Goal: Task Accomplishment & Management: Use online tool/utility

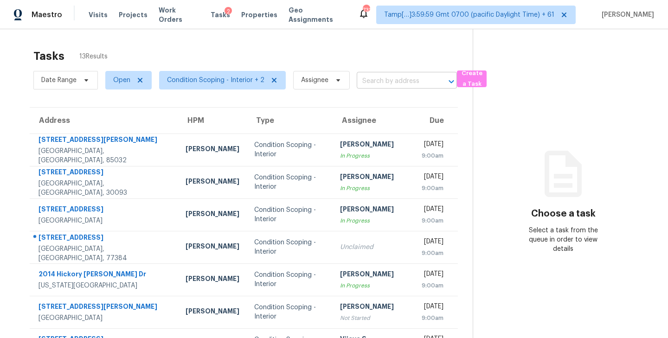
click at [387, 74] on input "text" at bounding box center [394, 81] width 74 height 14
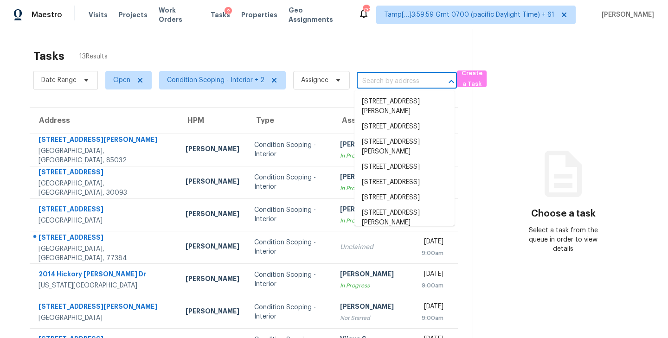
paste input "14214 Glacier Bay Ct, Conroe, TX 77384"
type input "14214 Glacier Bay Ct, Conroe, TX 77384"
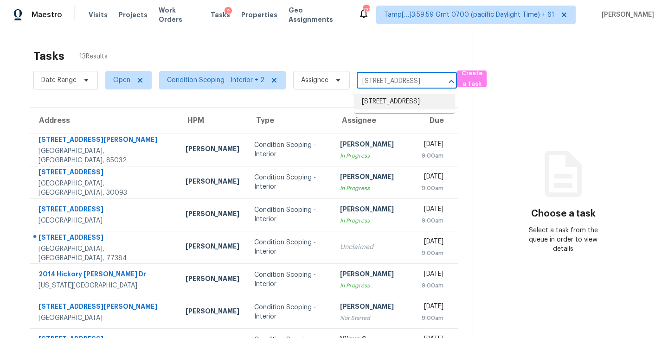
click at [378, 104] on li "14214 Glacier Bay Ct, Conroe, TX 77384" at bounding box center [405, 101] width 100 height 15
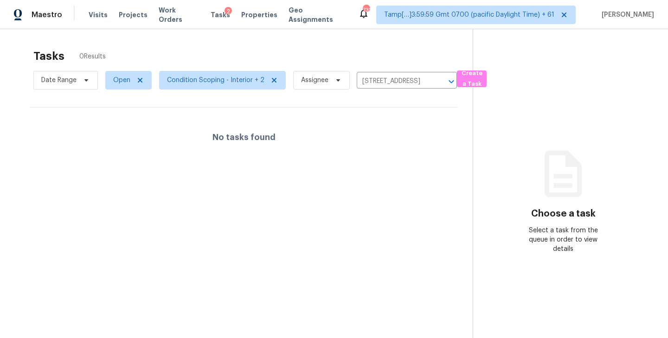
click at [247, 61] on div "Tasks 0 Results" at bounding box center [253, 56] width 440 height 24
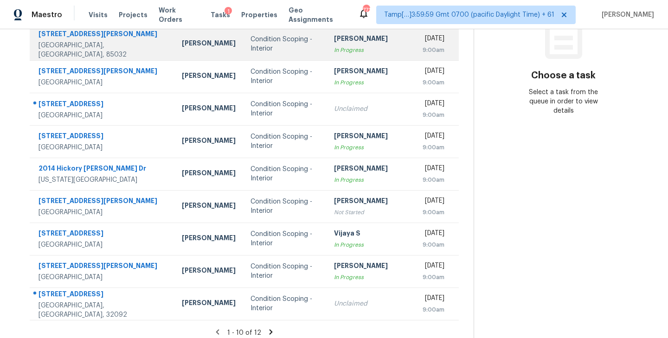
scroll to position [145, 0]
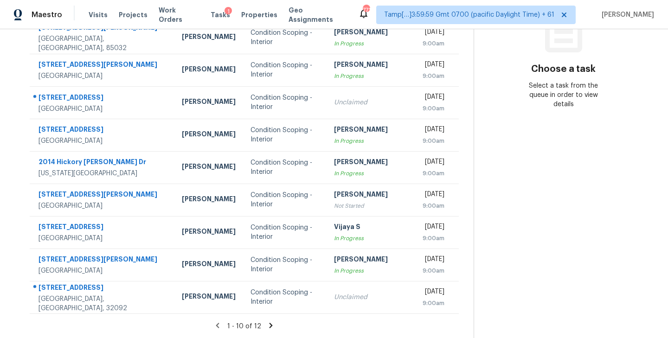
click at [267, 326] on icon at bounding box center [271, 326] width 8 height 8
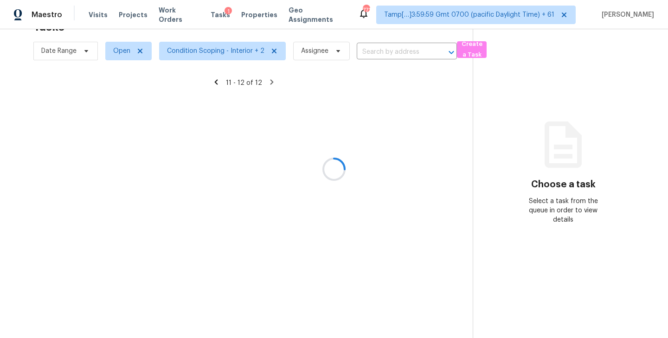
scroll to position [29, 0]
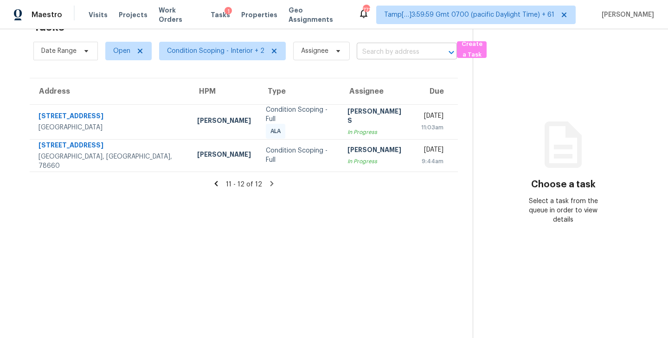
click at [377, 50] on input "text" at bounding box center [394, 52] width 74 height 14
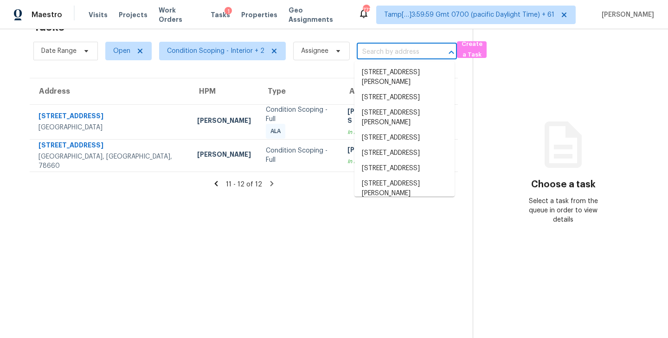
paste input "[STREET_ADDRESS]"
type input "[STREET_ADDRESS]"
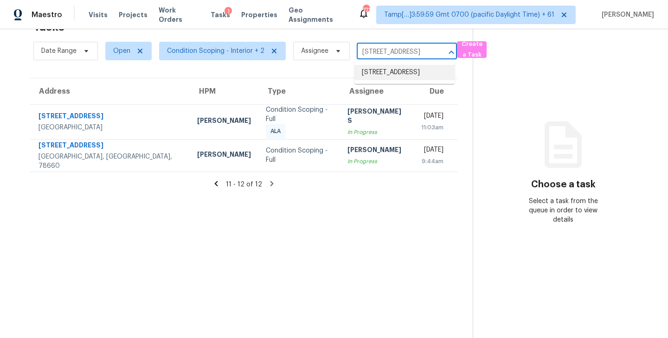
click at [374, 80] on li "[STREET_ADDRESS]" at bounding box center [405, 72] width 100 height 15
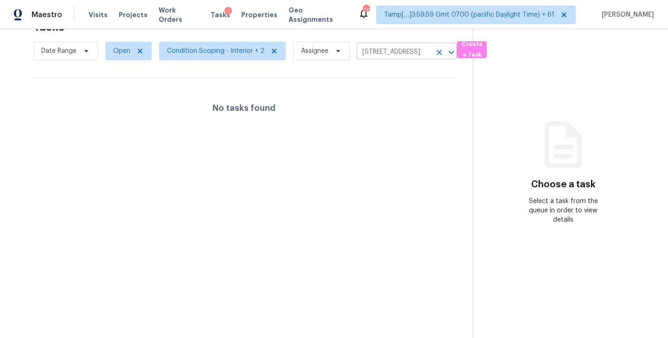
click at [437, 52] on icon "Clear" at bounding box center [440, 53] width 6 height 6
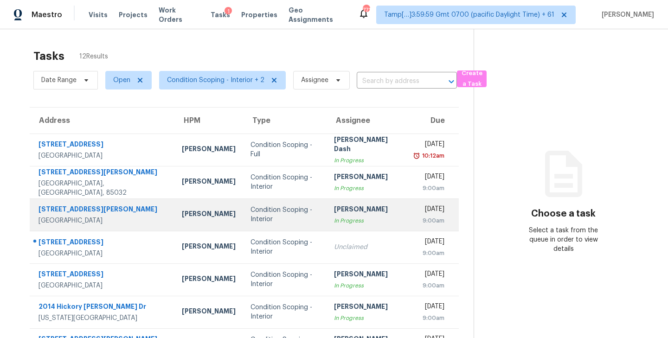
scroll to position [145, 0]
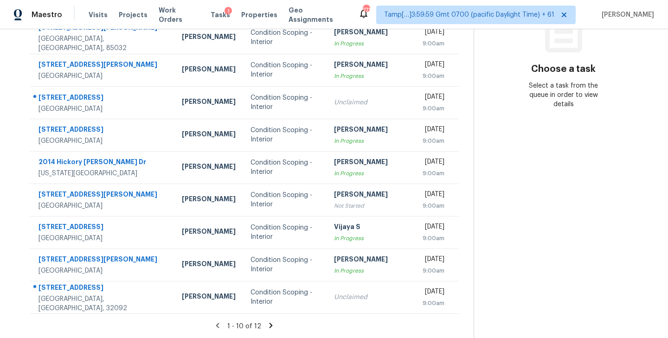
click at [269, 325] on icon at bounding box center [270, 325] width 3 height 5
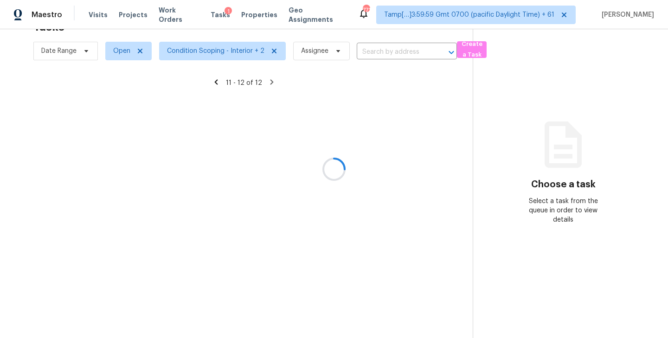
scroll to position [29, 0]
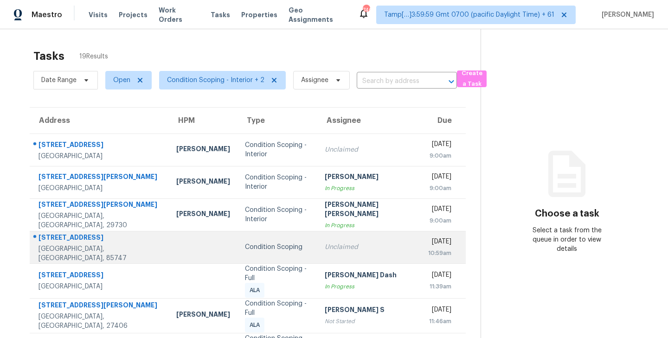
scroll to position [145, 0]
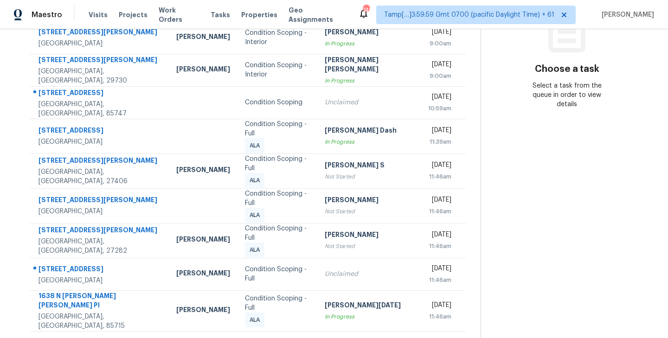
click at [270, 338] on icon at bounding box center [274, 343] width 8 height 8
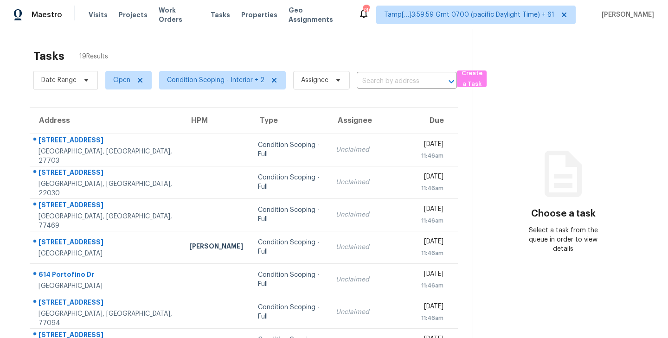
scroll to position [112, 0]
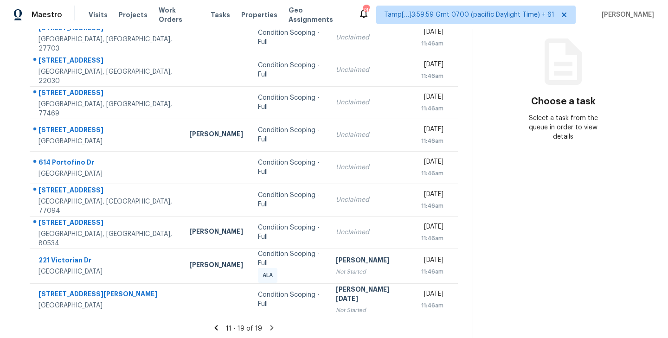
click at [219, 325] on icon at bounding box center [216, 328] width 8 height 8
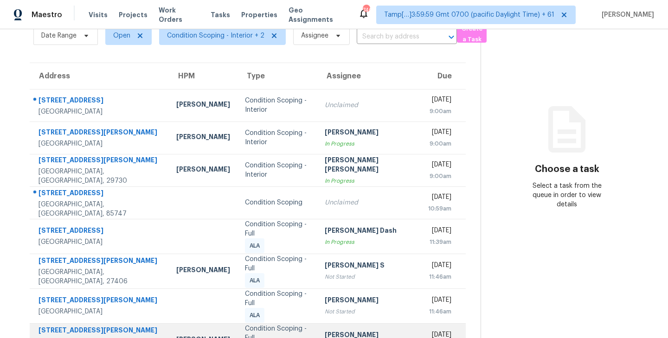
scroll to position [41, 0]
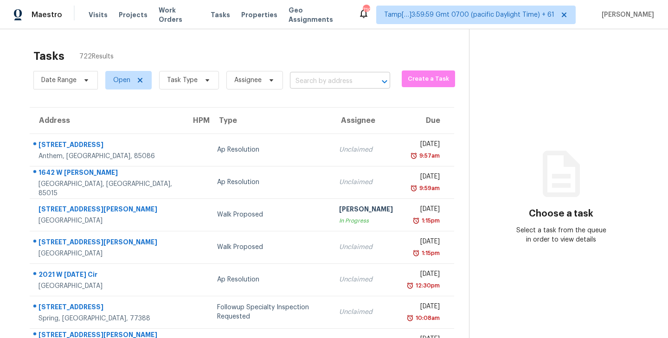
click at [326, 78] on input "text" at bounding box center [327, 81] width 74 height 14
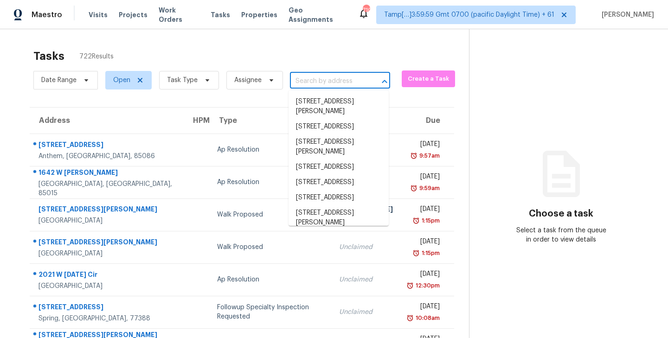
paste input "1073 56th Ave S, Saint Petersburg, FL 33705"
type input "1073 56th Ave S, Saint Petersburg, FL 33705"
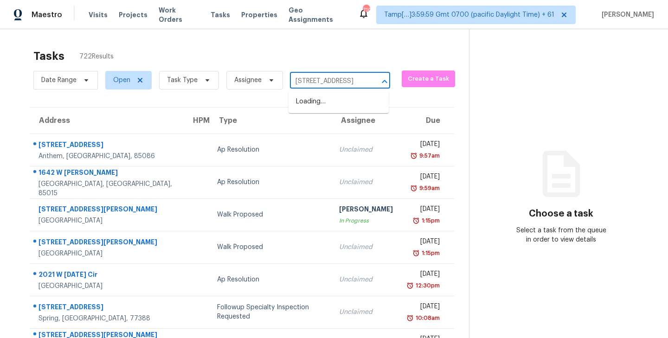
scroll to position [0, 65]
click at [330, 100] on li "1073 56th Ave S, Saint Petersburg, FL 33705" at bounding box center [339, 101] width 100 height 15
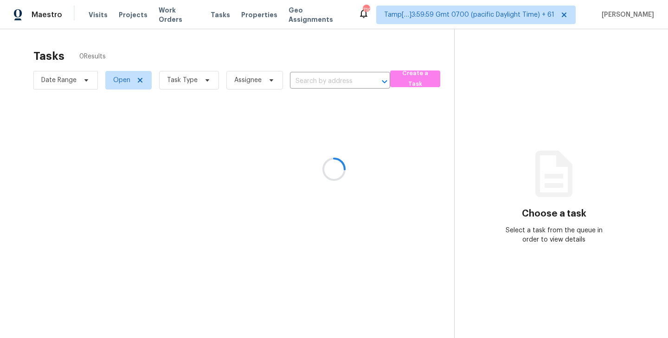
type input "1073 56th Ave S, Saint Petersburg, FL 33705"
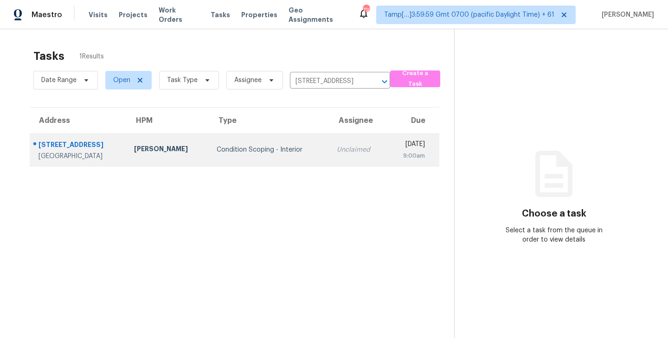
click at [286, 142] on td "Condition Scoping - Interior" at bounding box center [269, 150] width 121 height 32
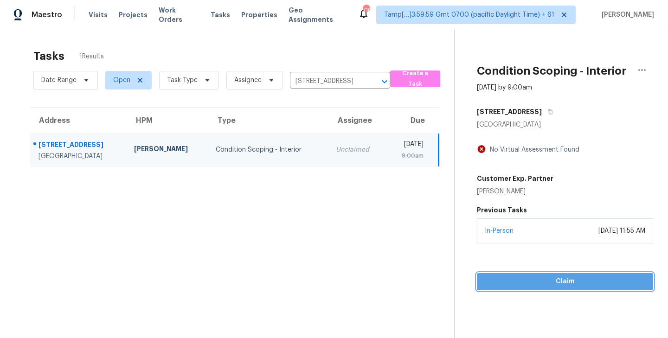
click at [558, 282] on span "Claim" at bounding box center [566, 282] width 162 height 12
click at [576, 288] on span "Start Assessment" at bounding box center [566, 282] width 162 height 12
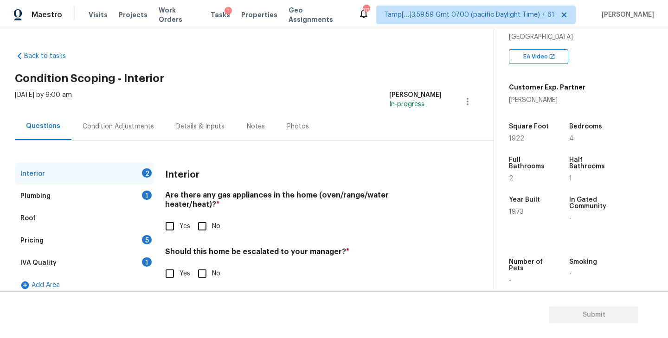
scroll to position [168, 0]
click at [517, 207] on div "Year Built" at bounding box center [530, 202] width 43 height 12
click at [512, 211] on span "1973" at bounding box center [516, 211] width 15 height 6
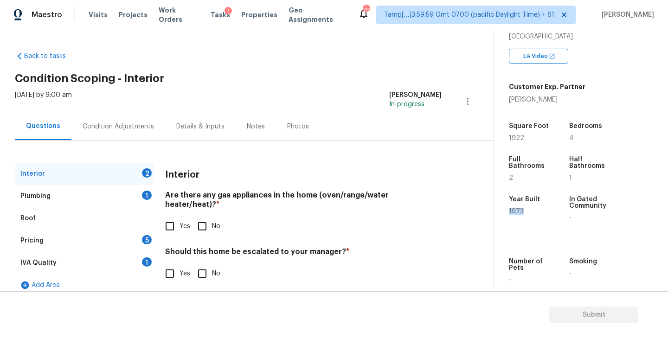
copy span "1973"
click at [204, 220] on input "No" at bounding box center [202, 226] width 19 height 19
checkbox input "true"
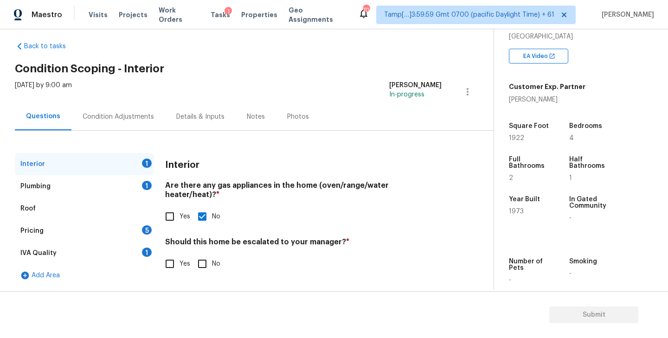
click at [85, 185] on div "Plumbing 1" at bounding box center [84, 186] width 139 height 22
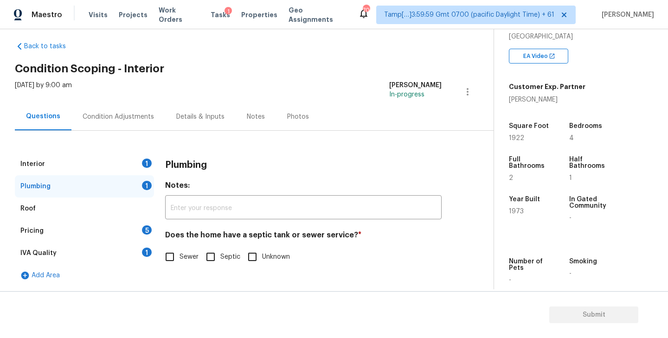
click at [168, 260] on input "Sewer" at bounding box center [169, 256] width 19 height 19
checkbox input "true"
click at [65, 248] on div "IVA Quality 1" at bounding box center [84, 253] width 139 height 22
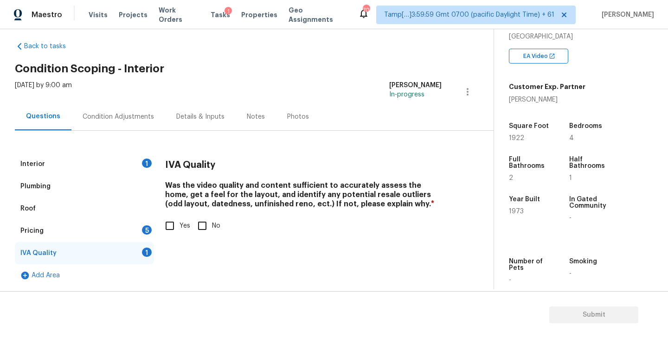
click at [161, 227] on input "Yes" at bounding box center [169, 225] width 19 height 19
checkbox input "true"
click at [116, 227] on div "Pricing 5" at bounding box center [84, 231] width 139 height 22
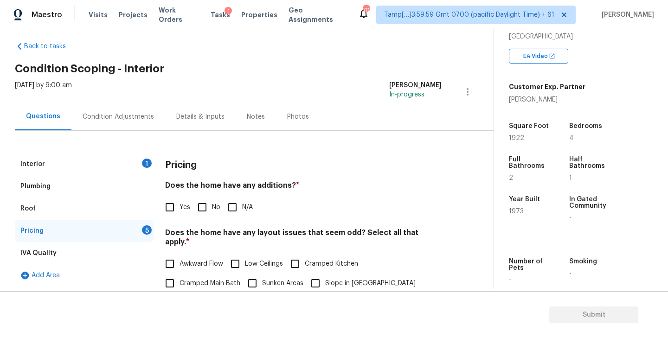
click at [206, 205] on input "No" at bounding box center [202, 207] width 19 height 19
checkbox input "true"
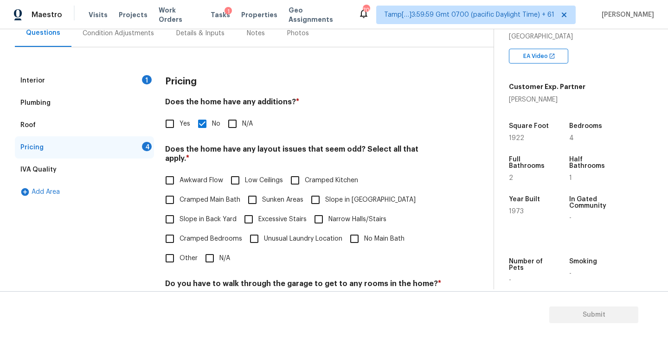
scroll to position [103, 0]
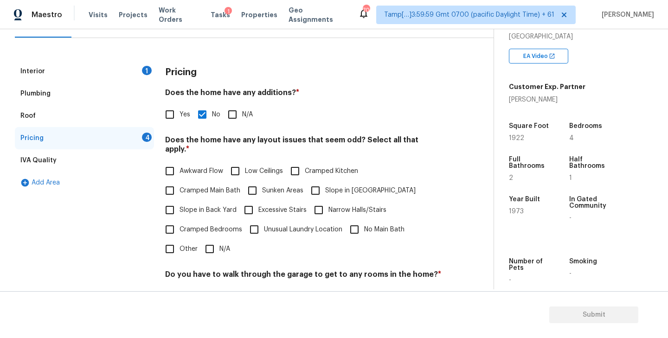
click at [173, 181] on input "Cramped Main Bath" at bounding box center [169, 190] width 19 height 19
checkbox input "true"
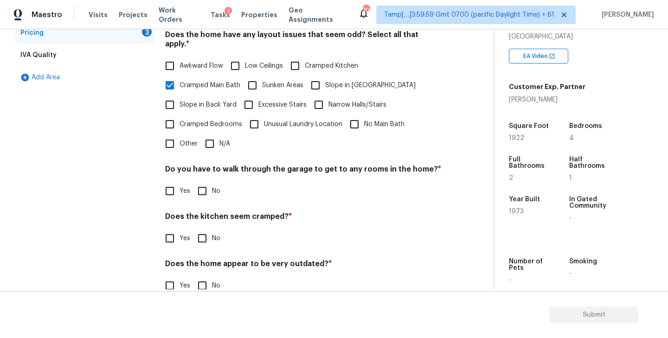
scroll to position [219, 0]
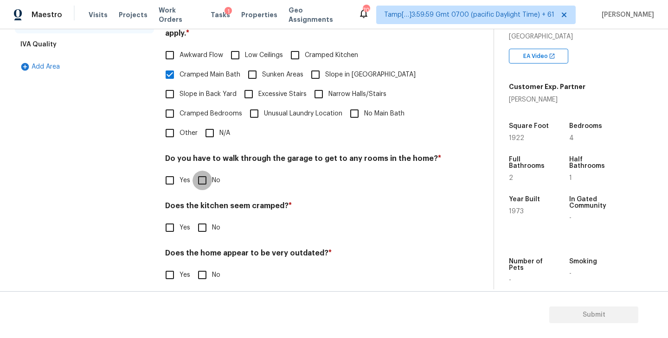
click at [203, 172] on input "No" at bounding box center [202, 180] width 19 height 19
checkbox input "true"
click at [198, 220] on input "No" at bounding box center [202, 227] width 19 height 19
checkbox input "true"
click at [202, 268] on input "No" at bounding box center [202, 274] width 19 height 19
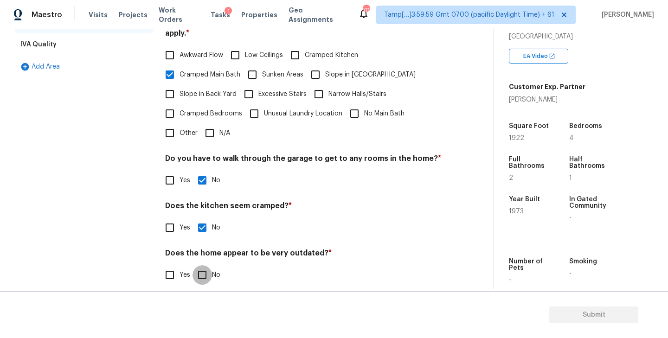
checkbox input "true"
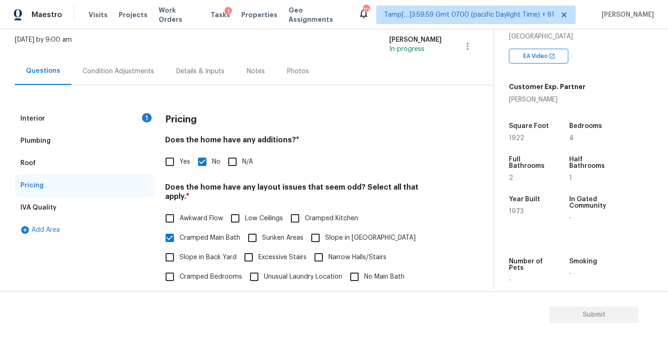
scroll to position [49, 0]
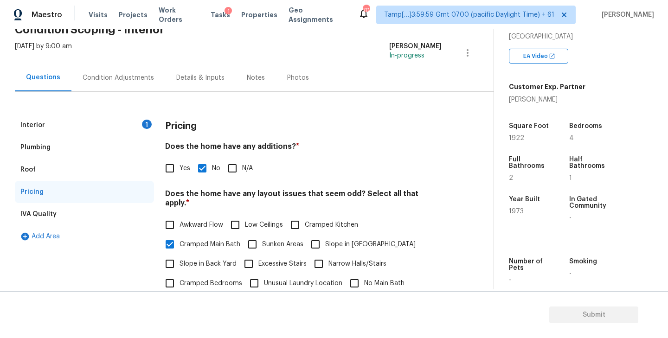
click at [125, 120] on div "Interior 1" at bounding box center [84, 125] width 139 height 22
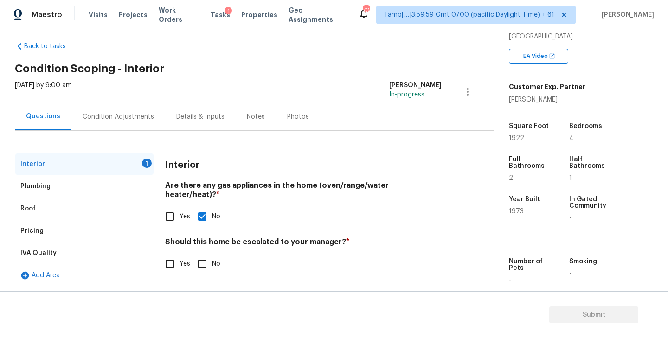
scroll to position [10, 0]
click at [200, 254] on input "No" at bounding box center [202, 263] width 19 height 19
checkbox input "true"
click at [123, 115] on div "Condition Adjustments" at bounding box center [118, 116] width 71 height 9
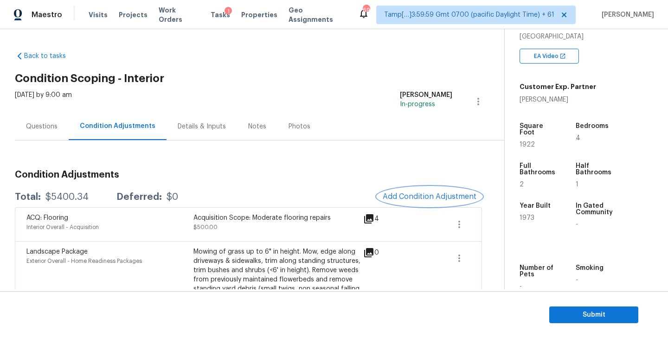
click at [433, 199] on span "Add Condition Adjustment" at bounding box center [430, 197] width 94 height 8
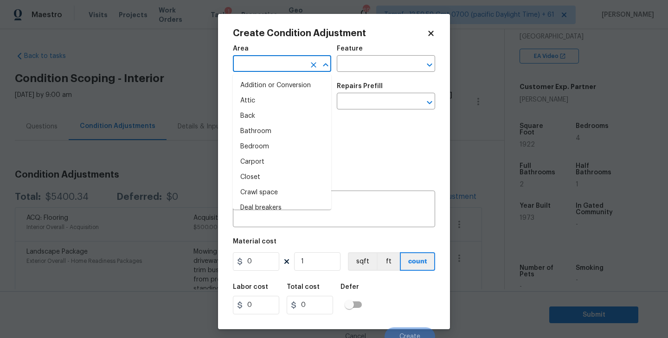
click at [274, 65] on input "text" at bounding box center [269, 65] width 72 height 14
type input "i"
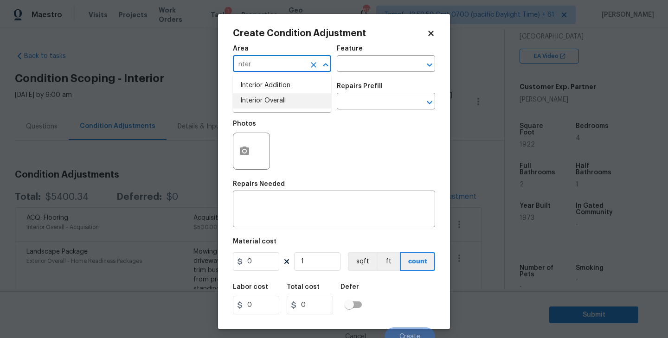
click at [273, 95] on li "Interior Overall" at bounding box center [282, 100] width 98 height 15
type input "Interior Overall"
click at [392, 70] on input "text" at bounding box center [373, 65] width 72 height 14
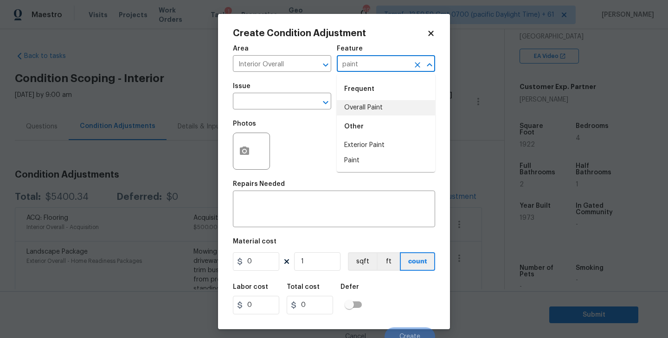
click at [401, 103] on li "Overall Paint" at bounding box center [386, 107] width 98 height 15
type input "Overall Paint"
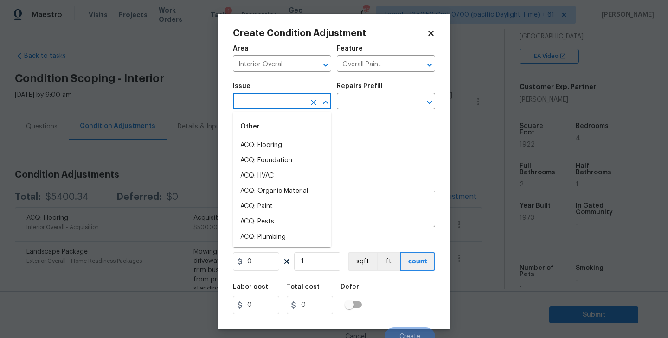
click at [272, 97] on input "text" at bounding box center [269, 102] width 72 height 14
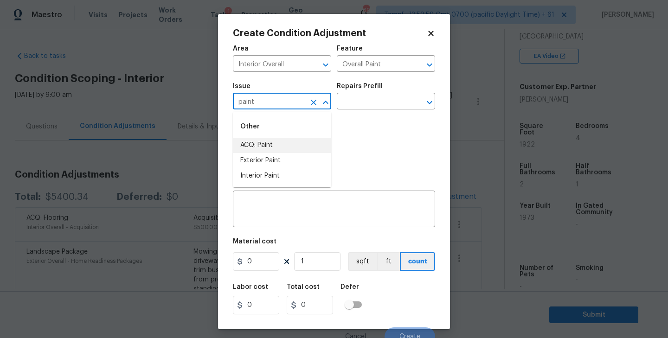
click at [256, 143] on li "ACQ: Paint" at bounding box center [282, 145] width 98 height 15
click at [429, 102] on icon "Open" at bounding box center [429, 102] width 11 height 11
type input "ACQ: Paint"
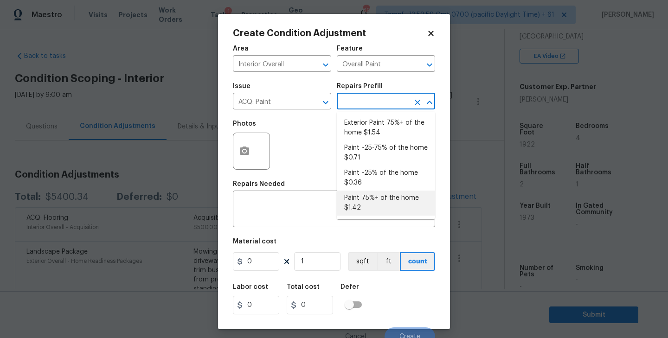
click at [363, 200] on li "Paint 75%+ of the home $1.42" at bounding box center [386, 203] width 98 height 25
type input "Acquisition"
type textarea "Acquisition Scope: 75%+ of the home will likely require interior paint"
type input "1.42"
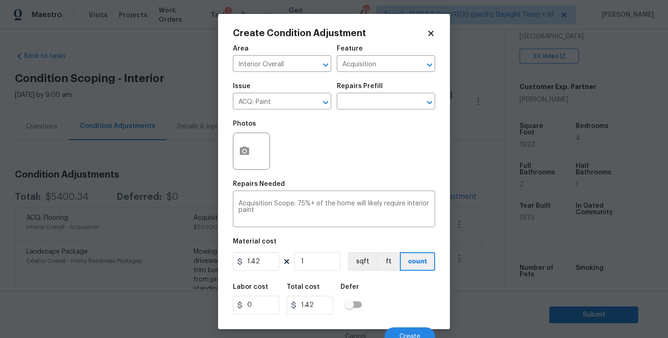
click at [306, 142] on div "Photos" at bounding box center [334, 145] width 202 height 60
click at [320, 263] on input "1" at bounding box center [317, 261] width 46 height 19
type input "19"
type input "26.98"
type input "192"
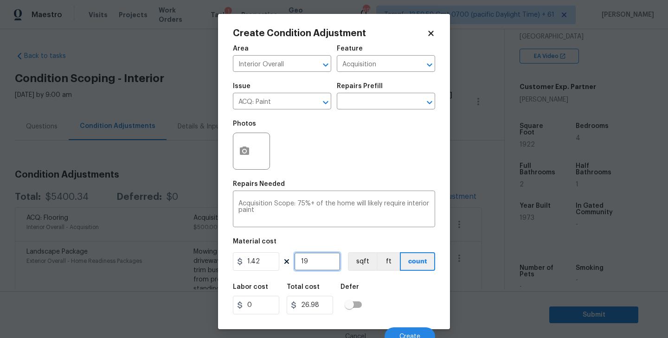
type input "272.64"
type input "1922"
type input "2729.24"
type input "1922"
click at [365, 262] on button "sqft" at bounding box center [362, 261] width 29 height 19
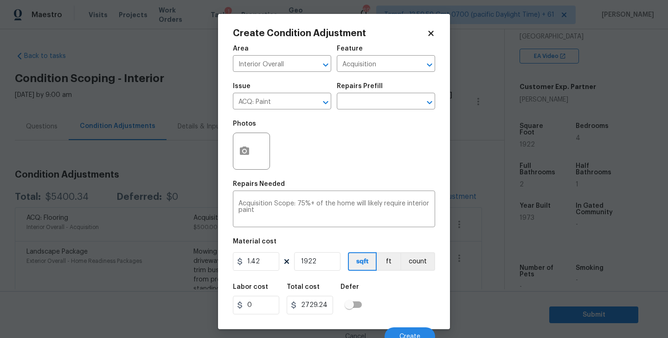
click at [353, 143] on div "Photos" at bounding box center [334, 145] width 202 height 60
click at [246, 151] on icon "button" at bounding box center [244, 151] width 11 height 11
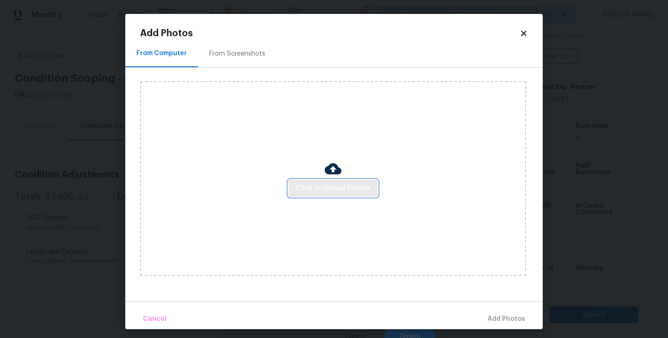
click at [330, 192] on span "Click to Upload Photos" at bounding box center [333, 189] width 74 height 12
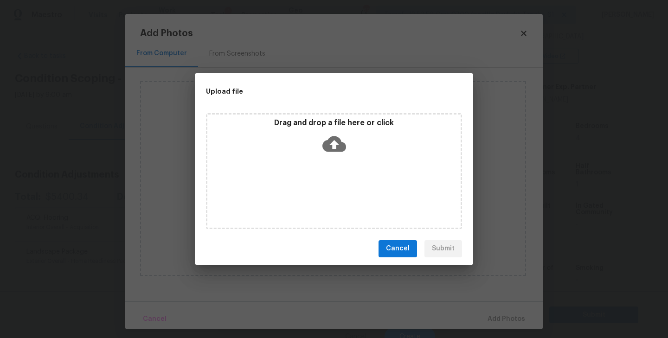
click at [335, 142] on icon at bounding box center [335, 144] width 24 height 24
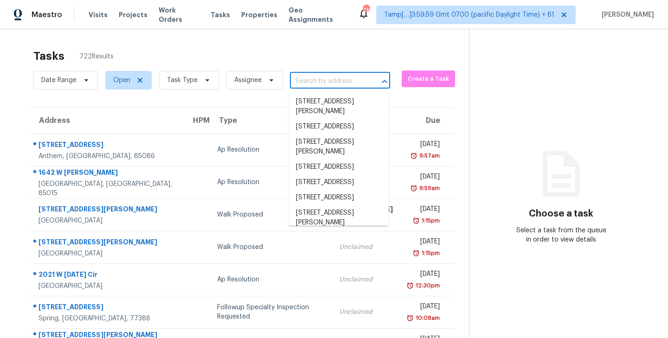
click at [336, 81] on input "text" at bounding box center [327, 81] width 74 height 14
paste input "[STREET_ADDRESS]"
type input "[STREET_ADDRESS]"
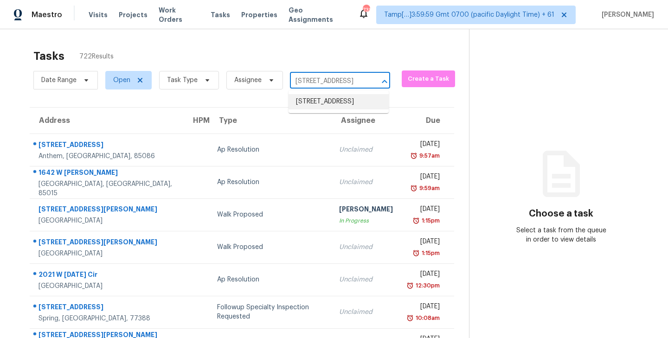
click at [330, 105] on li "1117 E Laurel Dr, Casa Grande, AZ 85122" at bounding box center [339, 101] width 100 height 15
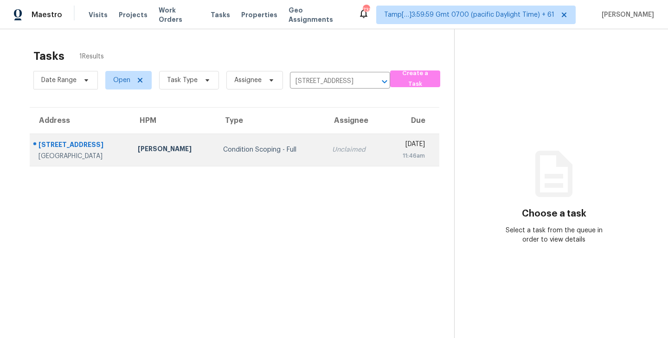
click at [223, 153] on div "Condition Scoping - Full" at bounding box center [270, 149] width 95 height 9
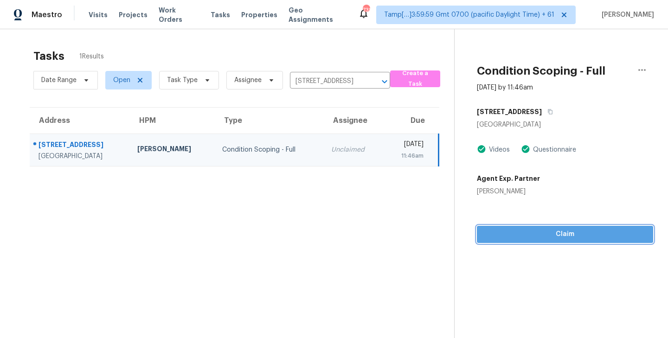
click at [562, 237] on span "Claim" at bounding box center [566, 235] width 162 height 12
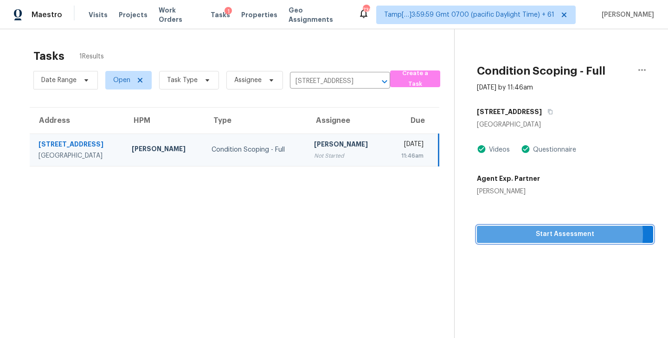
click at [569, 235] on span "Start Assessment" at bounding box center [566, 235] width 162 height 12
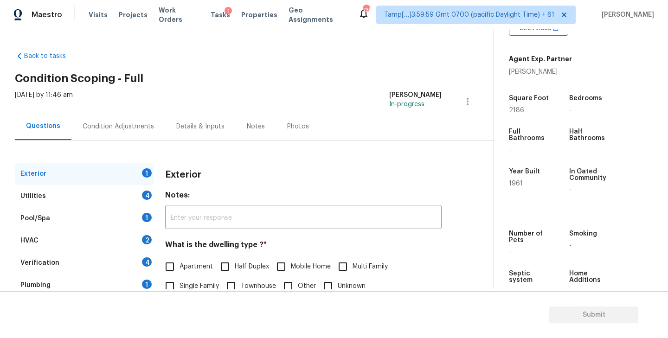
scroll to position [207, 0]
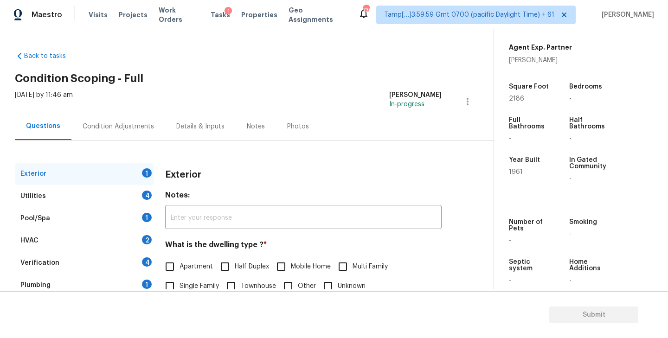
click at [512, 172] on span "1961" at bounding box center [516, 172] width 14 height 6
copy span "1961"
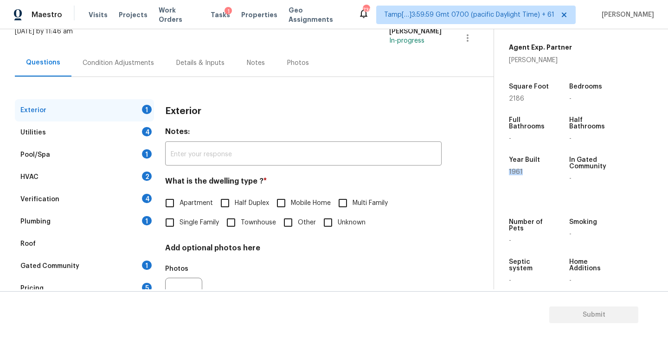
scroll to position [71, 0]
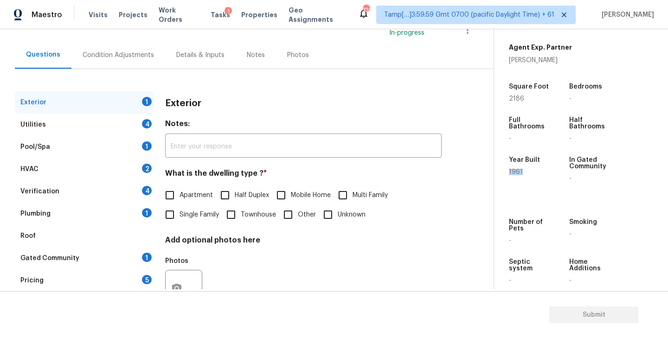
click at [162, 220] on input "Single Family" at bounding box center [169, 214] width 19 height 19
checkbox input "true"
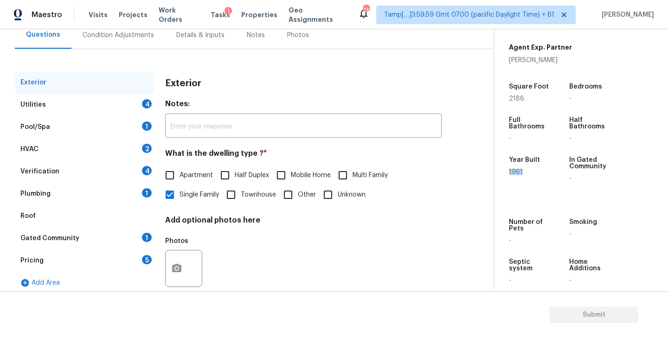
scroll to position [109, 0]
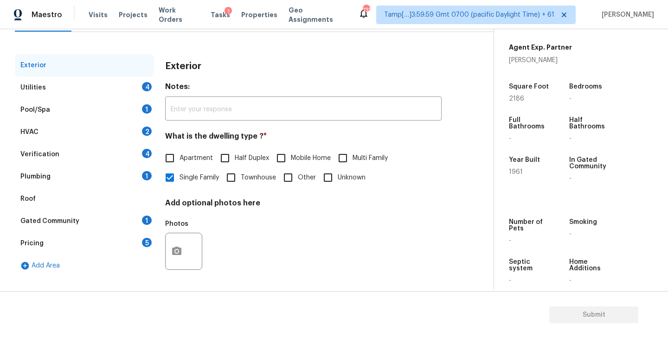
click at [48, 85] on div "Utilities 4" at bounding box center [84, 88] width 139 height 22
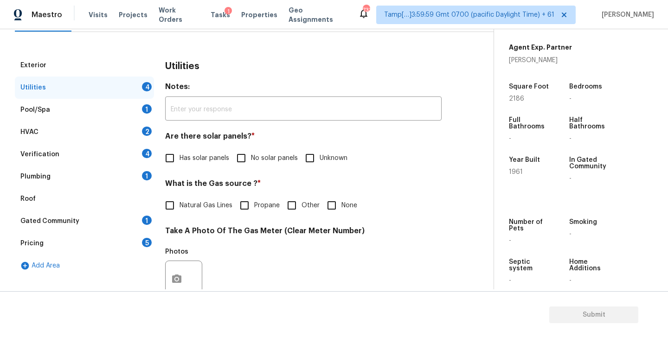
click at [239, 155] on input "No solar panels" at bounding box center [241, 158] width 19 height 19
checkbox input "true"
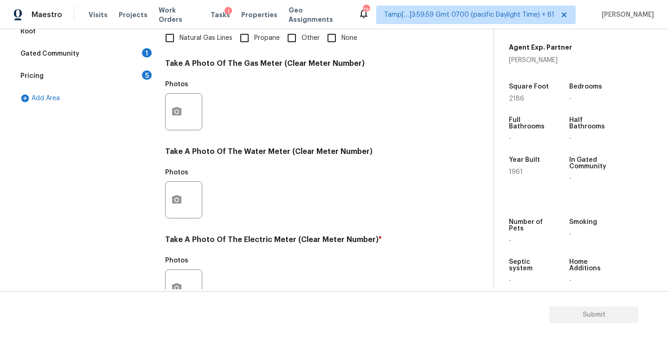
scroll to position [360, 0]
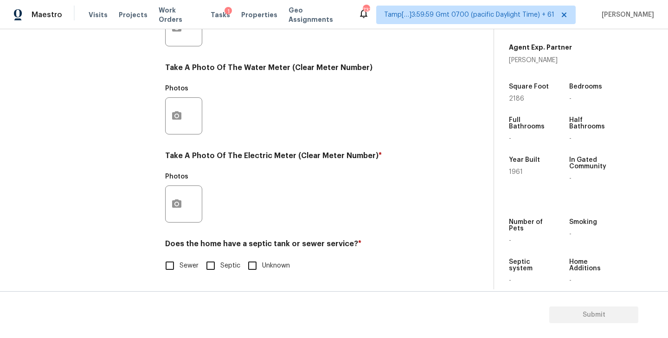
click at [172, 265] on input "Sewer" at bounding box center [169, 265] width 19 height 19
checkbox input "true"
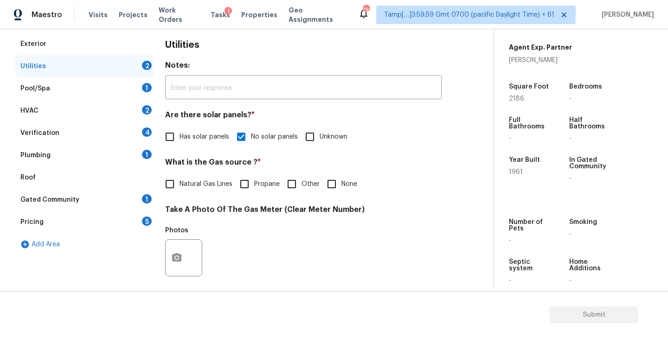
scroll to position [0, 0]
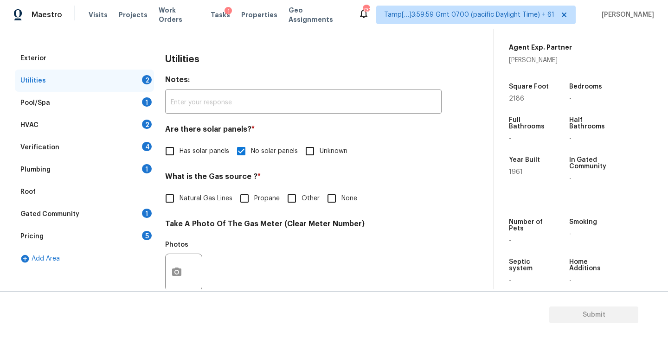
click at [81, 169] on div "Plumbing 1" at bounding box center [84, 170] width 139 height 22
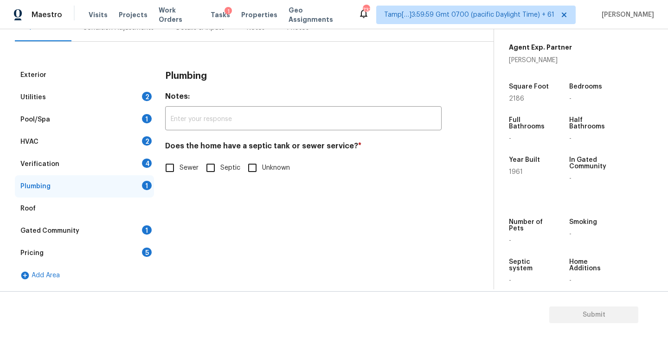
scroll to position [99, 0]
click at [175, 162] on input "Sewer" at bounding box center [169, 167] width 19 height 19
checkbox input "true"
click at [68, 232] on div "Gated Community" at bounding box center [49, 230] width 59 height 9
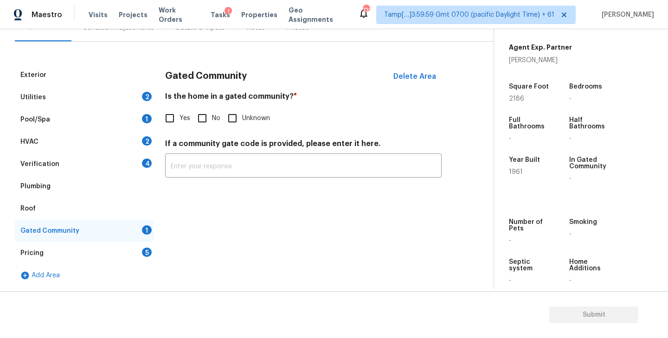
click at [204, 121] on input "No" at bounding box center [202, 118] width 19 height 19
checkbox input "true"
click at [71, 253] on div "Pricing 5" at bounding box center [84, 253] width 139 height 22
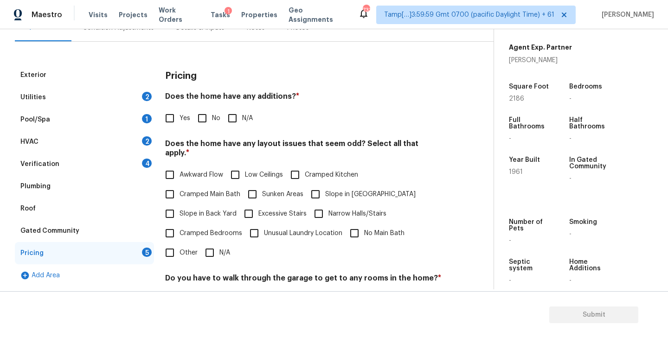
click at [207, 116] on input "No" at bounding box center [202, 118] width 19 height 19
checkbox input "true"
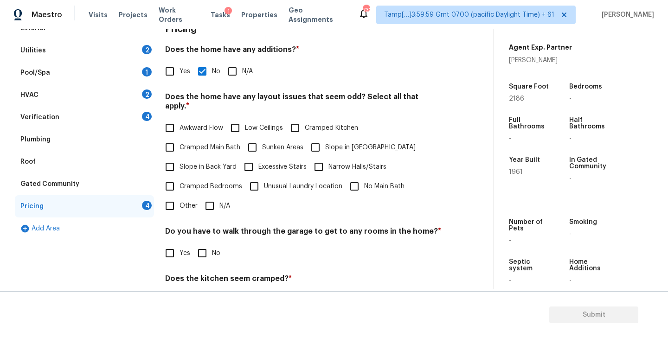
scroll to position [154, 0]
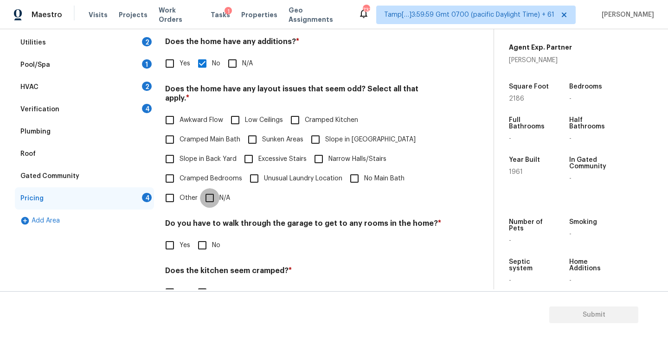
click at [209, 190] on input "N/A" at bounding box center [209, 197] width 19 height 19
checkbox input "true"
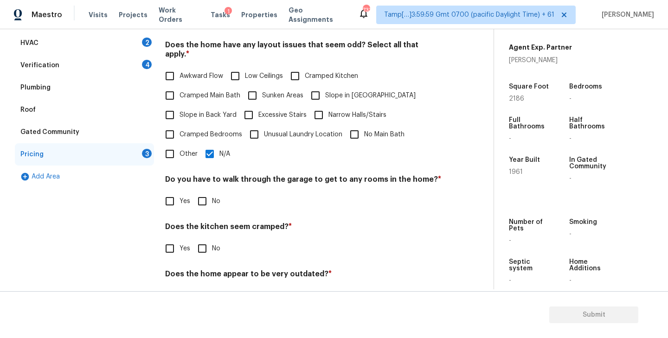
scroll to position [211, 0]
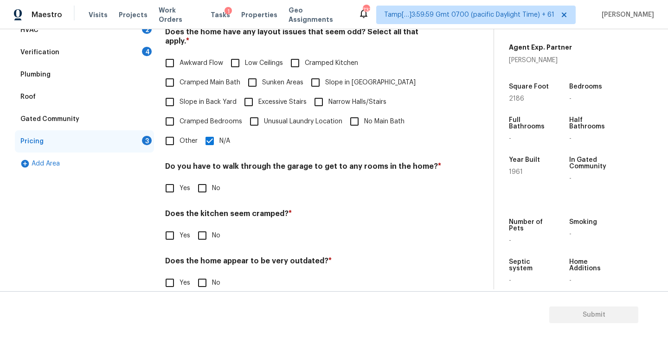
click at [206, 179] on input "No" at bounding box center [202, 188] width 19 height 19
checkbox input "true"
click at [204, 226] on input "No" at bounding box center [202, 235] width 19 height 19
checkbox input "true"
click at [201, 275] on input "No" at bounding box center [202, 282] width 19 height 19
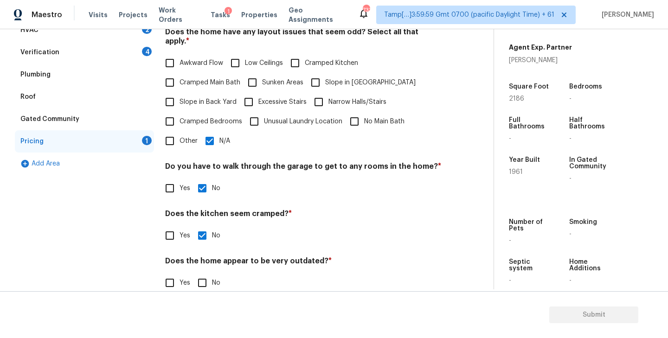
checkbox input "true"
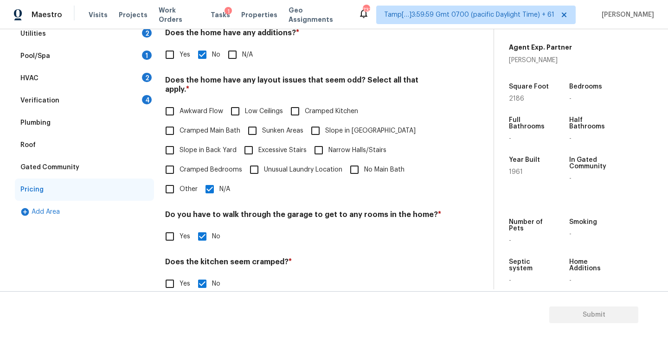
scroll to position [219, 0]
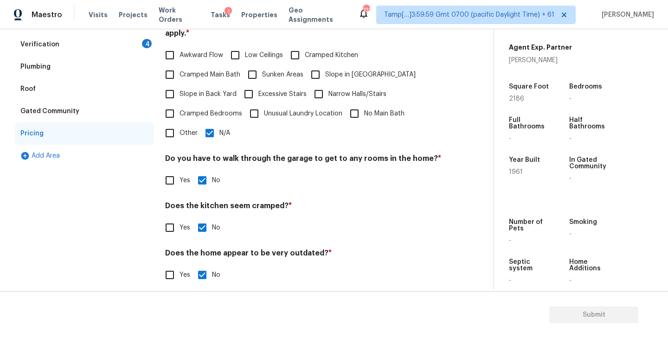
click at [176, 266] on input "Yes" at bounding box center [169, 274] width 19 height 19
checkbox input "true"
checkbox input "false"
click at [167, 265] on input "Yes" at bounding box center [169, 274] width 19 height 19
checkbox input "false"
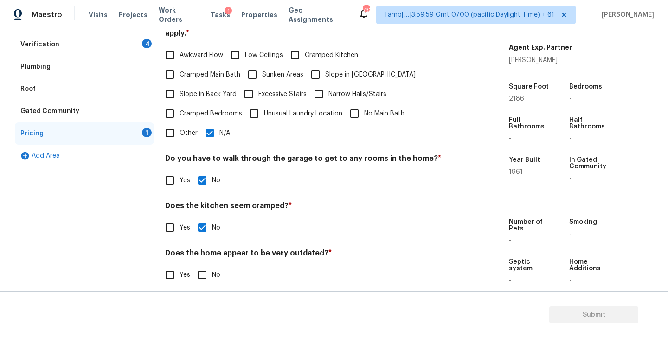
click at [200, 267] on input "No" at bounding box center [202, 274] width 19 height 19
checkbox input "true"
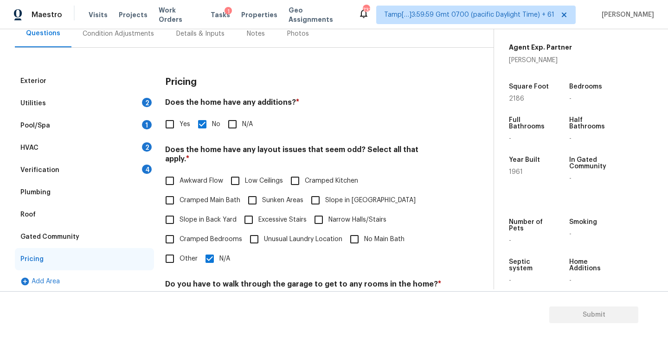
scroll to position [69, 0]
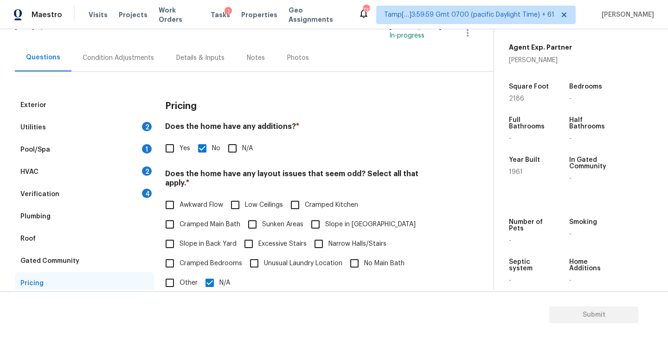
click at [65, 132] on div "Utilities 2" at bounding box center [84, 127] width 139 height 22
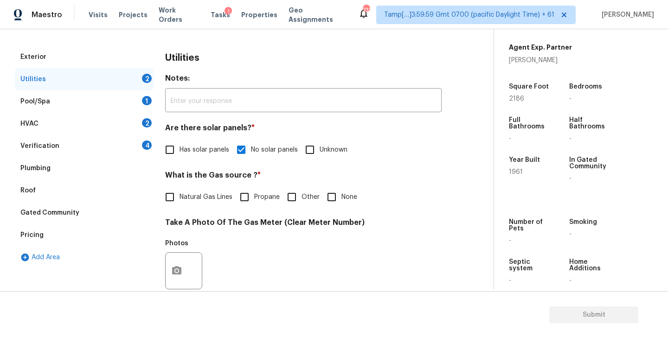
click at [87, 99] on div "Pool/Spa 1" at bounding box center [84, 102] width 139 height 22
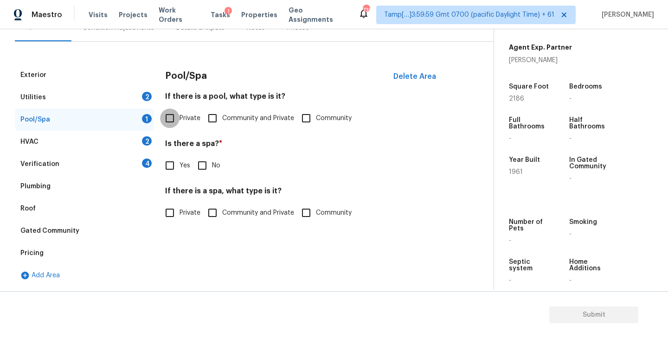
click at [169, 118] on input "Private" at bounding box center [169, 118] width 19 height 19
checkbox input "true"
click at [199, 165] on input "No" at bounding box center [202, 165] width 19 height 19
checkbox input "true"
click at [78, 139] on div "HVAC 2" at bounding box center [84, 142] width 139 height 22
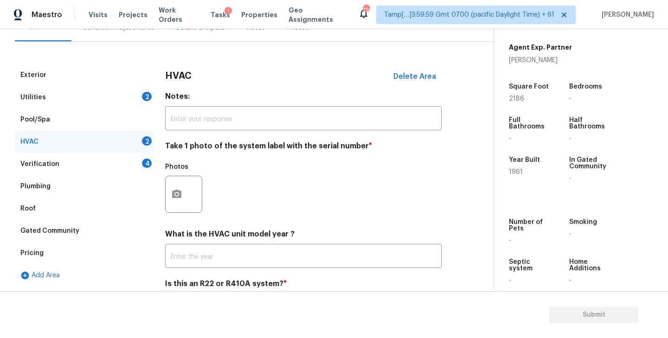
scroll to position [131, 0]
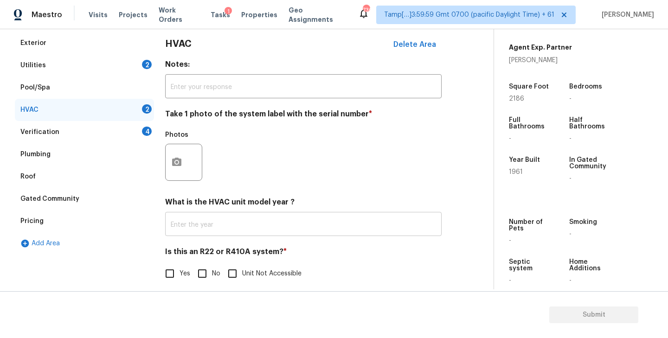
click at [198, 226] on input "text" at bounding box center [303, 225] width 277 height 22
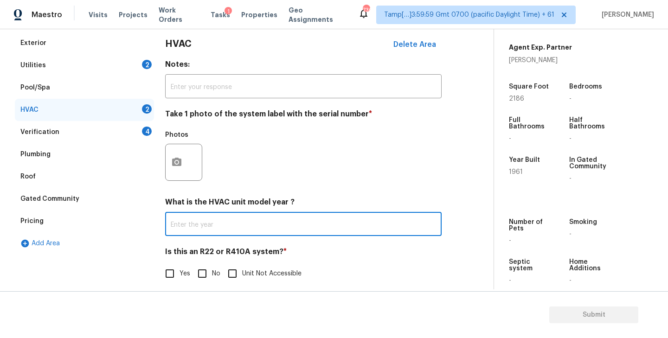
paste input "1985"
type input "1985"
click at [204, 277] on input "No" at bounding box center [202, 273] width 19 height 19
checkbox input "true"
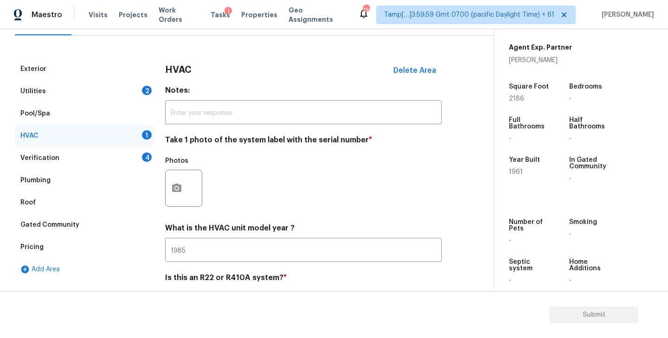
scroll to position [87, 0]
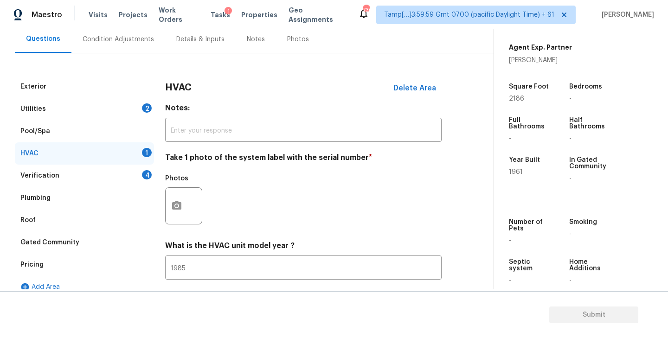
click at [123, 42] on div "Condition Adjustments" at bounding box center [118, 39] width 71 height 9
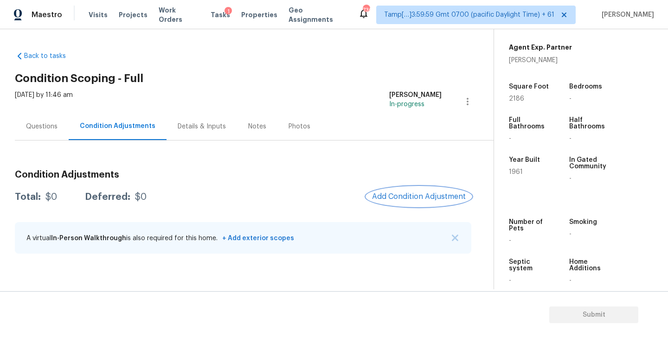
click at [394, 198] on span "Add Condition Adjustment" at bounding box center [419, 197] width 94 height 8
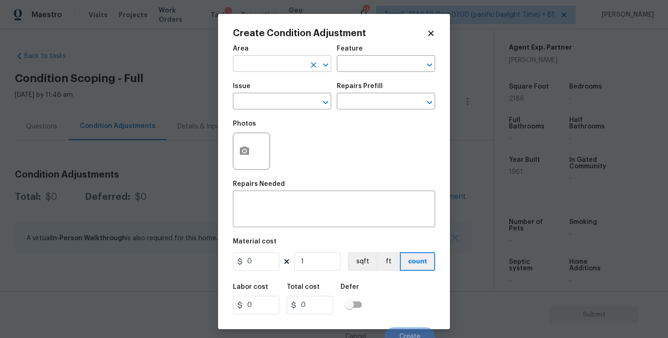
click at [299, 66] on input "text" at bounding box center [269, 65] width 72 height 14
click at [282, 103] on li "Exterior Overall" at bounding box center [282, 100] width 98 height 15
type input "Exterior Overall"
click at [275, 103] on input "text" at bounding box center [269, 102] width 72 height 14
type input ";"
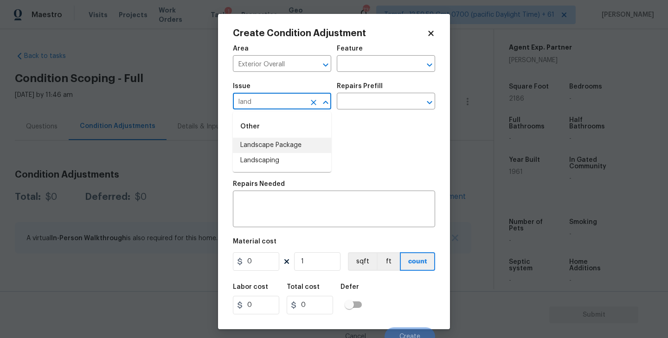
click at [275, 140] on li "Landscape Package" at bounding box center [282, 145] width 98 height 15
click at [434, 103] on icon "Open" at bounding box center [429, 102] width 11 height 11
type input "Landscape Package"
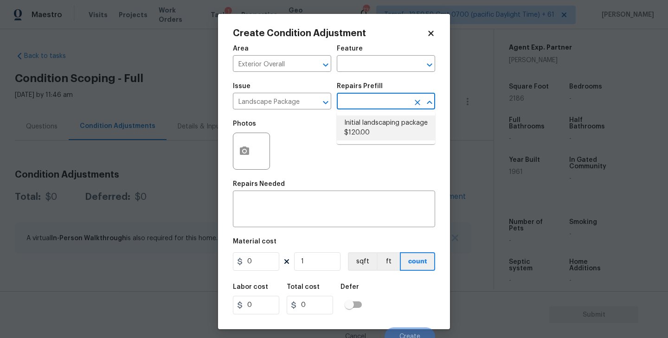
click at [378, 127] on li "Initial landscaping package $120.00" at bounding box center [386, 128] width 98 height 25
type input "Home Readiness Packages"
type textarea "Mowing of grass up to 6" in height. Mow, edge along driveways & sidewalks, trim…"
type input "120"
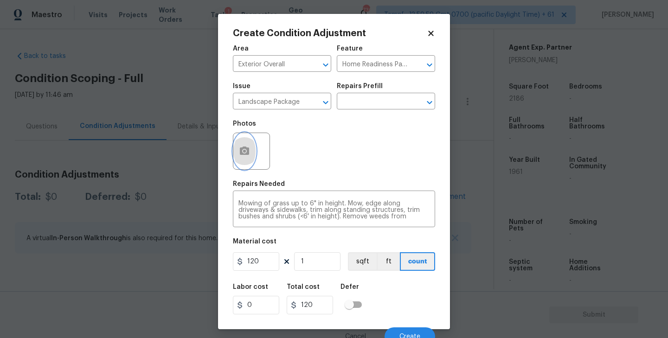
click at [244, 153] on circle "button" at bounding box center [244, 151] width 3 height 3
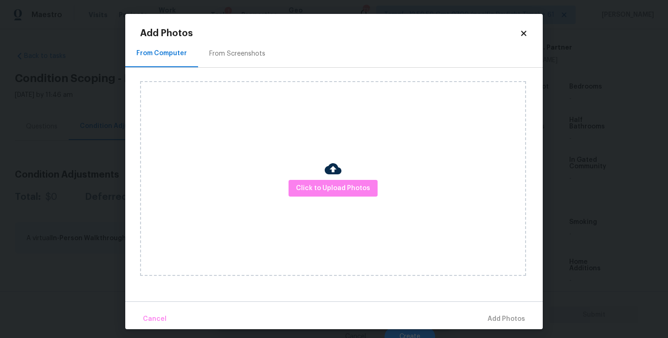
click at [232, 45] on div "From Screenshots" at bounding box center [237, 53] width 78 height 27
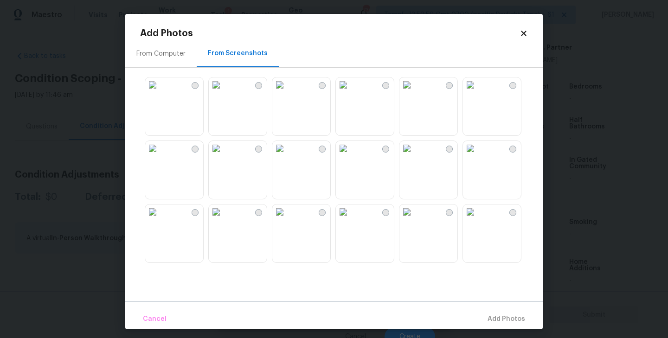
click at [414, 92] on img at bounding box center [407, 85] width 15 height 15
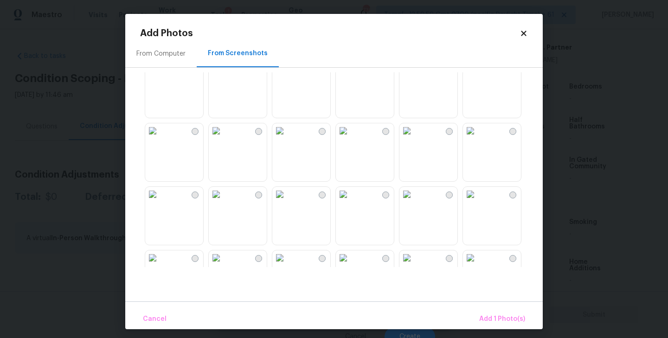
scroll to position [84, 0]
click at [478, 135] on img at bounding box center [470, 127] width 15 height 15
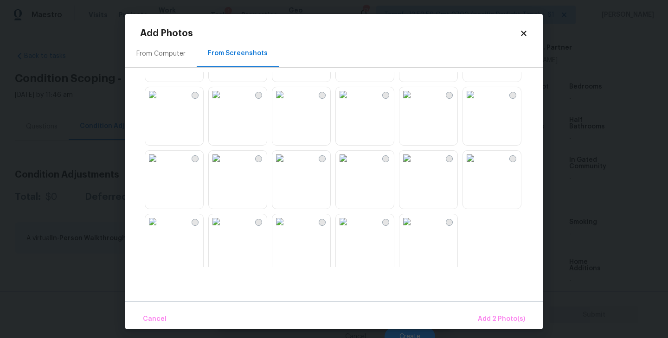
scroll to position [569, 0]
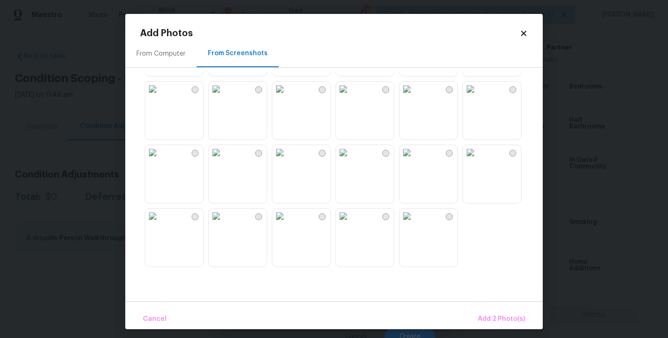
click at [414, 160] on img at bounding box center [407, 152] width 15 height 15
click at [505, 320] on span "Add 3 Photo(s)" at bounding box center [501, 320] width 47 height 12
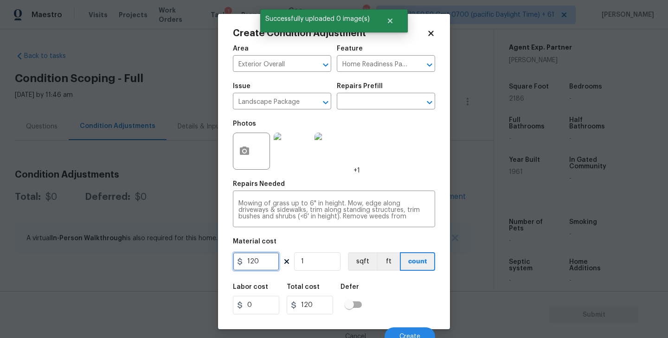
click at [251, 266] on input "120" at bounding box center [256, 261] width 46 height 19
type input "300"
click at [385, 287] on div "Labor cost 0 Total cost 300 Defer" at bounding box center [334, 299] width 202 height 42
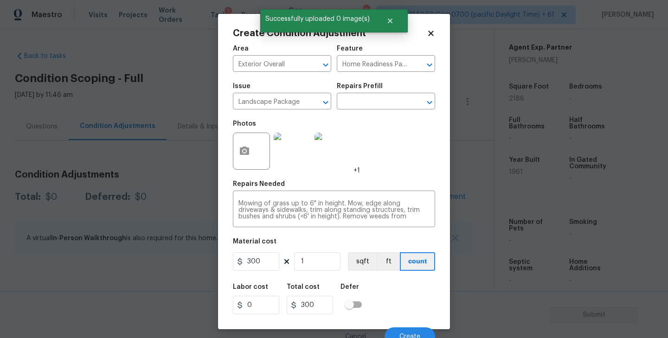
scroll to position [8, 0]
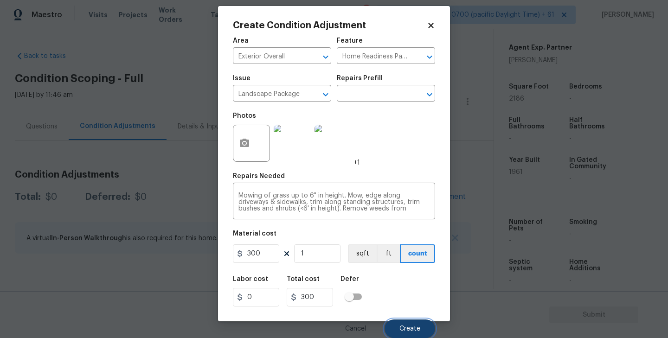
click at [402, 326] on span "Create" at bounding box center [410, 329] width 21 height 7
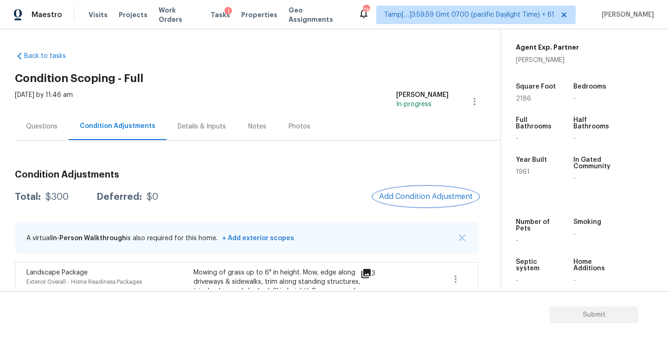
scroll to position [62, 0]
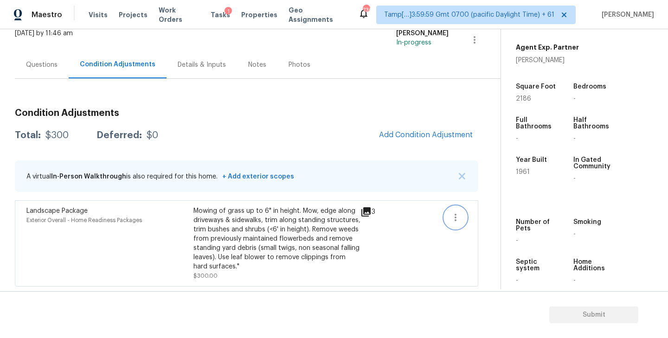
click at [455, 221] on icon "button" at bounding box center [456, 217] width 2 height 7
click at [478, 220] on link "Edit" at bounding box center [508, 216] width 79 height 14
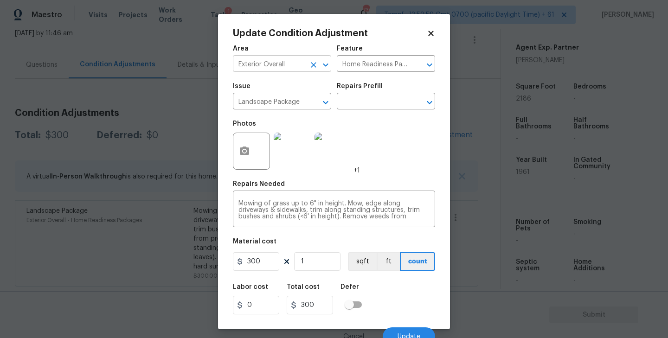
click at [317, 66] on icon "Clear" at bounding box center [313, 64] width 9 height 9
click at [275, 97] on li "Interior Overall" at bounding box center [282, 100] width 98 height 15
click at [311, 104] on icon "Clear" at bounding box center [314, 103] width 6 height 6
type input "Interior Overall"
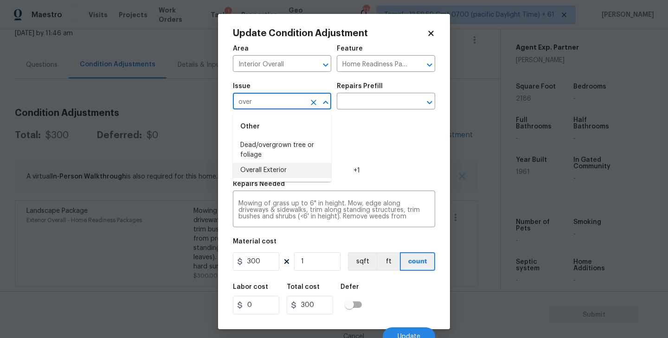
click at [310, 169] on li "Overall Exterior" at bounding box center [282, 170] width 98 height 15
type input "Overall Exterior"
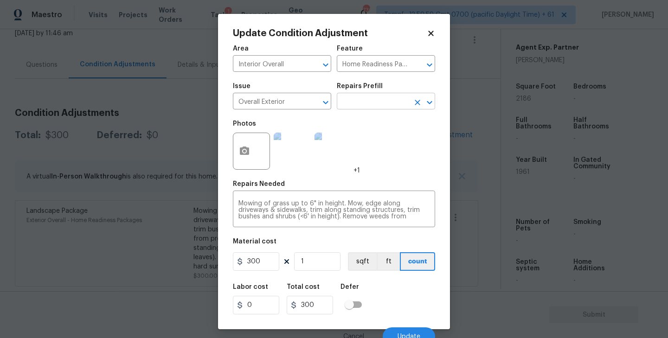
drag, startPoint x: 310, startPoint y: 169, endPoint x: 407, endPoint y: 99, distance: 119.0
click at [407, 100] on div "Area Interior Overall ​ Feature Home Readiness Packages ​ Issue Overall Exterio…" at bounding box center [334, 193] width 202 height 306
click at [418, 64] on icon "Clear" at bounding box center [418, 65] width 6 height 6
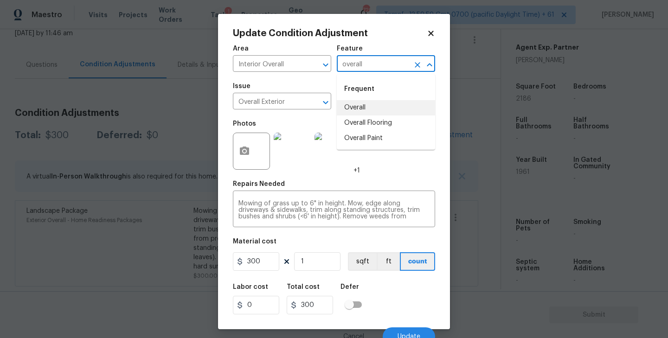
click at [397, 110] on li "Overall" at bounding box center [386, 107] width 98 height 15
type input "Overall"
click at [369, 214] on textarea "Mowing of grass up to 6" in height. Mow, edge along driveways & sidewalks, trim…" at bounding box center [334, 209] width 191 height 19
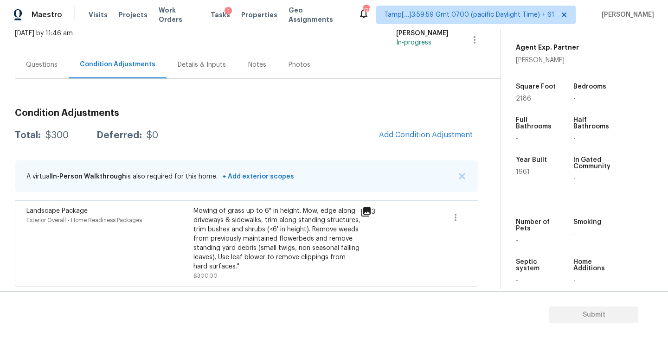
click at [35, 65] on body "Maestro Visits Projects Work Orders Tasks 1 Properties Geo Assignments 729 Tamp…" at bounding box center [334, 169] width 668 height 338
click at [454, 216] on icon "button" at bounding box center [455, 217] width 11 height 11
click at [488, 218] on div "Edit" at bounding box center [508, 215] width 72 height 9
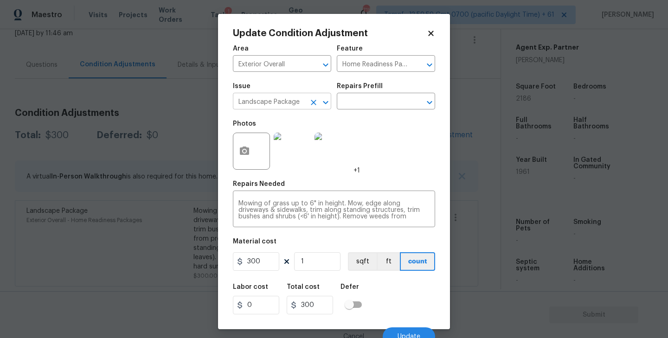
click at [302, 103] on input "Landscape Package" at bounding box center [269, 102] width 72 height 14
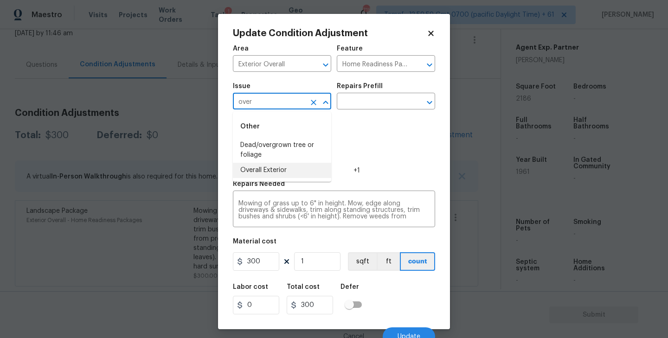
click at [277, 169] on li "Overall Exterior" at bounding box center [282, 170] width 98 height 15
type input "Overall Exterior"
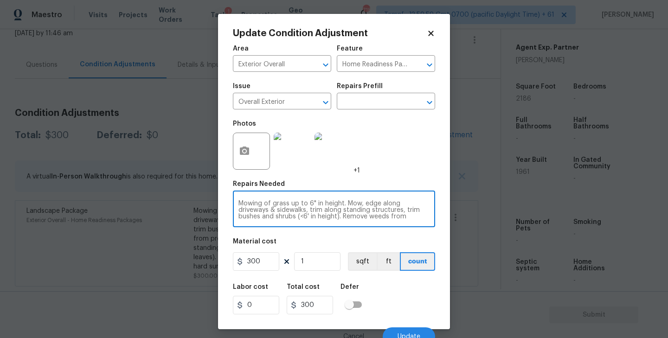
click at [308, 220] on textarea "Mowing of grass up to 6" in height. Mow, edge along driveways & sidewalks, trim…" at bounding box center [334, 209] width 191 height 19
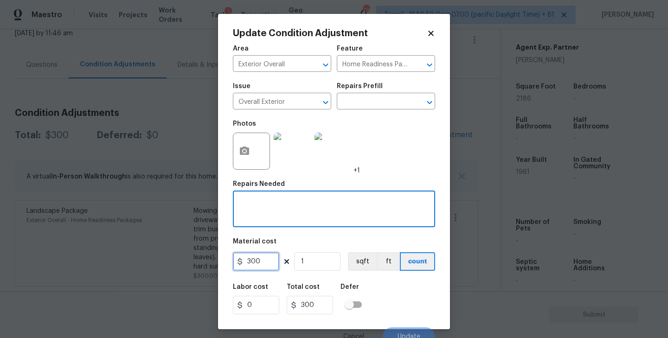
click at [257, 261] on input "300" at bounding box center [256, 261] width 46 height 19
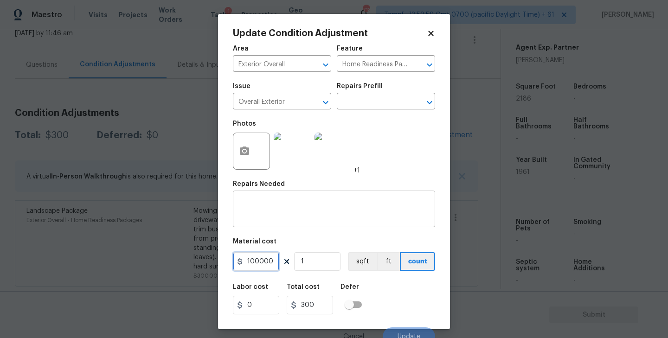
type input "100000"
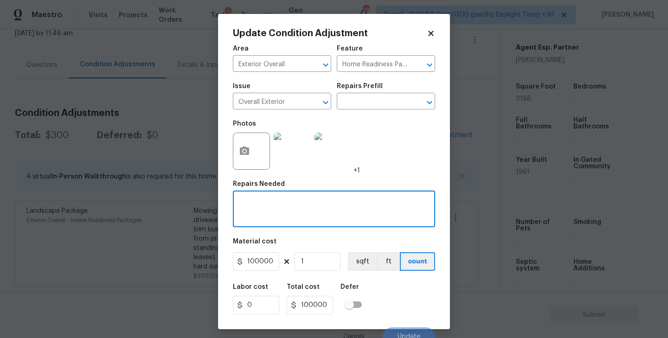
click at [297, 215] on textarea at bounding box center [334, 209] width 191 height 19
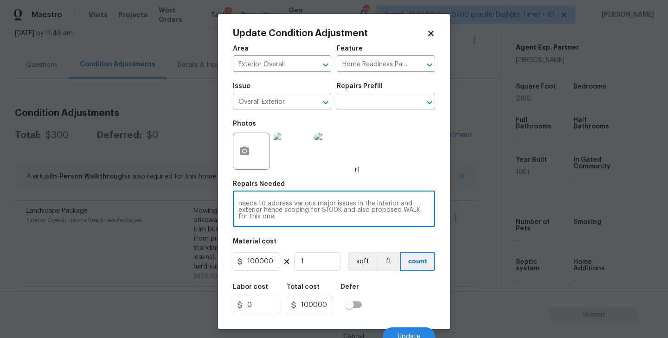
scroll to position [8, 0]
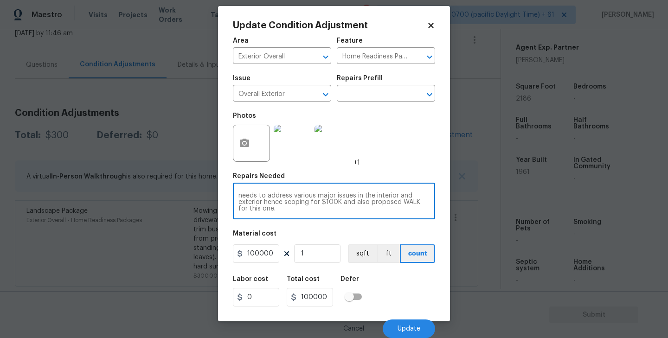
type textarea "Home is in very poor condition/Needs complete renovation both interior and exte…"
click at [281, 144] on img at bounding box center [292, 143] width 37 height 37
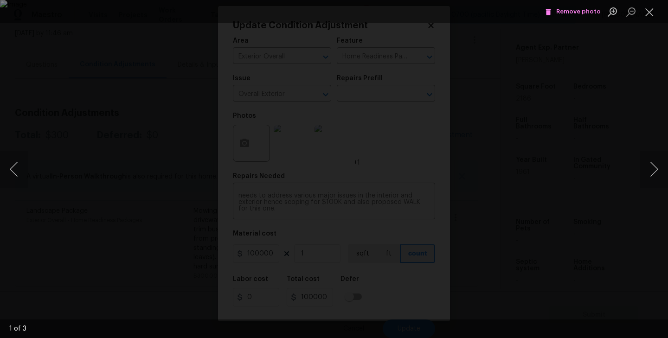
click at [578, 13] on span "Remove photo" at bounding box center [573, 11] width 56 height 11
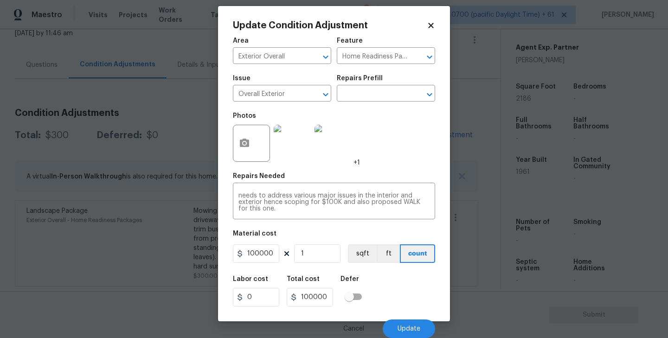
click at [286, 143] on img at bounding box center [292, 143] width 37 height 37
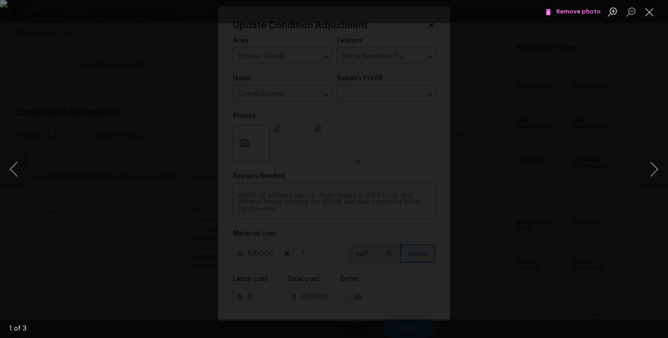
click at [567, 10] on span "Remove photo" at bounding box center [573, 11] width 56 height 11
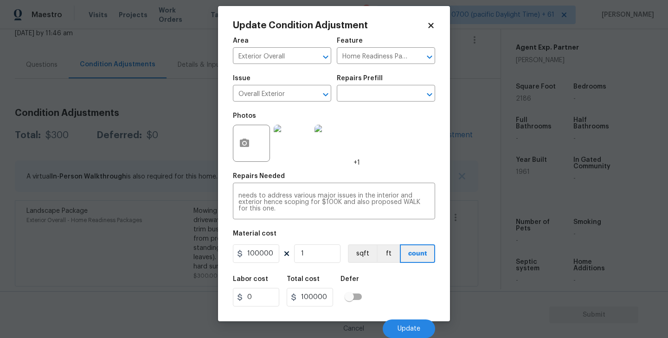
click at [321, 149] on img at bounding box center [333, 143] width 37 height 37
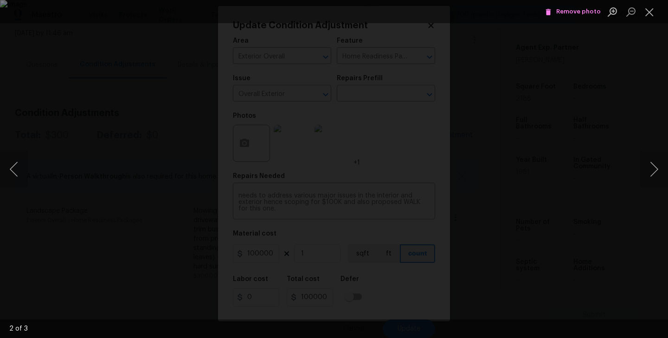
click at [572, 8] on span "Remove photo" at bounding box center [573, 11] width 56 height 11
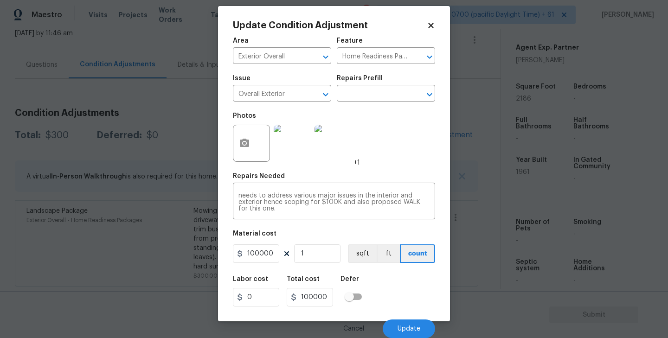
click at [289, 141] on img at bounding box center [292, 143] width 37 height 37
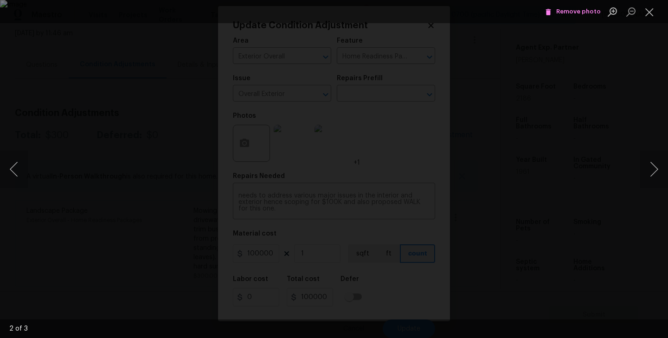
click at [574, 11] on span "Remove photo" at bounding box center [573, 11] width 56 height 11
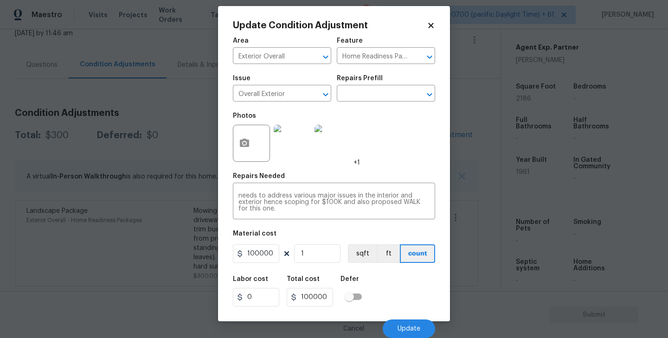
click at [294, 145] on img at bounding box center [292, 143] width 37 height 37
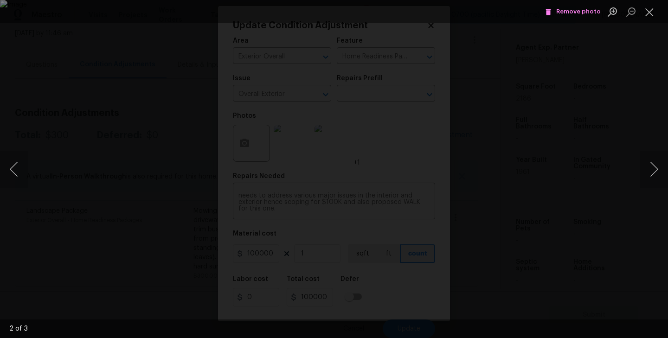
click at [578, 12] on span "Remove photo" at bounding box center [573, 11] width 56 height 11
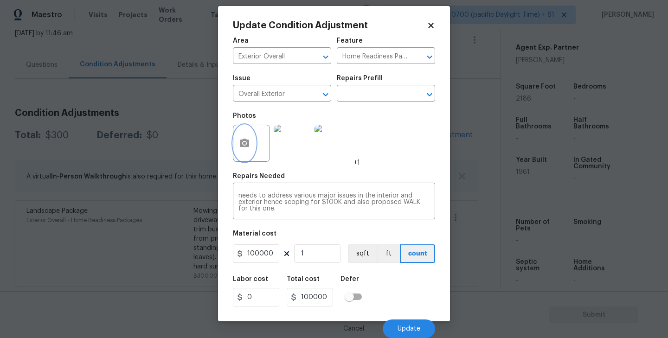
click at [246, 139] on icon "button" at bounding box center [244, 143] width 9 height 8
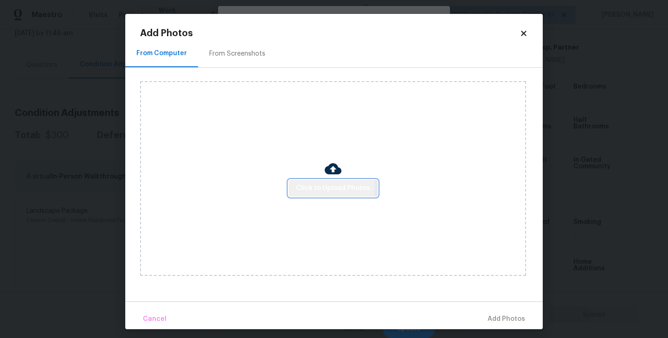
click at [317, 188] on span "Click to Upload Photos" at bounding box center [333, 189] width 74 height 12
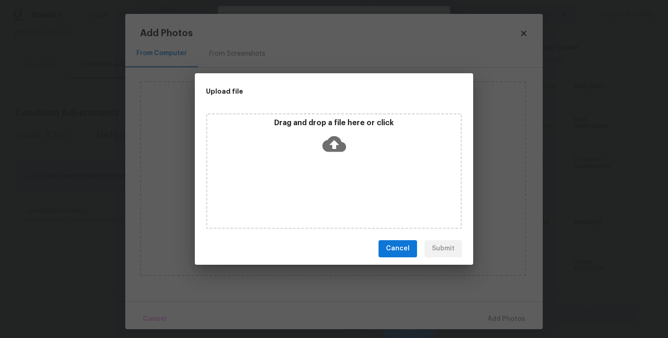
click at [338, 145] on icon at bounding box center [335, 144] width 24 height 16
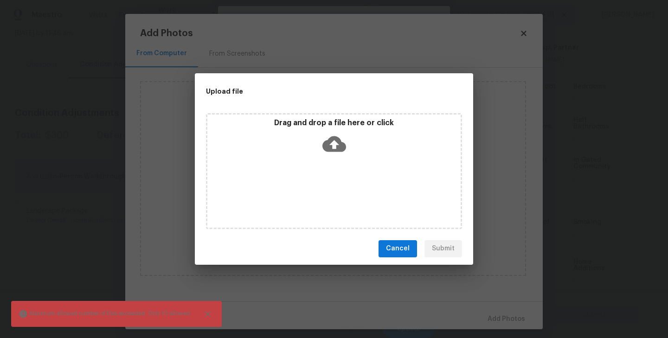
click at [335, 145] on icon at bounding box center [335, 144] width 24 height 24
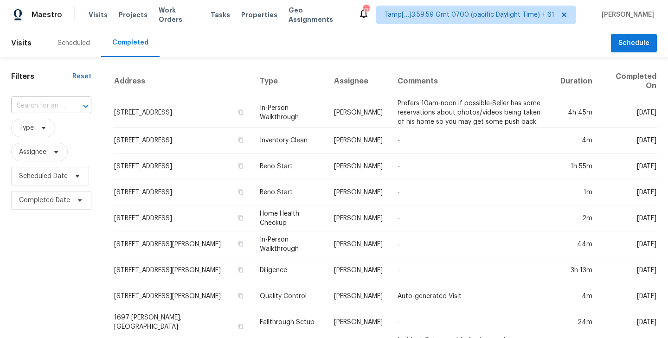
click at [48, 105] on input "text" at bounding box center [38, 106] width 54 height 14
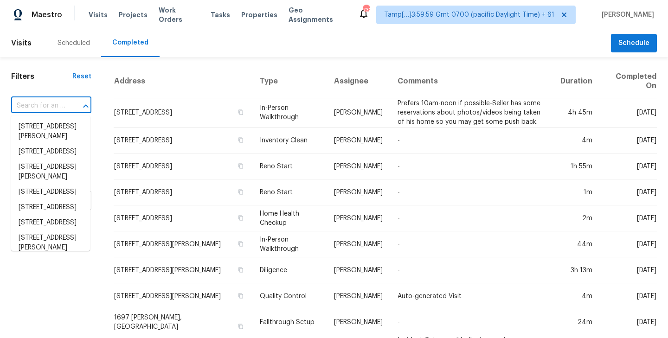
paste input "[STREET_ADDRESS]"
type input "[STREET_ADDRESS]"
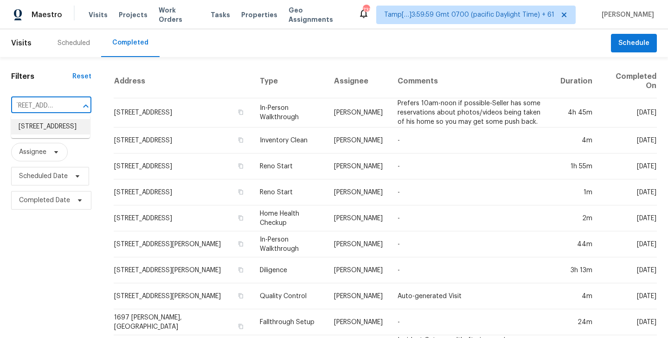
click at [45, 128] on li "1117 E Laurel Dr, Casa Grande, AZ 85122" at bounding box center [50, 126] width 79 height 15
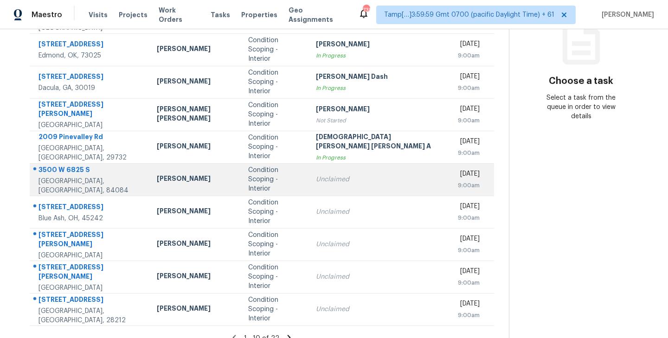
scroll to position [145, 0]
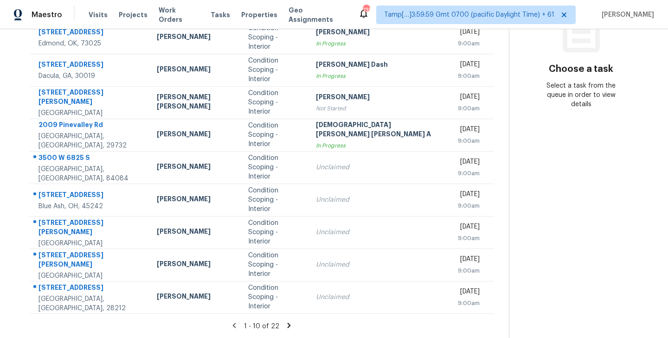
click at [288, 327] on icon at bounding box center [289, 325] width 3 height 5
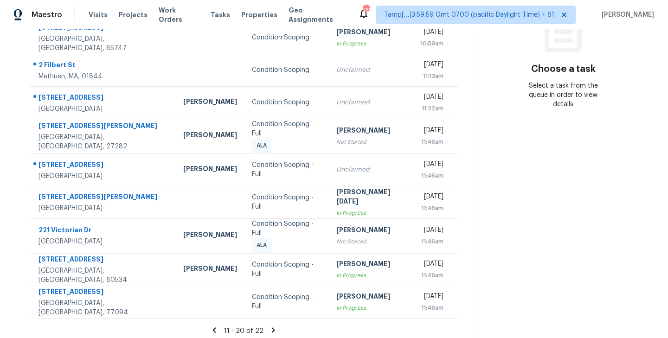
click at [272, 326] on icon at bounding box center [273, 330] width 8 height 8
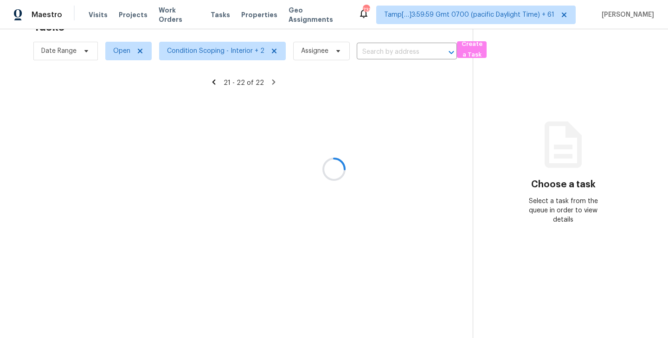
scroll to position [29, 0]
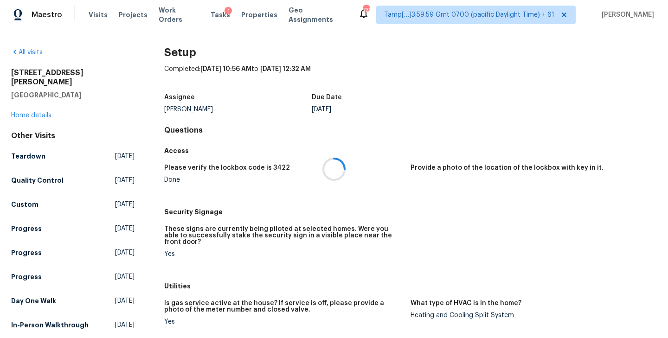
drag, startPoint x: 210, startPoint y: 17, endPoint x: 203, endPoint y: 16, distance: 7.5
click at [203, 16] on div at bounding box center [334, 169] width 668 height 338
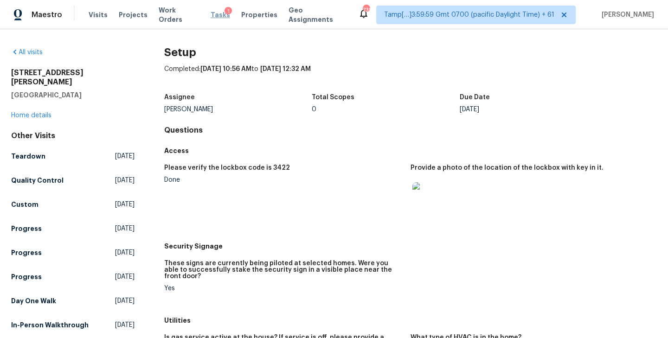
click at [211, 13] on span "Tasks" at bounding box center [220, 15] width 19 height 6
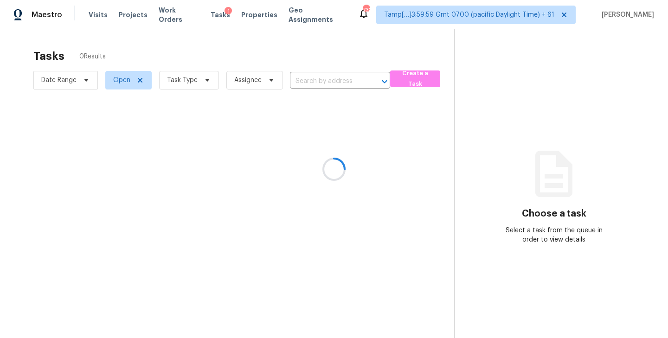
click at [315, 83] on div at bounding box center [334, 169] width 668 height 338
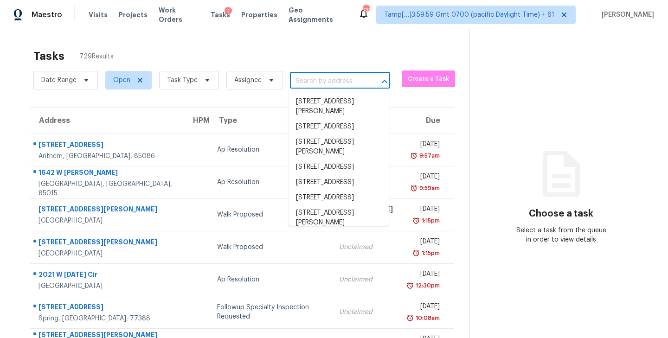
click at [324, 84] on input "text" at bounding box center [327, 81] width 74 height 14
paste input "737 Oakmont Ave Unit 1206, Las Vegas, NV 89109"
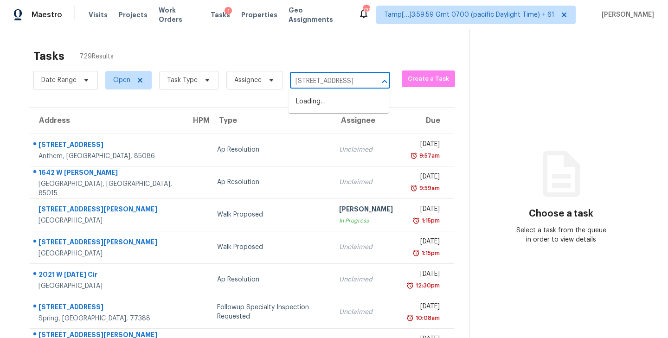
scroll to position [0, 82]
type input "737 Oakmont Ave Unit 1206, Las Vegas, NV 89109"
click at [325, 82] on input "text" at bounding box center [327, 81] width 74 height 14
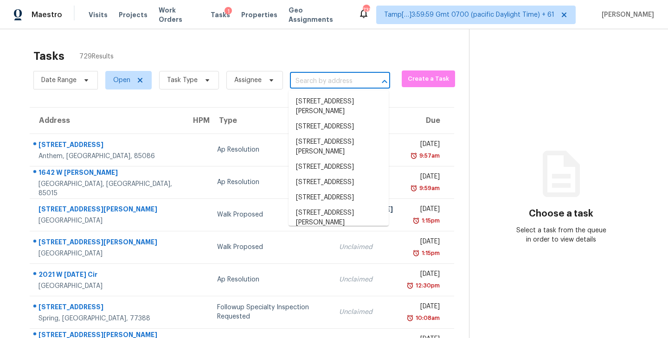
paste input "737 Oakmont Ave Unit 1206, Las Vegas, NV 89109"
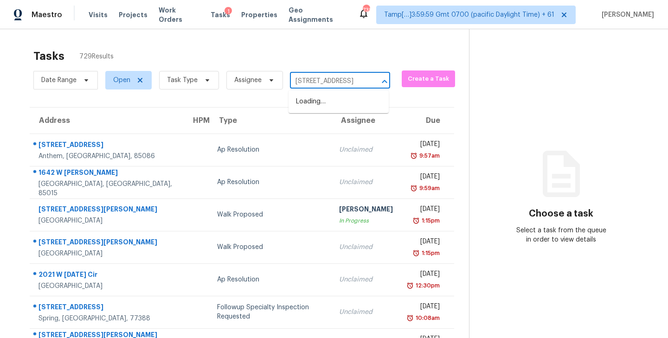
type input "[STREET_ADDRESS]"
click at [324, 101] on li "[STREET_ADDRESS]" at bounding box center [339, 101] width 100 height 15
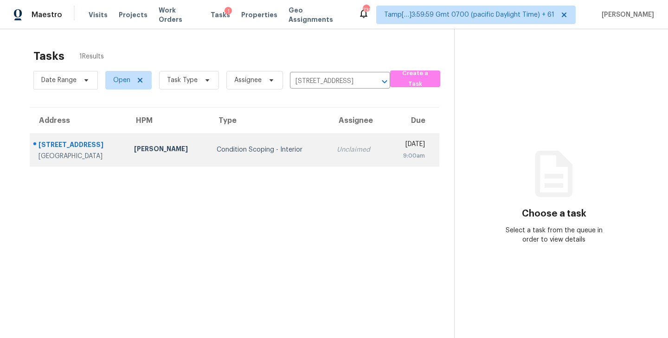
click at [345, 151] on div "Unclaimed" at bounding box center [358, 149] width 43 height 9
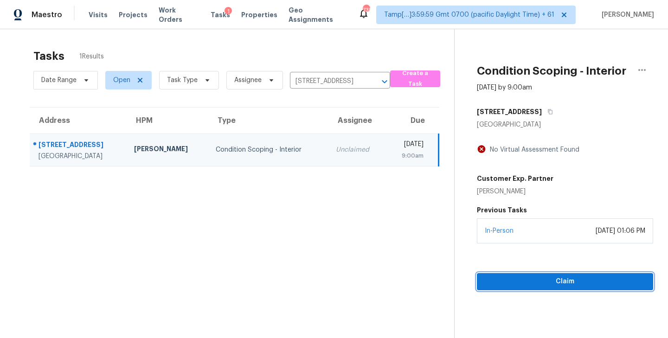
click at [554, 280] on span "Claim" at bounding box center [566, 282] width 162 height 12
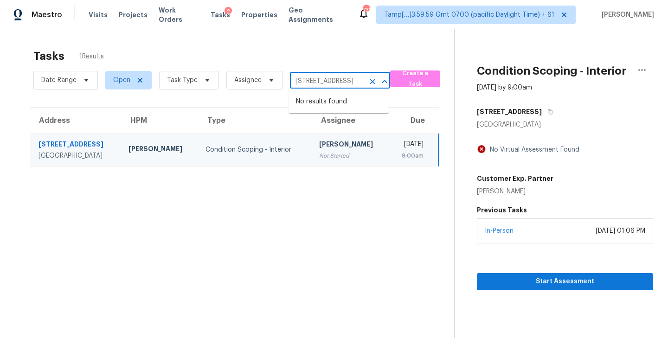
click at [321, 78] on input "[STREET_ADDRESS]" at bounding box center [327, 81] width 74 height 14
paste input "201 Twin Oaks Ln, Columbia, SC 292"
type input "201 Twin Oaks Ln, Columbia, SC 29209"
click at [324, 99] on li "201 Twin Oaks Ln, Columbia, SC 29209" at bounding box center [339, 101] width 100 height 15
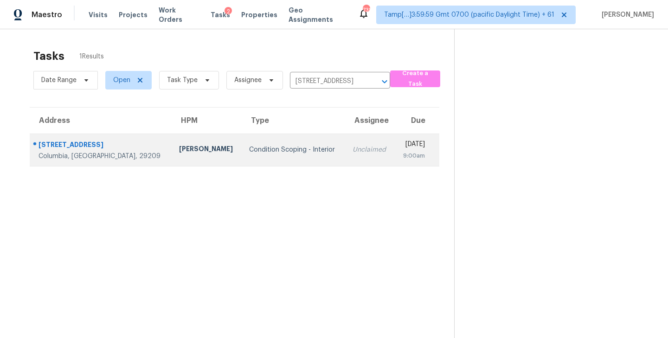
click at [288, 149] on td "Condition Scoping - Interior" at bounding box center [293, 150] width 103 height 32
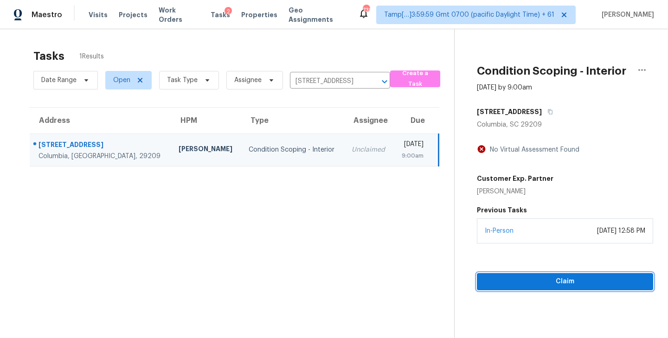
click at [566, 285] on span "Claim" at bounding box center [566, 282] width 162 height 12
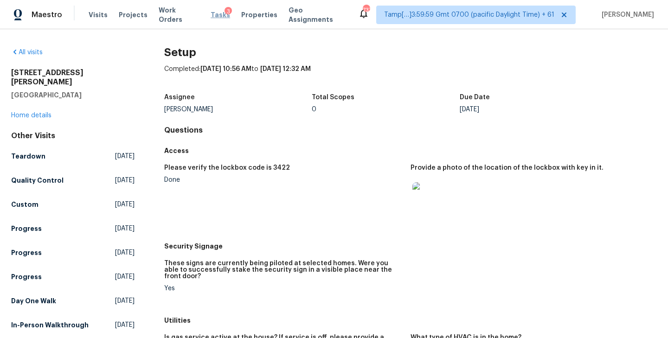
click at [211, 16] on span "Tasks" at bounding box center [220, 15] width 19 height 6
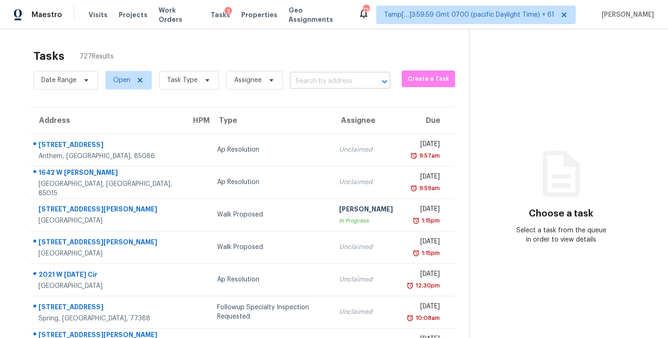
click at [330, 82] on input "text" at bounding box center [327, 81] width 74 height 14
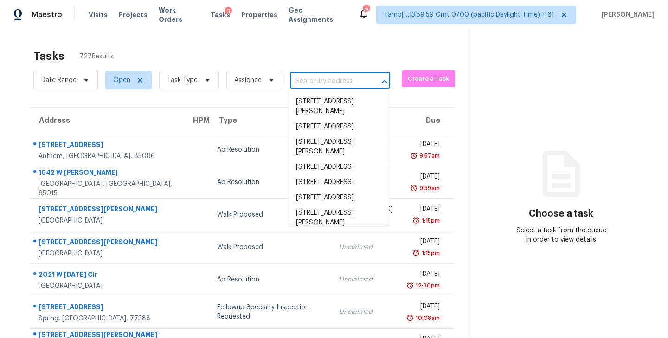
paste input "[STREET_ADDRESS]"
type input "[STREET_ADDRESS]"
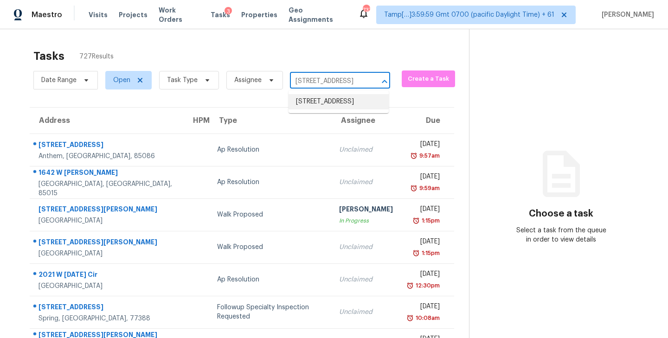
click at [320, 102] on li "[STREET_ADDRESS]" at bounding box center [339, 101] width 100 height 15
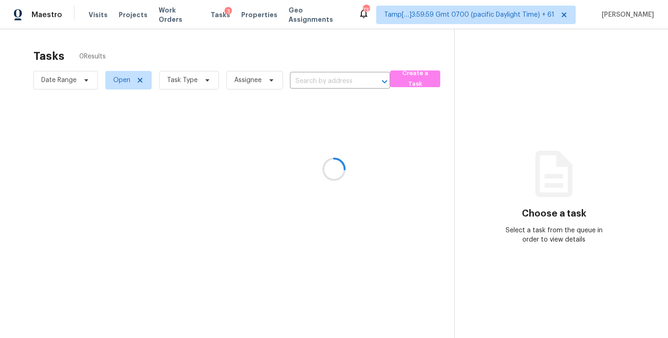
type input "[STREET_ADDRESS]"
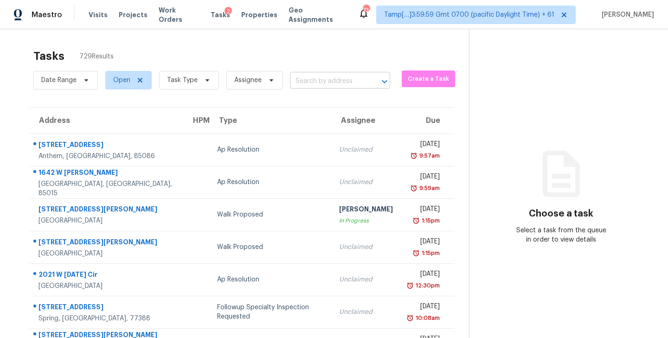
click at [356, 82] on input "text" at bounding box center [327, 81] width 74 height 14
paste input "336 Siena Dr Wake Forest, NC, 27587"
type input "336 Siena Dr Wake Forest, NC, 27587"
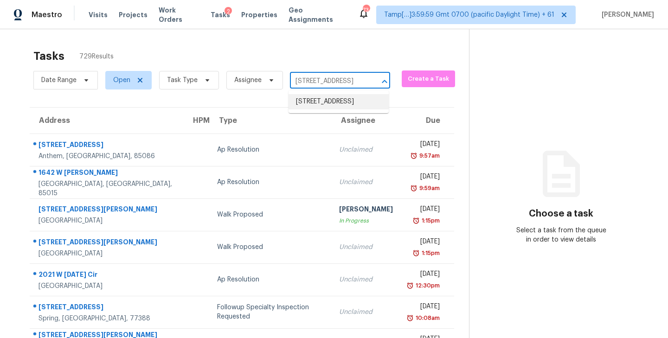
click at [336, 110] on li "336 Siena Dr, Wake Forest, NC 27587" at bounding box center [339, 101] width 100 height 15
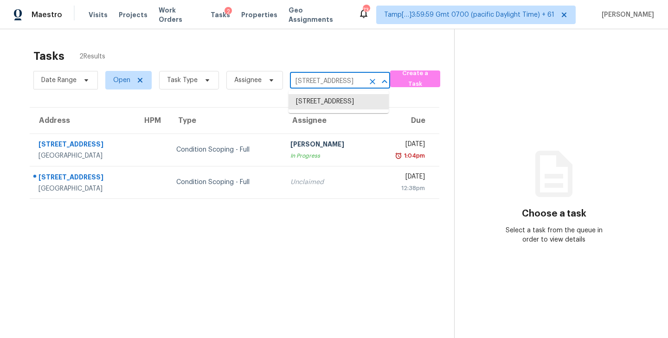
click at [320, 81] on input "336 Siena Dr, Wake Forest, NC 27587" at bounding box center [327, 81] width 74 height 14
paste input "737 Oakmont Ave Unit 1206, Las Vegas, NV 89109"
click at [299, 80] on input "737 Oakmont Ave Unit 1206, Las Vegas, NV 89109" at bounding box center [327, 81] width 74 height 14
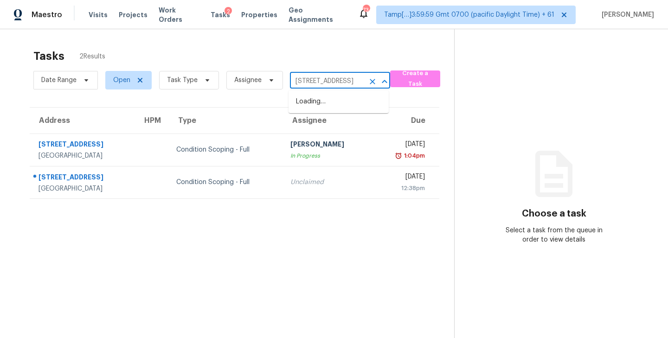
type input "737 Oakmont Ave"
click at [321, 108] on li "737 Oakmont Ave Unit 1206, Las Vegas, NV 89109" at bounding box center [339, 101] width 100 height 15
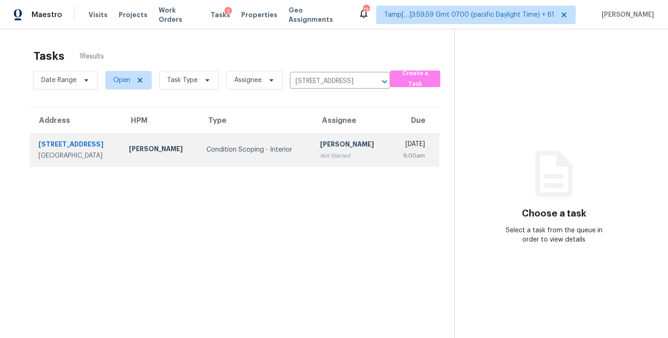
click at [320, 145] on div "[PERSON_NAME]" at bounding box center [351, 146] width 63 height 12
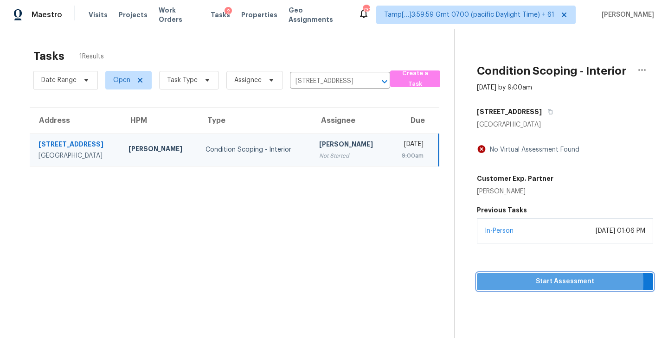
click at [555, 288] on span "Start Assessment" at bounding box center [566, 282] width 162 height 12
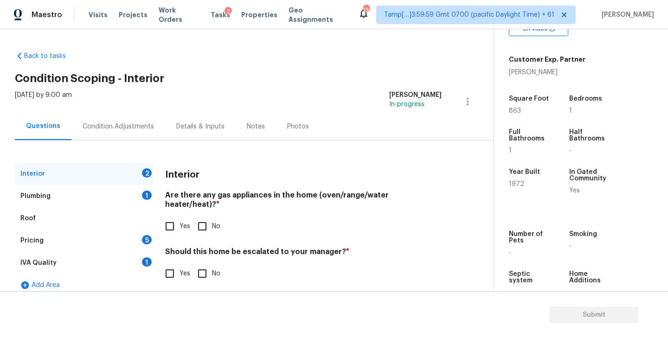
scroll to position [197, 0]
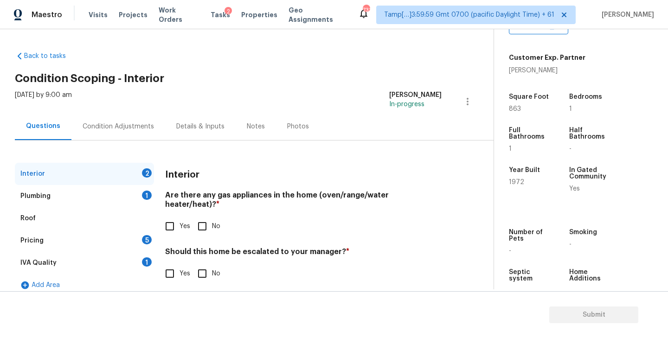
click at [102, 125] on div "Condition Adjustments" at bounding box center [118, 126] width 71 height 9
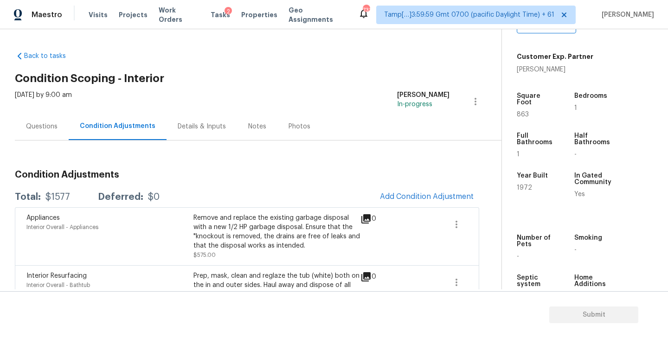
scroll to position [207, 0]
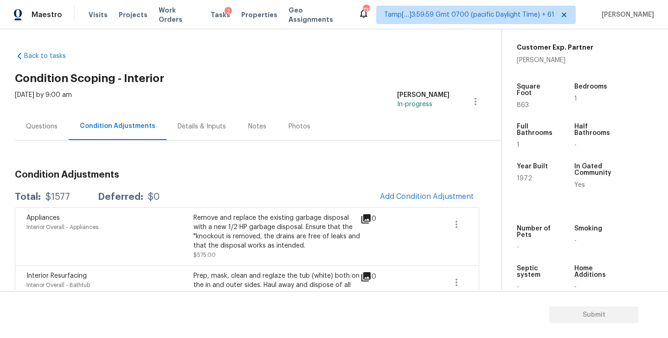
click at [520, 175] on span "1972" at bounding box center [524, 178] width 15 height 6
copy span "1972"
click at [36, 125] on div "Questions" at bounding box center [42, 126] width 32 height 9
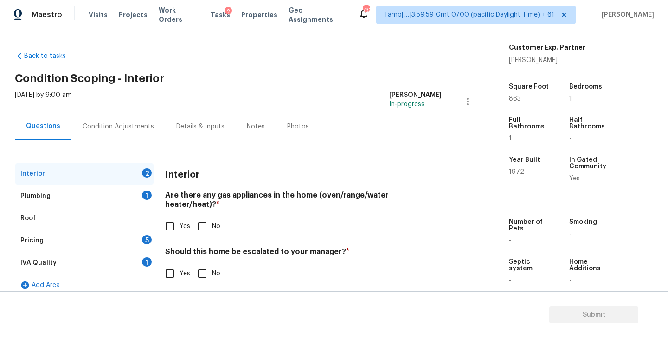
scroll to position [10, 0]
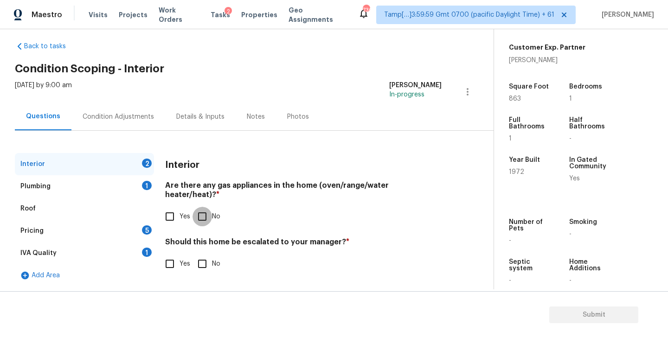
click at [200, 207] on input "No" at bounding box center [202, 216] width 19 height 19
checkbox input "true"
click at [201, 254] on input "No" at bounding box center [202, 263] width 19 height 19
checkbox input "true"
click at [77, 184] on div "Plumbing 1" at bounding box center [84, 186] width 139 height 22
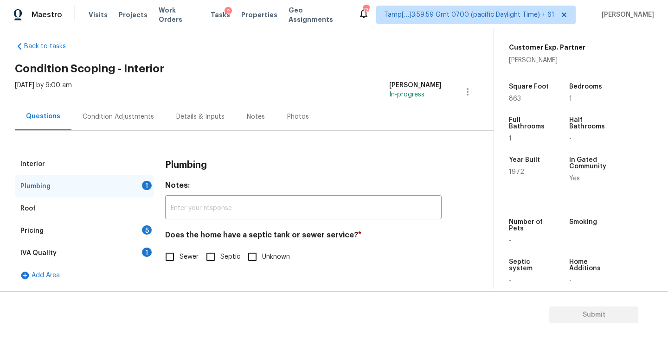
click at [170, 259] on input "Sewer" at bounding box center [169, 256] width 19 height 19
checkbox input "true"
click at [124, 253] on div "IVA Quality 1" at bounding box center [84, 253] width 139 height 22
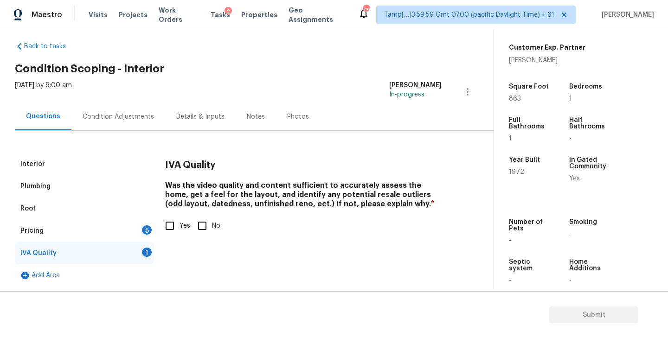
click at [171, 227] on input "Yes" at bounding box center [169, 225] width 19 height 19
checkbox input "true"
click at [128, 227] on div "Pricing 5" at bounding box center [84, 231] width 139 height 22
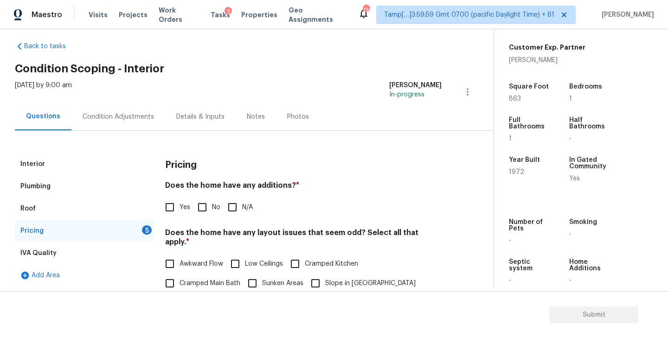
click at [198, 207] on input "No" at bounding box center [202, 207] width 19 height 19
checkbox input "true"
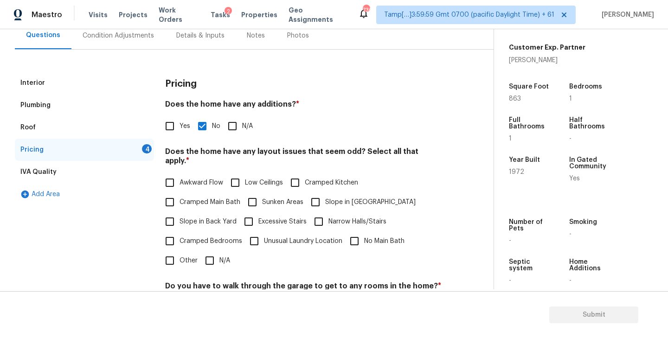
scroll to position [114, 0]
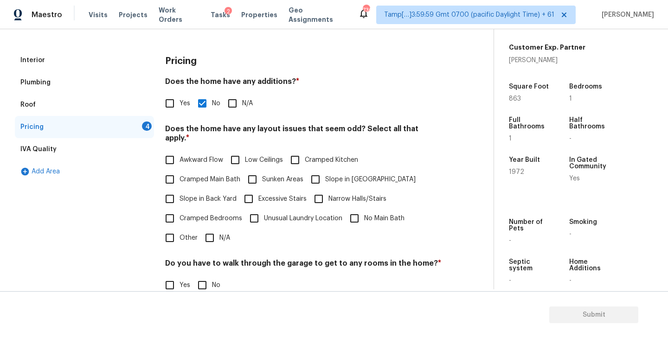
click at [210, 229] on input "N/A" at bounding box center [209, 237] width 19 height 19
checkbox input "true"
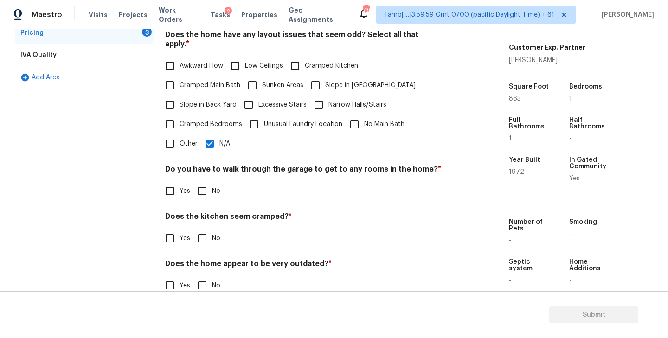
scroll to position [219, 0]
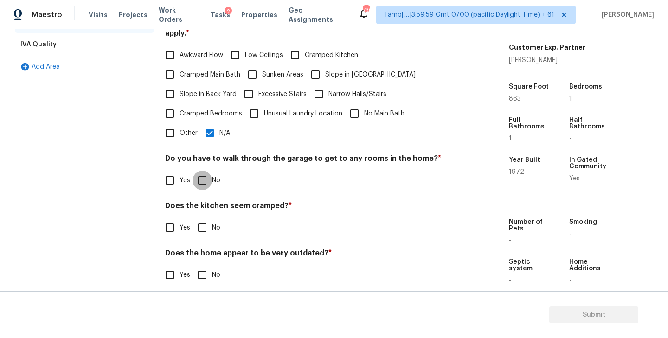
click at [202, 171] on input "No" at bounding box center [202, 180] width 19 height 19
checkbox input "true"
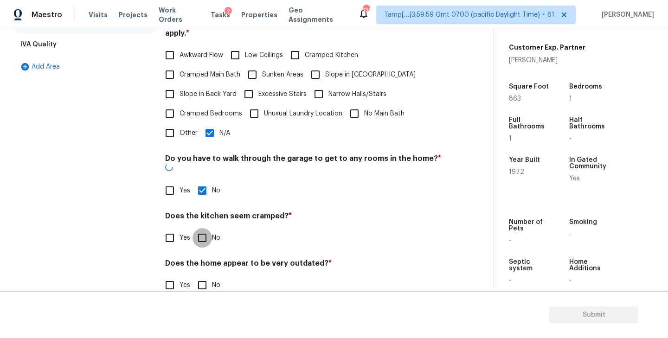
click at [203, 228] on input "No" at bounding box center [202, 237] width 19 height 19
checkbox input "true"
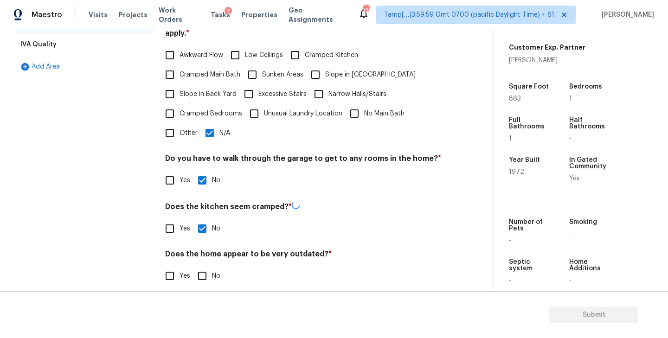
click at [203, 266] on input "No" at bounding box center [202, 275] width 19 height 19
checkbox input "true"
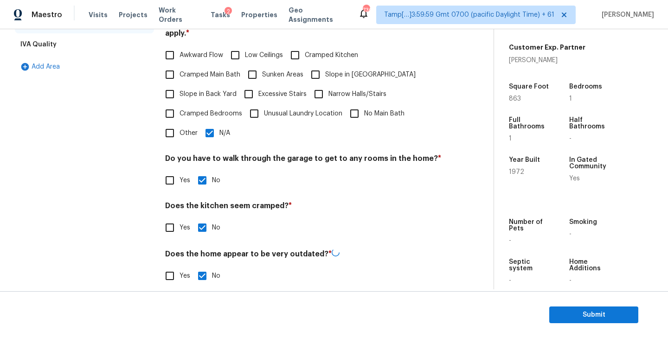
scroll to position [0, 0]
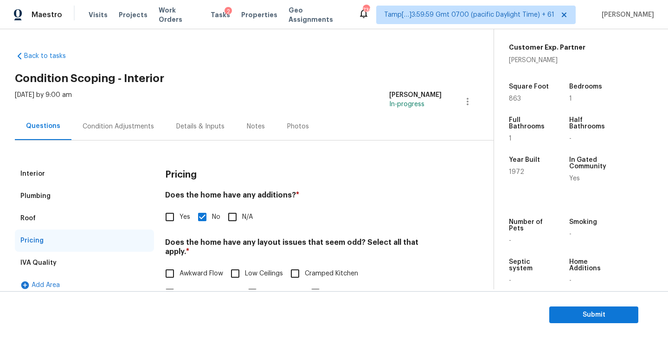
click at [92, 128] on div "Condition Adjustments" at bounding box center [118, 126] width 71 height 9
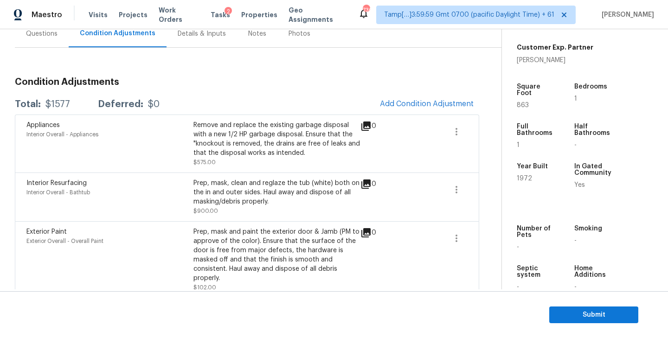
scroll to position [80, 0]
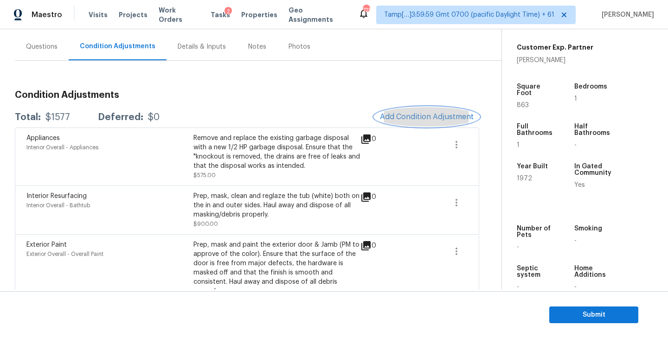
click at [431, 114] on span "Add Condition Adjustment" at bounding box center [427, 117] width 94 height 8
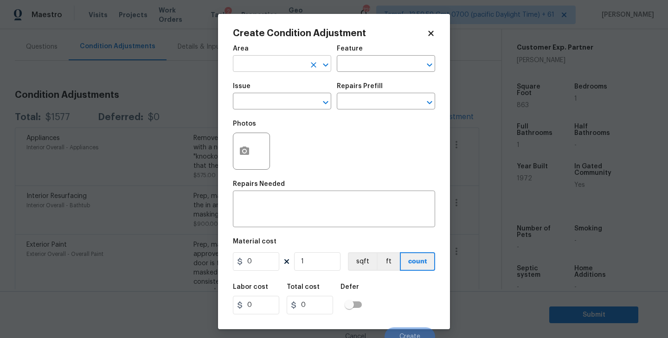
click at [280, 61] on input "text" at bounding box center [269, 65] width 72 height 14
click at [273, 97] on li "Interior Overall" at bounding box center [282, 100] width 98 height 15
type input "Interior Overall"
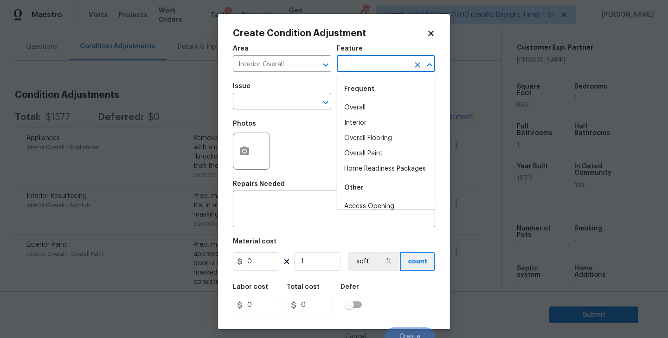
click at [375, 64] on input "text" at bounding box center [373, 65] width 72 height 14
click at [381, 97] on div "Frequent" at bounding box center [386, 89] width 98 height 22
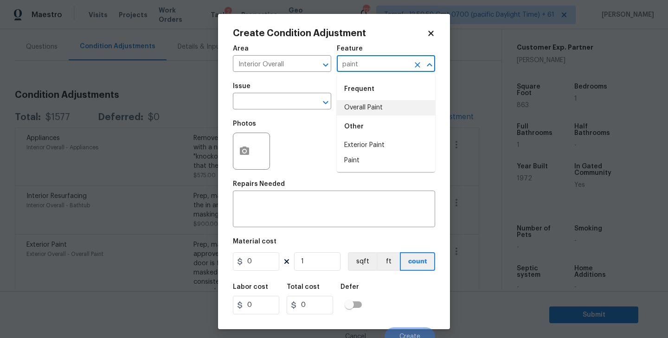
click at [369, 111] on li "Overall Paint" at bounding box center [386, 107] width 98 height 15
type input "Overall Paint"
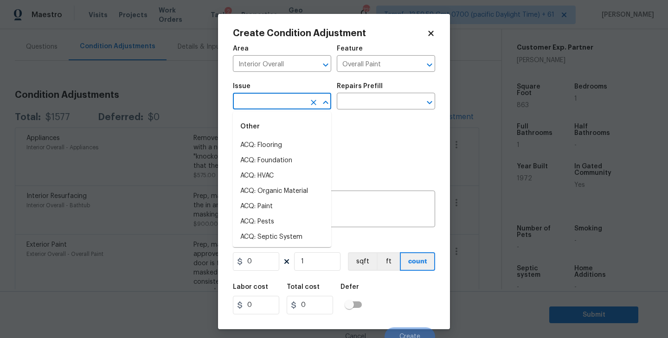
click at [286, 103] on input "text" at bounding box center [269, 102] width 72 height 14
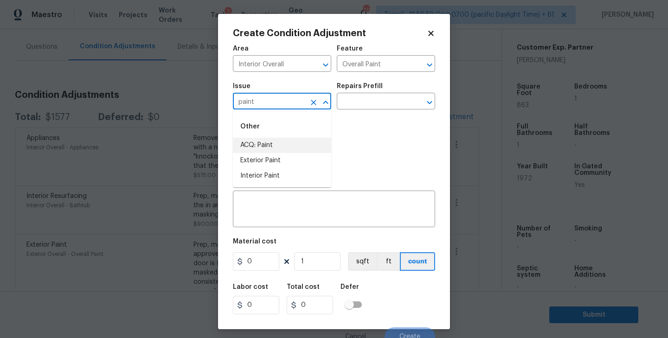
click at [262, 144] on li "ACQ: Paint" at bounding box center [282, 145] width 98 height 15
click at [429, 99] on icon "Open" at bounding box center [429, 102] width 11 height 11
type input "ACQ: Paint"
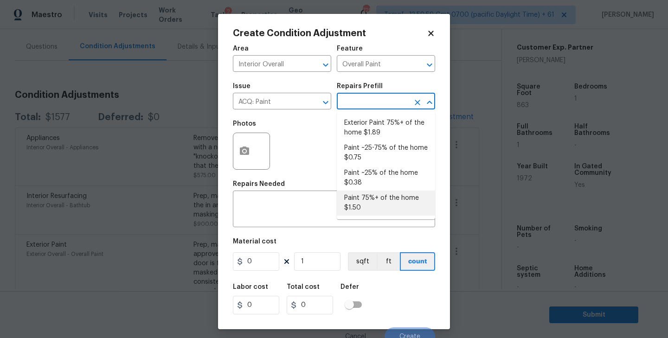
click at [369, 199] on li "Paint 75%+ of the home $1.50" at bounding box center [386, 203] width 98 height 25
type input "Acquisition"
type textarea "Acquisition Scope: 75%+ of the home will likely require interior paint"
type input "1.5"
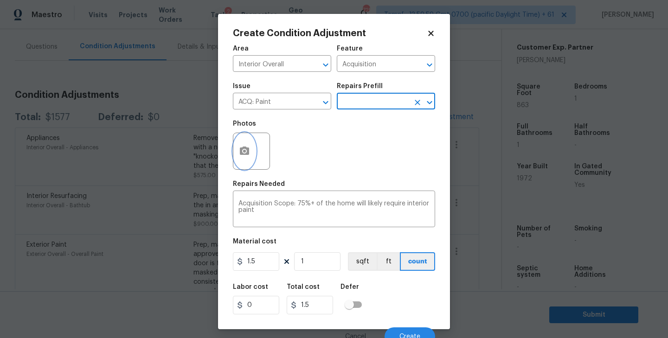
click at [242, 147] on icon "button" at bounding box center [244, 151] width 11 height 11
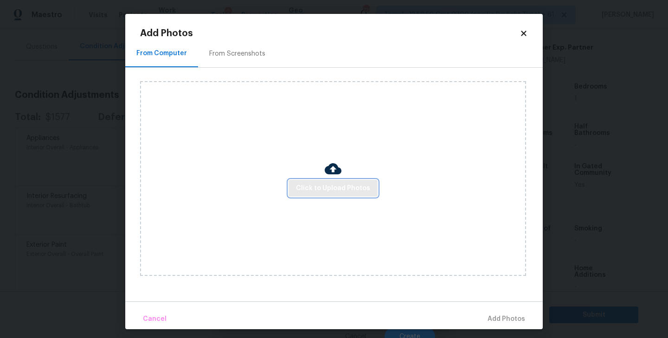
click at [335, 183] on span "Click to Upload Photos" at bounding box center [333, 189] width 74 height 12
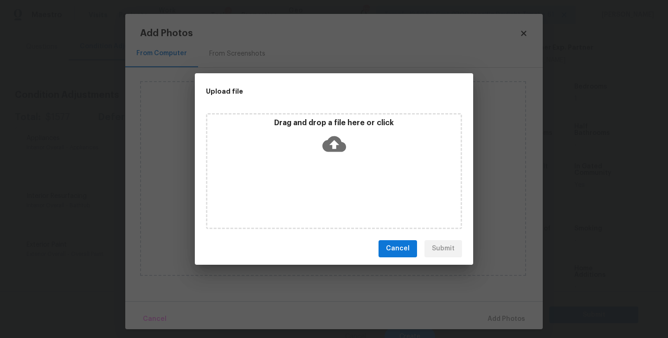
click at [335, 147] on icon at bounding box center [335, 144] width 24 height 24
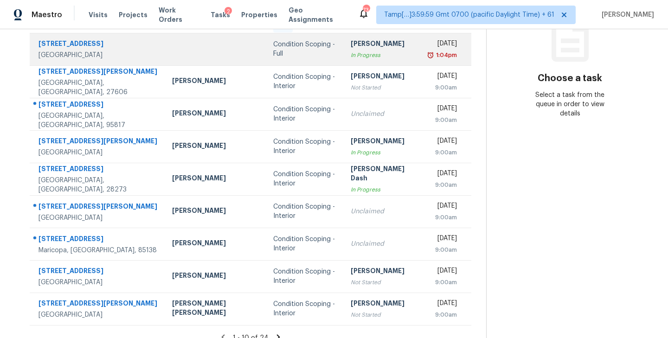
scroll to position [147, 0]
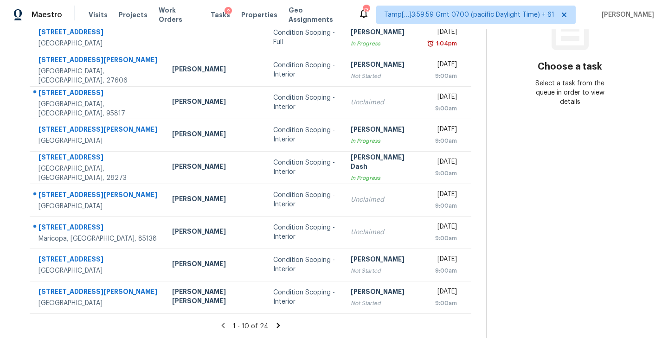
click at [277, 324] on icon at bounding box center [278, 325] width 3 height 5
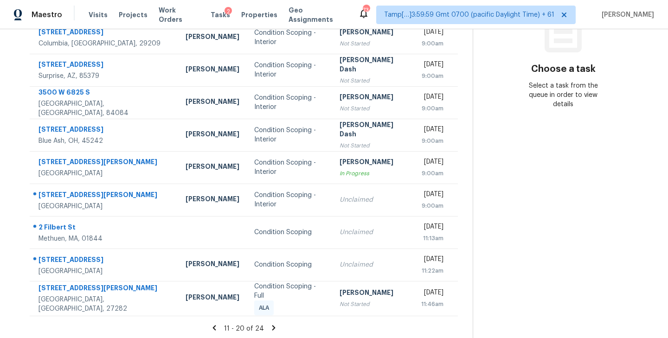
scroll to position [0, 0]
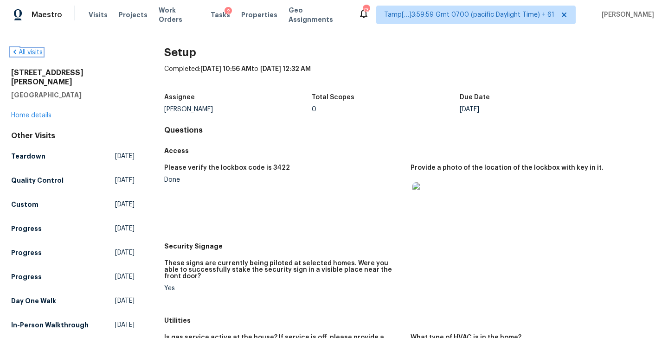
click at [31, 52] on link "All visits" at bounding box center [27, 52] width 32 height 6
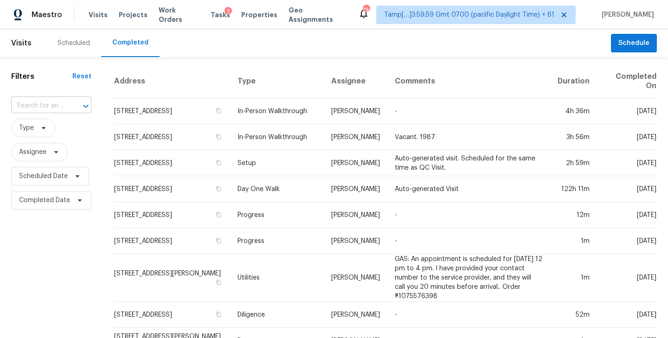
click at [30, 113] on input "text" at bounding box center [38, 106] width 54 height 14
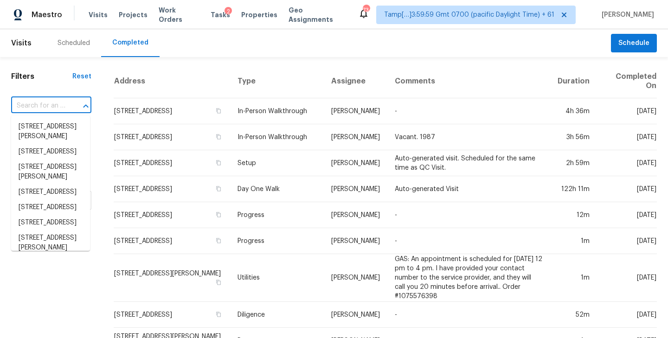
paste input "737 Oakmont Ave Unit 1206, Las Vegas, NV 89109"
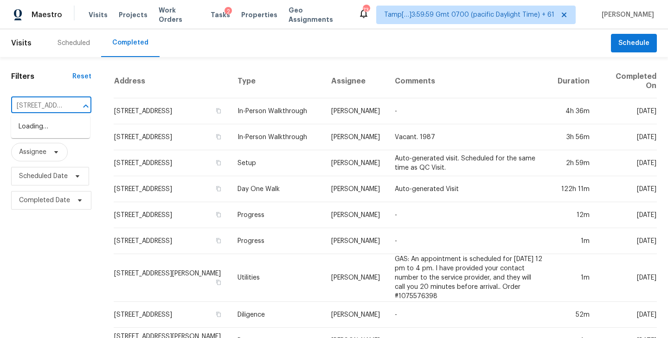
scroll to position [0, 103]
type input "737 Oakmont Ave"
click at [47, 127] on li "737 Oakmont Ave Unit 1206, Las Vegas, NV 89109" at bounding box center [50, 126] width 79 height 15
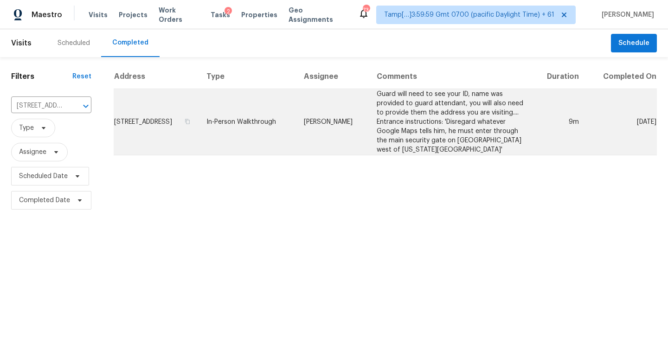
click at [199, 123] on td "737 Oakmont Ave Unit 1206, Las Vegas, NV 89109" at bounding box center [156, 122] width 85 height 66
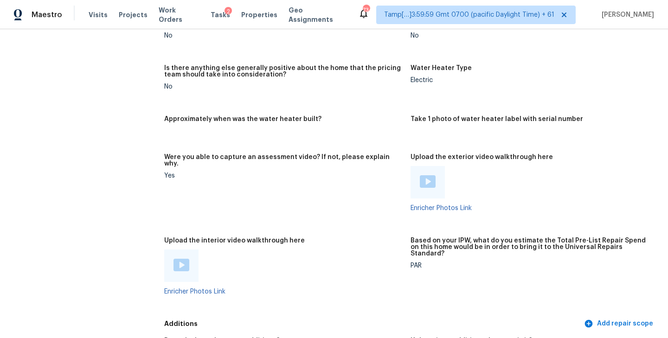
scroll to position [1534, 0]
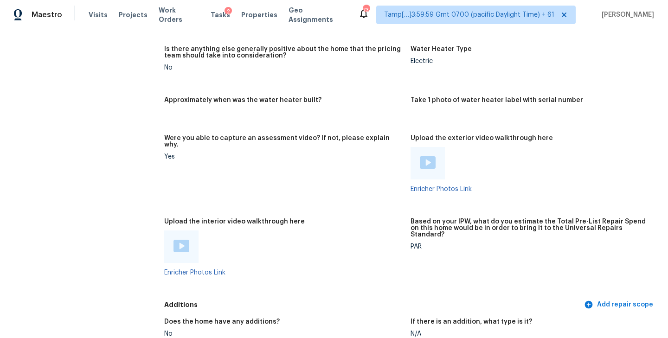
click at [181, 240] on img at bounding box center [182, 246] width 16 height 13
click at [331, 162] on figure "Were you able to capture an assessment video? If not, please explain why. Yes" at bounding box center [287, 171] width 246 height 72
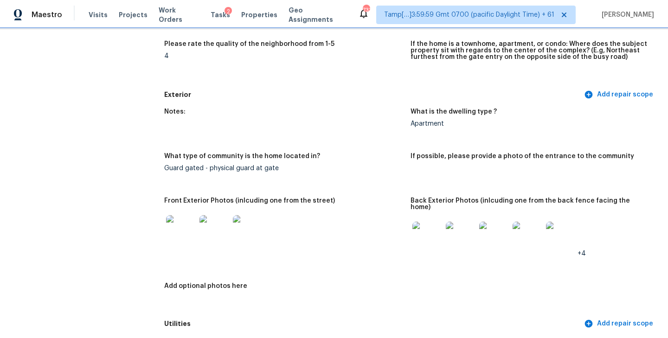
scroll to position [290, 0]
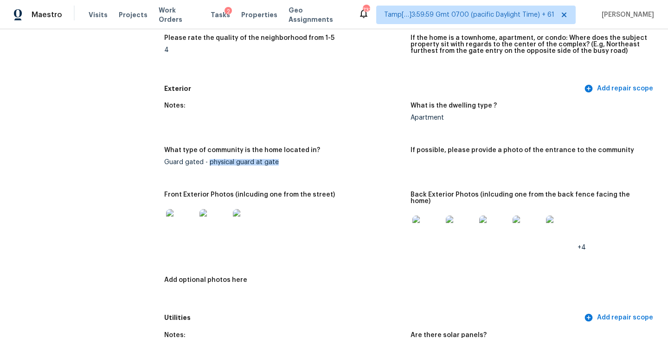
drag, startPoint x: 209, startPoint y: 164, endPoint x: 310, endPoint y: 164, distance: 100.7
click at [310, 164] on div "Guard gated - physical guard at gate" at bounding box center [283, 162] width 239 height 6
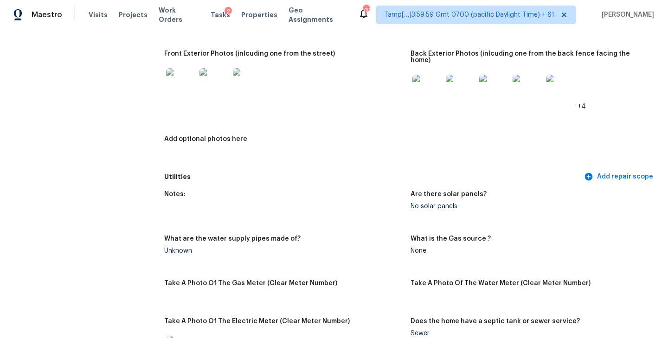
scroll to position [433, 0]
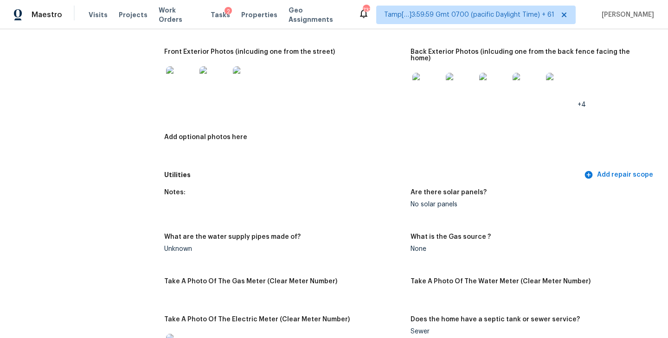
click at [176, 84] on img at bounding box center [181, 81] width 30 height 30
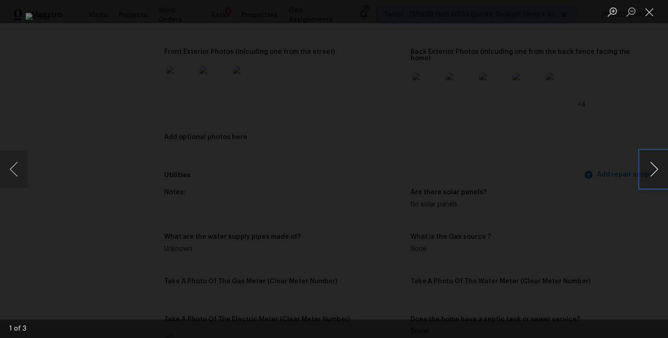
click at [656, 169] on button "Next image" at bounding box center [654, 169] width 28 height 37
click at [652, 172] on button "Next image" at bounding box center [654, 169] width 28 height 37
click at [9, 166] on button "Previous image" at bounding box center [14, 169] width 28 height 37
click at [653, 179] on button "Next image" at bounding box center [654, 169] width 28 height 37
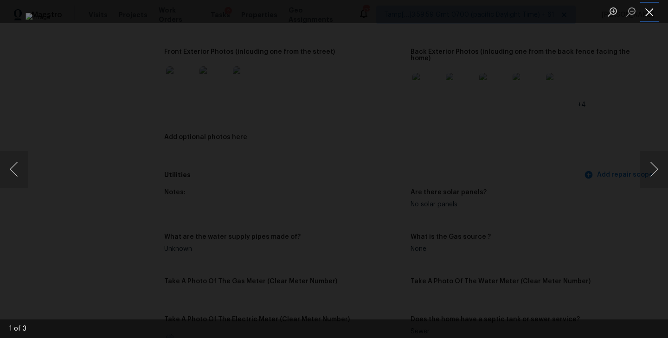
click at [653, 13] on button "Close lightbox" at bounding box center [649, 12] width 19 height 16
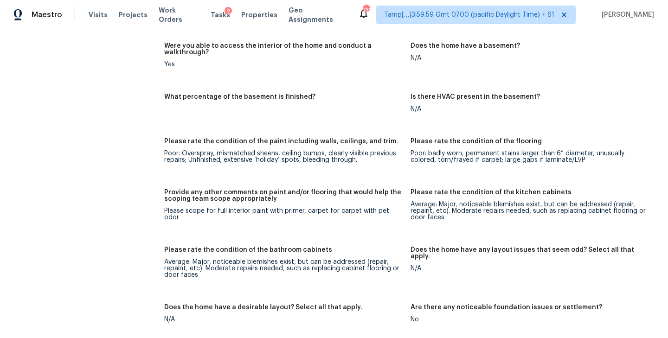
scroll to position [1185, 0]
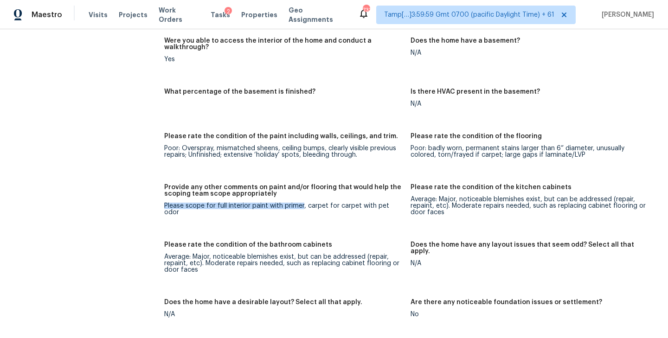
drag, startPoint x: 165, startPoint y: 194, endPoint x: 303, endPoint y: 193, distance: 137.8
click at [303, 203] on div "Please scope for full interior paint with primer, carpet for carpet with pet od…" at bounding box center [283, 209] width 239 height 13
click at [324, 203] on div "Please scope for full interior paint with primer, carpet for carpet with pet od…" at bounding box center [283, 209] width 239 height 13
drag, startPoint x: 307, startPoint y: 194, endPoint x: 402, endPoint y: 195, distance: 95.2
click at [402, 203] on div "Please scope for full interior paint with primer, carpet for carpet with pet od…" at bounding box center [283, 209] width 239 height 13
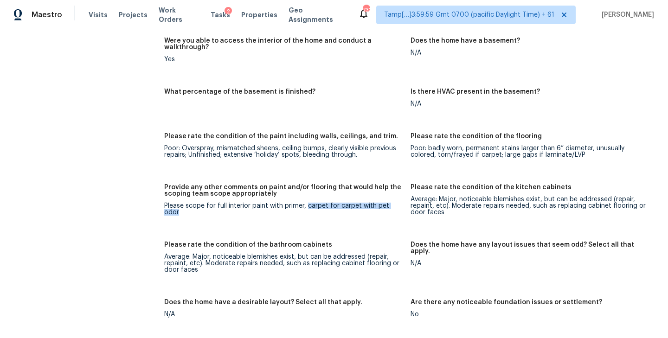
click at [350, 219] on div "Notes: Living Room Photos Kitchen Photos Main Bedroom Photos Bathroom Photos Ad…" at bounding box center [410, 220] width 493 height 850
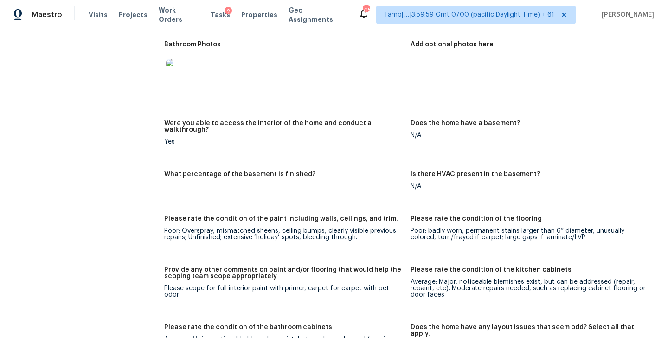
scroll to position [1169, 0]
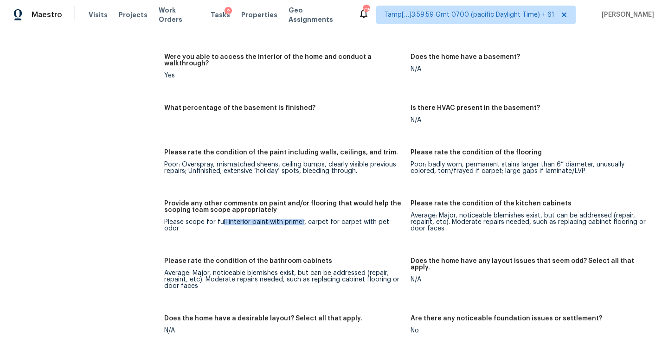
drag, startPoint x: 222, startPoint y: 209, endPoint x: 303, endPoint y: 209, distance: 80.3
click at [303, 219] on div "Please scope for full interior paint with primer, carpet for carpet with pet od…" at bounding box center [283, 225] width 239 height 13
click at [337, 219] on div "Please scope for full interior paint with primer, carpet for carpet with pet od…" at bounding box center [283, 225] width 239 height 13
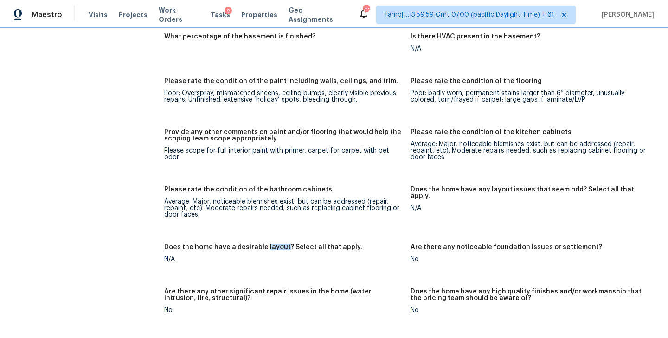
scroll to position [1255, 0]
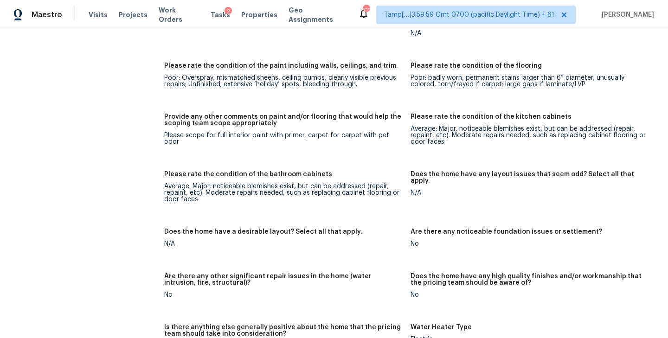
click at [345, 171] on div "Please rate the condition of the bathroom cabinets" at bounding box center [283, 177] width 239 height 12
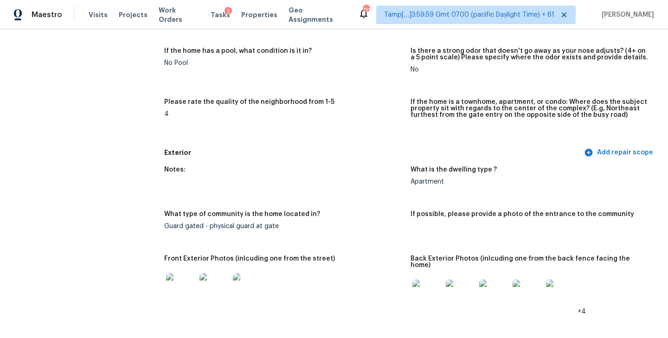
scroll to position [0, 0]
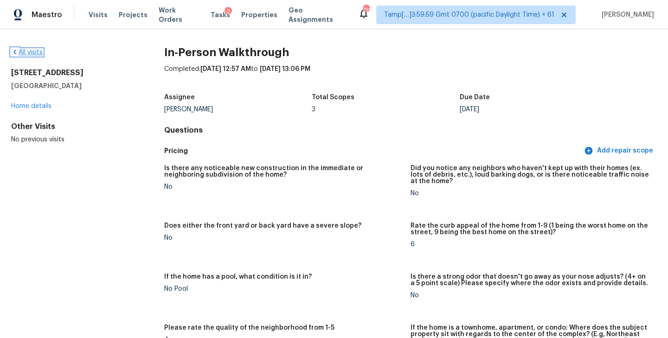
click at [32, 51] on link "All visits" at bounding box center [27, 52] width 32 height 6
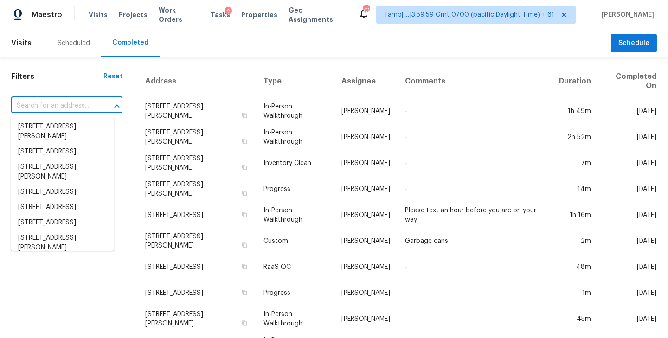
click at [68, 109] on input "text" at bounding box center [53, 106] width 85 height 14
paste input "[STREET_ADDRESS]"
type input "[STREET_ADDRESS]"
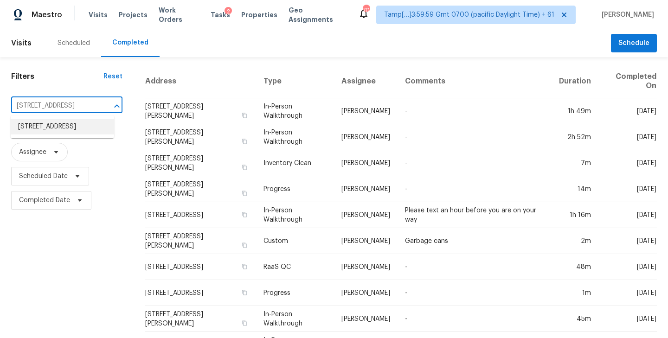
click at [54, 128] on li "[STREET_ADDRESS]" at bounding box center [62, 126] width 103 height 15
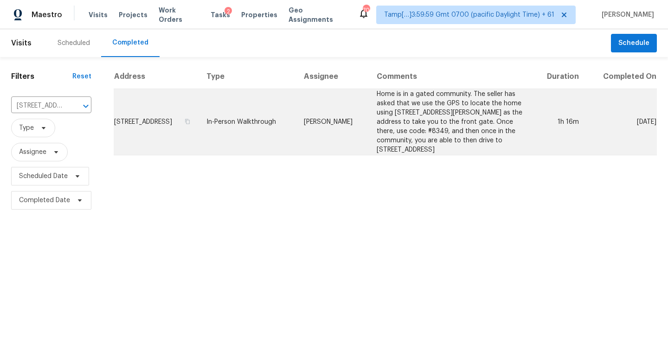
click at [278, 111] on td "In-Person Walkthrough" at bounding box center [247, 122] width 97 height 66
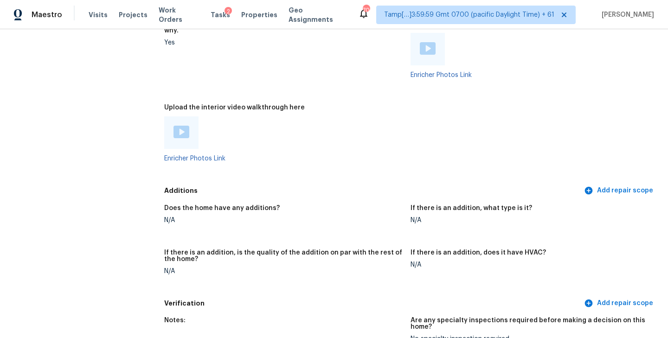
scroll to position [1855, 0]
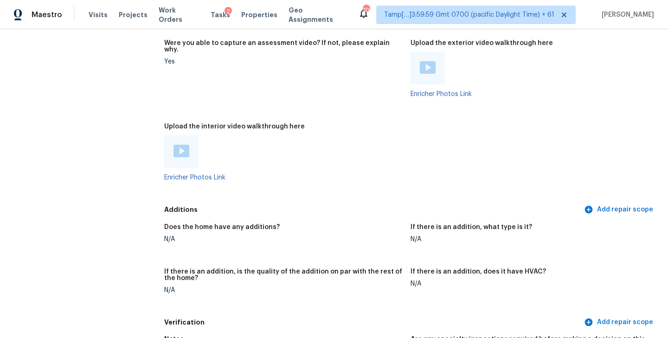
click at [180, 145] on img at bounding box center [182, 151] width 16 height 13
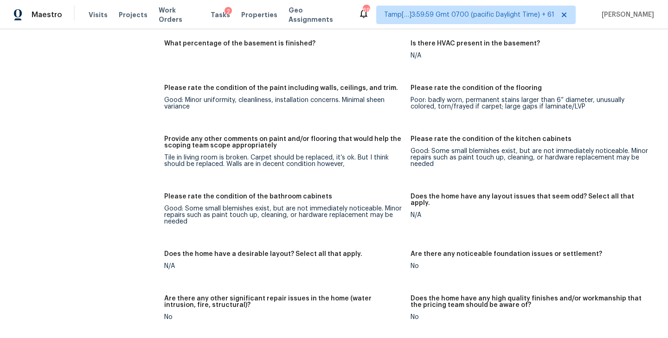
scroll to position [93, 0]
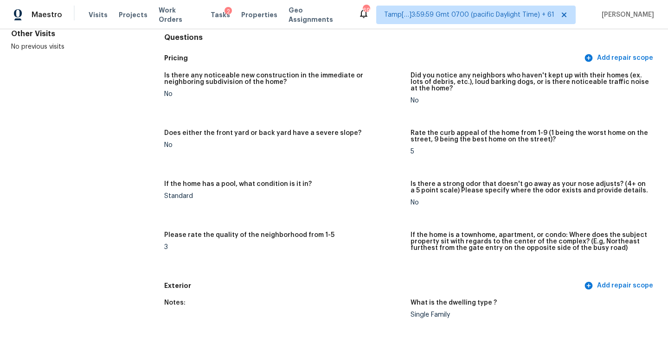
click at [349, 186] on div "If the home has a pool, what condition is it in?" at bounding box center [283, 187] width 239 height 12
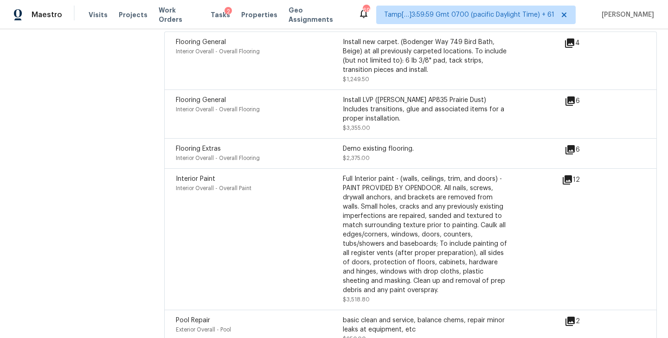
scroll to position [2369, 0]
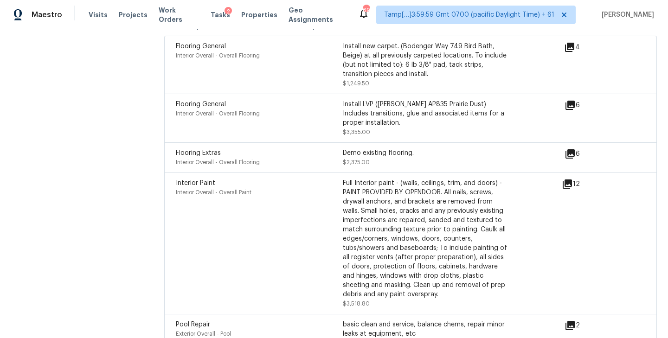
click at [572, 149] on icon at bounding box center [570, 154] width 11 height 11
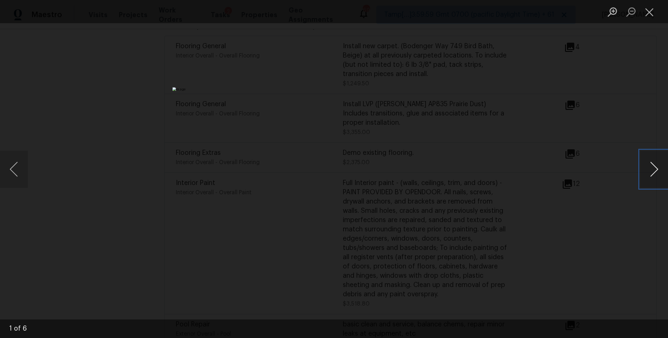
click at [658, 175] on button "Next image" at bounding box center [654, 169] width 28 height 37
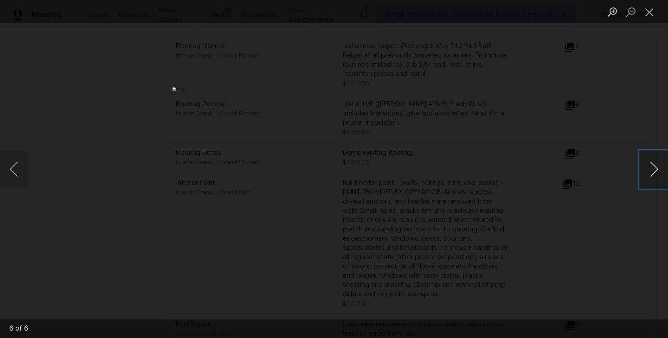
click at [658, 175] on button "Next image" at bounding box center [654, 169] width 28 height 37
click at [653, 9] on button "Close lightbox" at bounding box center [649, 12] width 19 height 16
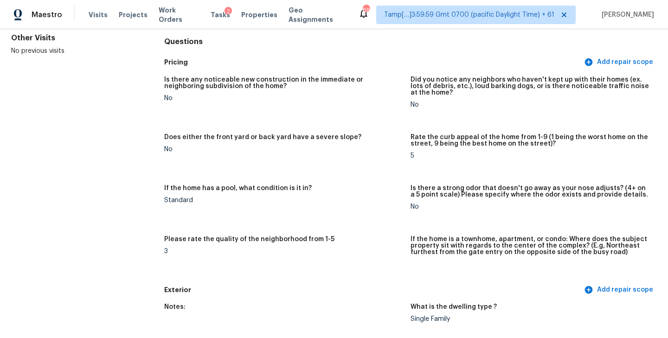
scroll to position [0, 0]
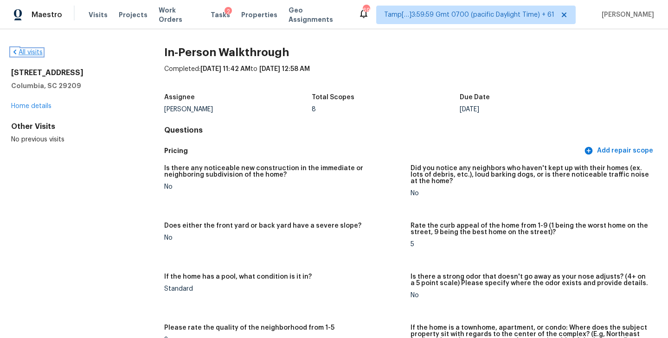
click at [29, 53] on link "All visits" at bounding box center [27, 52] width 32 height 6
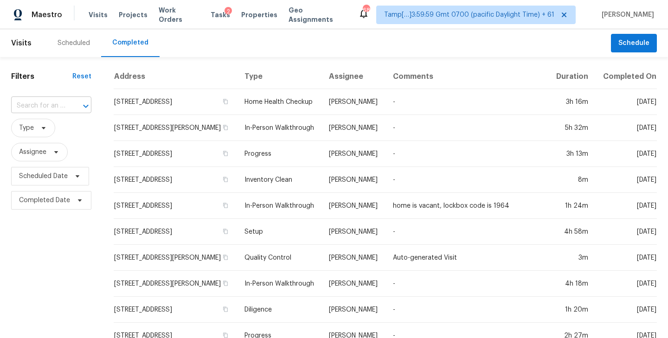
click at [34, 106] on input "text" at bounding box center [38, 106] width 54 height 14
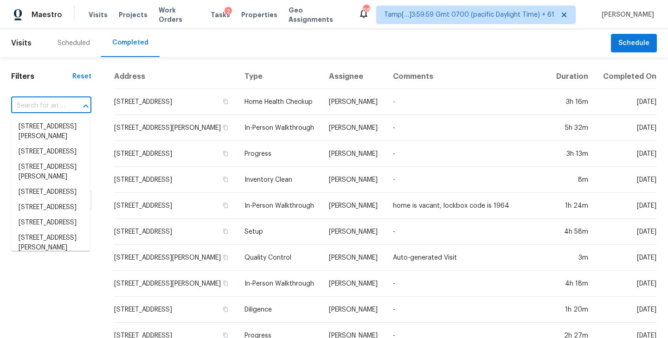
paste input "8936 Western Pines Dr Douglasville, GA, 30134"
type input "8936 Western Pines Dr Douglasville, GA, 30134"
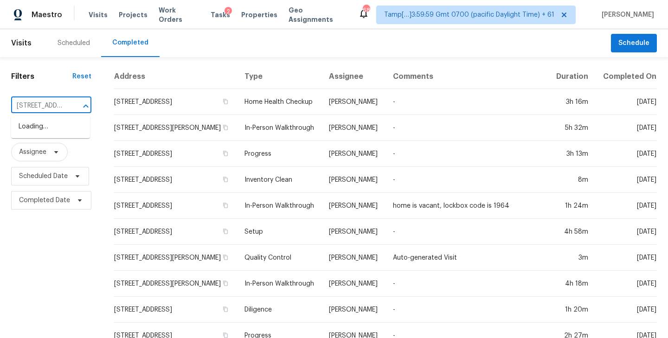
scroll to position [0, 95]
click at [33, 123] on li "8936 Western Pines Dr, Douglasville, GA 30134" at bounding box center [50, 126] width 79 height 15
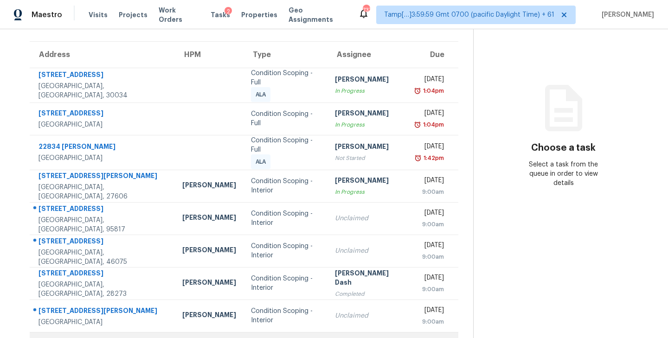
scroll to position [149, 0]
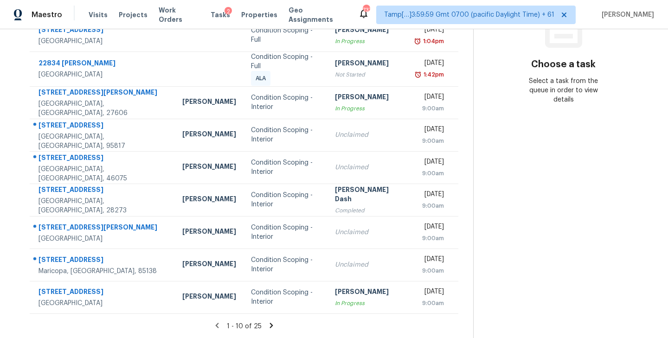
click at [270, 326] on icon at bounding box center [271, 325] width 3 height 5
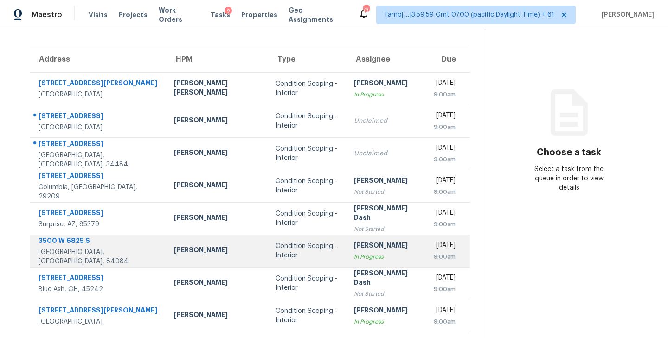
scroll to position [145, 0]
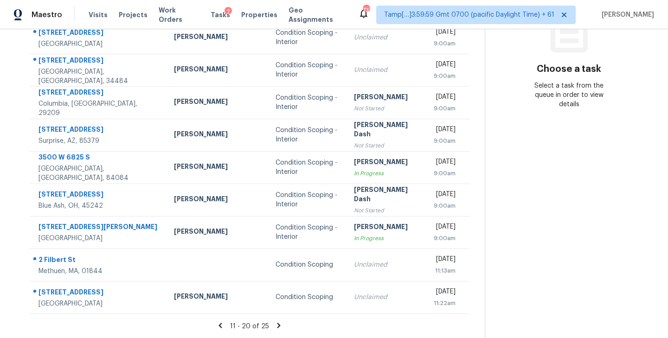
click at [278, 326] on icon at bounding box center [279, 325] width 3 height 5
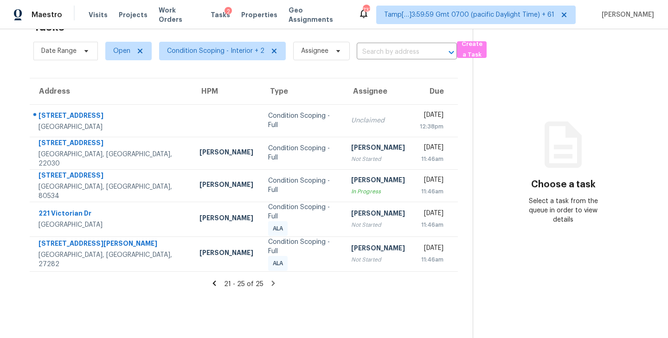
click at [216, 281] on icon at bounding box center [214, 283] width 3 height 5
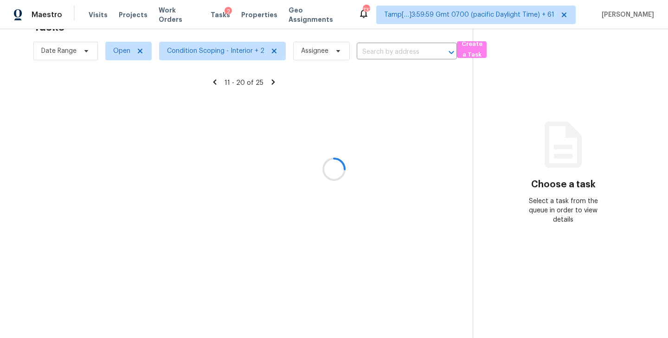
scroll to position [145, 0]
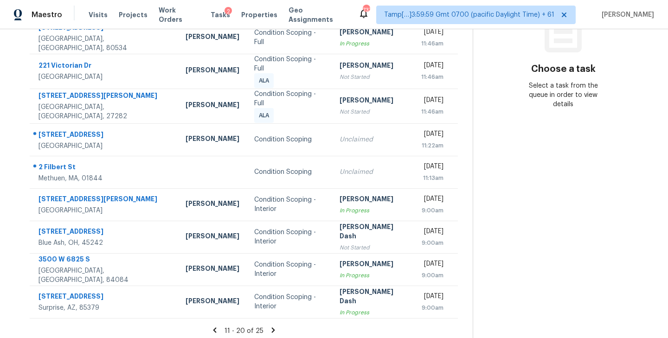
click at [216, 328] on icon at bounding box center [214, 330] width 3 height 5
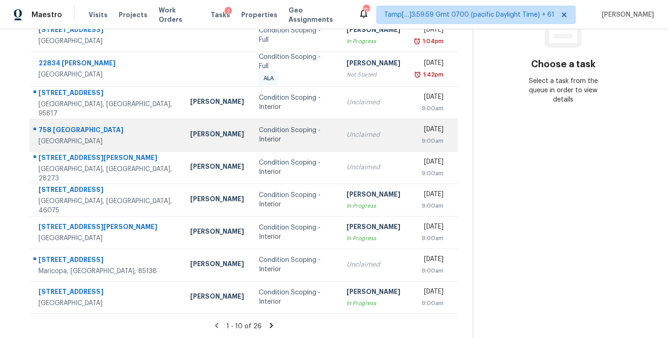
scroll to position [0, 0]
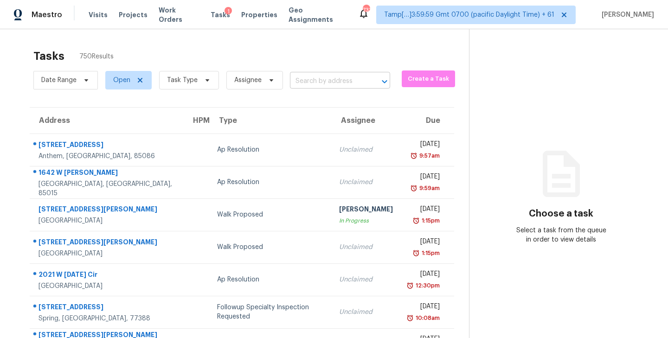
click at [308, 79] on input "text" at bounding box center [327, 81] width 74 height 14
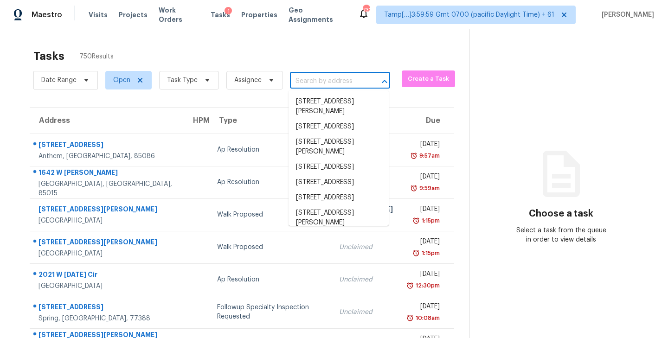
paste input "[STREET_ADDRESS]"
type input "[STREET_ADDRESS]"
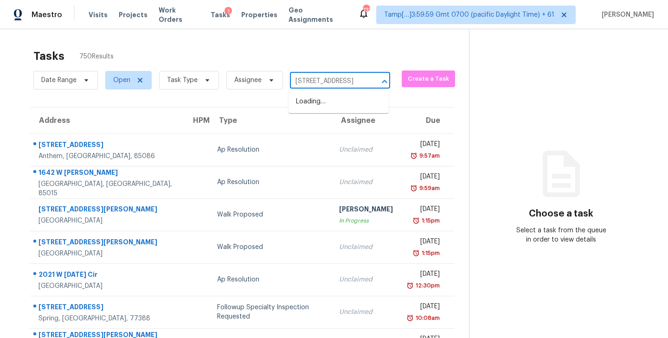
scroll to position [0, 50]
click at [322, 103] on li "[STREET_ADDRESS]" at bounding box center [339, 101] width 100 height 15
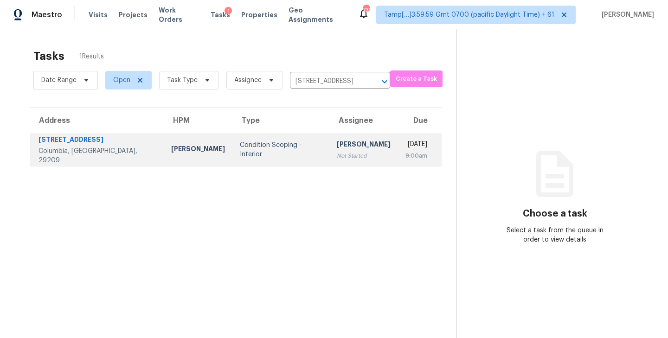
click at [337, 144] on div "[PERSON_NAME]" at bounding box center [364, 146] width 54 height 12
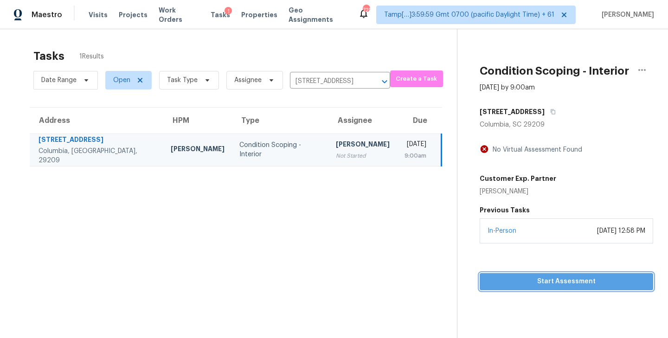
click at [555, 275] on button "Start Assessment" at bounding box center [567, 281] width 174 height 17
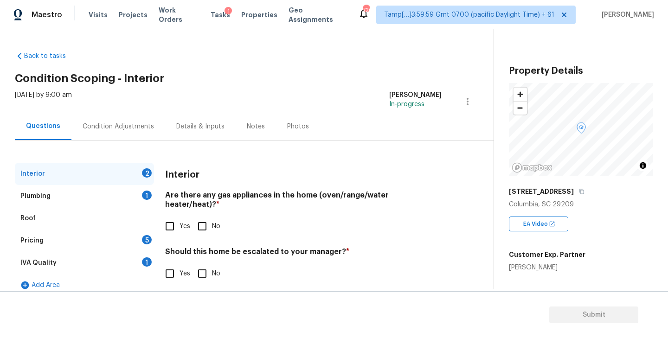
click at [172, 217] on input "Yes" at bounding box center [169, 226] width 19 height 19
checkbox input "true"
click at [203, 274] on input "No" at bounding box center [202, 273] width 19 height 19
checkbox input "true"
click at [101, 197] on div "Plumbing 1" at bounding box center [84, 196] width 139 height 22
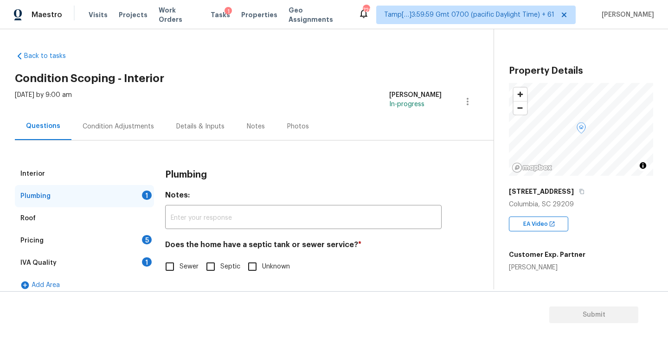
click at [171, 269] on input "Sewer" at bounding box center [169, 266] width 19 height 19
checkbox input "true"
click at [131, 260] on div "IVA Quality 1" at bounding box center [84, 263] width 139 height 22
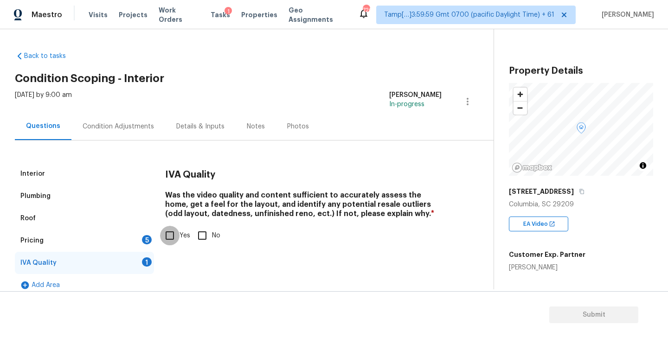
click at [176, 233] on input "Yes" at bounding box center [169, 235] width 19 height 19
checkbox input "true"
click at [126, 239] on div "Pricing 5" at bounding box center [84, 241] width 139 height 22
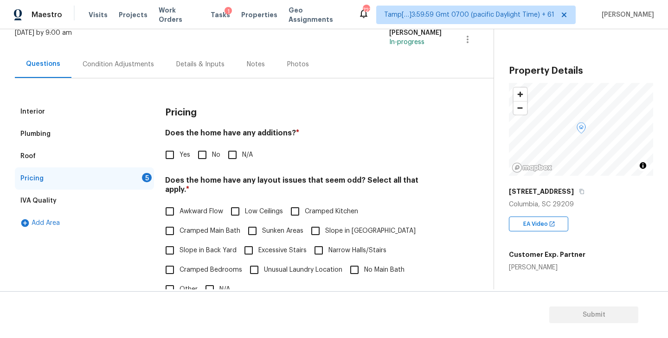
scroll to position [74, 0]
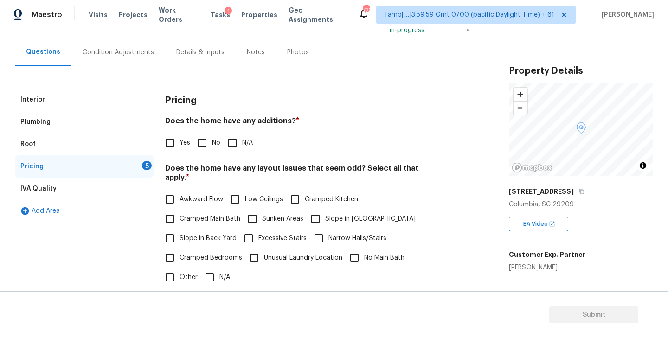
click at [198, 140] on input "No" at bounding box center [202, 142] width 19 height 19
checkbox input "true"
click at [212, 268] on input "N/A" at bounding box center [209, 277] width 19 height 19
checkbox input "true"
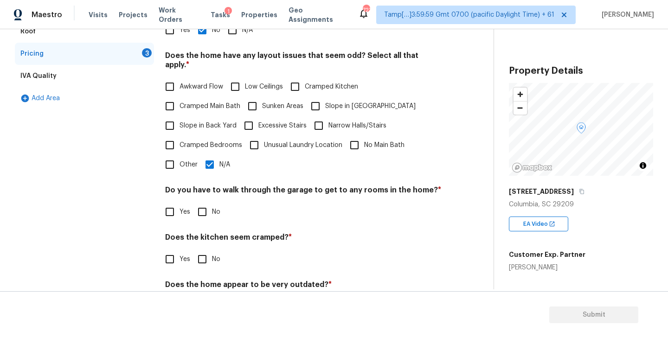
scroll to position [219, 0]
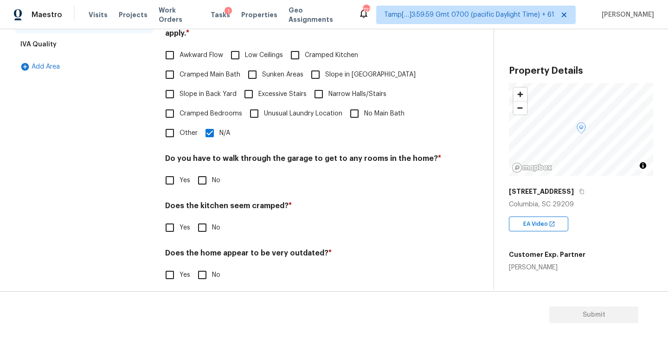
click at [205, 171] on input "No" at bounding box center [202, 180] width 19 height 19
checkbox input "true"
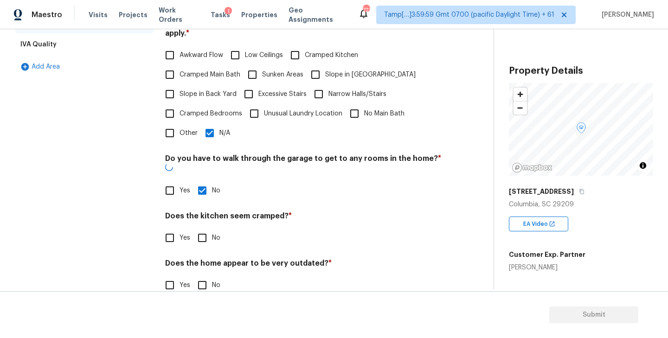
click at [207, 228] on input "No" at bounding box center [202, 237] width 19 height 19
checkbox input "true"
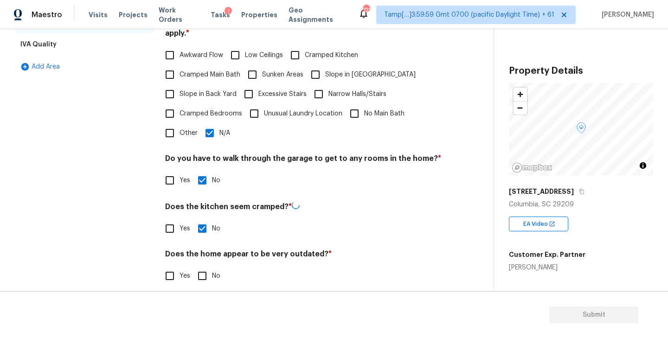
click at [204, 266] on input "No" at bounding box center [202, 275] width 19 height 19
checkbox input "true"
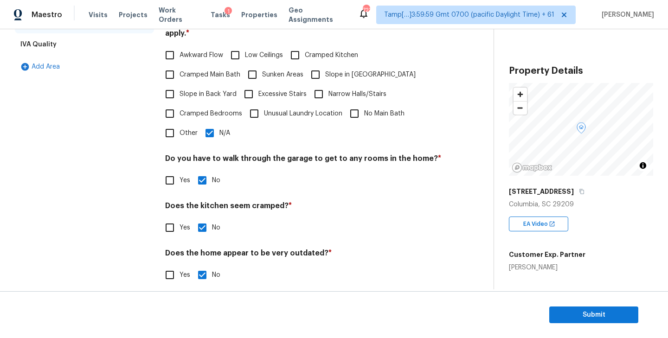
scroll to position [0, 0]
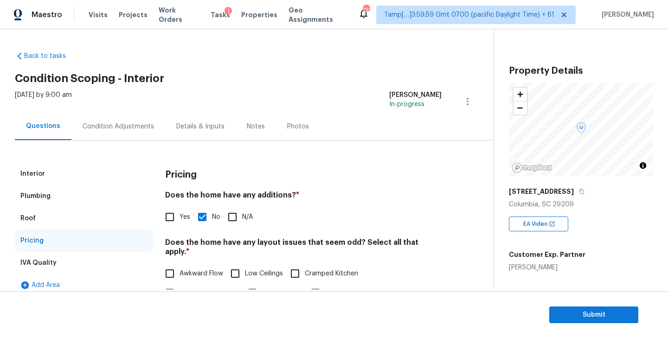
click at [99, 123] on div "Condition Adjustments" at bounding box center [118, 126] width 71 height 9
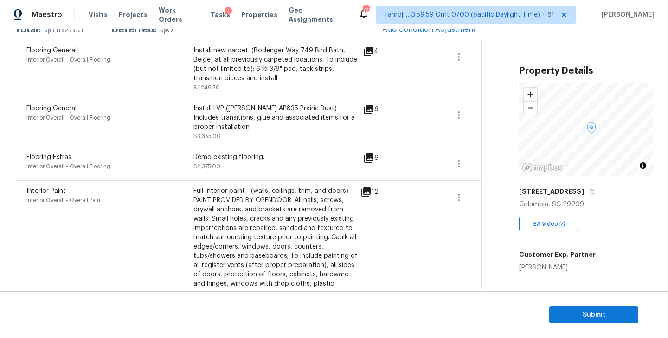
scroll to position [148, 0]
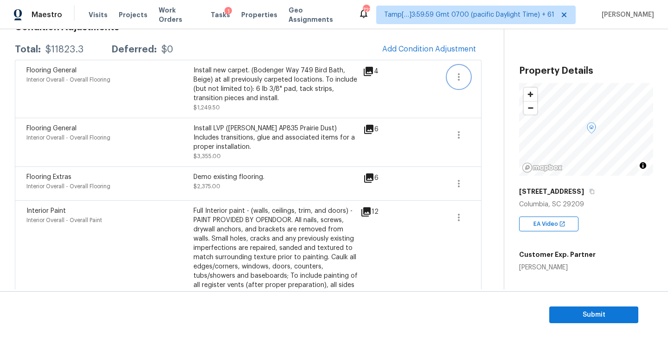
click at [458, 75] on icon "button" at bounding box center [458, 76] width 11 height 11
click at [661, 254] on div "Back to tasks Condition Scoping - Interior [DATE] by 9:00 am [PERSON_NAME] In-p…" at bounding box center [334, 159] width 668 height 260
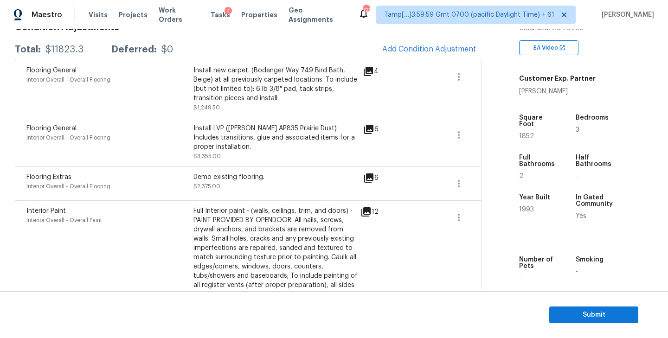
scroll to position [180, 0]
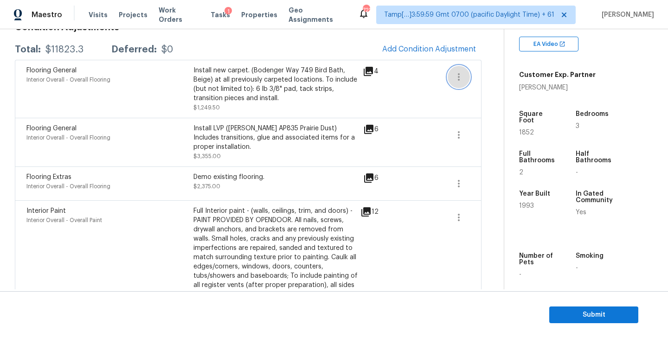
click at [460, 75] on icon "button" at bounding box center [458, 76] width 11 height 11
click at [504, 73] on div "Edit" at bounding box center [511, 75] width 72 height 9
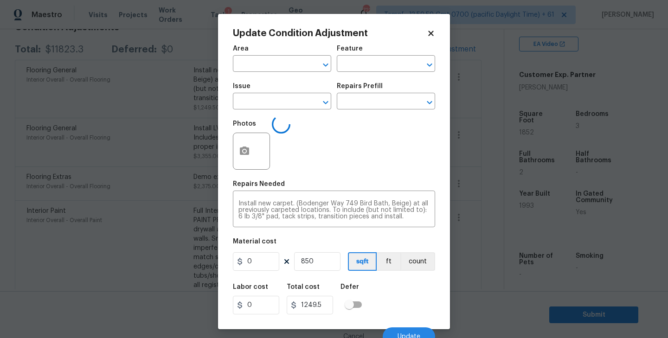
type input "Interior Overall"
type input "Overall Flooring"
type input "Flooring General"
type input "1.47"
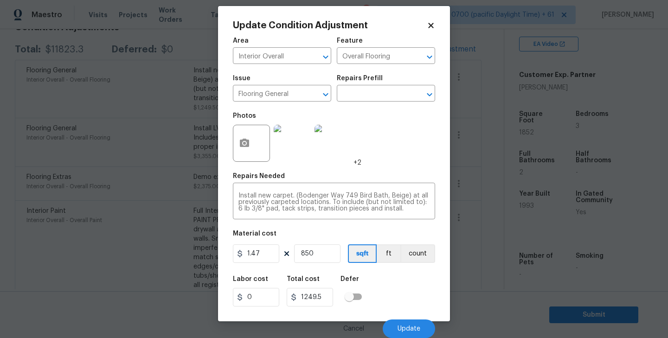
scroll to position [0, 0]
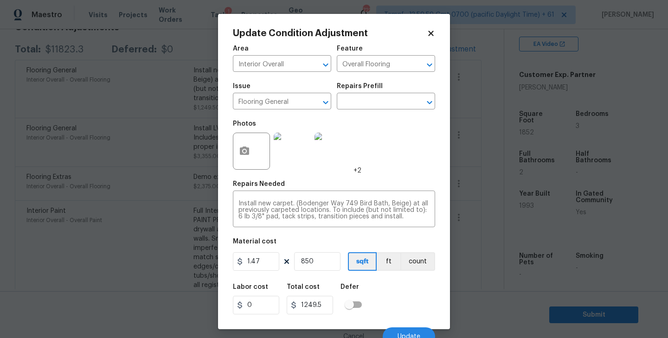
click at [431, 33] on icon at bounding box center [430, 33] width 5 height 5
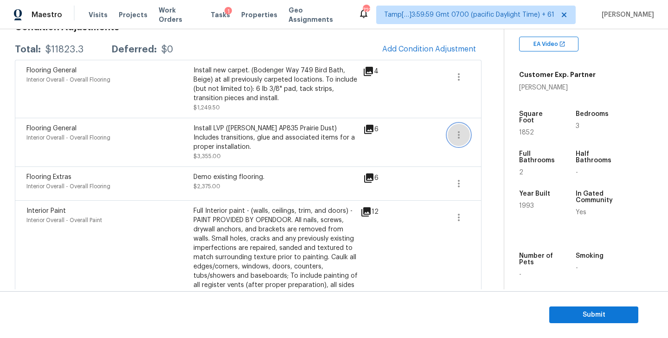
click at [458, 136] on icon "button" at bounding box center [458, 134] width 11 height 11
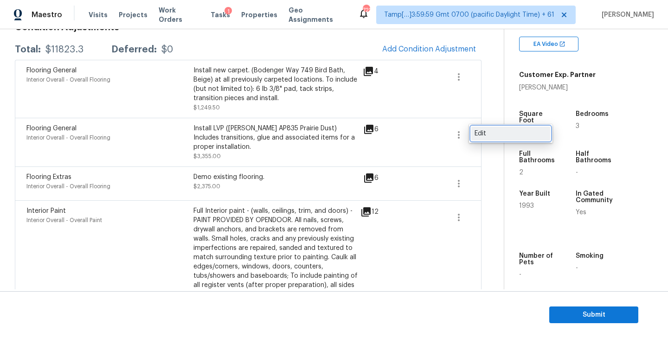
click at [488, 135] on div "Edit" at bounding box center [511, 133] width 72 height 9
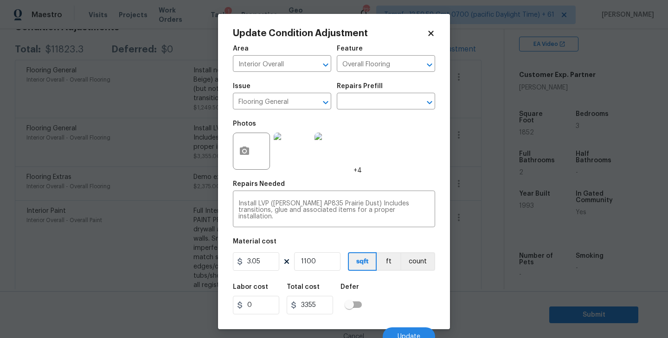
click at [431, 34] on icon at bounding box center [430, 33] width 5 height 5
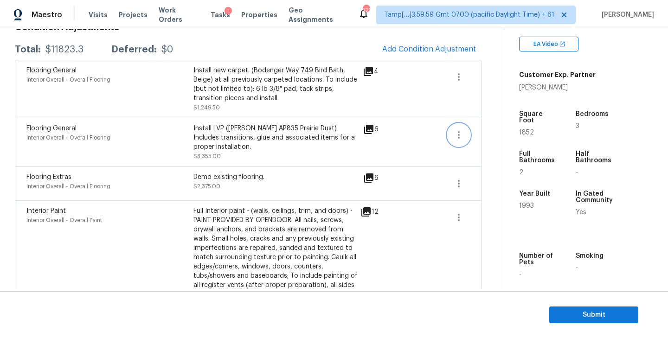
click at [457, 133] on icon "button" at bounding box center [458, 134] width 11 height 11
click at [495, 136] on div "Edit" at bounding box center [511, 133] width 72 height 9
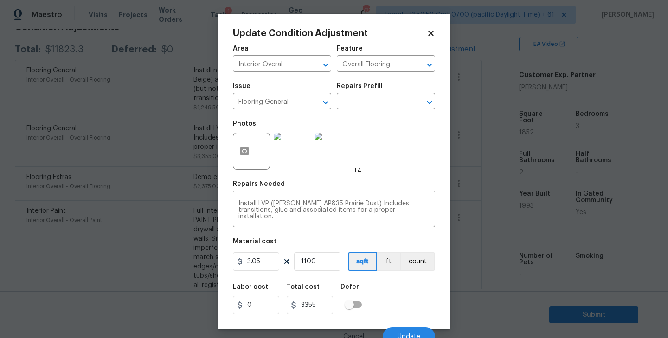
click at [429, 31] on icon at bounding box center [430, 33] width 5 height 5
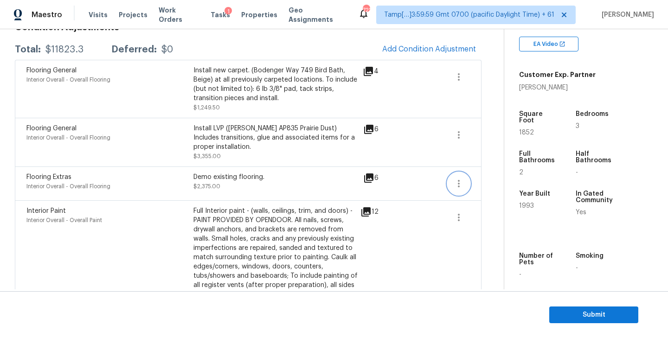
click at [459, 187] on icon "button" at bounding box center [458, 183] width 11 height 11
click at [479, 184] on div "Edit" at bounding box center [511, 182] width 72 height 9
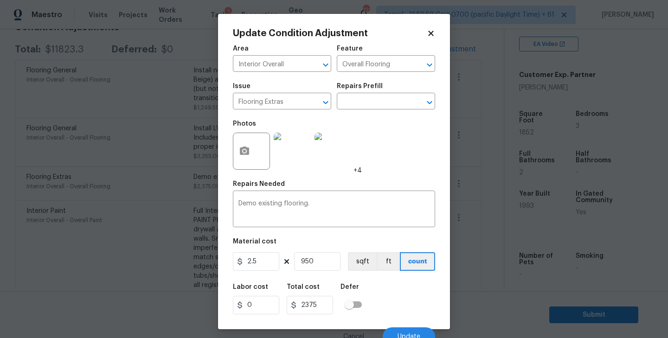
click at [430, 35] on icon at bounding box center [431, 33] width 8 height 8
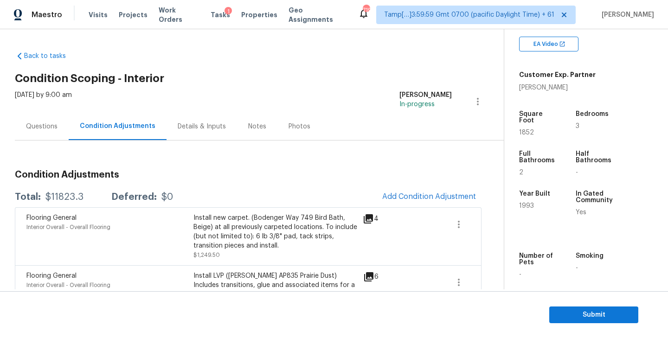
click at [35, 128] on div "Questions" at bounding box center [42, 126] width 32 height 9
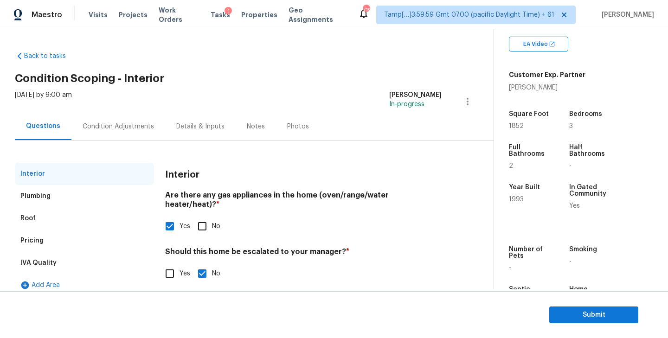
scroll to position [10, 0]
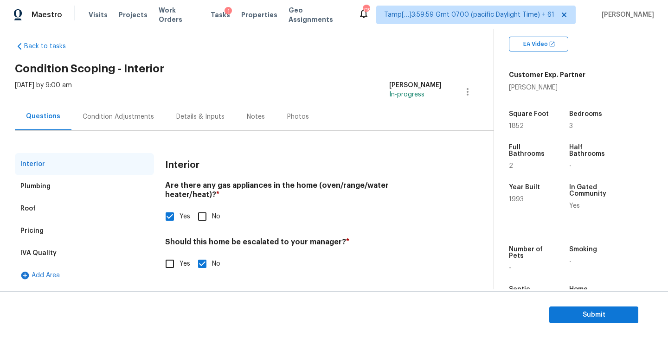
click at [43, 229] on div "Pricing" at bounding box center [84, 231] width 139 height 22
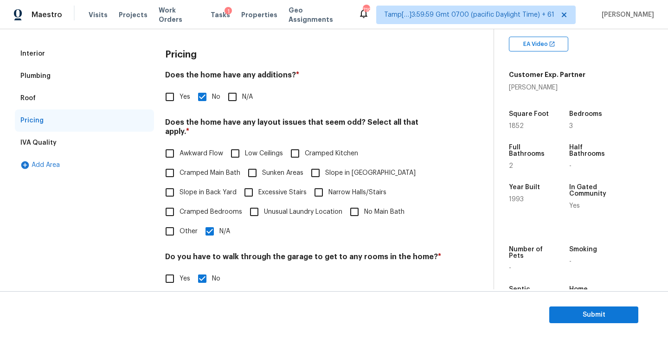
scroll to position [121, 0]
click at [165, 222] on input "Other" at bounding box center [169, 230] width 19 height 19
checkbox input "true"
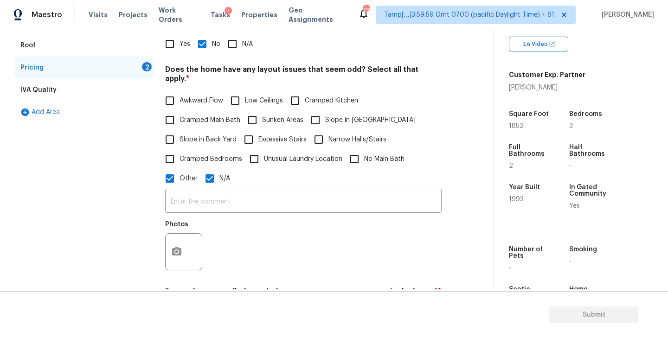
scroll to position [184, 0]
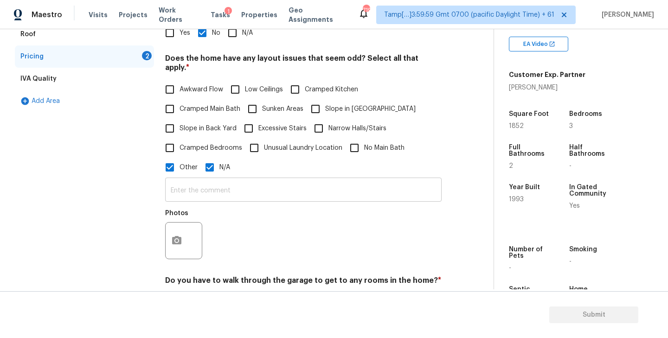
click at [258, 180] on input "text" at bounding box center [303, 191] width 277 height 22
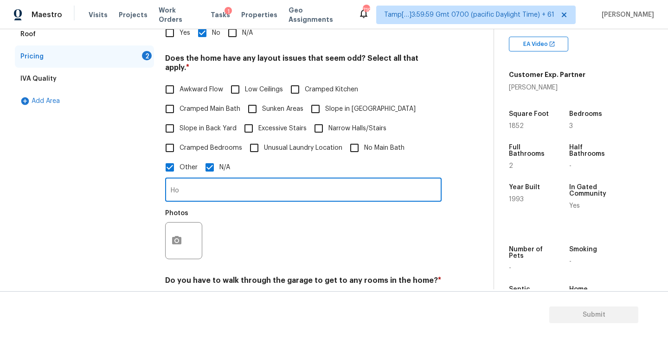
type input "H"
type input "L"
type input "Living room has pillars"
click at [176, 234] on button "button" at bounding box center [177, 241] width 22 height 36
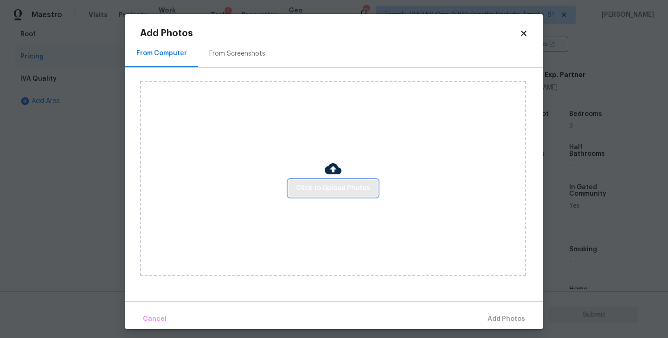
click at [340, 191] on span "Click to Upload Photos" at bounding box center [333, 189] width 74 height 12
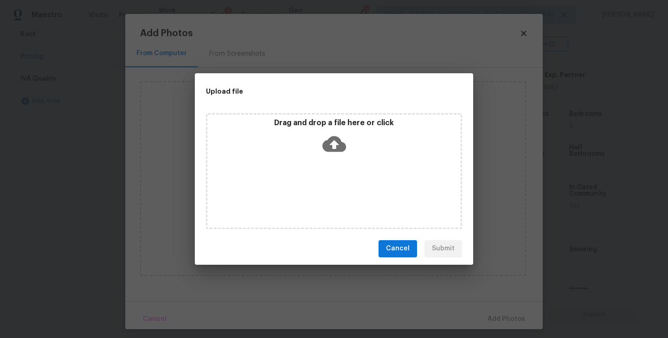
click at [331, 144] on icon at bounding box center [335, 144] width 24 height 16
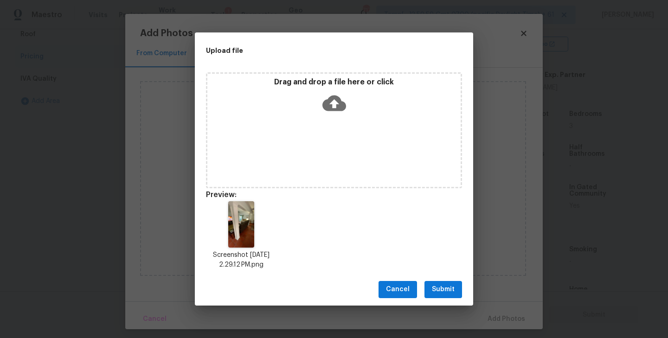
click at [447, 289] on span "Submit" at bounding box center [443, 290] width 23 height 12
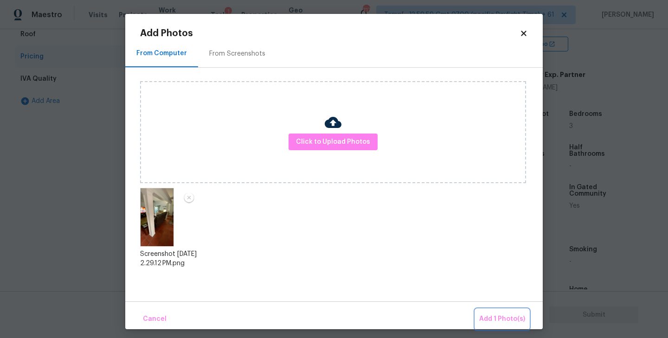
click at [505, 318] on span "Add 1 Photo(s)" at bounding box center [502, 320] width 46 height 12
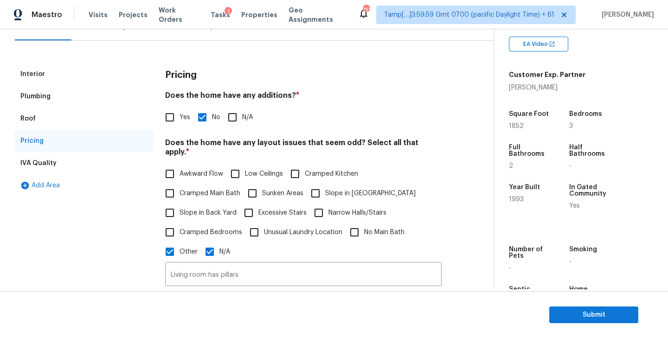
click at [71, 97] on div "Plumbing" at bounding box center [84, 96] width 139 height 22
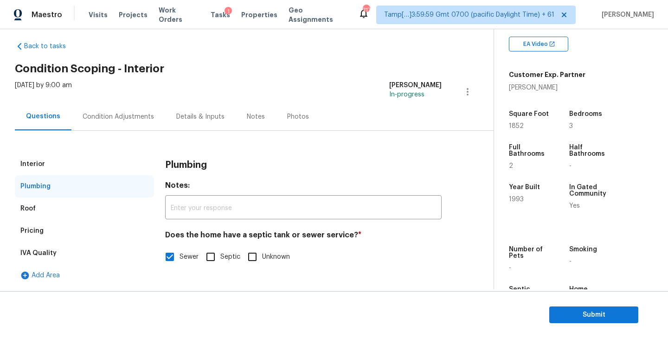
click at [59, 164] on div "Interior" at bounding box center [84, 164] width 139 height 22
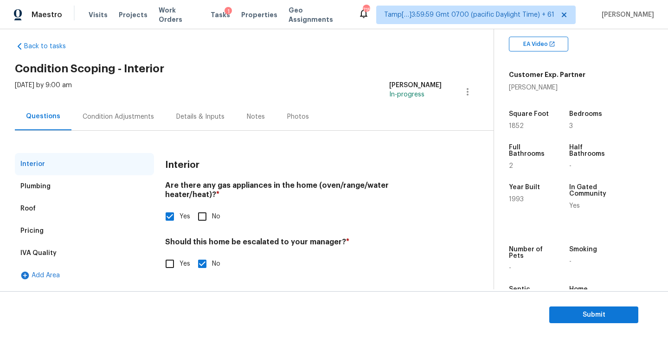
click at [122, 115] on div "Condition Adjustments" at bounding box center [118, 116] width 71 height 9
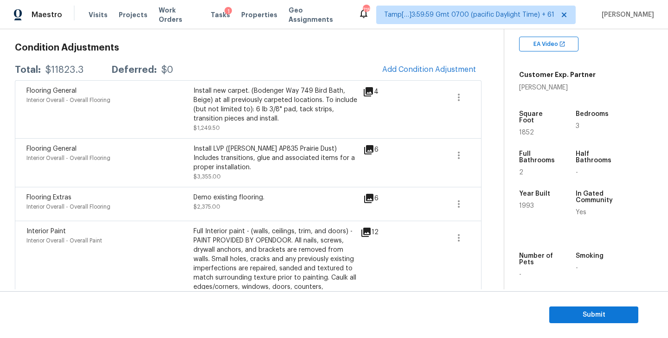
scroll to position [112, 0]
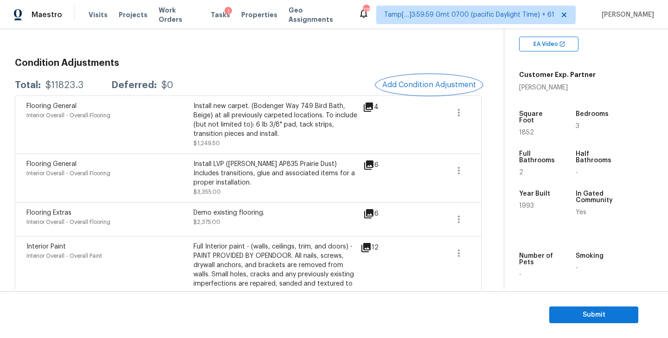
click at [439, 84] on span "Add Condition Adjustment" at bounding box center [429, 85] width 94 height 8
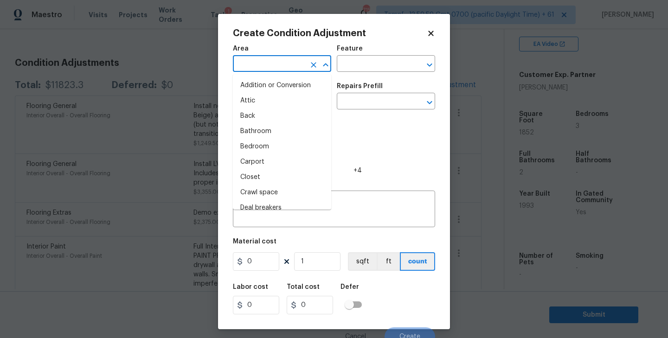
click at [259, 60] on input "text" at bounding box center [269, 65] width 72 height 14
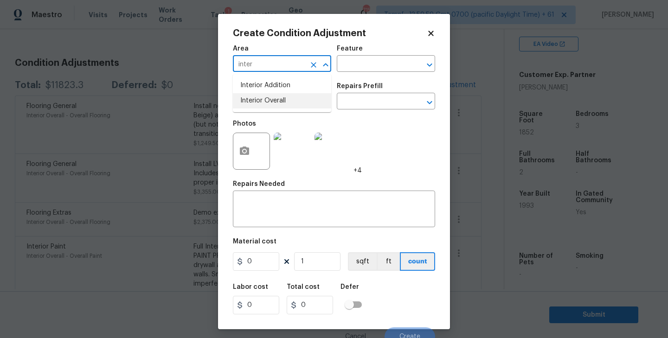
click at [255, 95] on li "Interior Overall" at bounding box center [282, 100] width 98 height 15
type input "Interior Overall"
click at [253, 100] on input "text" at bounding box center [269, 102] width 72 height 14
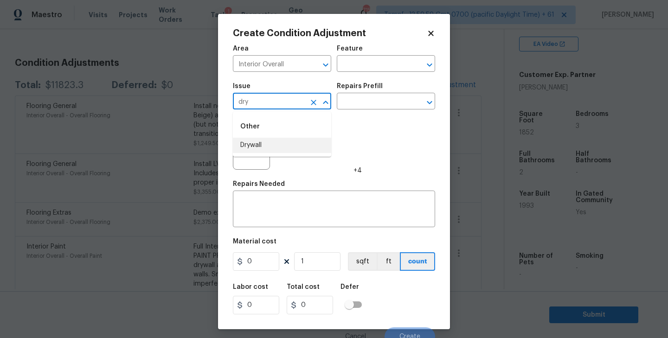
click at [252, 146] on li "Drywall" at bounding box center [282, 145] width 98 height 15
click at [429, 99] on icon "Open" at bounding box center [429, 102] width 11 height 11
type input "Drywall"
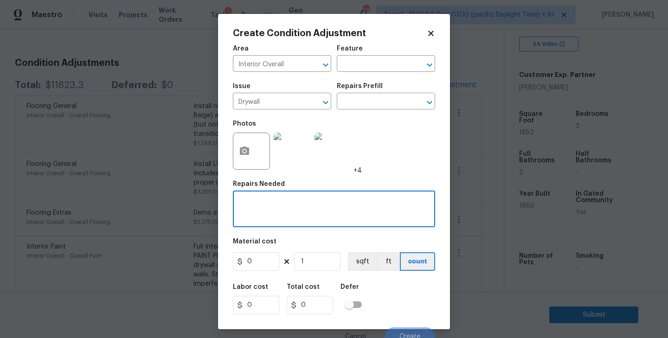
click at [298, 204] on textarea at bounding box center [334, 209] width 191 height 19
type textarea "D"
type textarea "garage ceiling drywall damage - possible"
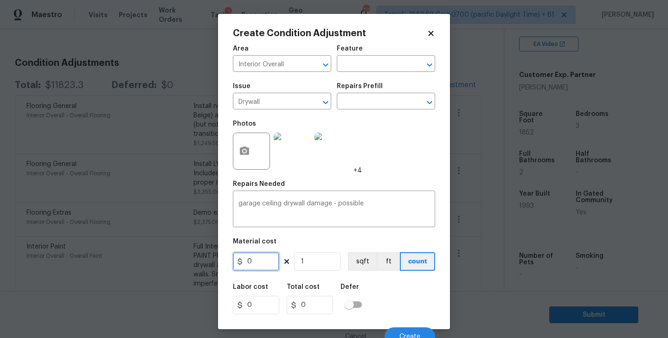
click at [257, 265] on input "0" at bounding box center [256, 261] width 46 height 19
type input "100"
click at [406, 138] on div "Photos +4" at bounding box center [334, 145] width 202 height 60
click at [243, 149] on icon "button" at bounding box center [244, 151] width 9 height 8
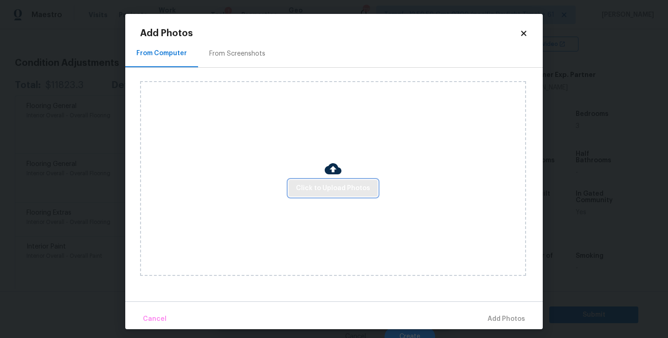
click at [339, 189] on span "Click to Upload Photos" at bounding box center [333, 189] width 74 height 12
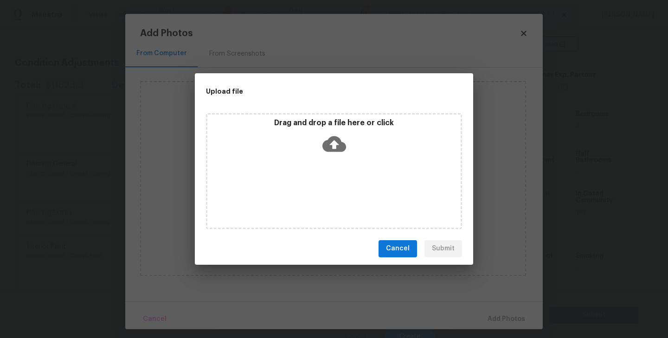
click at [332, 145] on icon at bounding box center [335, 144] width 24 height 16
click at [390, 249] on span "Cancel" at bounding box center [398, 249] width 24 height 12
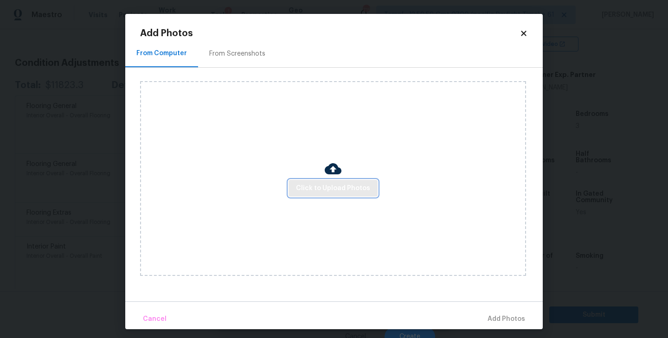
click at [330, 192] on span "Click to Upload Photos" at bounding box center [333, 189] width 74 height 12
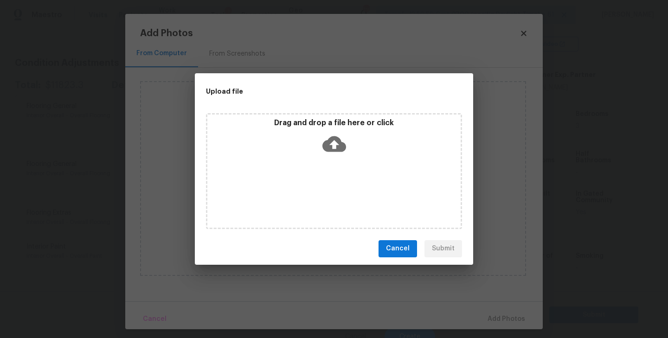
click at [328, 141] on icon at bounding box center [335, 144] width 24 height 16
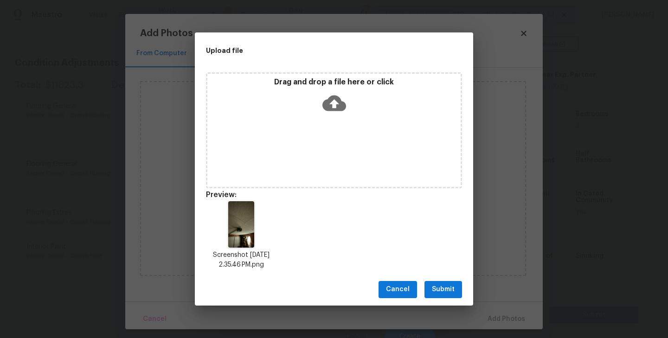
click at [435, 291] on span "Submit" at bounding box center [443, 290] width 23 height 12
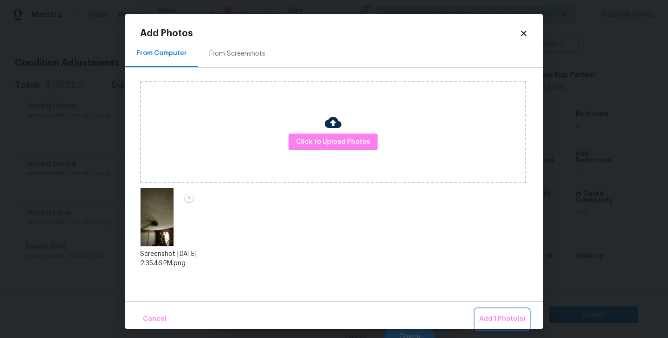
click at [503, 320] on span "Add 1 Photo(s)" at bounding box center [502, 320] width 46 height 12
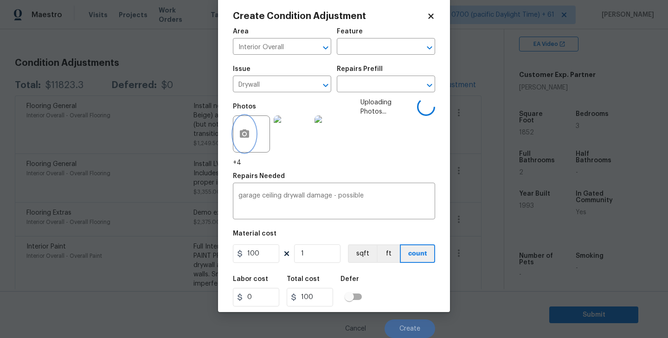
scroll to position [8, 0]
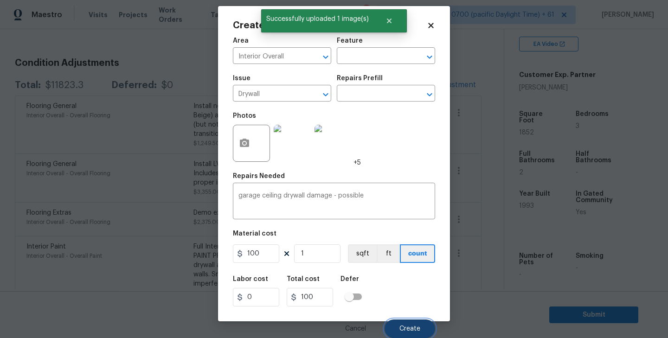
click at [404, 323] on button "Create" at bounding box center [410, 329] width 51 height 19
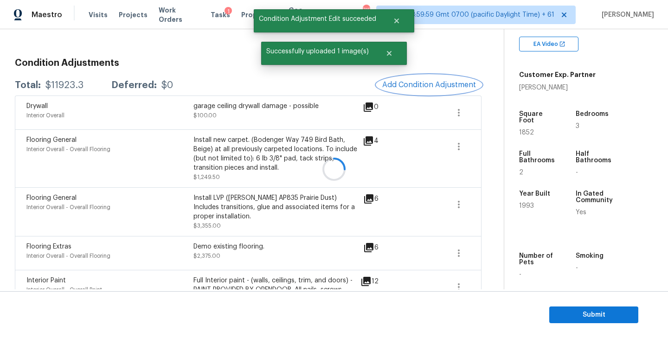
scroll to position [0, 0]
click at [440, 87] on span "Add Condition Adjustment" at bounding box center [429, 85] width 94 height 8
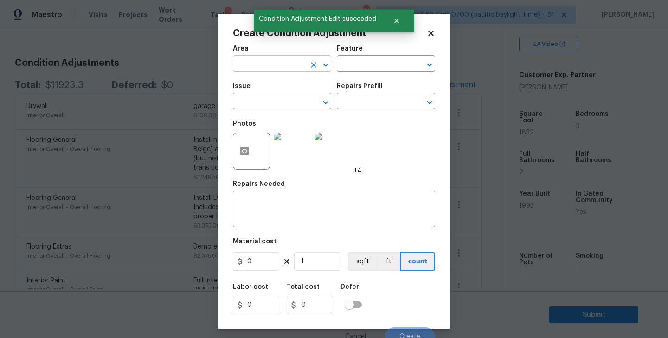
click at [254, 62] on input "text" at bounding box center [269, 65] width 72 height 14
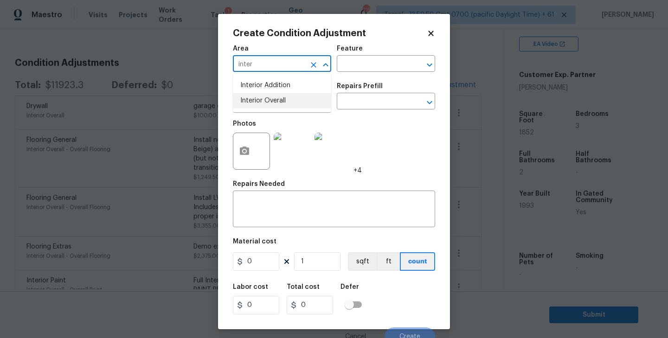
click at [265, 98] on li "Interior Overall" at bounding box center [282, 100] width 98 height 15
type input "Interior Overall"
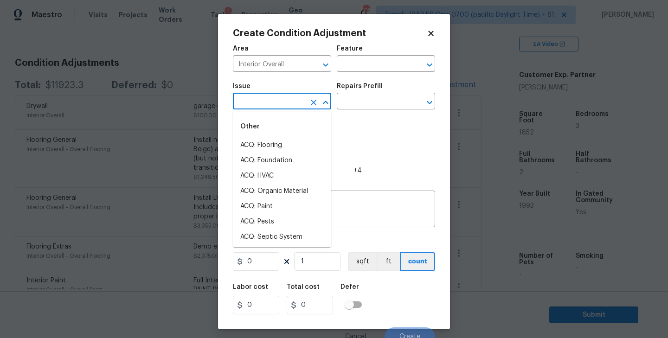
click at [275, 100] on input "text" at bounding box center [269, 102] width 72 height 14
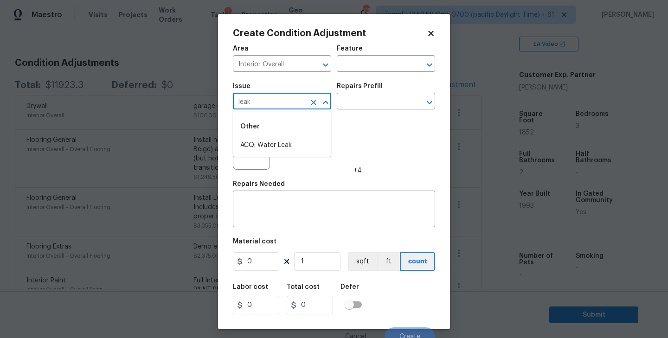
click at [277, 138] on li "ACQ: Water Leak" at bounding box center [282, 145] width 98 height 15
click at [428, 102] on icon "Open" at bounding box center [429, 102] width 5 height 3
type input "ACQ: Water Leak"
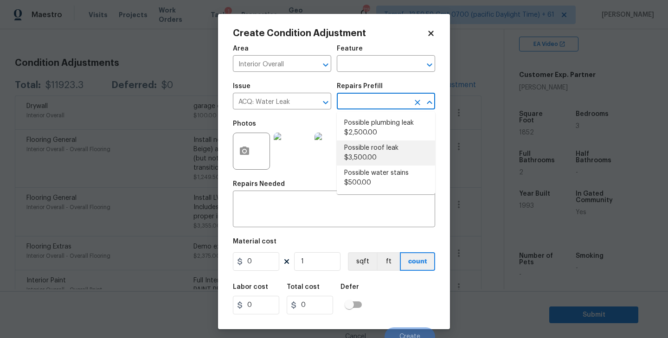
click at [275, 228] on div "Area Interior Overall ​ Feature ​ Issue ACQ: Water Leak ​ Repairs Prefill ​ Pho…" at bounding box center [334, 193] width 202 height 306
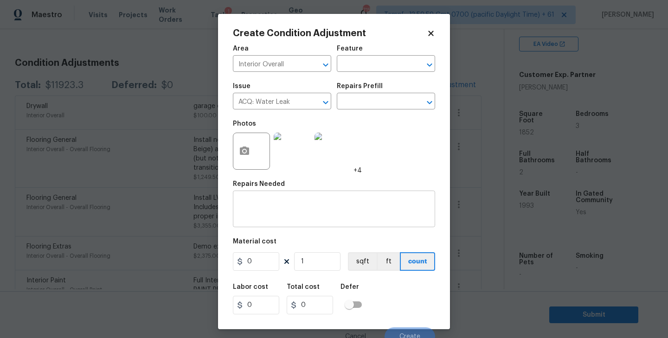
click at [283, 220] on div "x ​" at bounding box center [334, 210] width 202 height 34
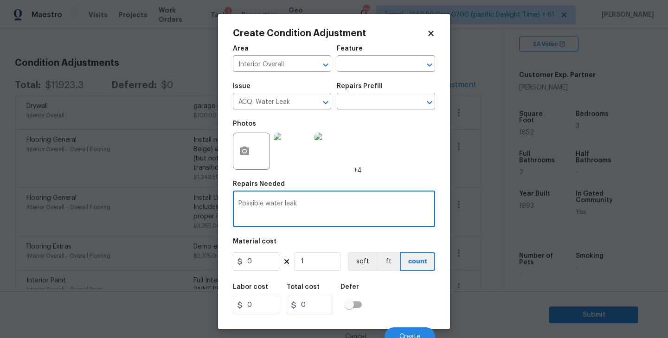
type textarea "Possible water leak"
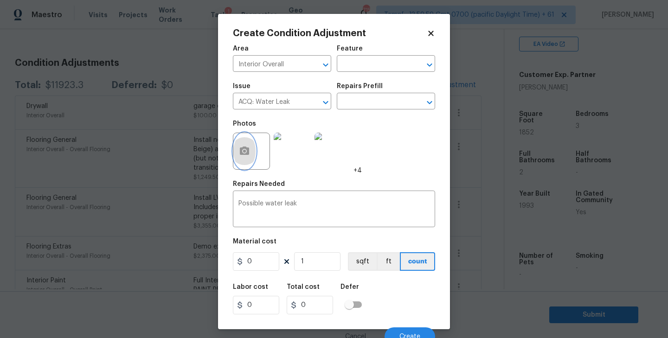
click at [244, 154] on icon "button" at bounding box center [244, 151] width 9 height 8
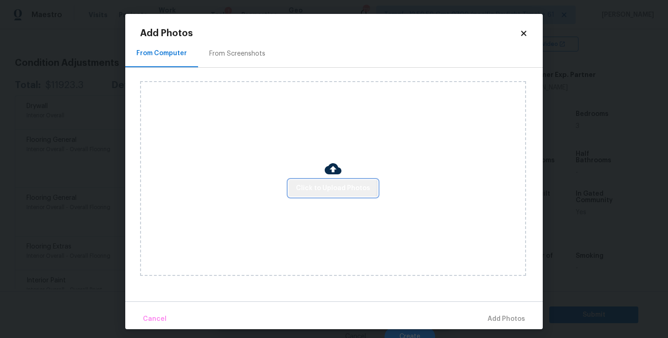
click at [334, 186] on span "Click to Upload Photos" at bounding box center [333, 189] width 74 height 12
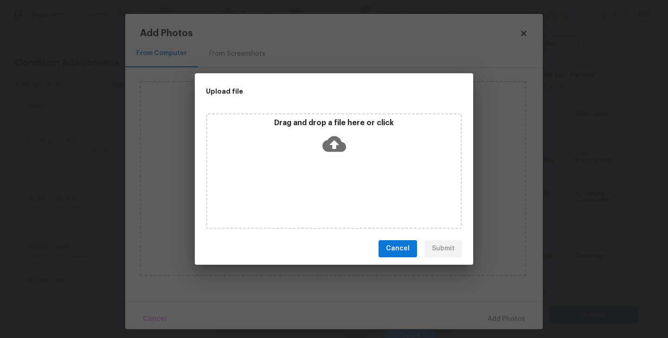
click at [332, 144] on icon at bounding box center [335, 144] width 24 height 24
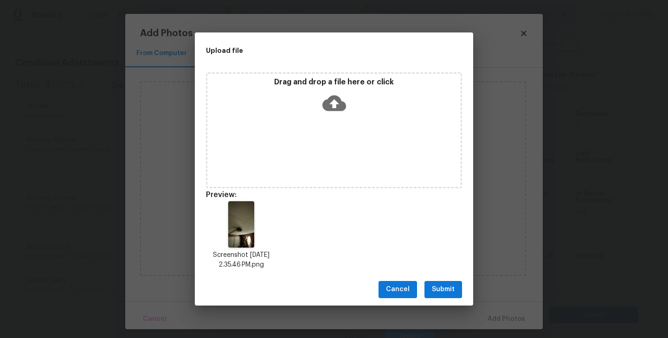
click at [446, 294] on span "Submit" at bounding box center [443, 290] width 23 height 12
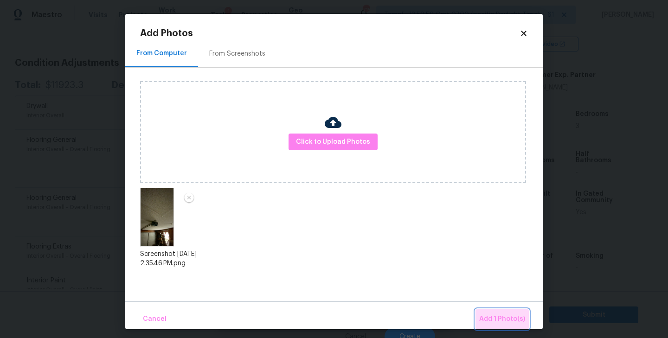
click at [508, 324] on span "Add 1 Photo(s)" at bounding box center [502, 320] width 46 height 12
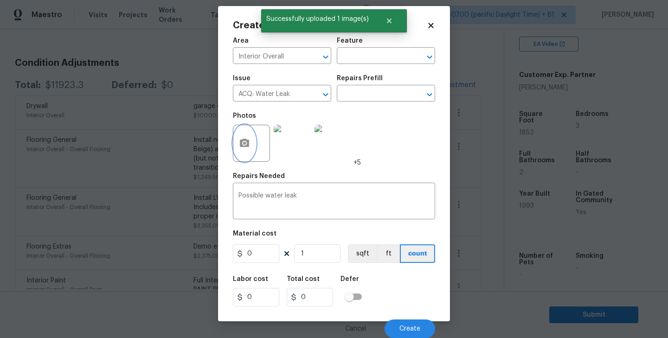
scroll to position [8, 0]
click at [412, 329] on span "Create" at bounding box center [410, 329] width 21 height 7
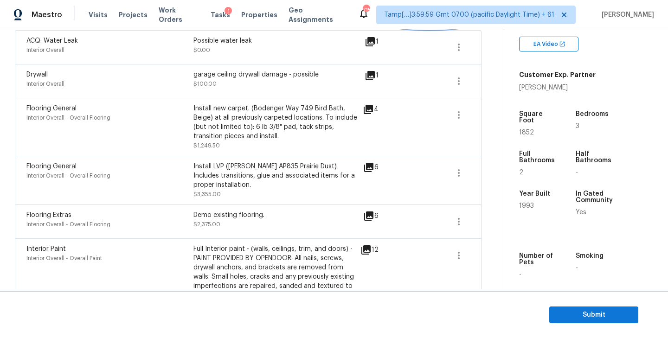
scroll to position [0, 0]
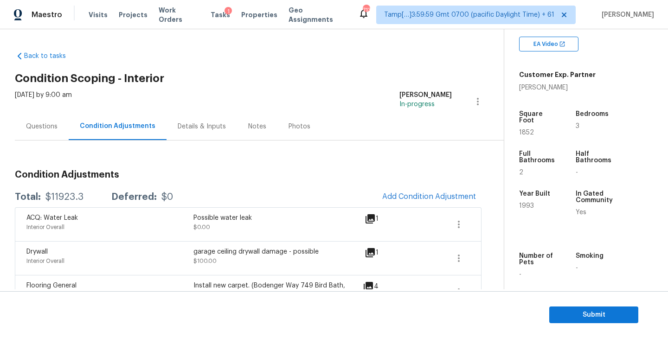
click at [526, 203] on span "1993" at bounding box center [526, 206] width 15 height 6
copy span "1993"
drag, startPoint x: 45, startPoint y: 198, endPoint x: 89, endPoint y: 198, distance: 44.6
click at [89, 198] on div "Total: $11923.3 Deferred: $0" at bounding box center [94, 197] width 158 height 9
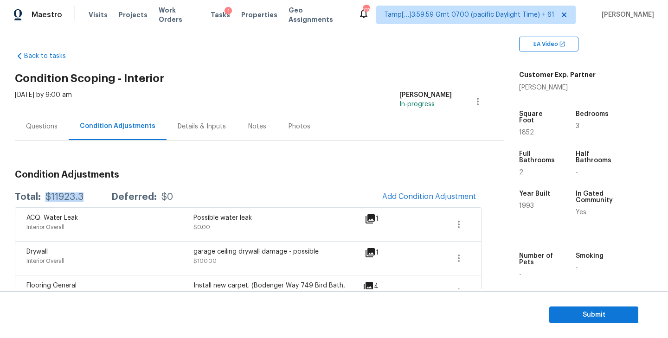
copy div "$11923.3"
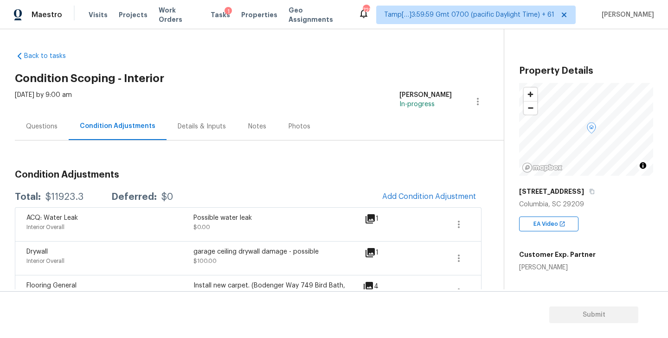
click at [40, 132] on div "Questions" at bounding box center [42, 126] width 54 height 27
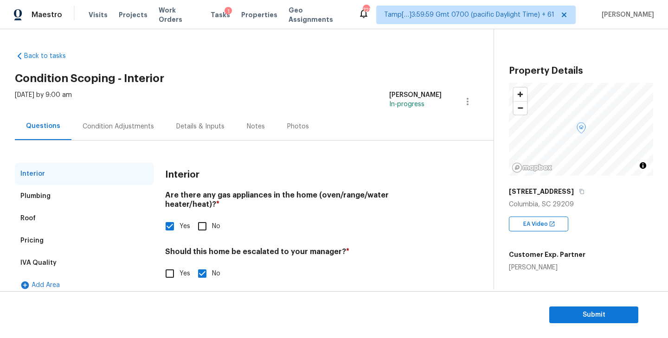
click at [113, 137] on div "Condition Adjustments" at bounding box center [118, 126] width 94 height 27
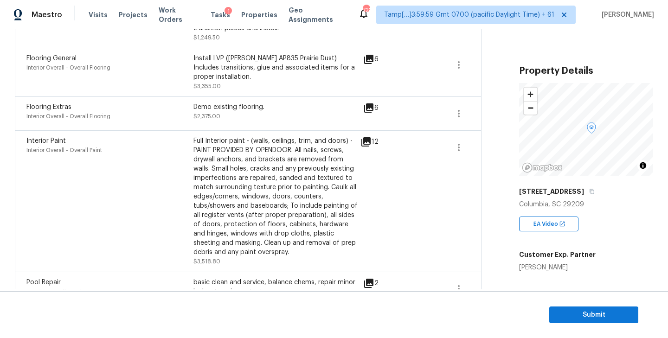
scroll to position [280, 0]
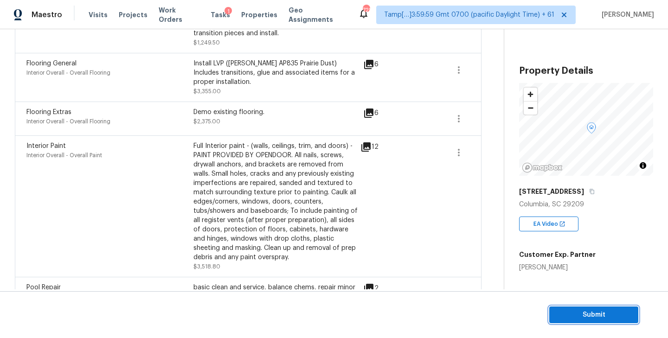
click at [608, 317] on span "Submit" at bounding box center [594, 316] width 74 height 12
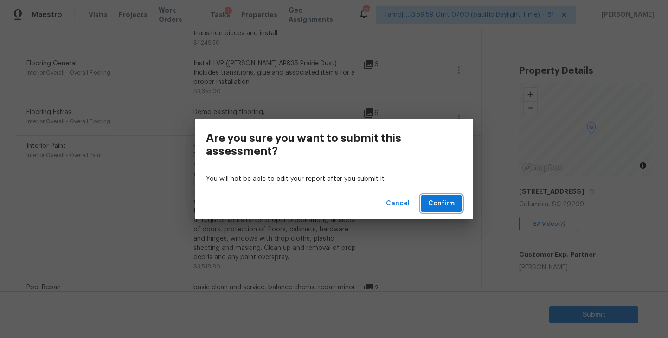
click at [439, 202] on span "Confirm" at bounding box center [441, 204] width 26 height 12
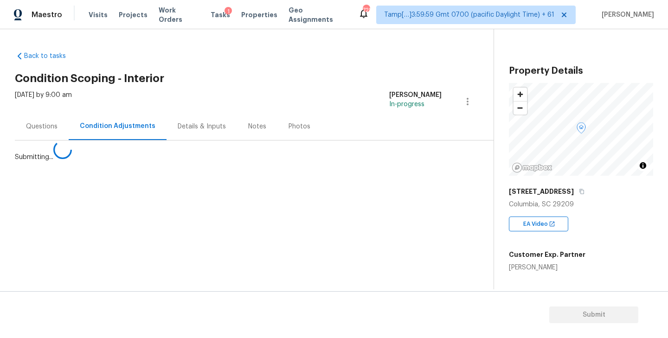
scroll to position [0, 0]
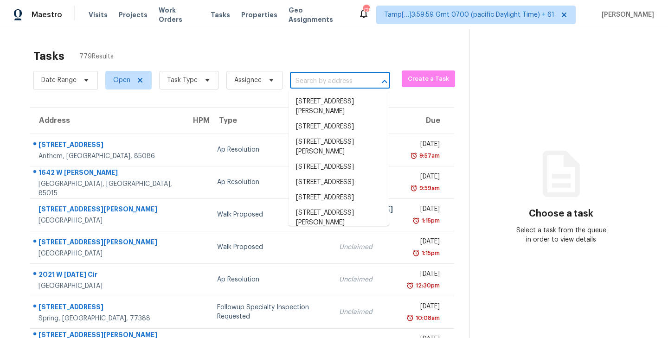
click at [317, 85] on input "text" at bounding box center [327, 81] width 74 height 14
paste input "[STREET_ADDRESS]"
type input "[STREET_ADDRESS]"
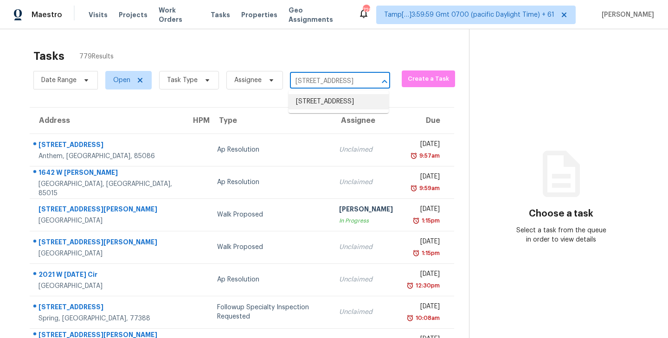
click at [322, 102] on li "[STREET_ADDRESS]" at bounding box center [339, 101] width 100 height 15
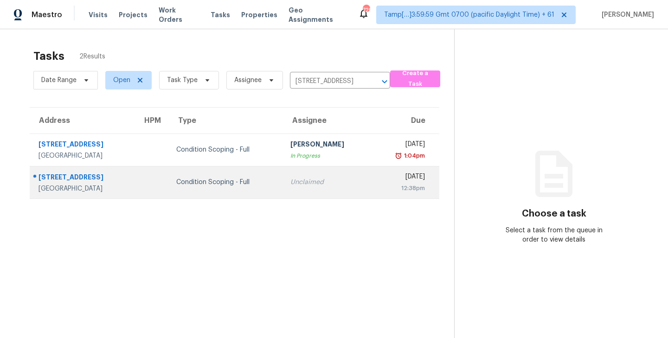
click at [258, 188] on td "Condition Scoping - Full" at bounding box center [226, 182] width 114 height 32
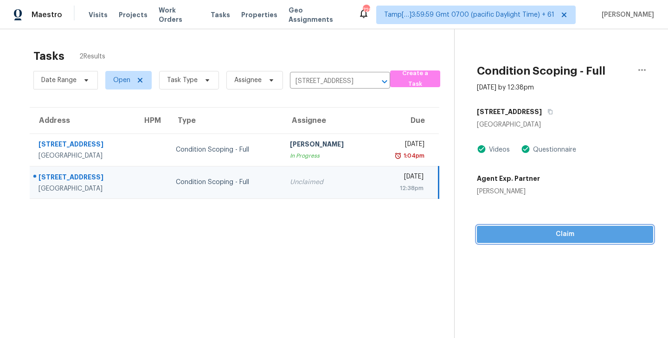
click at [559, 238] on span "Claim" at bounding box center [566, 235] width 162 height 12
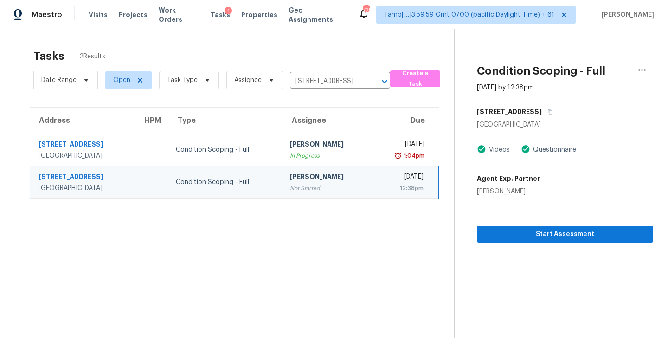
click at [226, 50] on div "Tasks 2 Results" at bounding box center [243, 56] width 421 height 24
click at [211, 14] on span "Tasks" at bounding box center [220, 15] width 19 height 6
click at [372, 81] on icon "Clear" at bounding box center [372, 81] width 9 height 9
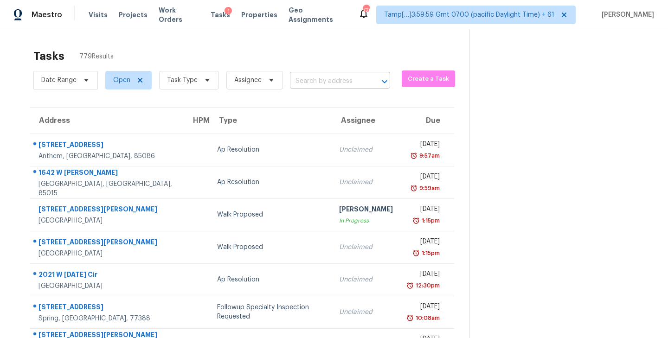
click at [317, 77] on input "text" at bounding box center [327, 81] width 74 height 14
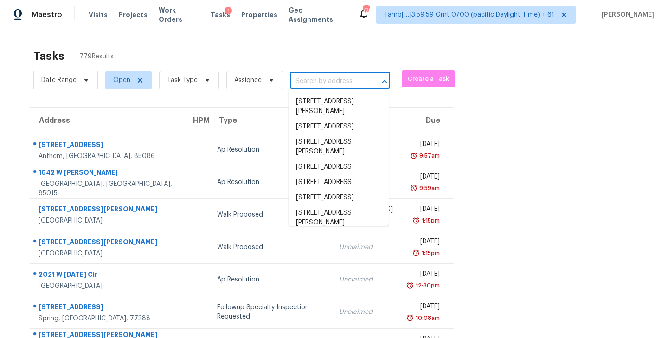
paste input "8936 Western Pines Dr Douglasville, GA, 30134"
type input "8936 Western Pines Dr Douglasville, GA, 30134"
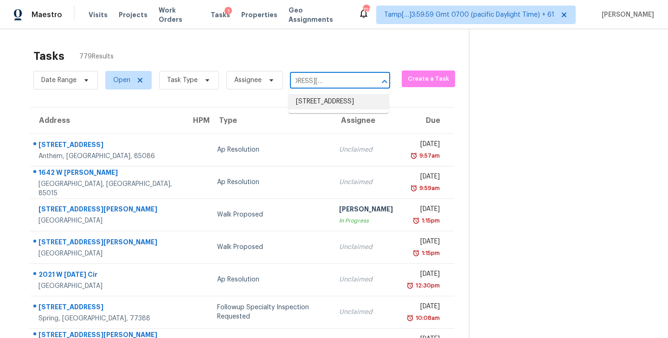
click at [317, 106] on li "8936 Western Pines Dr, Douglasville, GA 30134" at bounding box center [339, 101] width 100 height 15
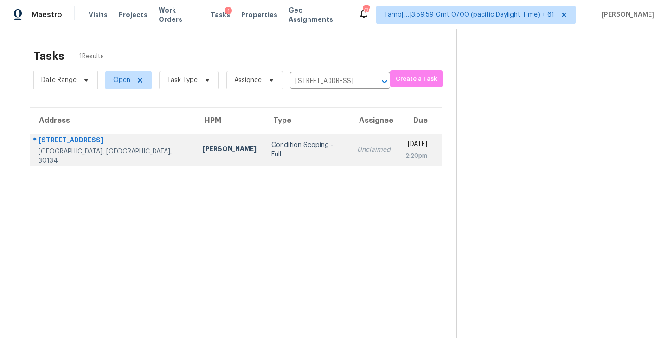
click at [272, 152] on div "Condition Scoping - Full" at bounding box center [307, 150] width 71 height 19
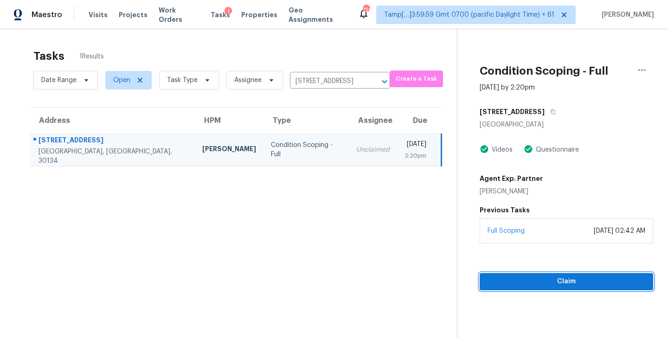
click at [567, 281] on span "Claim" at bounding box center [566, 282] width 159 height 12
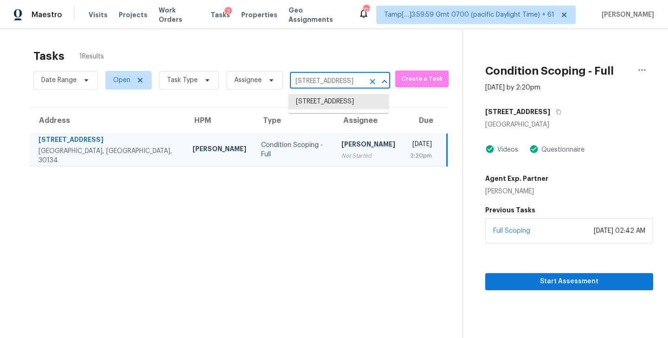
click at [330, 251] on section "Tasks 1 Results Date Range Open Task Type Assignee 8936 Western Pines Dr, Dougl…" at bounding box center [239, 205] width 448 height 323
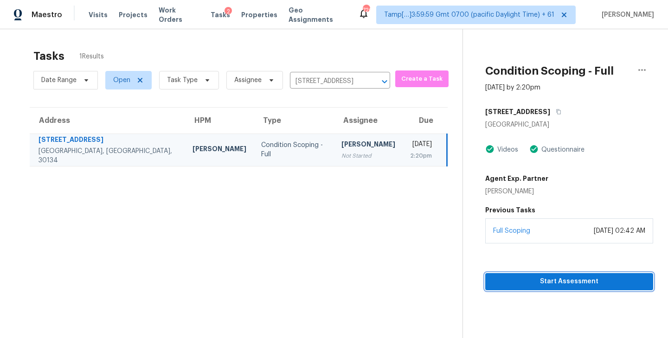
click at [559, 281] on span "Start Assessment" at bounding box center [569, 282] width 153 height 12
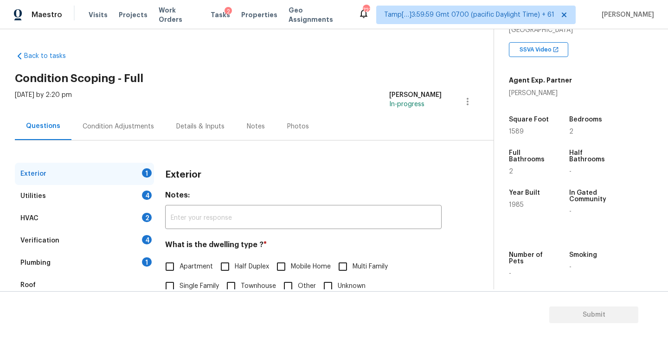
scroll to position [168, 0]
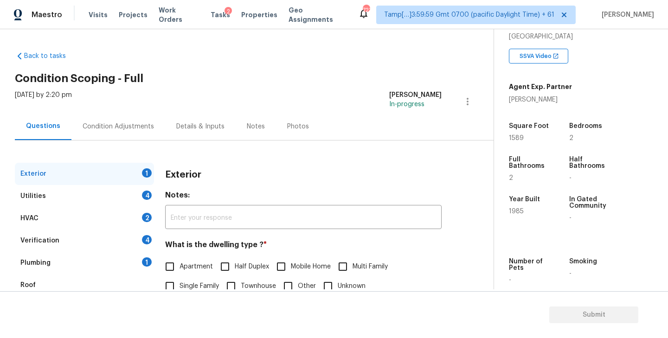
click at [102, 128] on div "Condition Adjustments" at bounding box center [118, 126] width 71 height 9
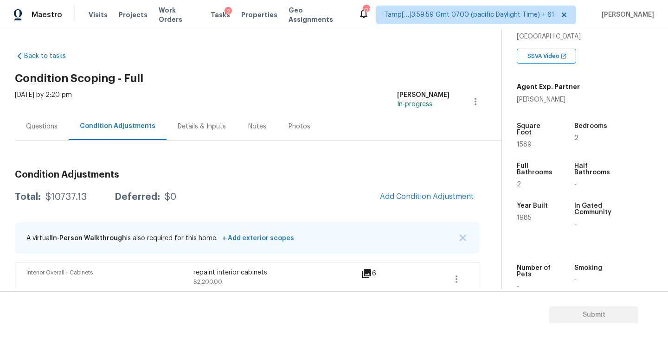
click at [525, 215] on span "1985" at bounding box center [524, 218] width 15 height 6
copy span "1985"
click at [43, 128] on div "Questions" at bounding box center [42, 126] width 32 height 9
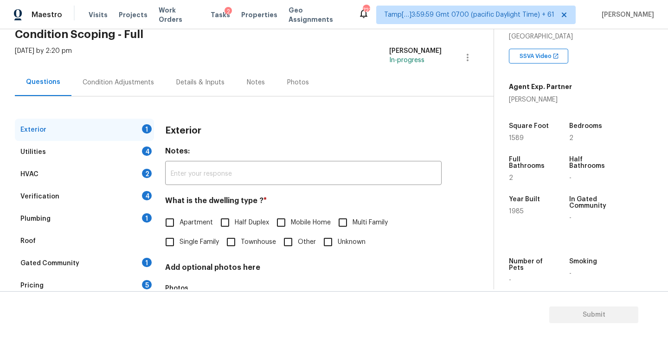
scroll to position [51, 0]
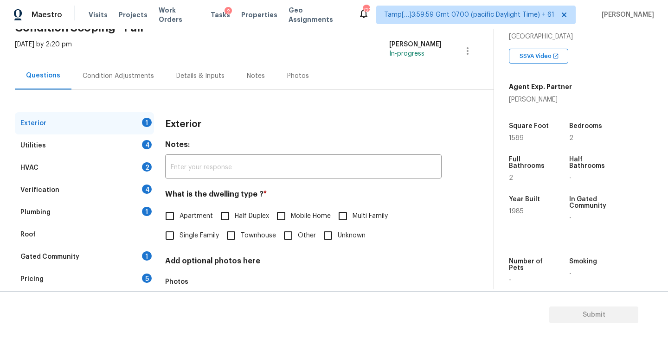
click at [174, 234] on input "Single Family" at bounding box center [169, 235] width 19 height 19
checkbox input "true"
click at [61, 260] on div "Gated Community" at bounding box center [49, 256] width 59 height 9
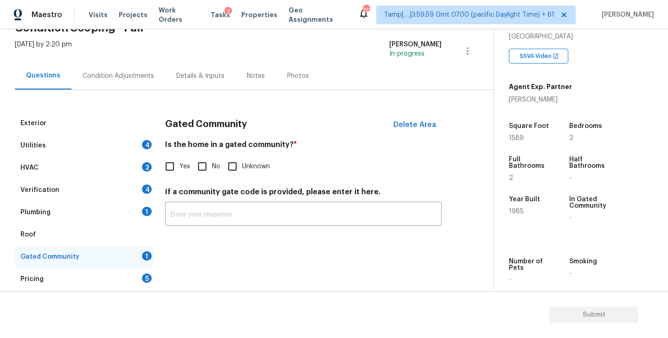
click at [203, 167] on input "No" at bounding box center [202, 166] width 19 height 19
checkbox input "true"
click at [71, 213] on div "Plumbing 1" at bounding box center [84, 212] width 139 height 22
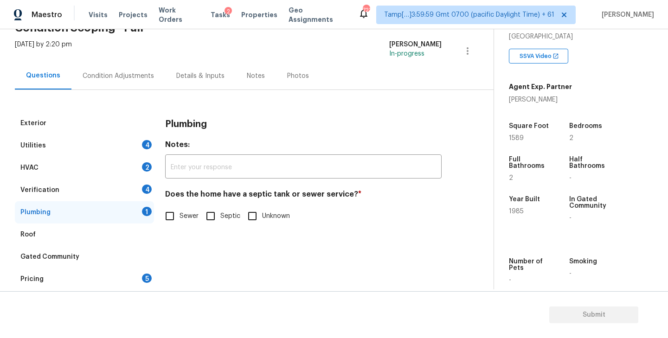
click at [171, 217] on input "Sewer" at bounding box center [169, 216] width 19 height 19
checkbox input "true"
click at [111, 283] on div "Pricing 5" at bounding box center [84, 279] width 139 height 22
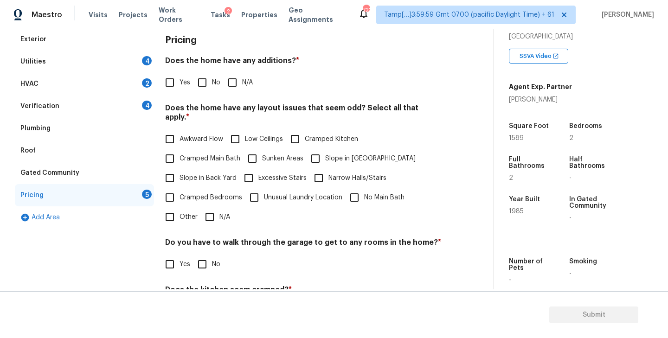
scroll to position [101, 0]
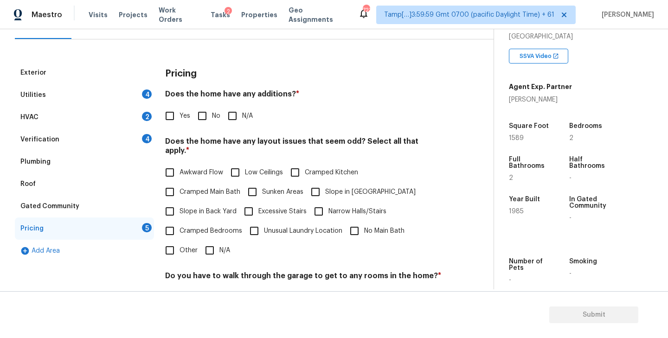
click at [52, 95] on div "Utilities 4" at bounding box center [84, 95] width 139 height 22
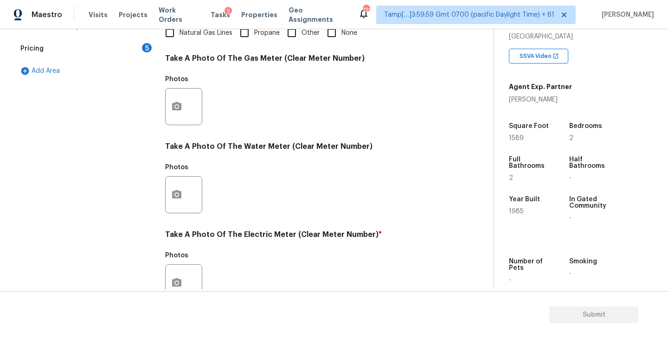
scroll to position [360, 0]
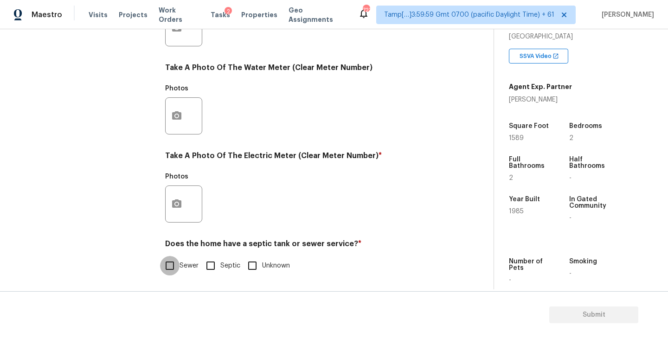
click at [169, 266] on input "Sewer" at bounding box center [169, 265] width 19 height 19
checkbox input "true"
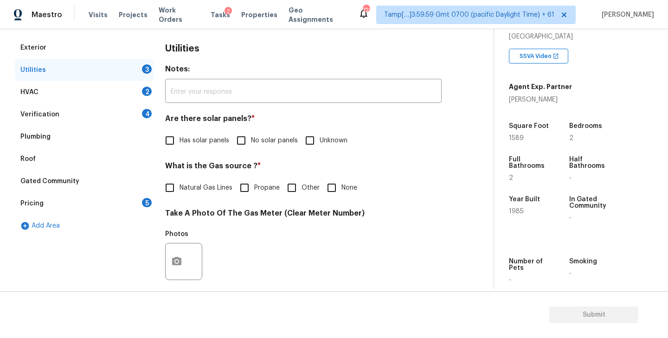
scroll to position [123, 0]
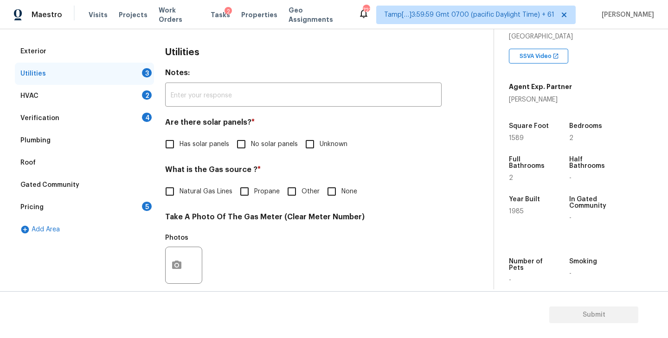
click at [248, 143] on input "No solar panels" at bounding box center [241, 144] width 19 height 19
checkbox input "true"
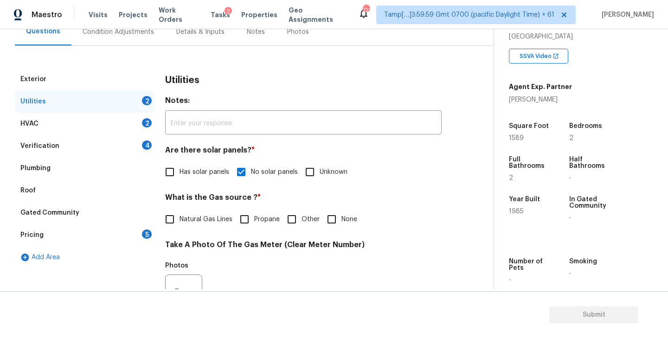
scroll to position [77, 0]
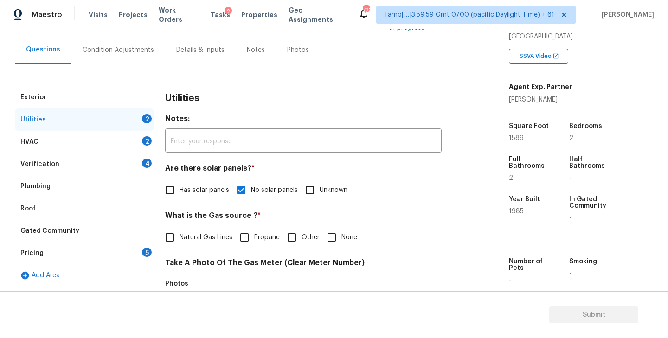
click at [44, 136] on div "HVAC 2" at bounding box center [84, 142] width 139 height 22
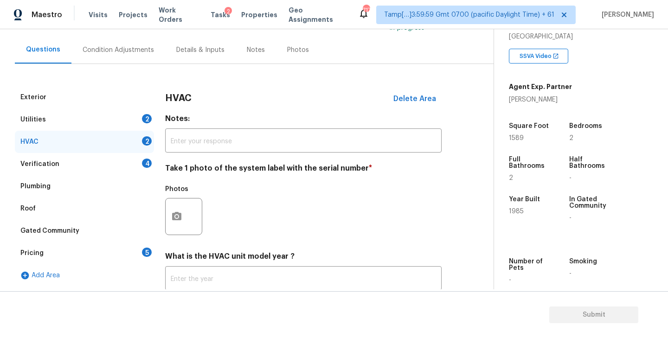
scroll to position [139, 0]
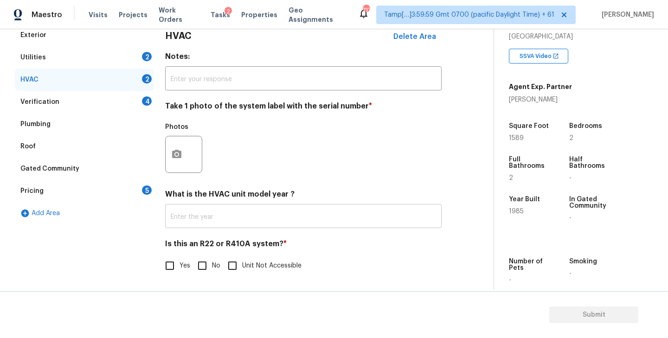
click at [218, 215] on input "text" at bounding box center [303, 218] width 277 height 22
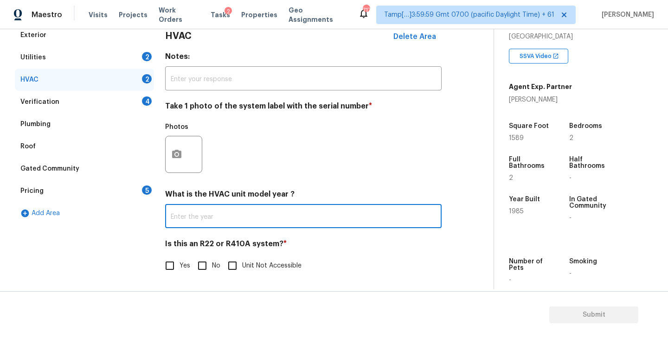
paste input "2016"
type input "2016"
click at [202, 267] on input "No" at bounding box center [202, 265] width 19 height 19
checkbox input "true"
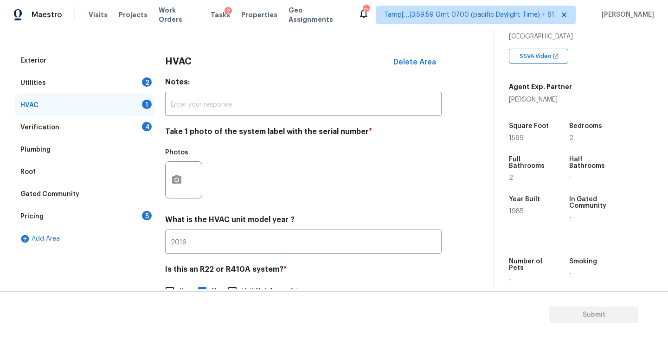
scroll to position [107, 0]
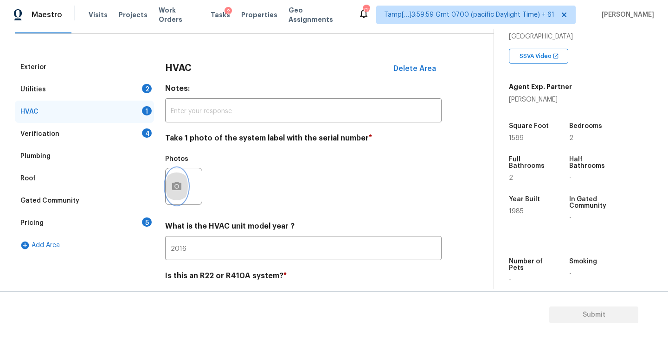
click at [177, 188] on icon "button" at bounding box center [176, 186] width 11 height 11
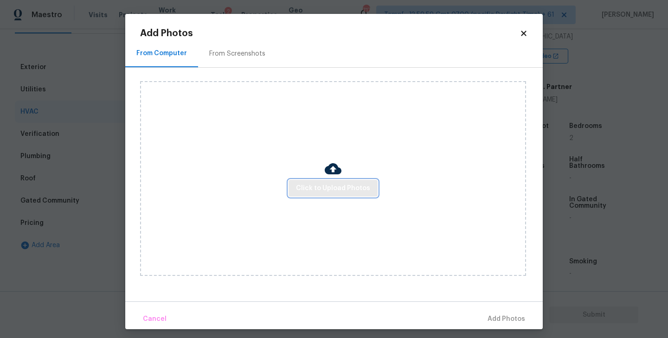
click at [322, 188] on span "Click to Upload Photos" at bounding box center [333, 189] width 74 height 12
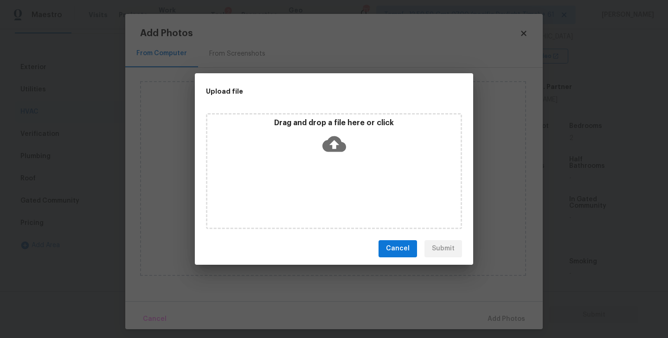
click at [334, 142] on icon at bounding box center [335, 144] width 24 height 24
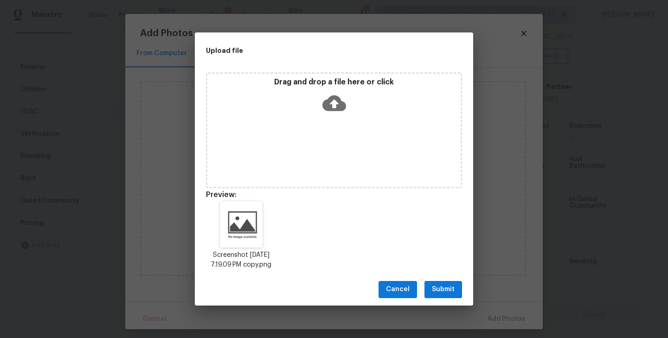
click at [446, 289] on span "Submit" at bounding box center [443, 290] width 23 height 12
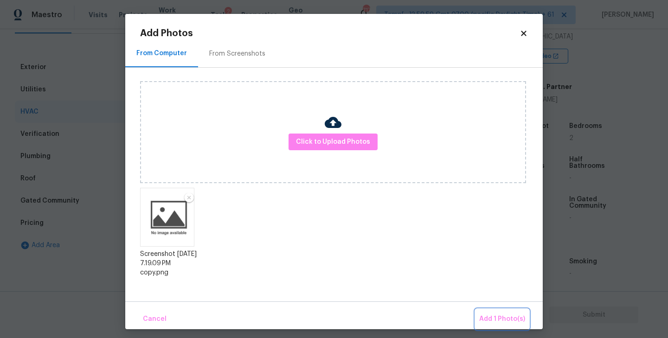
click at [500, 322] on span "Add 1 Photo(s)" at bounding box center [502, 320] width 46 height 12
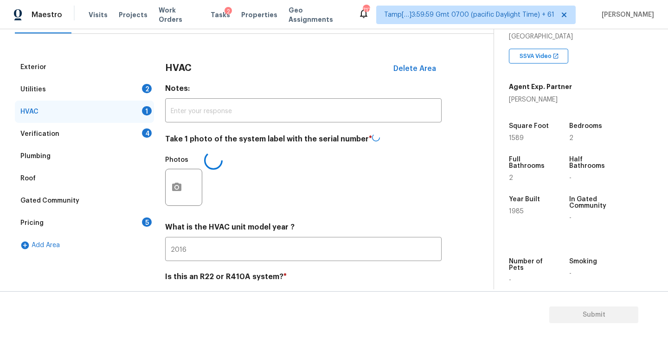
click at [61, 91] on div "Utilities 2" at bounding box center [84, 89] width 139 height 22
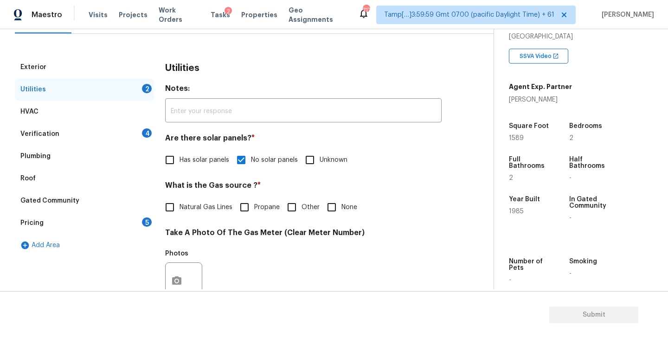
click at [48, 114] on div "HVAC" at bounding box center [84, 112] width 139 height 22
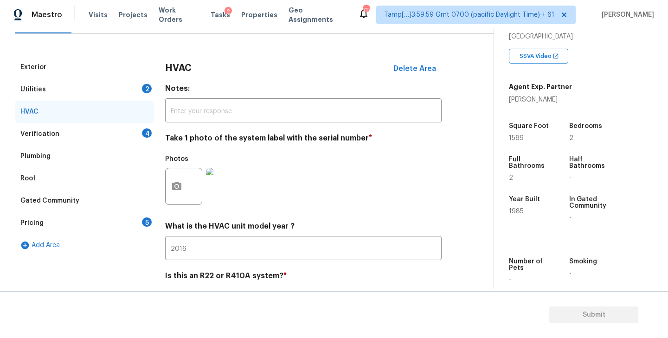
click at [103, 89] on div "Utilities 2" at bounding box center [84, 89] width 139 height 22
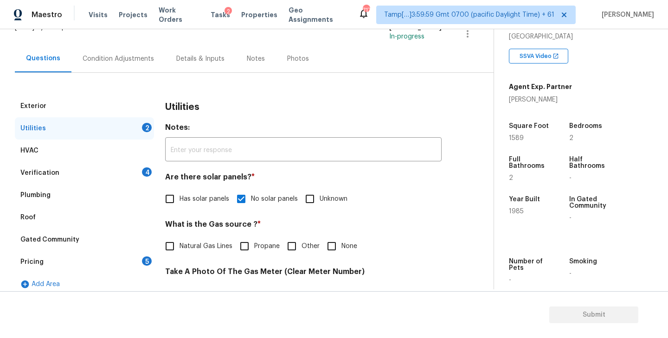
scroll to position [60, 0]
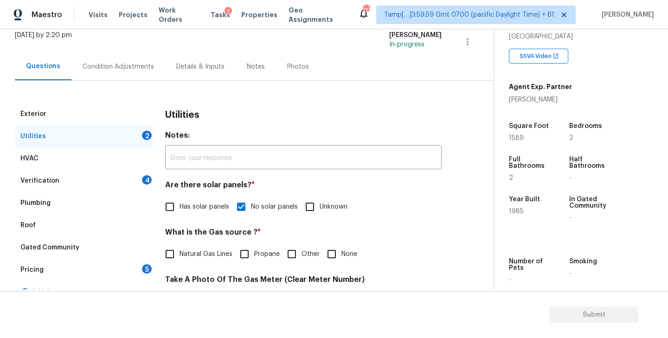
click at [335, 251] on input "None" at bounding box center [331, 254] width 19 height 19
checkbox input "true"
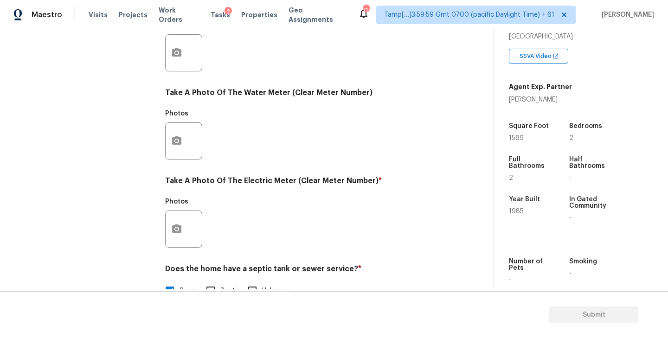
scroll to position [344, 0]
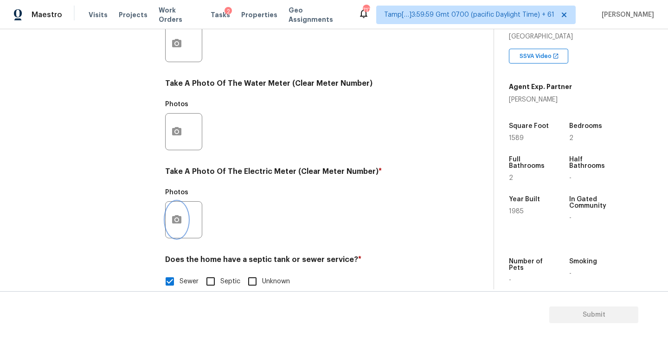
click at [180, 222] on icon "button" at bounding box center [176, 219] width 9 height 8
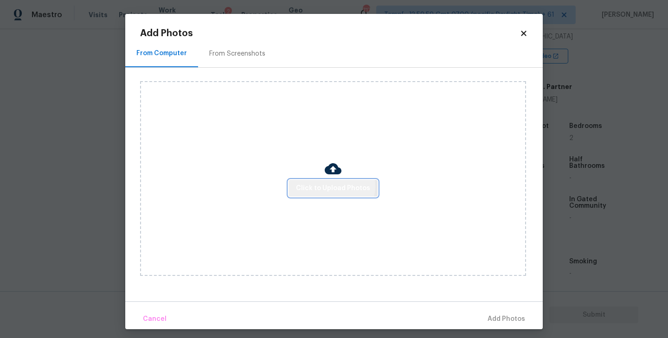
click at [331, 186] on span "Click to Upload Photos" at bounding box center [333, 189] width 74 height 12
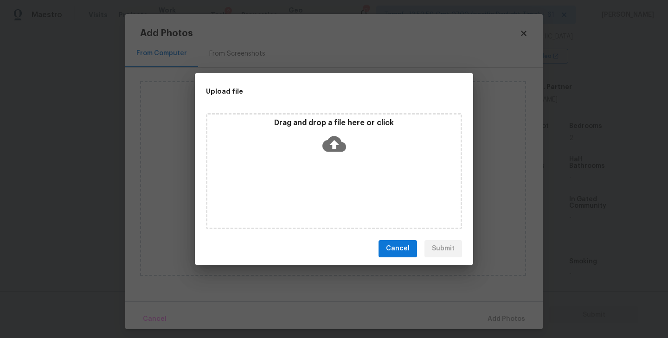
click at [335, 142] on icon at bounding box center [335, 144] width 24 height 24
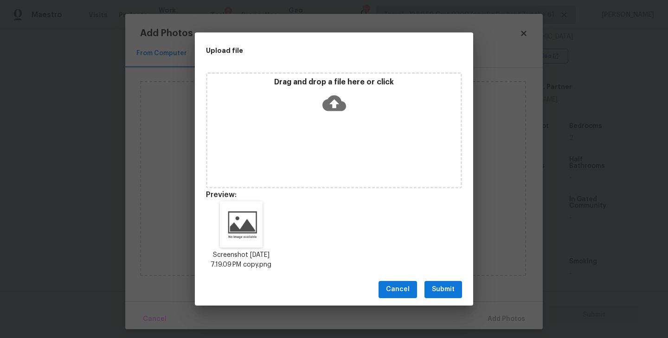
click at [439, 294] on span "Submit" at bounding box center [443, 290] width 23 height 12
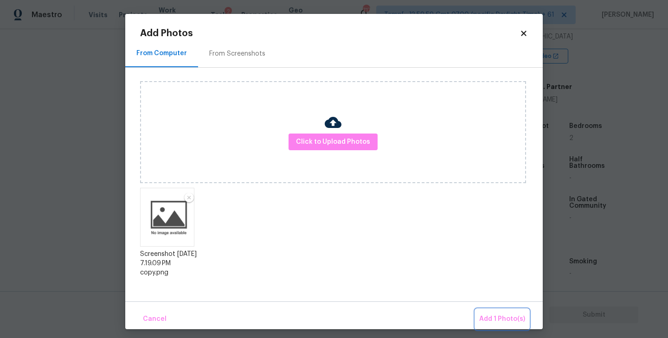
click at [506, 311] on button "Add 1 Photo(s)" at bounding box center [502, 320] width 53 height 20
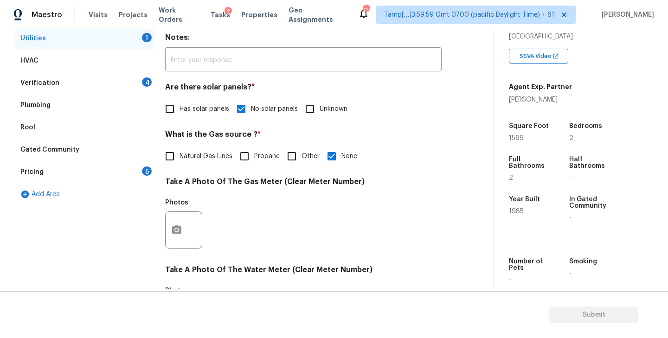
scroll to position [157, 0]
click at [99, 91] on div "Verification 4" at bounding box center [84, 83] width 139 height 22
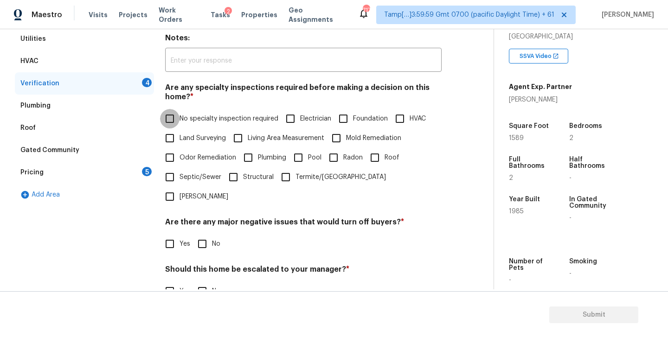
click at [166, 124] on input "No specialty inspection required" at bounding box center [169, 118] width 19 height 19
checkbox input "true"
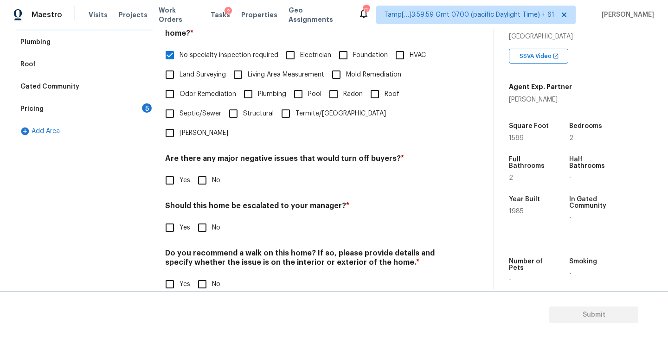
scroll to position [220, 0]
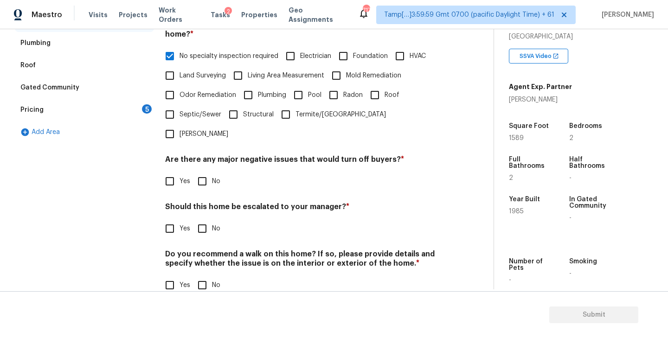
click at [202, 172] on input "No" at bounding box center [202, 181] width 19 height 19
checkbox input "true"
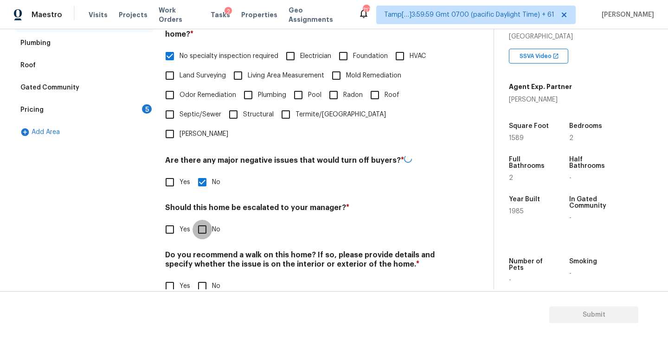
click at [207, 220] on input "No" at bounding box center [202, 229] width 19 height 19
checkbox input "true"
click at [207, 255] on div "Do you recommend a walk on this home? If so, please provide details and specify…" at bounding box center [303, 273] width 277 height 45
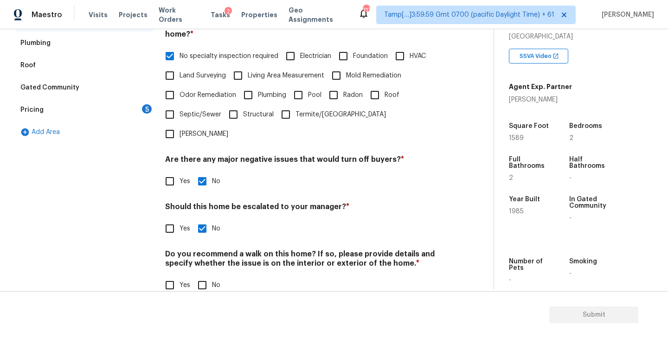
click at [206, 276] on input "No" at bounding box center [202, 285] width 19 height 19
checkbox input "true"
click at [78, 111] on div "Pricing 5" at bounding box center [84, 110] width 139 height 22
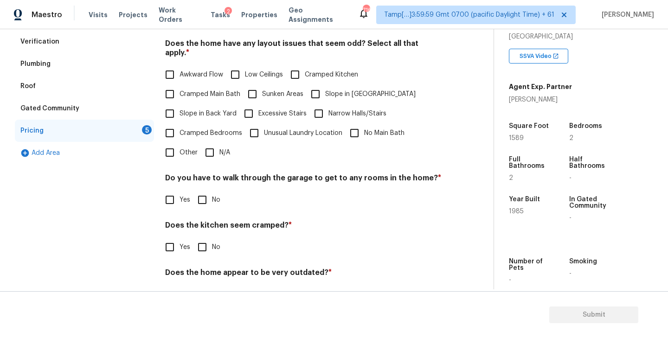
scroll to position [195, 0]
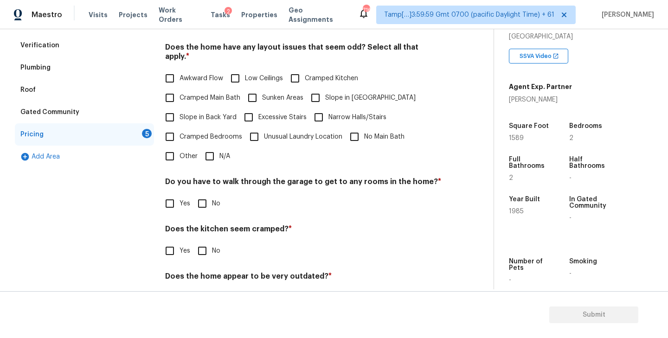
click at [318, 88] on input "Slope in Front Yard" at bounding box center [315, 97] width 19 height 19
checkbox input "true"
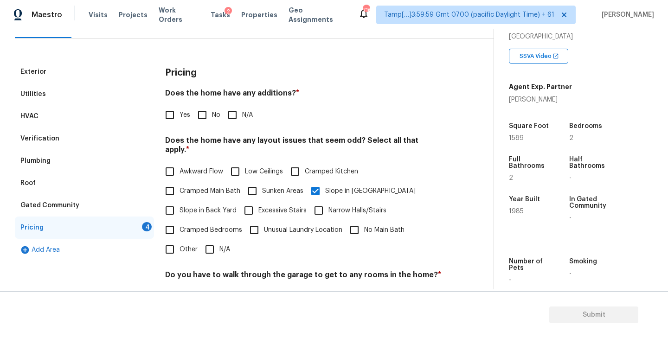
scroll to position [103, 0]
click at [202, 114] on input "No" at bounding box center [202, 114] width 19 height 19
checkbox input "true"
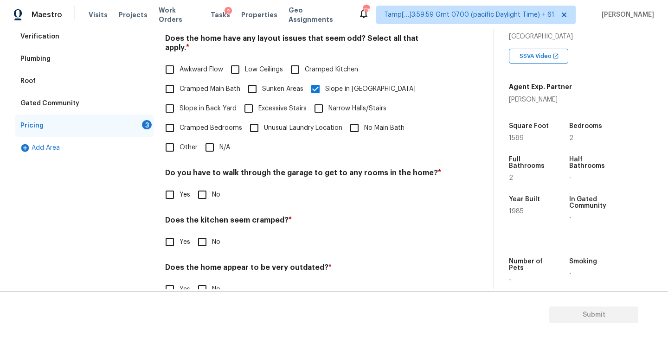
scroll to position [219, 0]
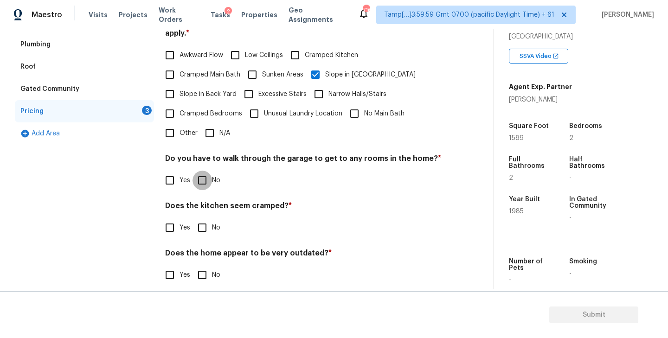
click at [202, 171] on input "No" at bounding box center [202, 180] width 19 height 19
checkbox input "true"
click at [202, 218] on input "No" at bounding box center [202, 227] width 19 height 19
checkbox input "true"
click at [203, 266] on input "No" at bounding box center [202, 275] width 19 height 19
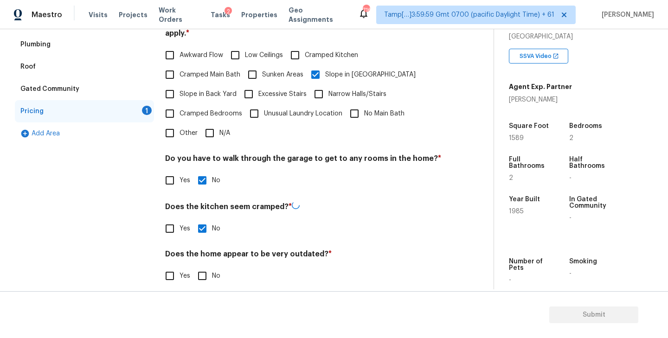
checkbox input "true"
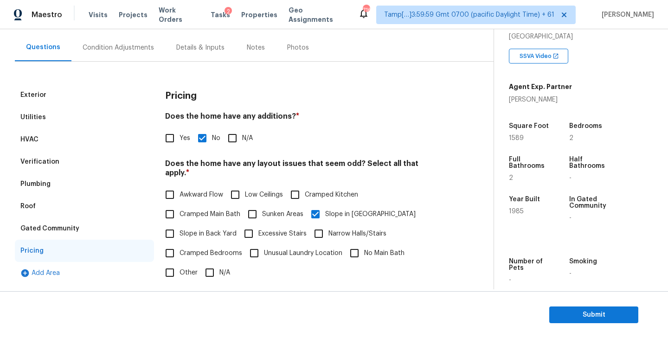
scroll to position [51, 0]
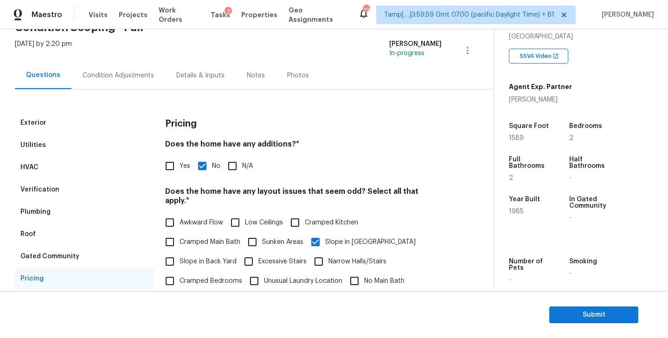
click at [113, 74] on div "Condition Adjustments" at bounding box center [118, 75] width 71 height 9
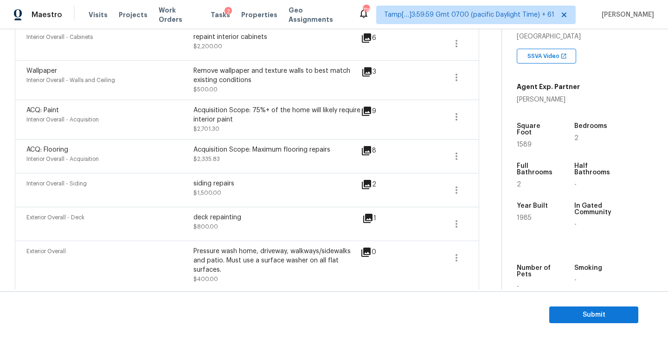
scroll to position [212, 0]
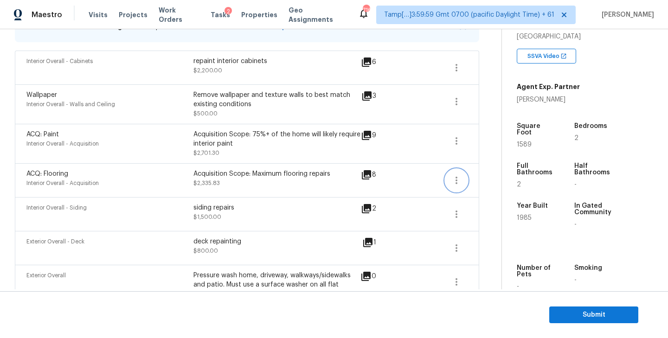
click at [455, 188] on button "button" at bounding box center [457, 180] width 22 height 22
click at [471, 185] on link "Edit" at bounding box center [509, 179] width 79 height 14
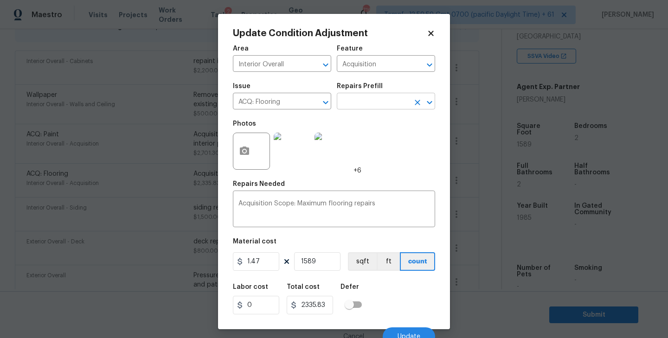
click at [412, 104] on button "Clear" at bounding box center [417, 102] width 13 height 13
click at [388, 106] on input "text" at bounding box center [373, 102] width 72 height 14
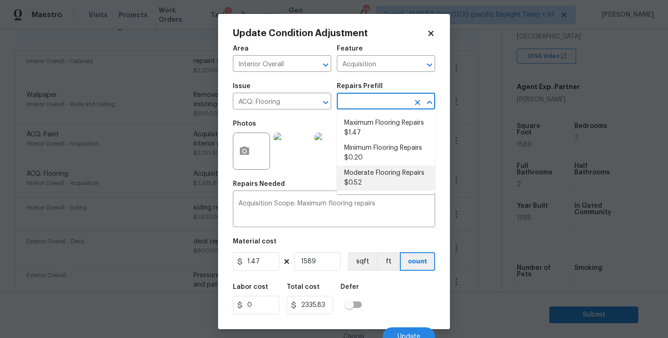
click at [495, 226] on body "Maestro Visits Projects Work Orders Tasks 2 Properties Geo Assignments 716 Tamp…" at bounding box center [334, 169] width 668 height 338
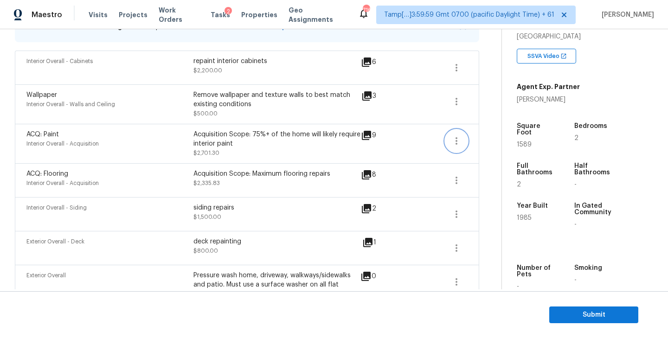
click at [457, 141] on icon "button" at bounding box center [457, 140] width 2 height 7
click at [487, 135] on div "Edit" at bounding box center [509, 139] width 72 height 9
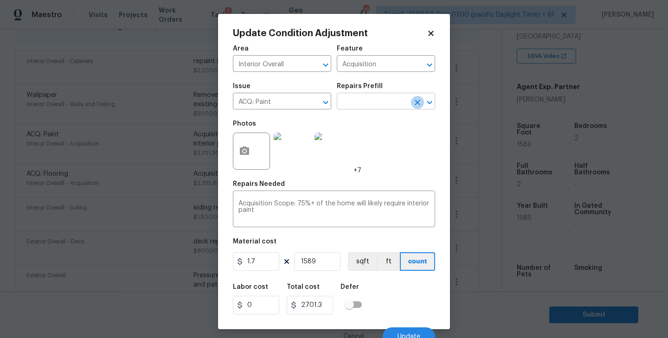
click at [414, 106] on icon "Clear" at bounding box center [417, 102] width 9 height 9
click at [396, 104] on input "text" at bounding box center [373, 102] width 72 height 14
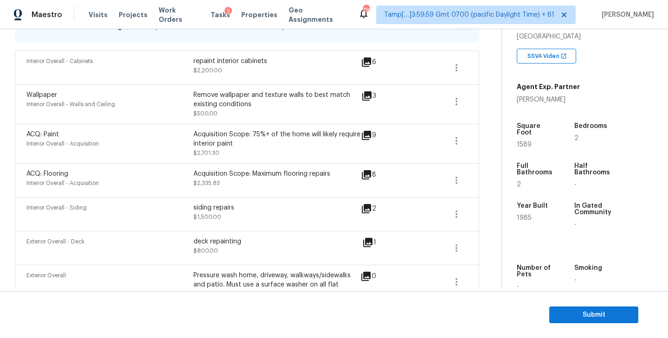
click at [481, 235] on body "Maestro Visits Projects Work Orders Tasks 2 Properties Geo Assignments 716 Tamp…" at bounding box center [334, 169] width 668 height 338
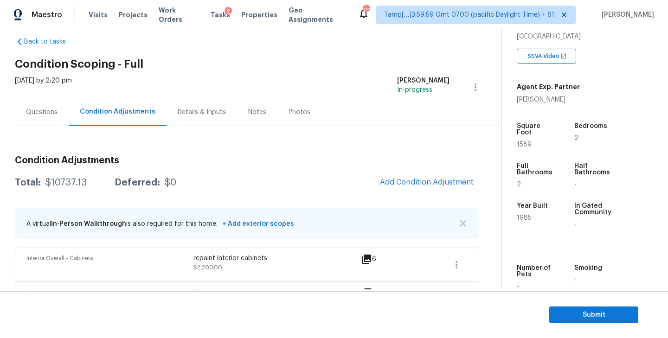
scroll to position [0, 0]
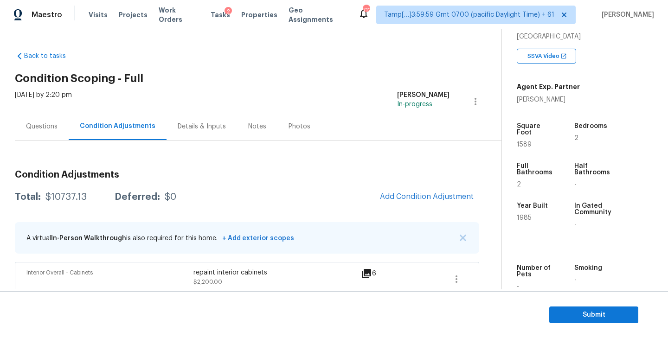
click at [39, 128] on div "Questions" at bounding box center [42, 126] width 32 height 9
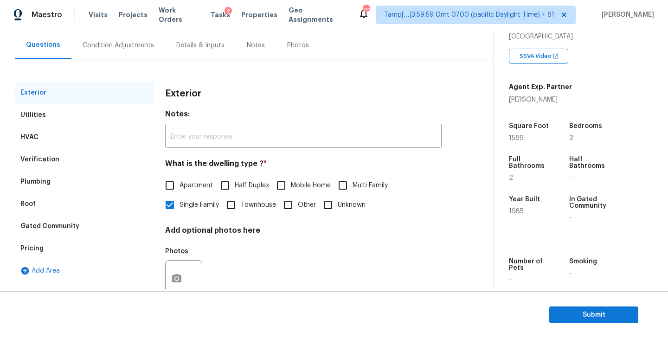
scroll to position [109, 0]
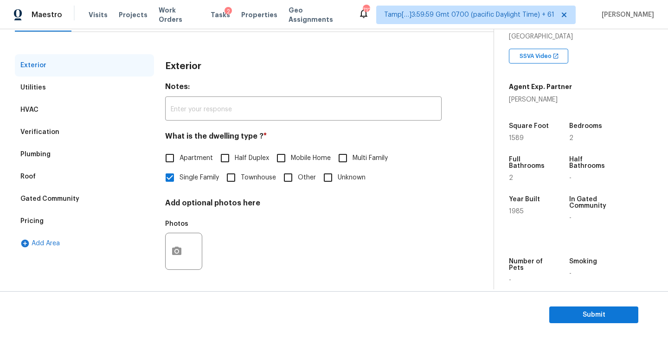
click at [62, 90] on div "Utilities" at bounding box center [84, 88] width 139 height 22
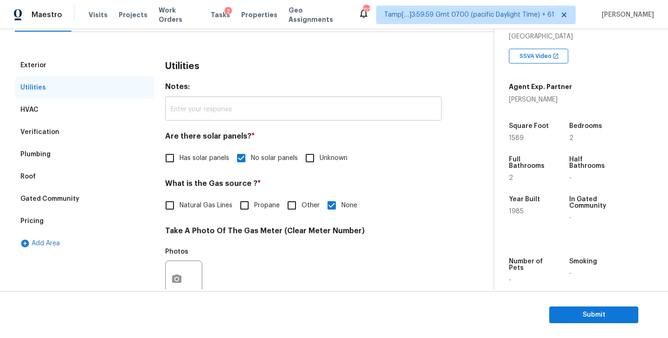
scroll to position [148, 0]
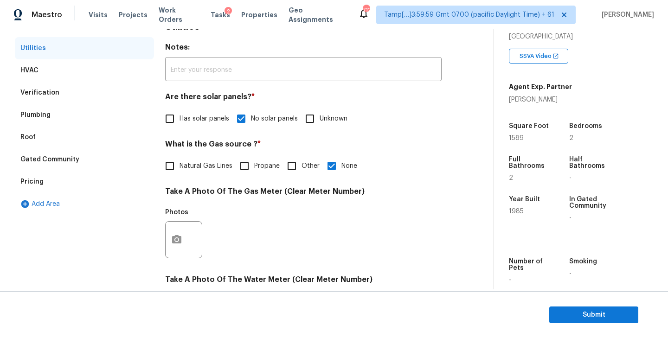
click at [58, 67] on div "HVAC" at bounding box center [84, 70] width 139 height 22
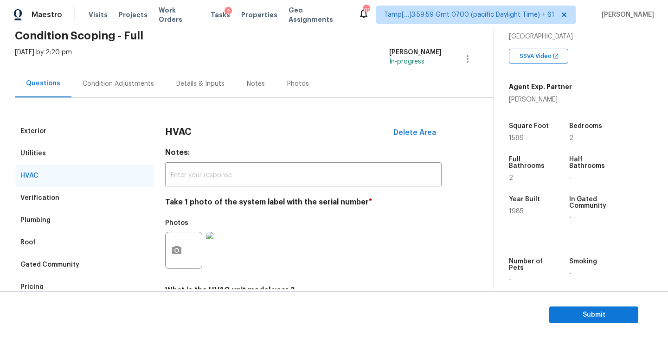
scroll to position [17, 0]
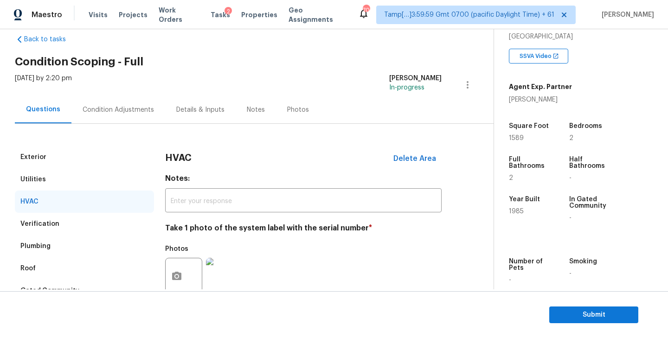
click at [104, 108] on div "Condition Adjustments" at bounding box center [118, 109] width 71 height 9
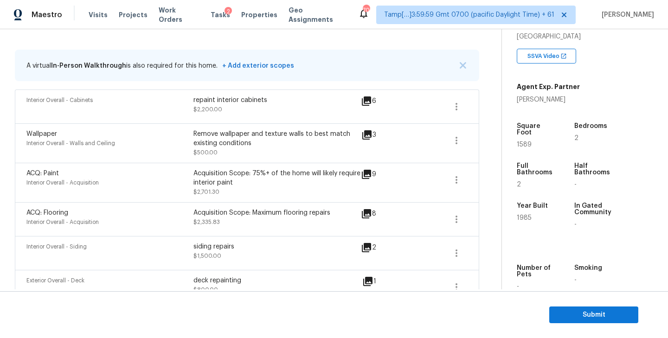
scroll to position [110, 0]
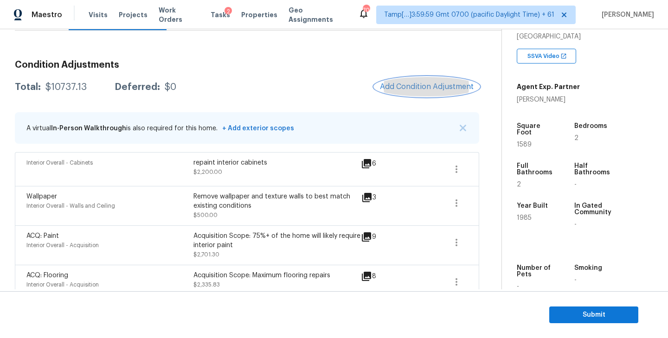
click at [408, 89] on span "Add Condition Adjustment" at bounding box center [427, 87] width 94 height 8
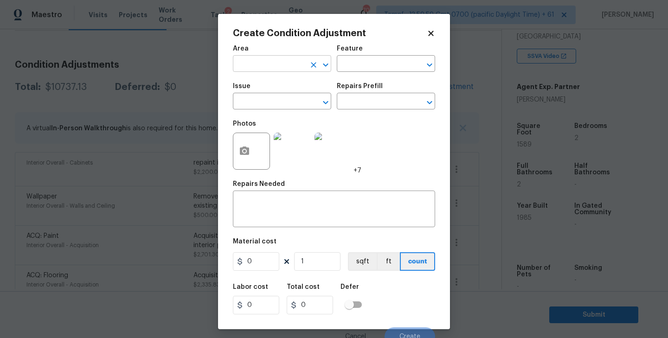
click at [270, 64] on input "text" at bounding box center [269, 65] width 72 height 14
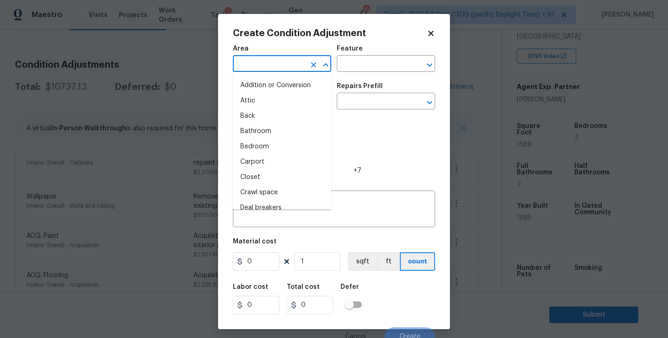
click at [435, 34] on div "Create Condition Adjustment Area ​ Feature ​ Issue ​ Repairs Prefill ​ Photos +…" at bounding box center [334, 172] width 232 height 316
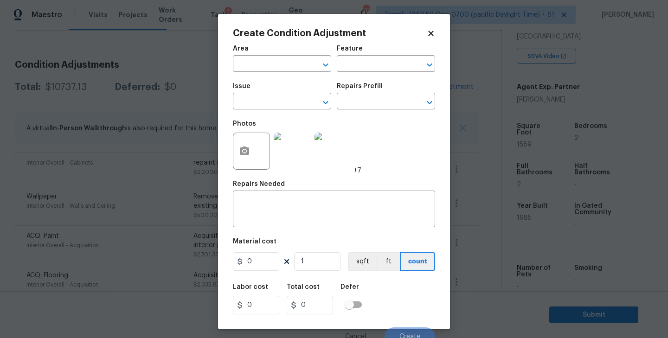
click at [424, 37] on h2 "Create Condition Adjustment" at bounding box center [330, 33] width 194 height 9
click at [430, 34] on icon at bounding box center [430, 33] width 5 height 5
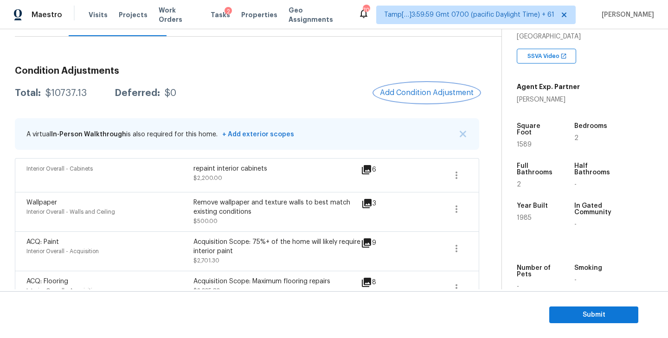
scroll to position [93, 0]
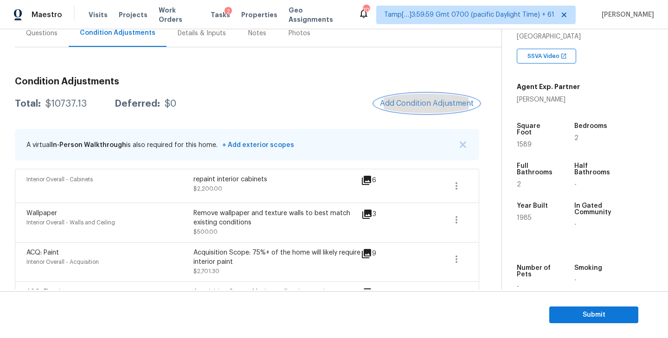
click at [437, 102] on span "Add Condition Adjustment" at bounding box center [427, 103] width 94 height 8
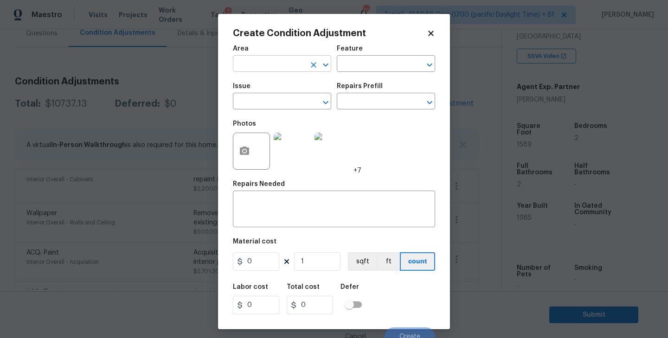
click at [265, 61] on input "text" at bounding box center [269, 65] width 72 height 14
type input "e"
click at [269, 103] on li "Interior Overall" at bounding box center [282, 100] width 98 height 15
type input "Interior Overall"
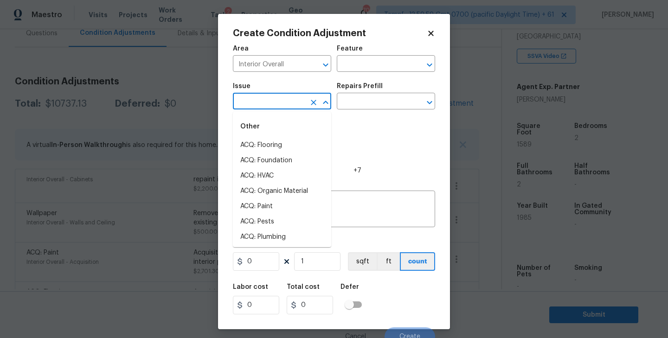
click at [286, 101] on input "text" at bounding box center [269, 102] width 72 height 14
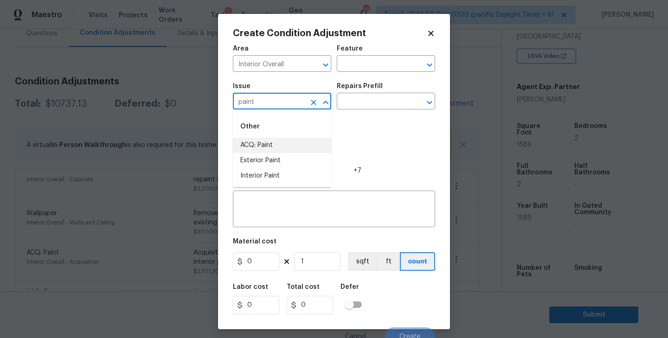
click at [270, 146] on li "ACQ: Paint" at bounding box center [282, 145] width 98 height 15
click at [433, 107] on icon "Open" at bounding box center [429, 102] width 11 height 11
type input "ACQ: Paint"
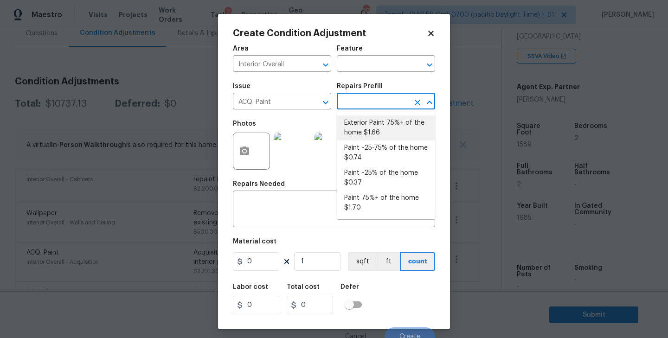
click at [390, 129] on li "Exterior Paint 75%+ of the home $1.66" at bounding box center [386, 128] width 98 height 25
type input "Acquisition"
type textarea "Acquisition Scope: 75%+ of the home exterior will likely require paint"
type input "1.66"
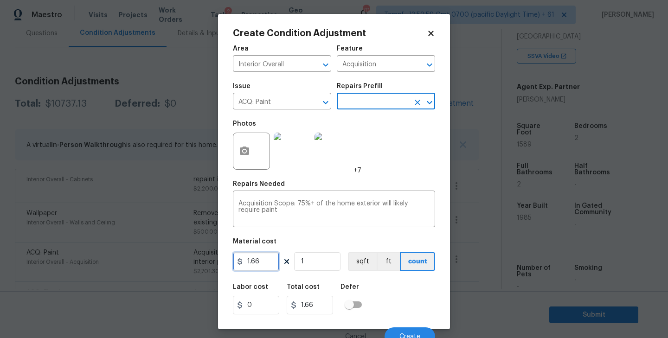
click at [261, 263] on input "1.66" at bounding box center [256, 261] width 46 height 19
type input "1.5"
click at [319, 245] on div "Material cost" at bounding box center [334, 245] width 202 height 12
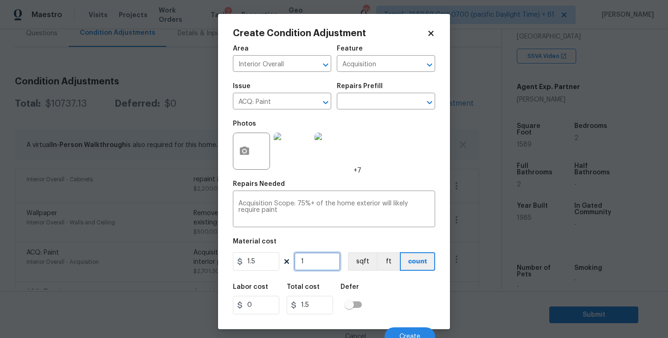
click at [326, 264] on input "1" at bounding box center [317, 261] width 46 height 19
type input "0"
type input "1"
type input "1.5"
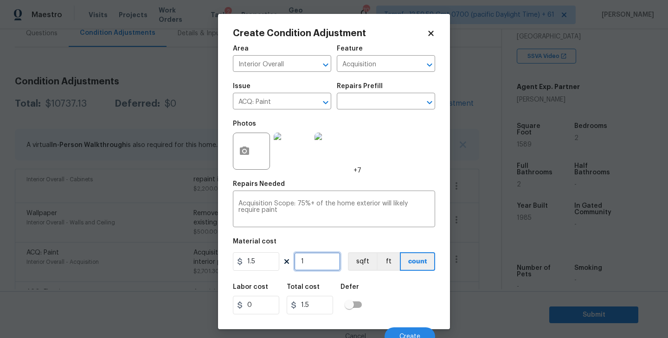
type input "15"
type input "22.5"
type input "158"
type input "237"
type input "1589"
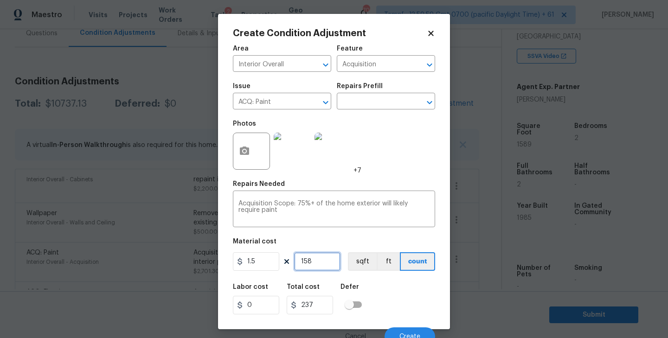
type input "2383.5"
type input "1589"
click at [367, 257] on button "sqft" at bounding box center [362, 261] width 29 height 19
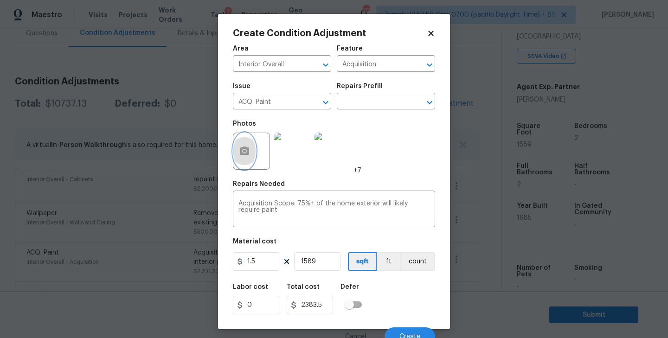
click at [247, 149] on icon "button" at bounding box center [244, 151] width 9 height 8
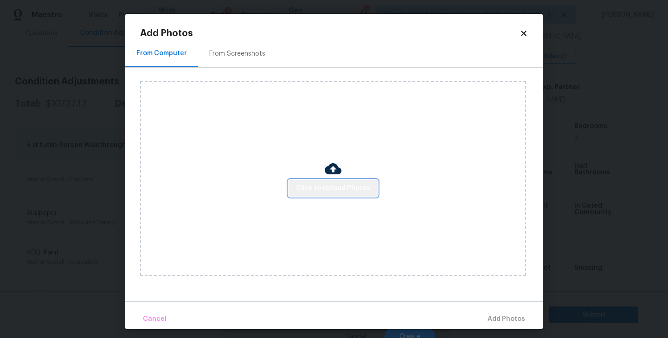
click at [337, 190] on span "Click to Upload Photos" at bounding box center [333, 189] width 74 height 12
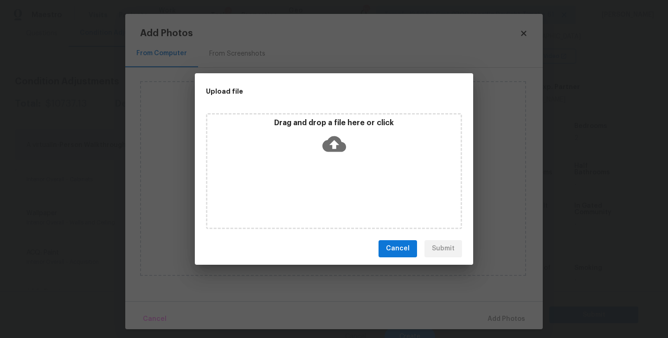
click at [325, 145] on icon at bounding box center [335, 144] width 24 height 16
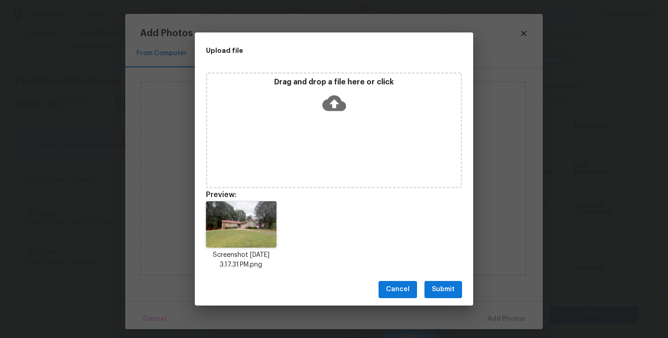
click at [447, 289] on span "Submit" at bounding box center [443, 290] width 23 height 12
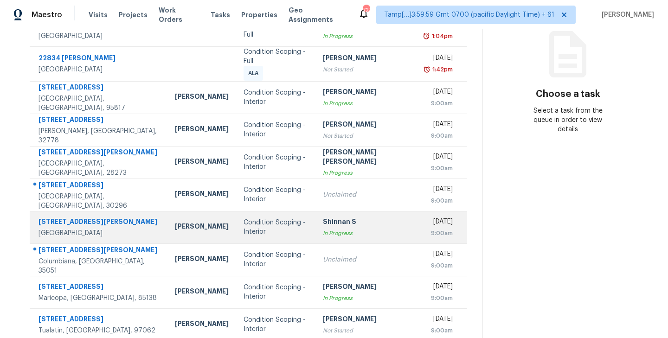
scroll to position [154, 0]
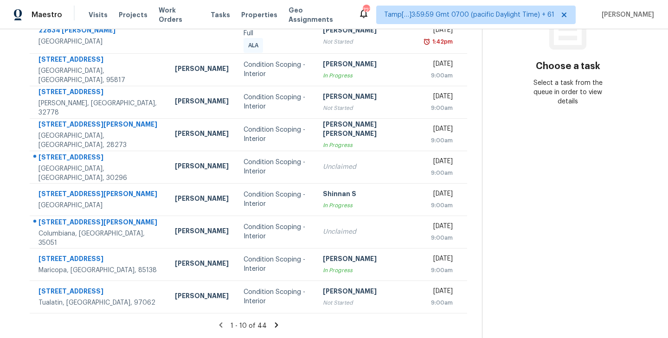
click at [275, 325] on icon at bounding box center [276, 325] width 3 height 5
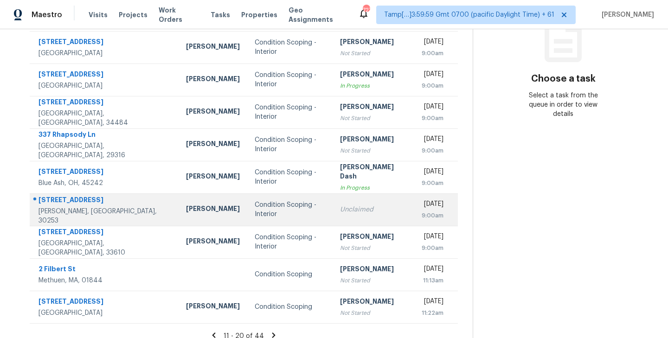
scroll to position [145, 0]
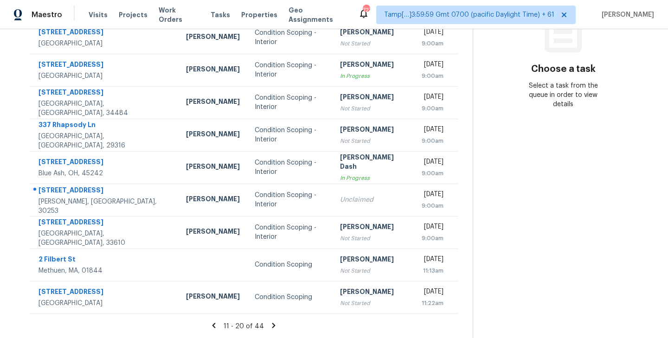
click at [272, 325] on icon at bounding box center [273, 325] width 3 height 5
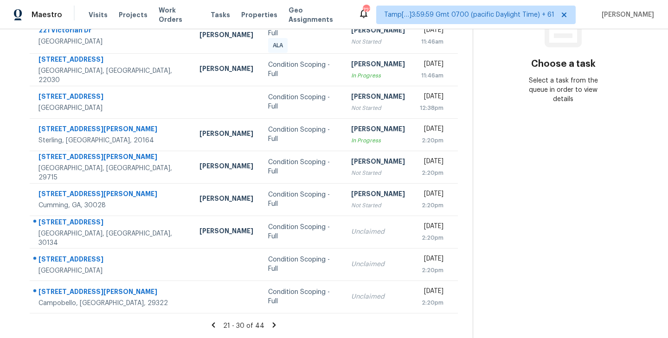
scroll to position [159, 0]
click at [275, 323] on icon at bounding box center [274, 325] width 8 height 8
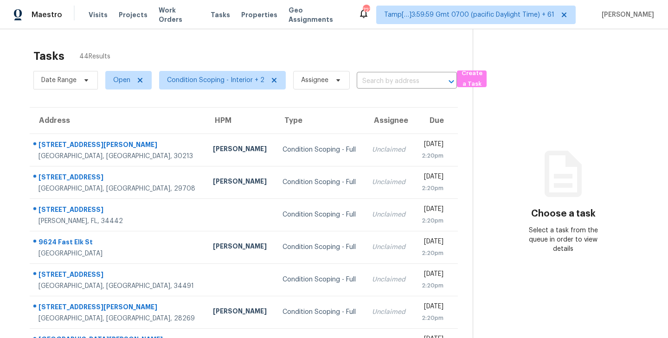
scroll to position [145, 0]
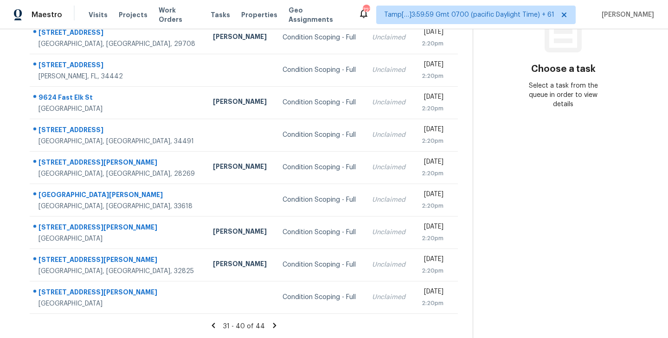
click at [273, 324] on icon at bounding box center [274, 325] width 3 height 5
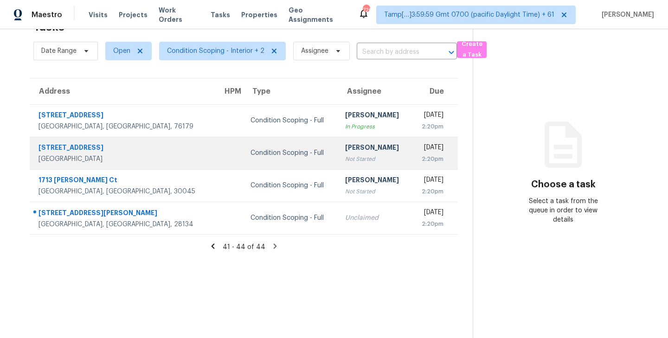
scroll to position [0, 0]
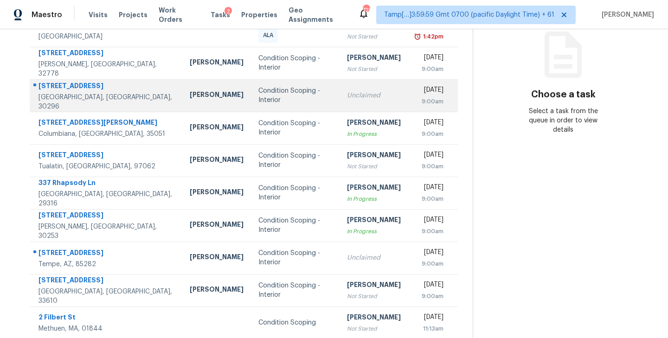
scroll to position [145, 0]
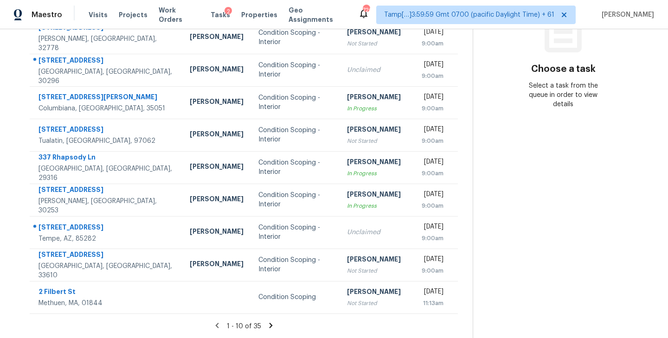
click at [270, 325] on icon at bounding box center [270, 325] width 3 height 5
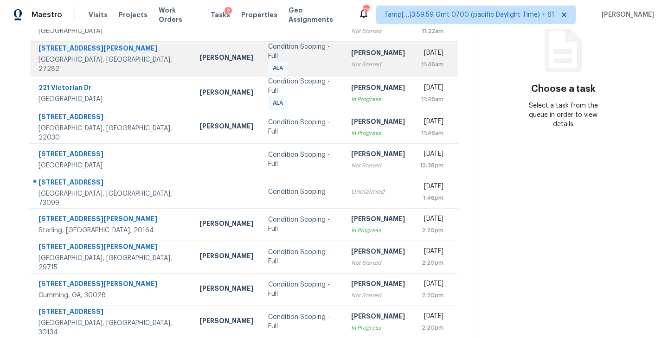
scroll to position [0, 0]
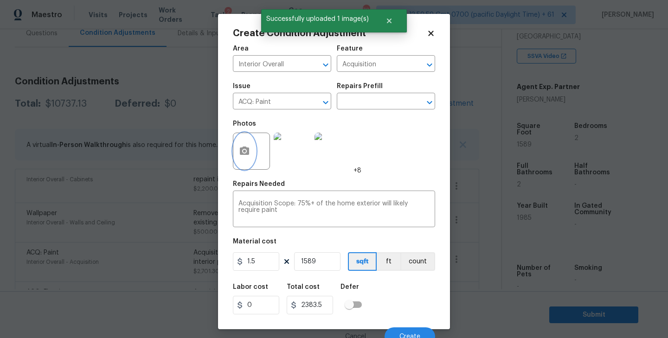
scroll to position [8, 0]
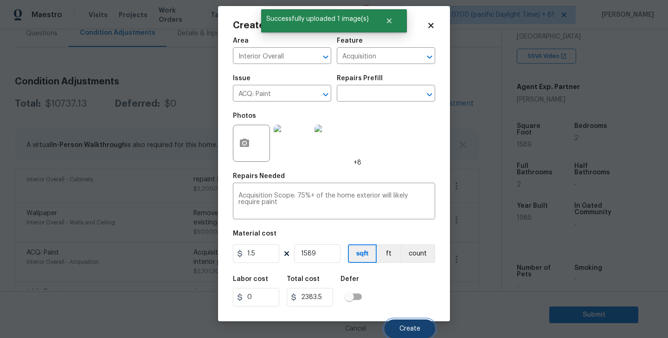
click at [411, 324] on button "Create" at bounding box center [410, 329] width 51 height 19
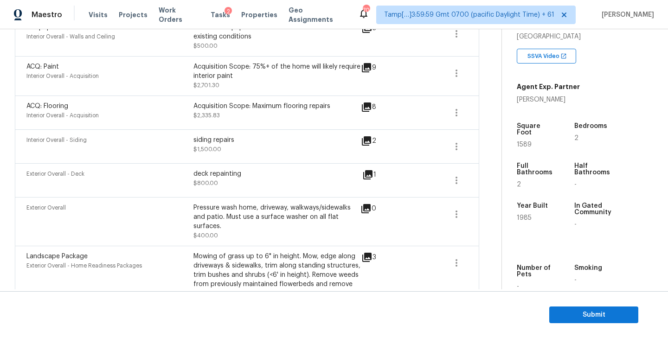
scroll to position [317, 0]
click at [369, 179] on icon at bounding box center [367, 176] width 9 height 9
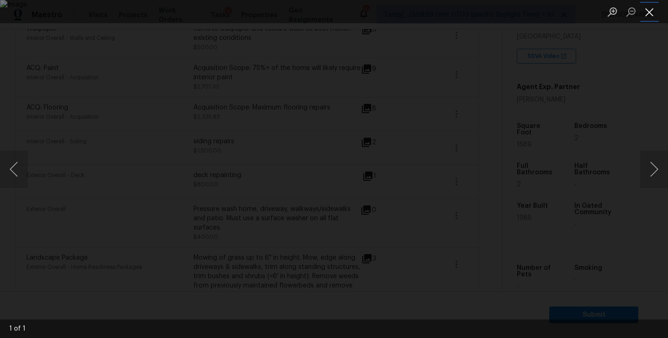
click at [651, 11] on button "Close lightbox" at bounding box center [649, 12] width 19 height 16
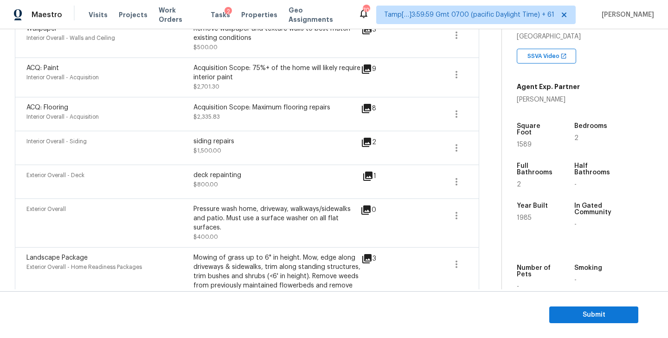
scroll to position [365, 0]
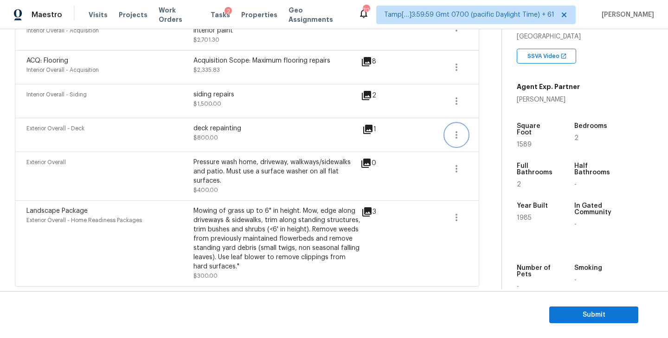
click at [454, 133] on icon "button" at bounding box center [456, 134] width 11 height 11
click at [495, 132] on div "Edit" at bounding box center [509, 132] width 72 height 9
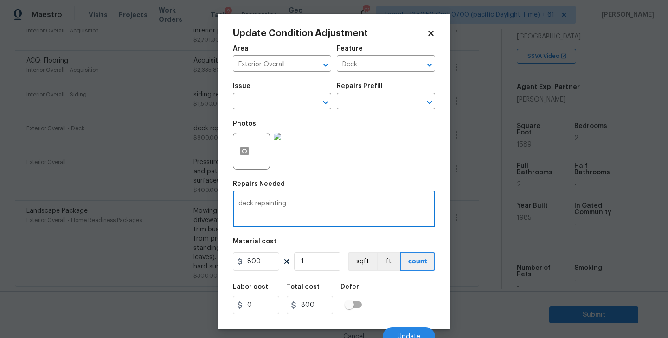
drag, startPoint x: 239, startPoint y: 204, endPoint x: 339, endPoint y: 204, distance: 99.3
click at [339, 204] on textarea "deck repainting" at bounding box center [334, 209] width 191 height 19
type textarea "Deck Repainting"
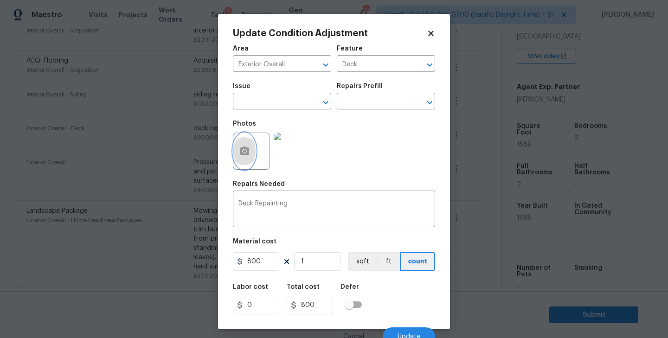
click at [244, 153] on circle "button" at bounding box center [244, 151] width 3 height 3
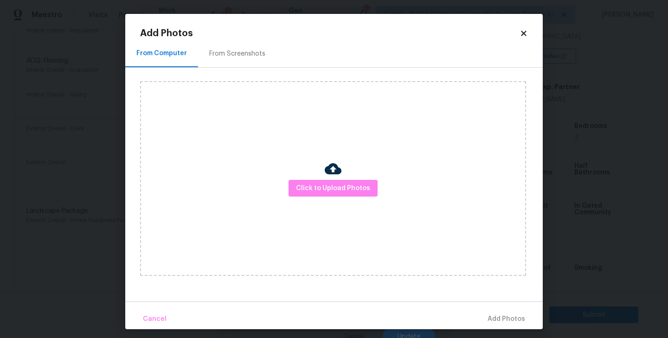
click at [335, 178] on div at bounding box center [333, 170] width 17 height 19
click at [331, 184] on span "Click to Upload Photos" at bounding box center [333, 189] width 74 height 12
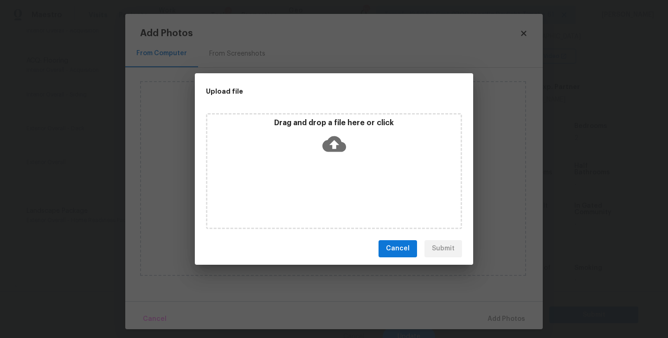
click at [328, 145] on icon at bounding box center [335, 144] width 24 height 16
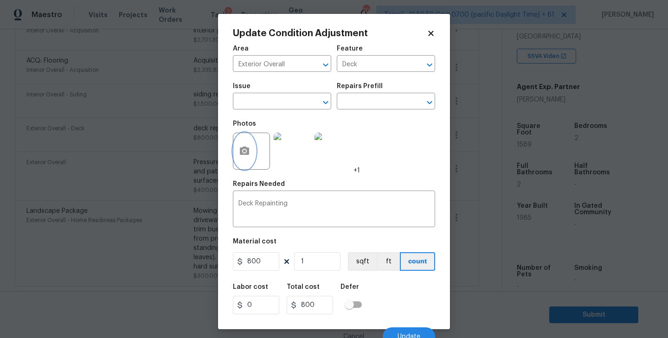
scroll to position [8, 0]
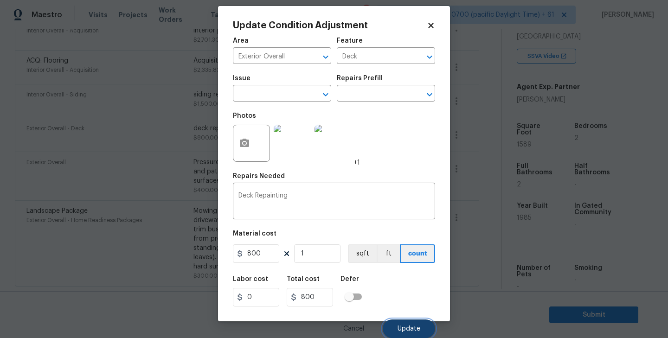
click at [407, 327] on span "Update" at bounding box center [409, 329] width 23 height 7
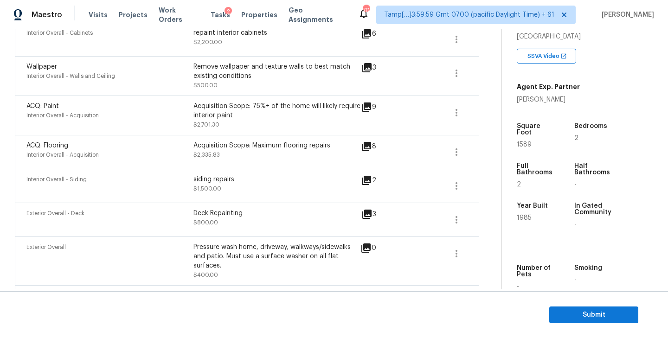
scroll to position [273, 0]
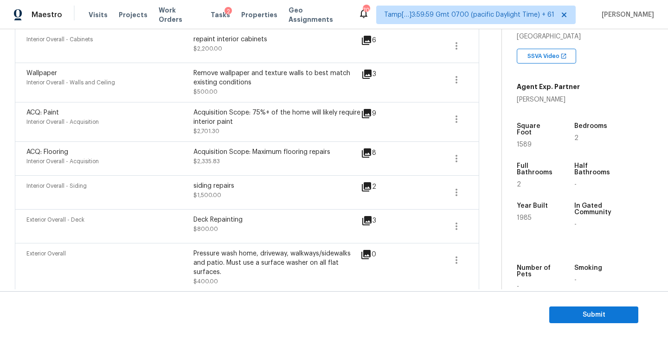
click at [364, 189] on icon at bounding box center [366, 186] width 9 height 9
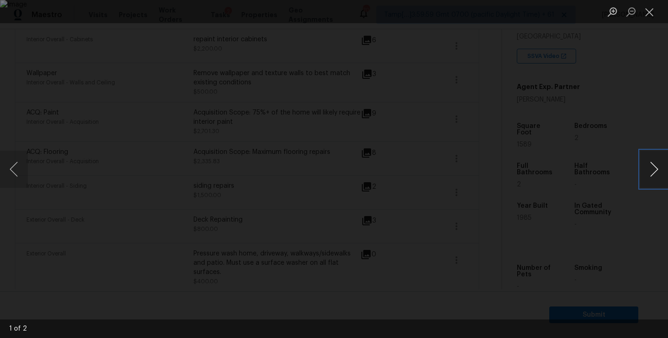
click at [652, 175] on button "Next image" at bounding box center [654, 169] width 28 height 37
click at [645, 166] on button "Next image" at bounding box center [654, 169] width 28 height 37
click at [649, 14] on button "Close lightbox" at bounding box center [649, 12] width 19 height 16
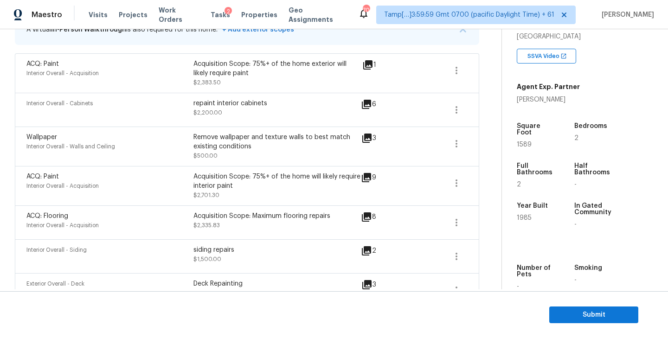
scroll to position [194, 0]
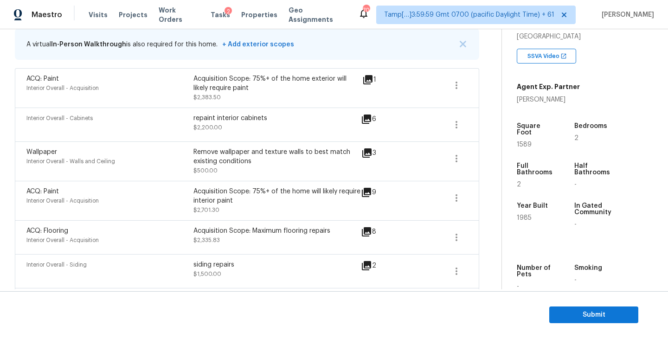
click at [366, 120] on icon at bounding box center [366, 119] width 11 height 11
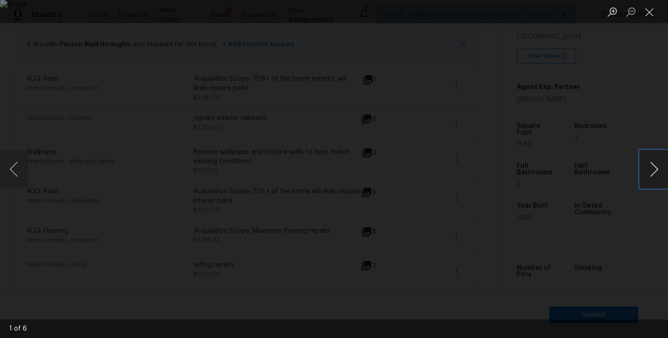
click at [653, 165] on button "Next image" at bounding box center [654, 169] width 28 height 37
click at [650, 12] on button "Close lightbox" at bounding box center [649, 12] width 19 height 16
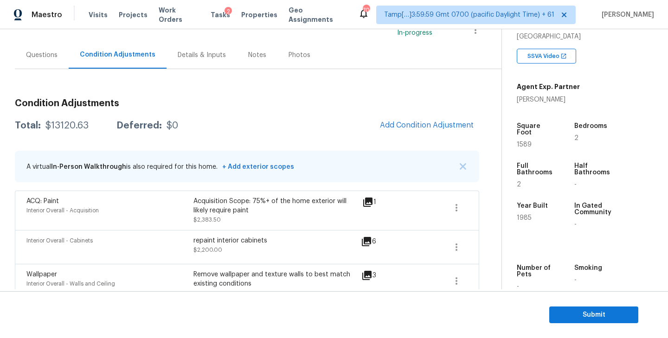
scroll to position [64, 0]
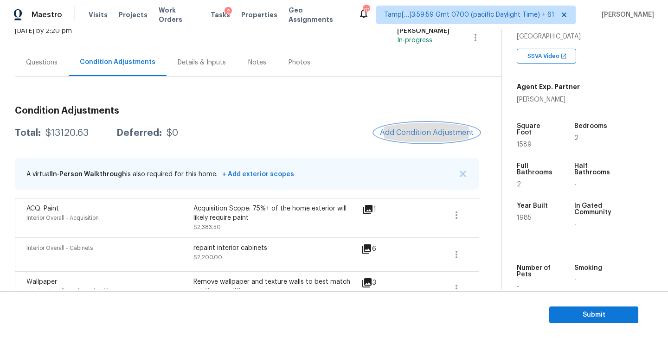
click at [410, 131] on span "Add Condition Adjustment" at bounding box center [427, 133] width 94 height 8
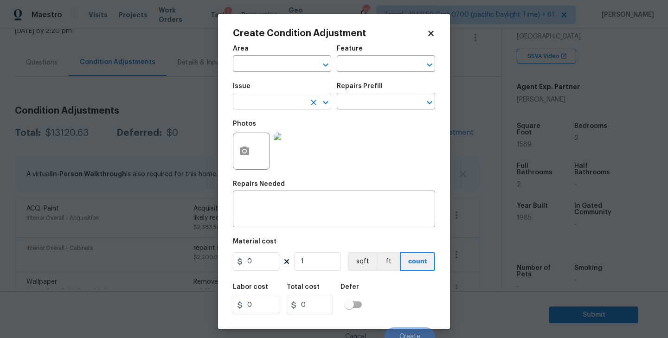
click at [285, 100] on input "text" at bounding box center [269, 102] width 72 height 14
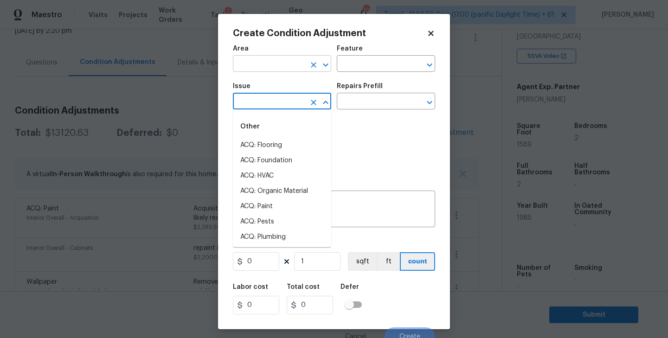
click at [264, 64] on input "text" at bounding box center [269, 65] width 72 height 14
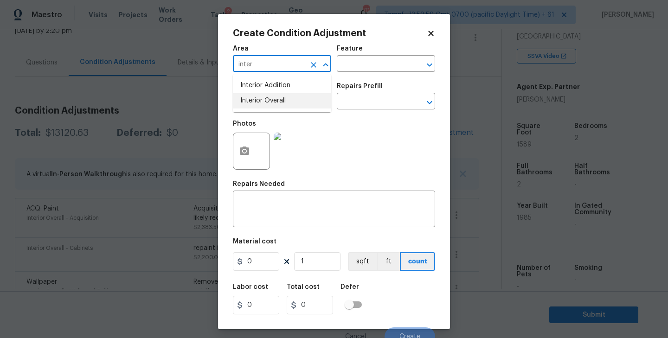
click at [257, 98] on li "Interior Overall" at bounding box center [282, 100] width 98 height 15
type input "Interior Overall"
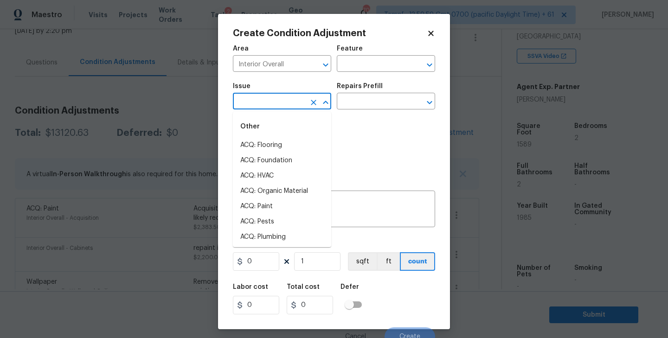
click at [258, 103] on input "text" at bounding box center [269, 102] width 72 height 14
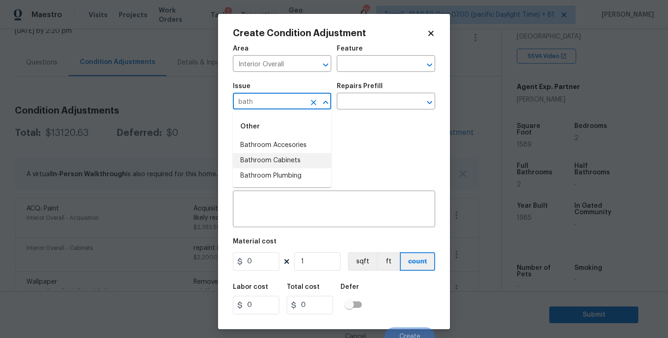
click at [268, 170] on li "Bathroom Plumbing" at bounding box center [282, 175] width 98 height 15
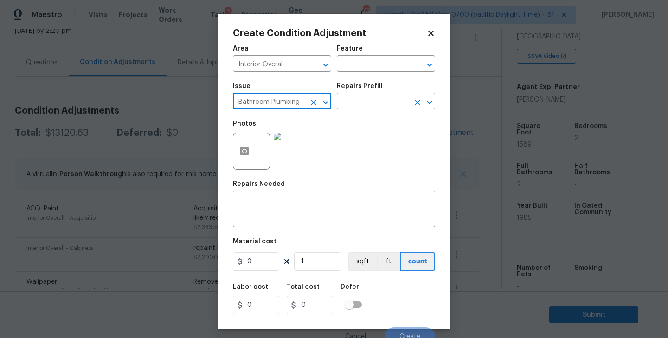
type input "Bathroom Plumbing"
click at [369, 103] on input "text" at bounding box center [373, 102] width 72 height 14
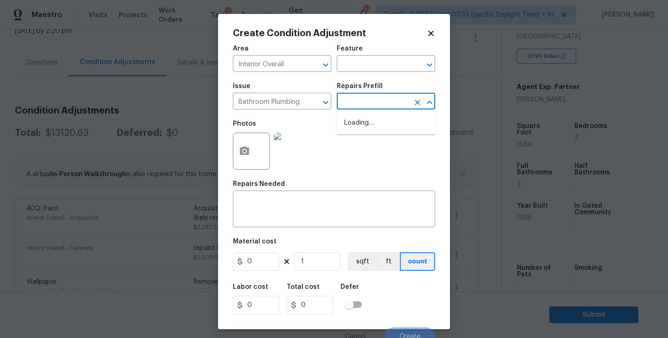
type input "c"
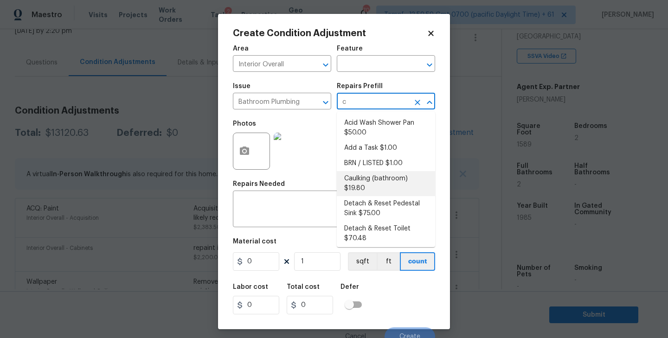
click at [364, 180] on li "Caulking (bathroom) $19.80" at bounding box center [386, 183] width 98 height 25
type input "Plumbing"
type textarea "Overall Interior Caulking Package (Wet Areas) to include sinks, bathtubs, showe…"
type input "19.8"
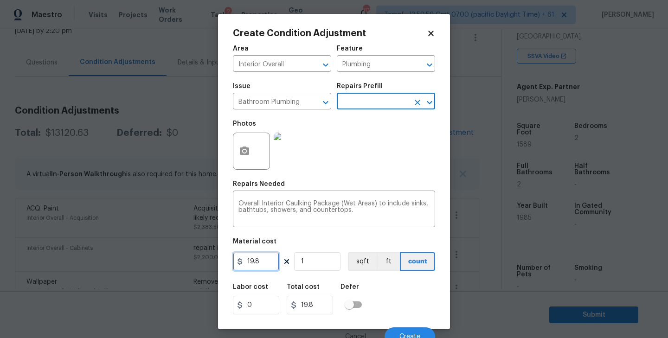
click at [263, 263] on input "19.8" at bounding box center [256, 261] width 46 height 19
click at [396, 288] on div "Labor cost 0 Total cost 19.8 Defer" at bounding box center [334, 299] width 202 height 42
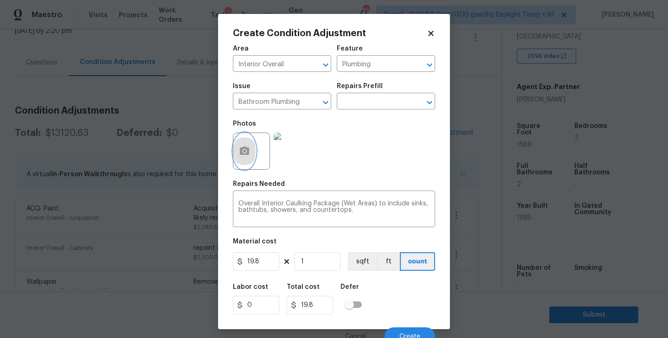
click at [240, 153] on icon "button" at bounding box center [244, 151] width 9 height 8
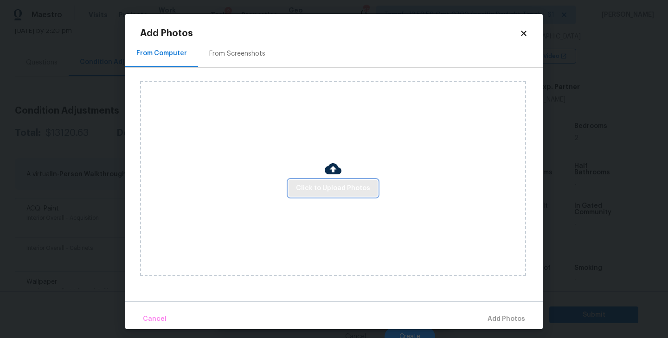
click at [340, 186] on span "Click to Upload Photos" at bounding box center [333, 189] width 74 height 12
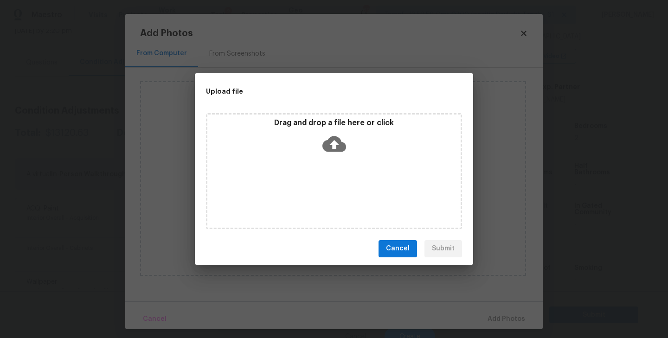
click at [334, 144] on icon at bounding box center [335, 144] width 24 height 24
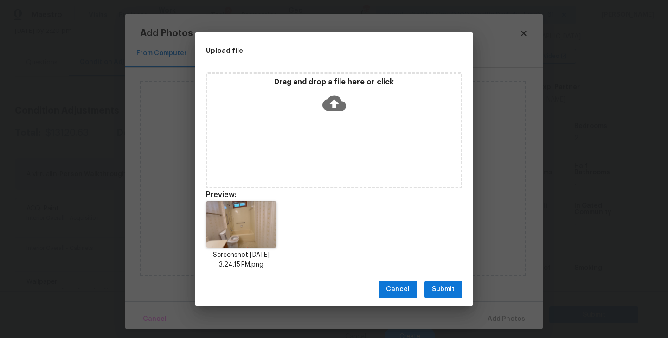
click at [444, 291] on span "Submit" at bounding box center [443, 290] width 23 height 12
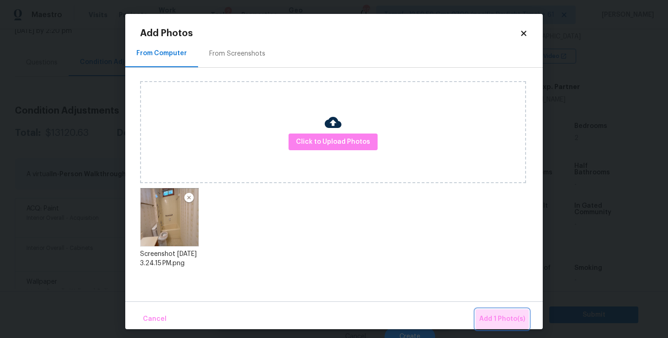
click at [510, 320] on span "Add 1 Photo(s)" at bounding box center [502, 320] width 46 height 12
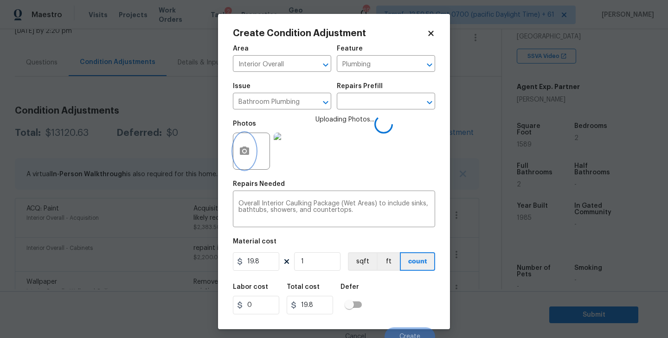
scroll to position [8, 0]
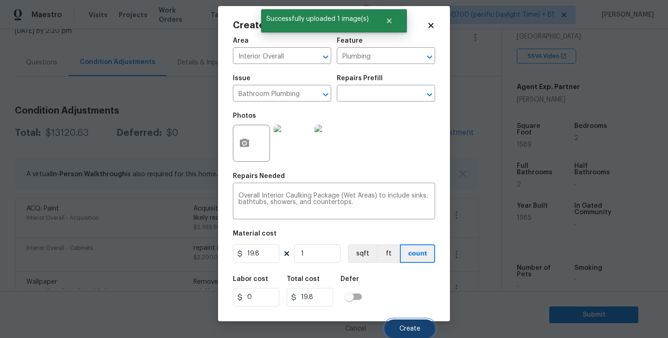
click at [412, 328] on span "Create" at bounding box center [410, 329] width 21 height 7
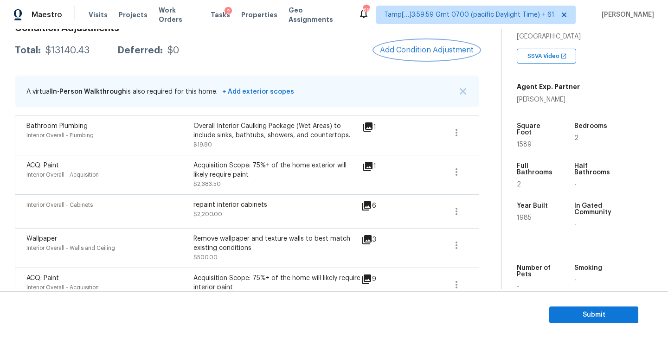
scroll to position [138, 0]
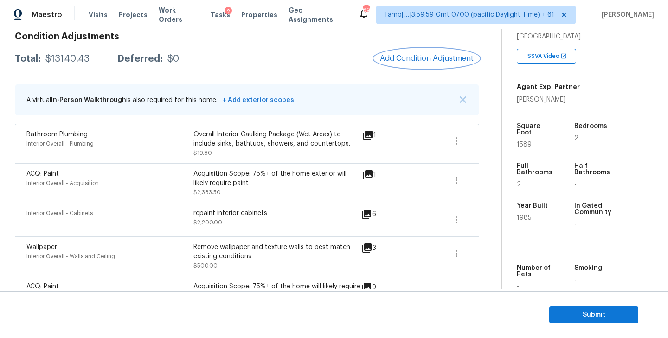
click at [420, 59] on span "Add Condition Adjustment" at bounding box center [427, 58] width 94 height 8
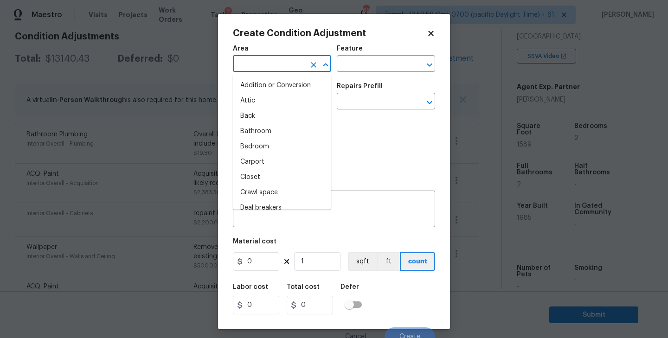
click at [260, 63] on input "text" at bounding box center [269, 65] width 72 height 14
click at [356, 128] on div "Photos" at bounding box center [334, 145] width 202 height 60
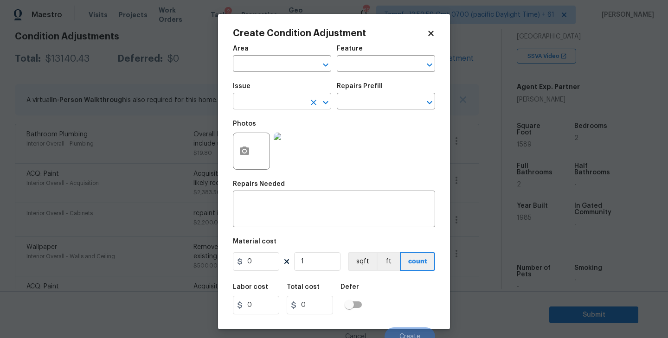
click at [275, 98] on input "text" at bounding box center [269, 102] width 72 height 14
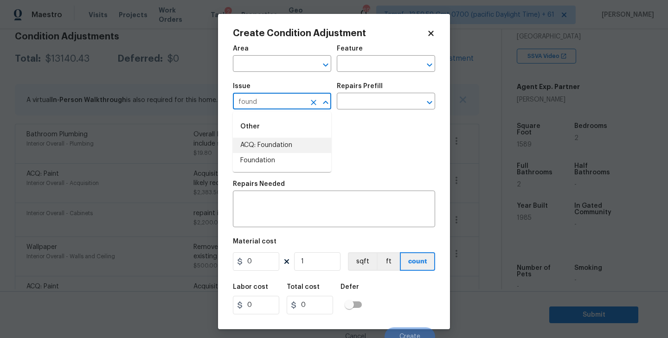
click at [272, 142] on li "ACQ: Foundation" at bounding box center [282, 145] width 98 height 15
click at [428, 103] on icon "Open" at bounding box center [429, 102] width 5 height 3
type input "ACQ: Foundation"
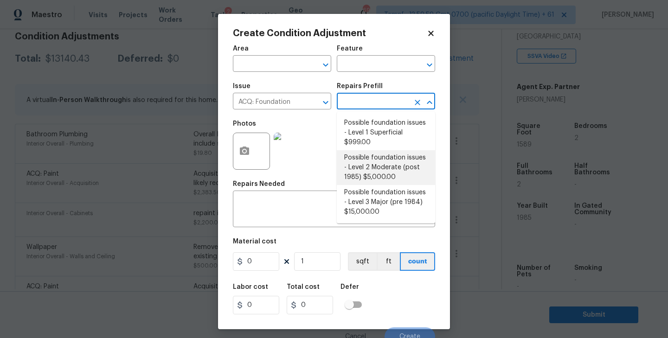
click at [387, 167] on li "Possible foundation issues - Level 2 Moderate (post 1985) $5,000.00" at bounding box center [386, 167] width 98 height 35
type input "Acquisition"
type textarea "Possible foundation issues - Level 2 Moderate: Disclaimer: This is NOT a techni…"
type input "5000"
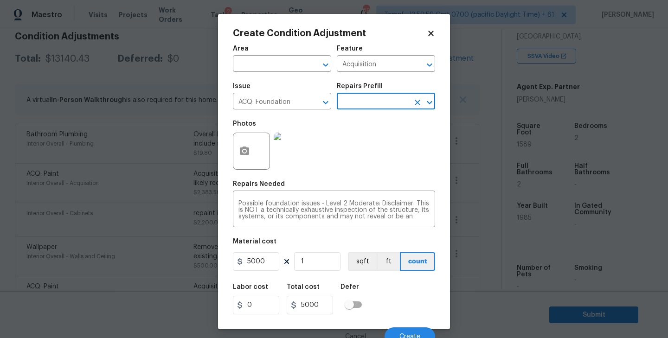
scroll to position [8, 0]
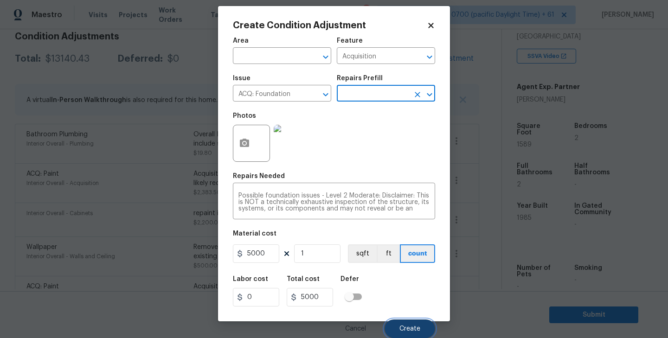
click at [406, 327] on span "Create" at bounding box center [410, 329] width 21 height 7
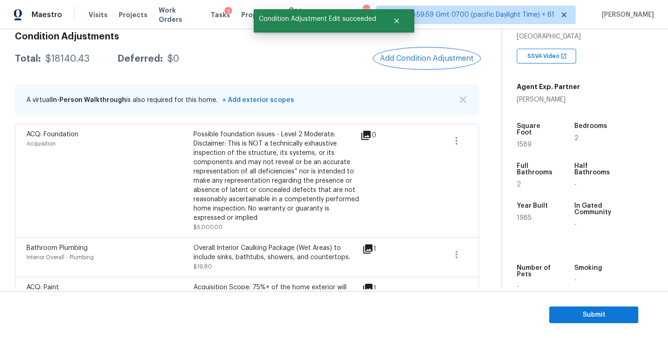
scroll to position [0, 0]
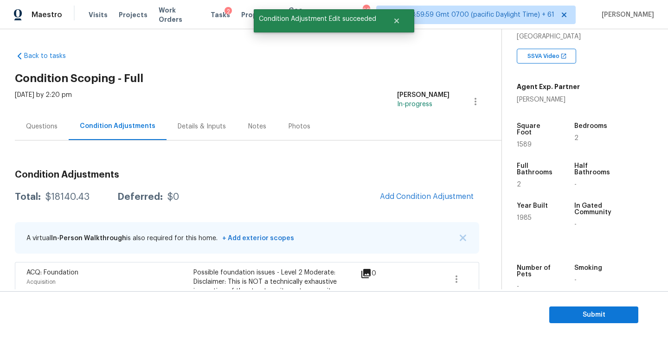
click at [34, 128] on div "Questions" at bounding box center [42, 126] width 32 height 9
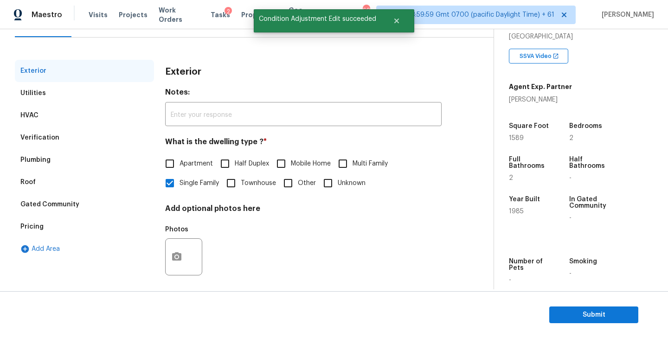
scroll to position [109, 0]
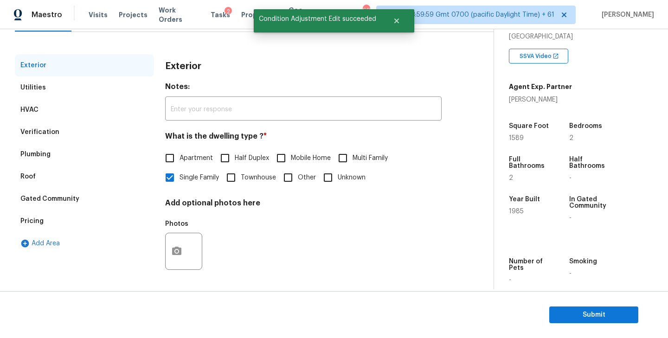
click at [54, 132] on div "Verification" at bounding box center [39, 132] width 39 height 9
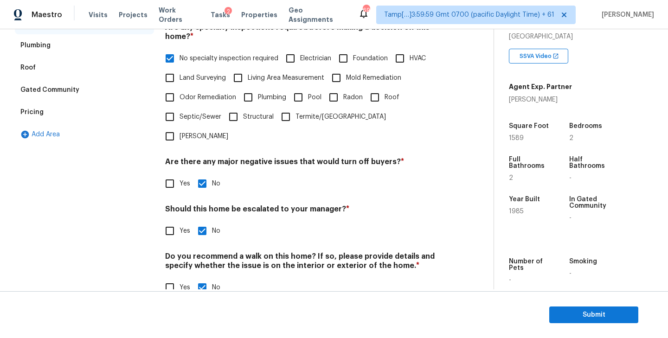
scroll to position [220, 0]
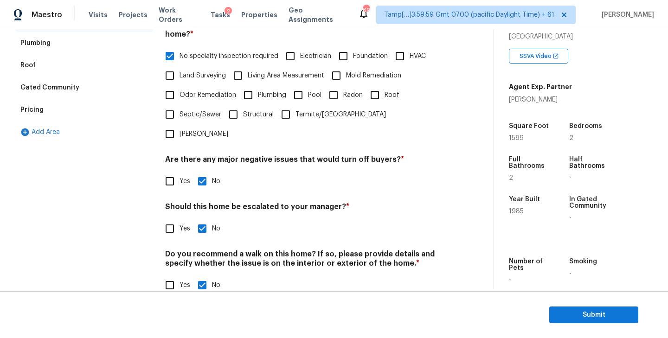
click at [176, 219] on input "Yes" at bounding box center [169, 228] width 19 height 19
checkbox input "true"
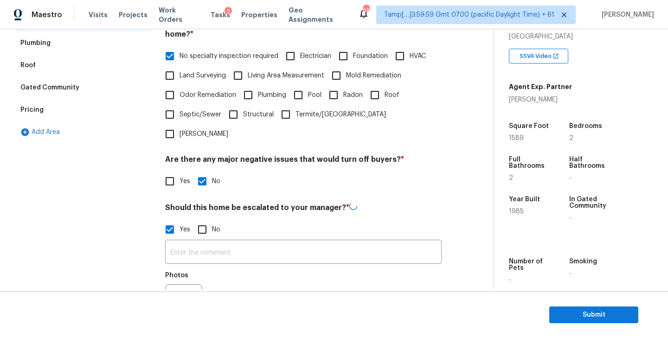
checkbox input "false"
click at [305, 241] on input "text" at bounding box center [303, 252] width 277 height 22
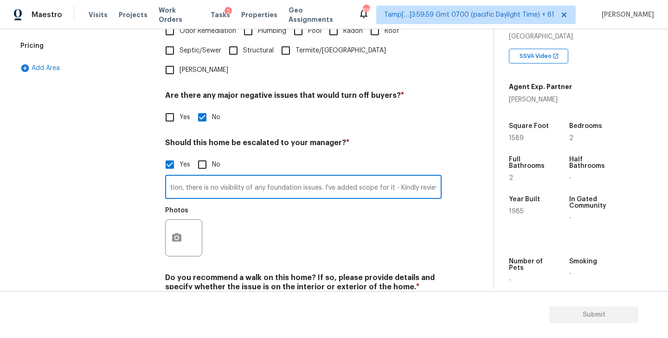
scroll to position [301, 0]
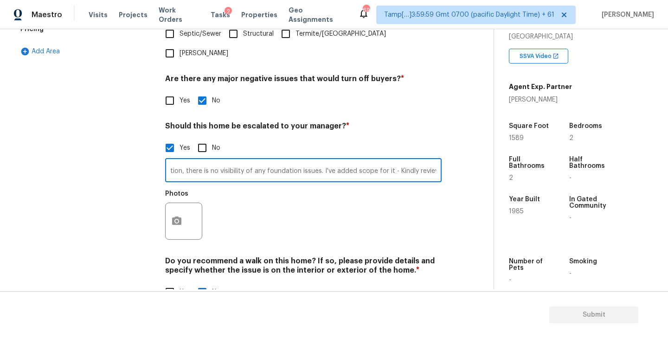
type input "Foundation: Agent stated "Fair" for foundation, there is no visibility of any f…"
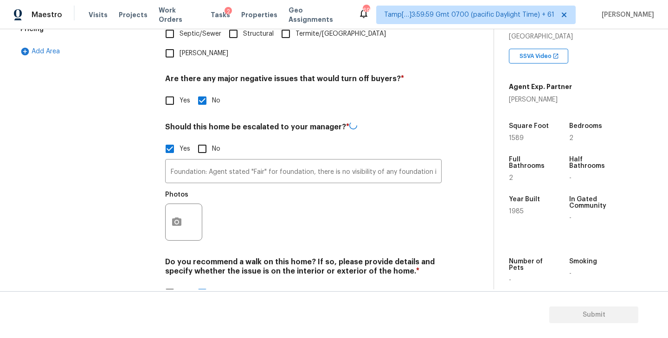
click at [238, 204] on div "Photos" at bounding box center [303, 216] width 277 height 60
click at [178, 217] on icon "button" at bounding box center [176, 221] width 9 height 8
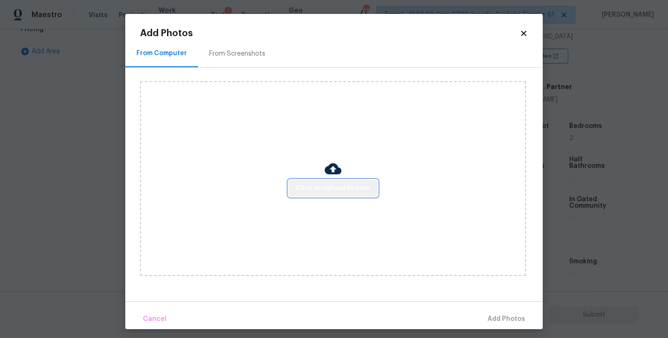
click at [336, 188] on span "Click to Upload Photos" at bounding box center [333, 189] width 74 height 12
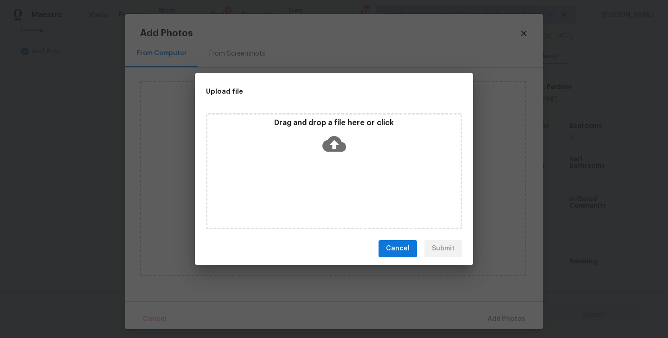
click at [335, 145] on icon at bounding box center [335, 144] width 24 height 24
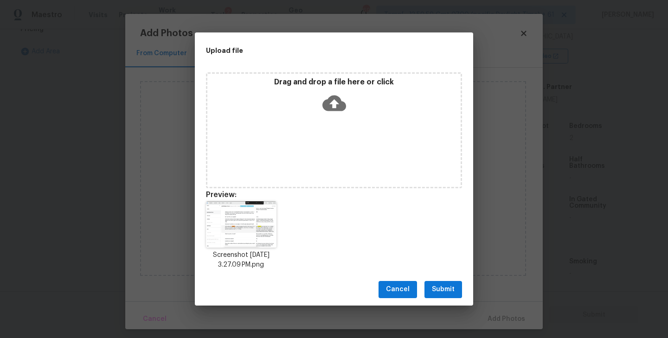
click at [445, 290] on span "Submit" at bounding box center [443, 290] width 23 height 12
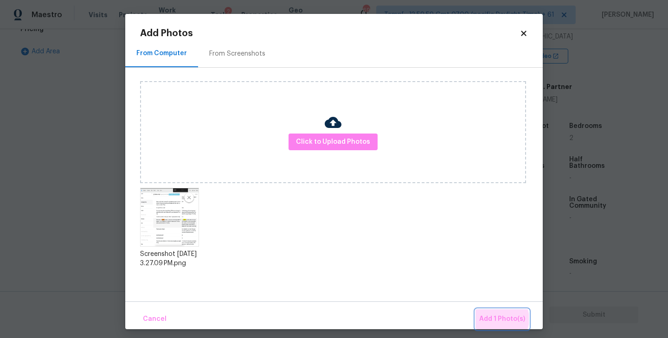
click at [500, 319] on span "Add 1 Photo(s)" at bounding box center [502, 320] width 46 height 12
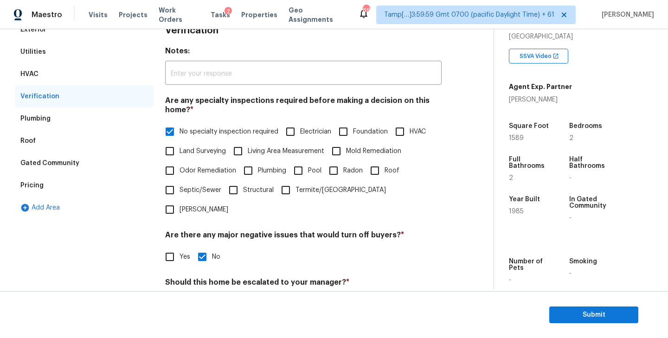
scroll to position [138, 0]
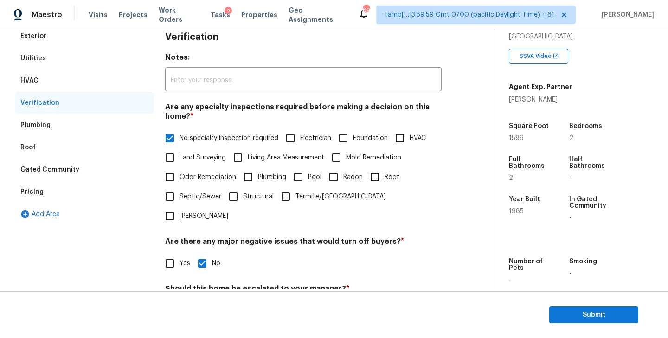
click at [39, 84] on div "HVAC" at bounding box center [84, 81] width 139 height 22
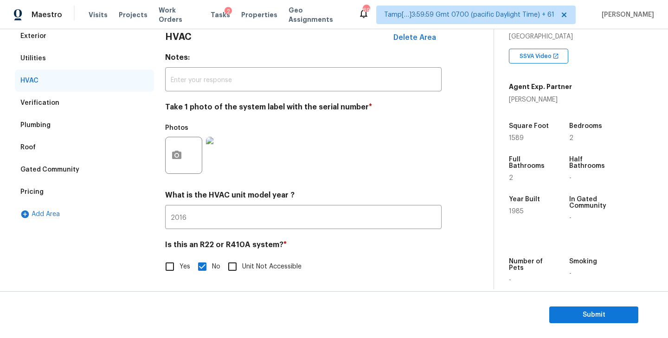
scroll to position [139, 0]
click at [203, 219] on input "2016" at bounding box center [303, 218] width 277 height 22
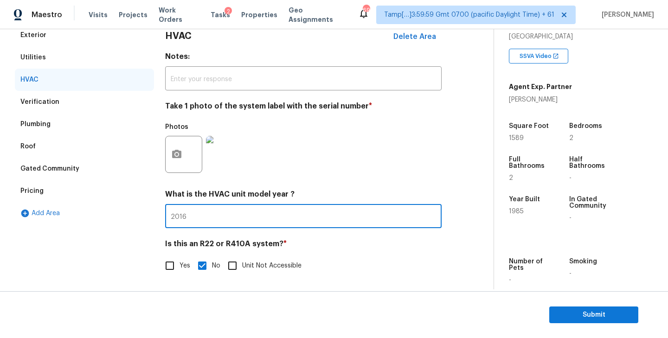
paste input "4"
type input "2014"
click at [349, 150] on div "Photos" at bounding box center [303, 148] width 277 height 60
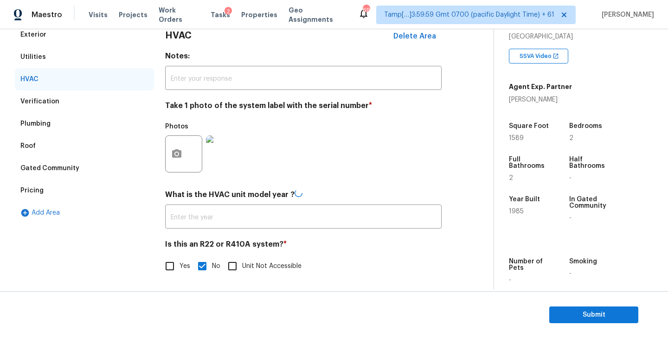
type input "2014"
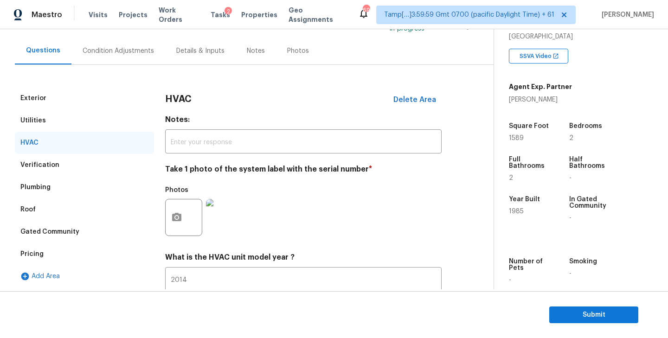
scroll to position [58, 0]
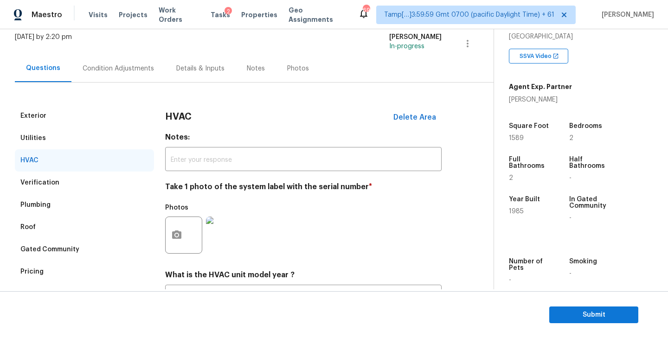
click at [120, 69] on div "Condition Adjustments" at bounding box center [118, 68] width 71 height 9
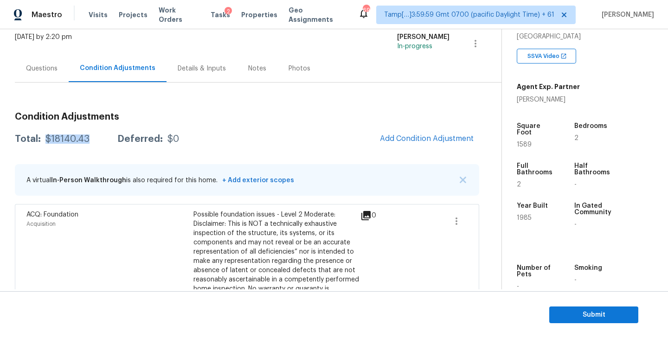
drag, startPoint x: 46, startPoint y: 140, endPoint x: 95, endPoint y: 140, distance: 49.2
click at [95, 140] on div "Total: $18140.43 Deferred: $0" at bounding box center [97, 139] width 164 height 9
copy div "$18140.43"
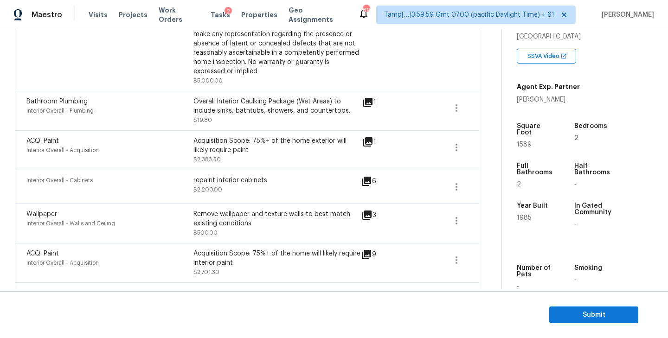
scroll to position [519, 0]
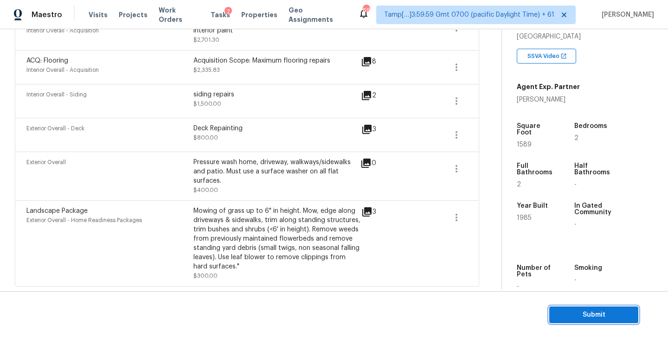
click at [599, 315] on span "Submit" at bounding box center [594, 316] width 74 height 12
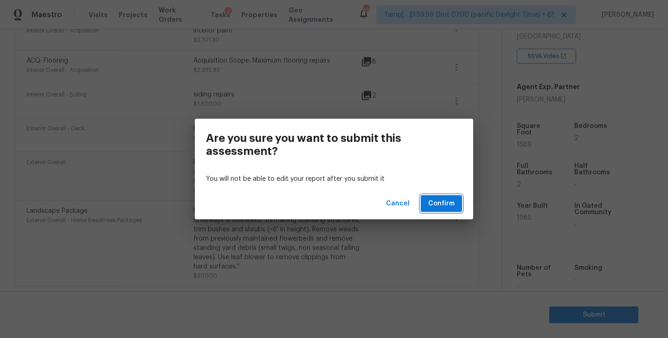
click at [444, 196] on button "Confirm" at bounding box center [441, 203] width 41 height 17
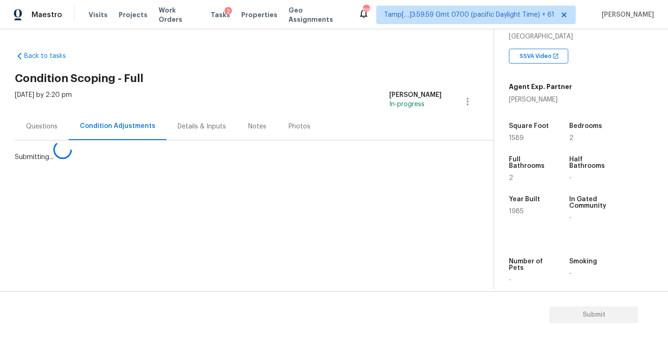
scroll to position [0, 0]
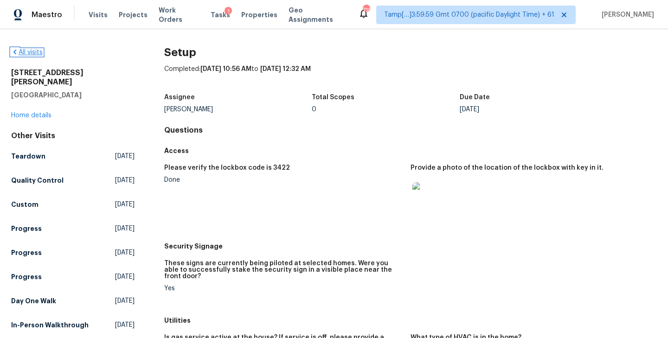
click at [27, 53] on link "All visits" at bounding box center [27, 52] width 32 height 6
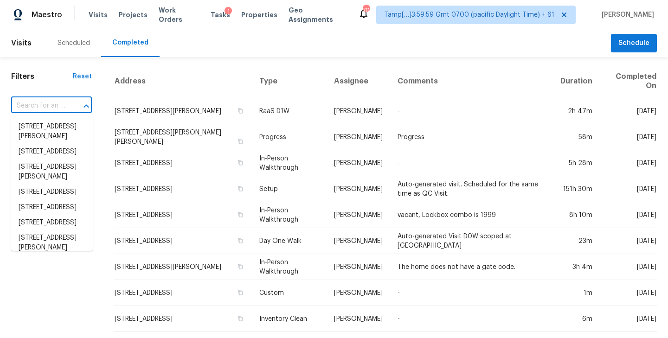
click at [41, 105] on input "text" at bounding box center [38, 106] width 55 height 14
paste input "[STREET_ADDRESS][PERSON_NAME]"
type input "[STREET_ADDRESS][PERSON_NAME]"
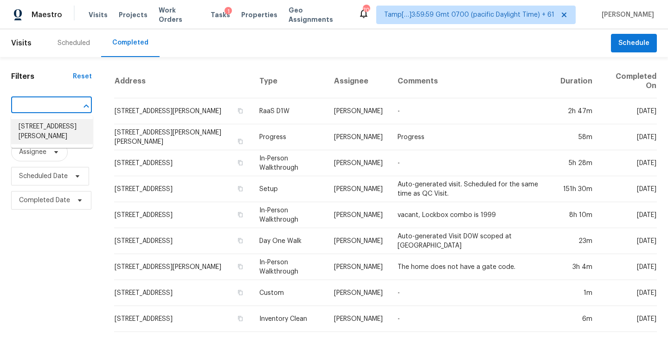
click at [46, 127] on li "[STREET_ADDRESS][PERSON_NAME]" at bounding box center [52, 131] width 82 height 25
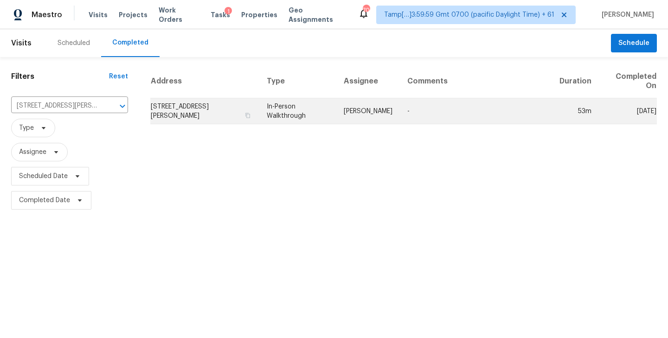
click at [201, 108] on td "[STREET_ADDRESS][PERSON_NAME]" at bounding box center [204, 111] width 109 height 26
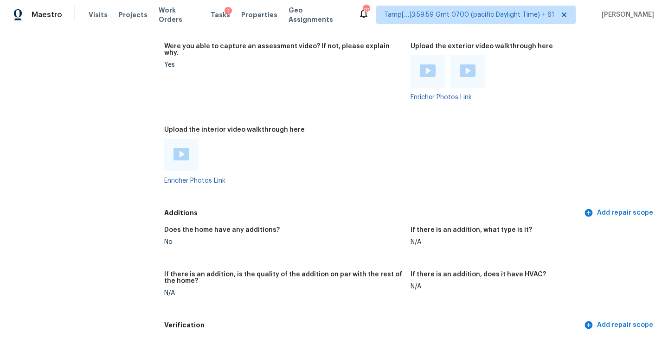
scroll to position [1743, 0]
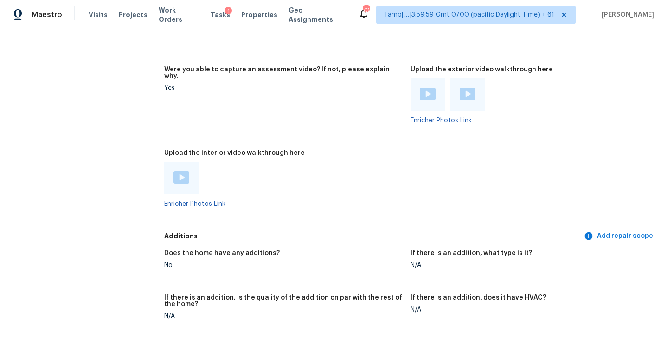
click at [179, 171] on img at bounding box center [182, 177] width 16 height 13
click at [339, 162] on div at bounding box center [283, 178] width 239 height 32
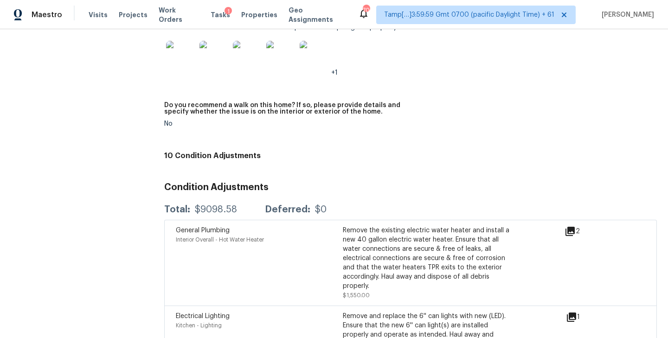
scroll to position [2084, 0]
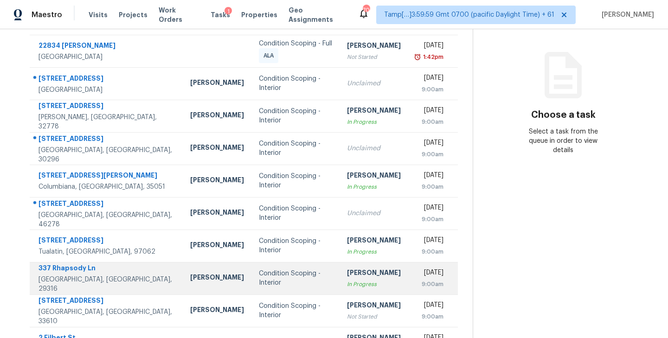
scroll to position [145, 0]
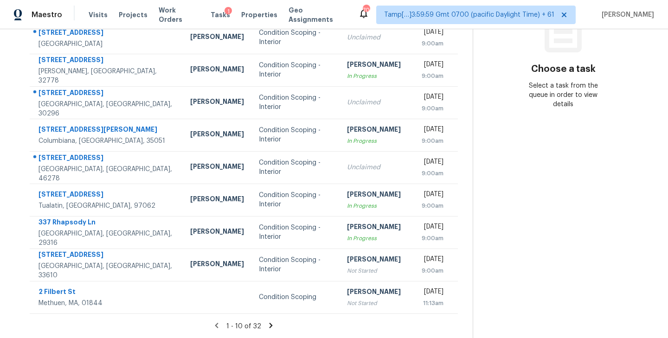
click at [270, 327] on icon at bounding box center [271, 325] width 3 height 5
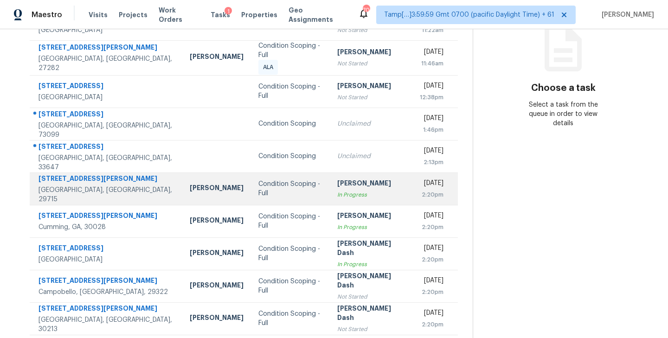
scroll to position [147, 0]
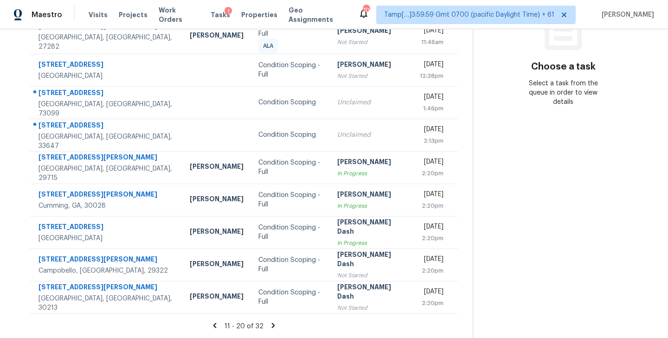
click at [272, 324] on icon at bounding box center [273, 326] width 8 height 8
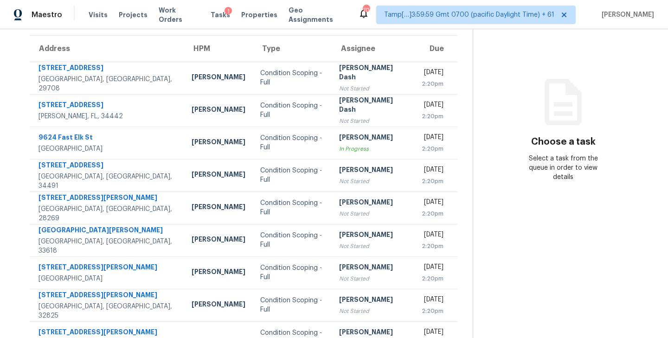
scroll to position [145, 0]
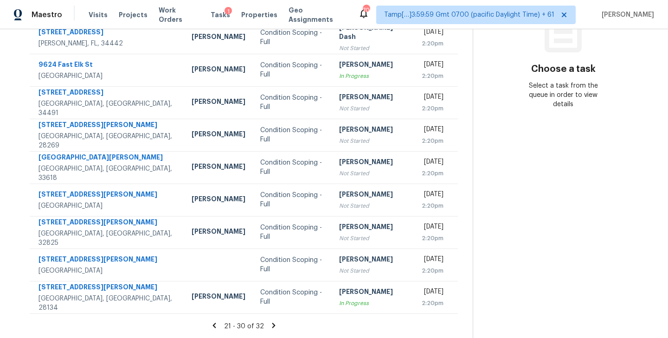
click at [273, 324] on icon at bounding box center [273, 325] width 3 height 5
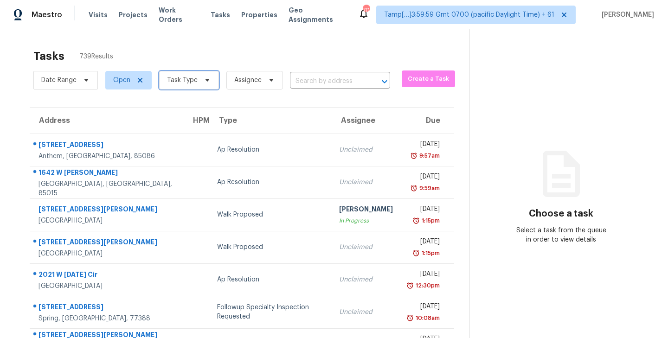
click at [197, 78] on span "Task Type" at bounding box center [189, 80] width 60 height 19
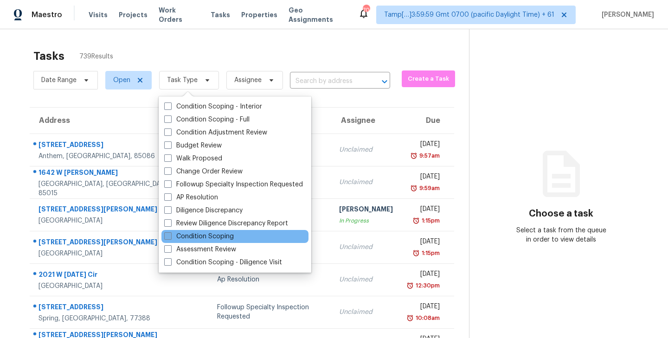
click at [169, 236] on span at bounding box center [167, 236] width 7 height 7
click at [169, 236] on input "Condition Scoping" at bounding box center [167, 235] width 6 height 6
checkbox input "true"
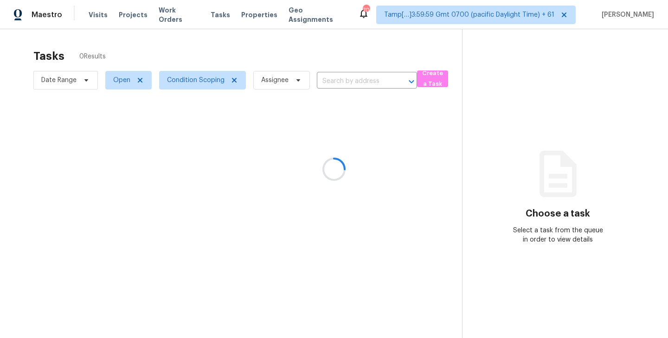
click at [245, 49] on div at bounding box center [334, 169] width 668 height 338
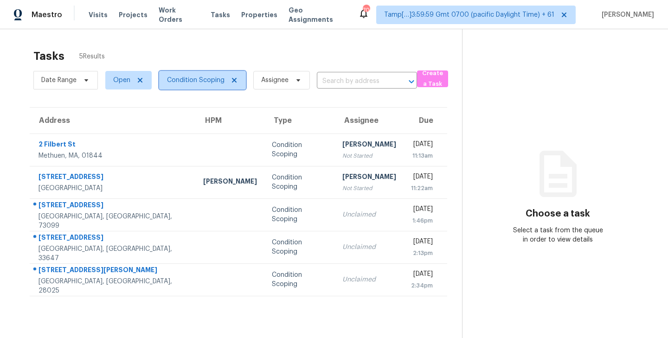
click at [207, 81] on span "Condition Scoping" at bounding box center [196, 80] width 58 height 9
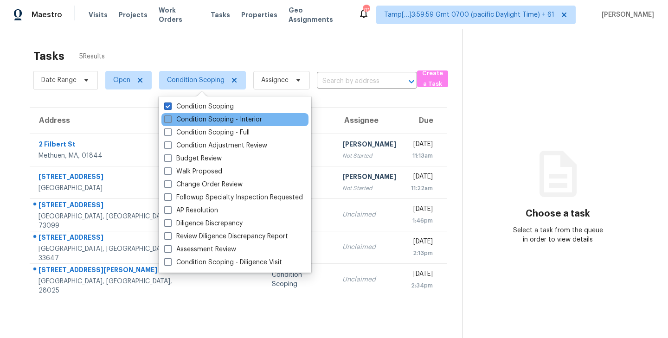
click at [170, 119] on span at bounding box center [167, 119] width 7 height 7
click at [170, 119] on input "Condition Scoping - Interior" at bounding box center [167, 118] width 6 height 6
checkbox input "true"
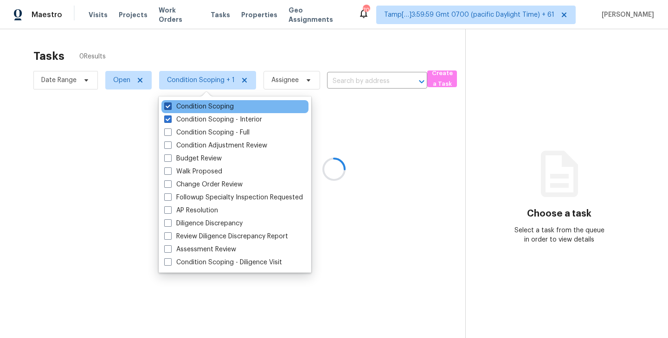
click at [169, 107] on span at bounding box center [167, 106] width 7 height 7
click at [169, 107] on input "Condition Scoping" at bounding box center [167, 105] width 6 height 6
checkbox input "false"
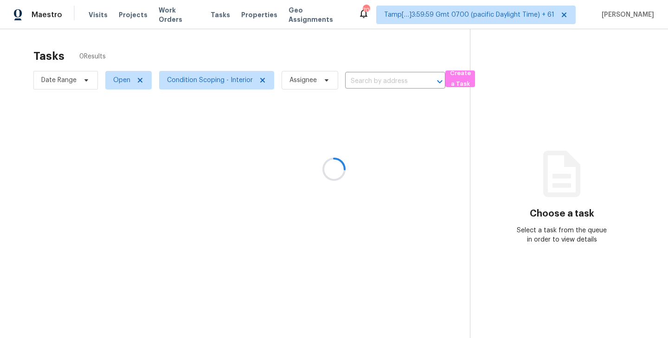
click at [234, 50] on div at bounding box center [334, 169] width 668 height 338
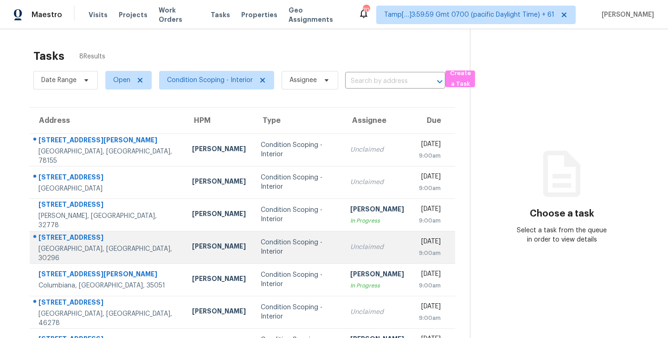
scroll to position [63, 0]
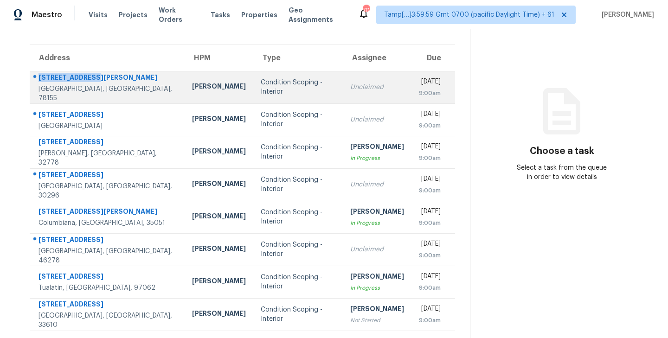
drag, startPoint x: 97, startPoint y: 84, endPoint x: 40, endPoint y: 83, distance: 56.6
click at [40, 83] on div "[STREET_ADDRESS][PERSON_NAME]" at bounding box center [108, 79] width 139 height 12
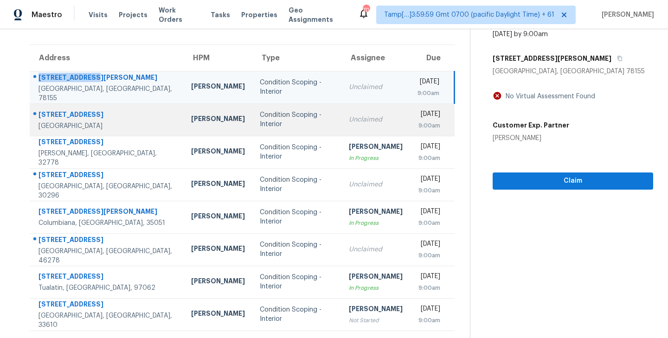
copy div "[STREET_ADDRESS][PERSON_NAME]"
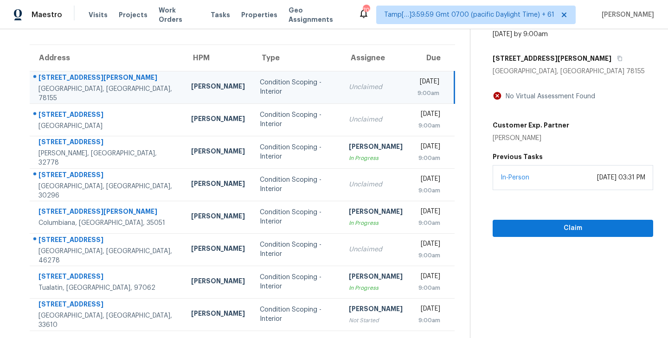
click at [274, 89] on div "Condition Scoping - Interior" at bounding box center [297, 87] width 74 height 19
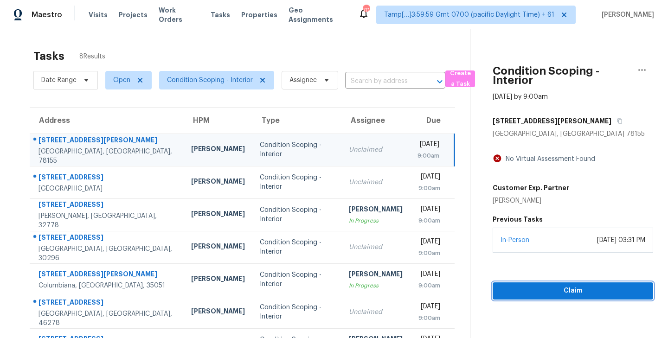
click at [572, 291] on span "Claim" at bounding box center [573, 291] width 146 height 12
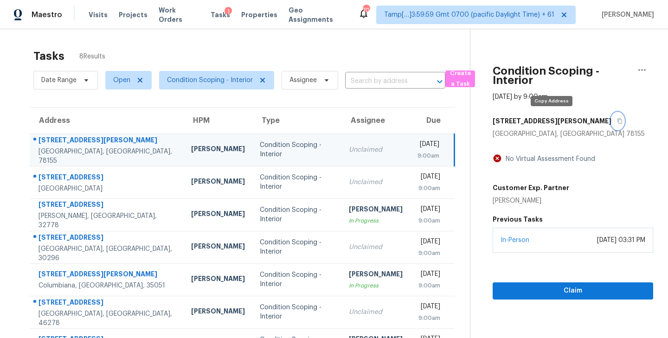
click at [617, 120] on icon "button" at bounding box center [620, 121] width 6 height 6
